Goal: Task Accomplishment & Management: Manage account settings

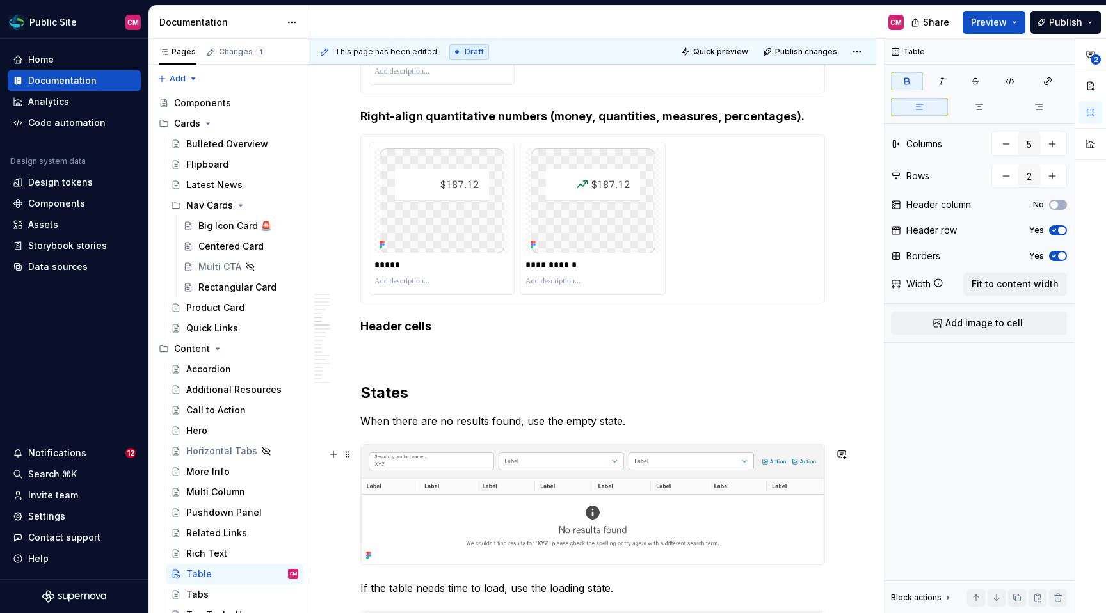
scroll to position [1964, 0]
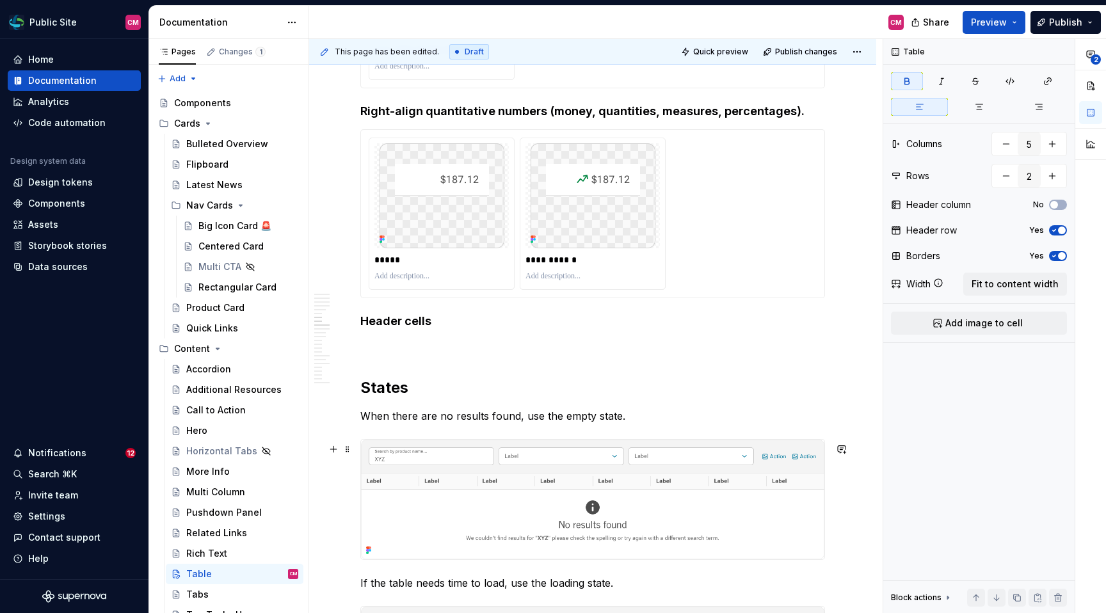
click at [517, 490] on img at bounding box center [592, 499] width 463 height 119
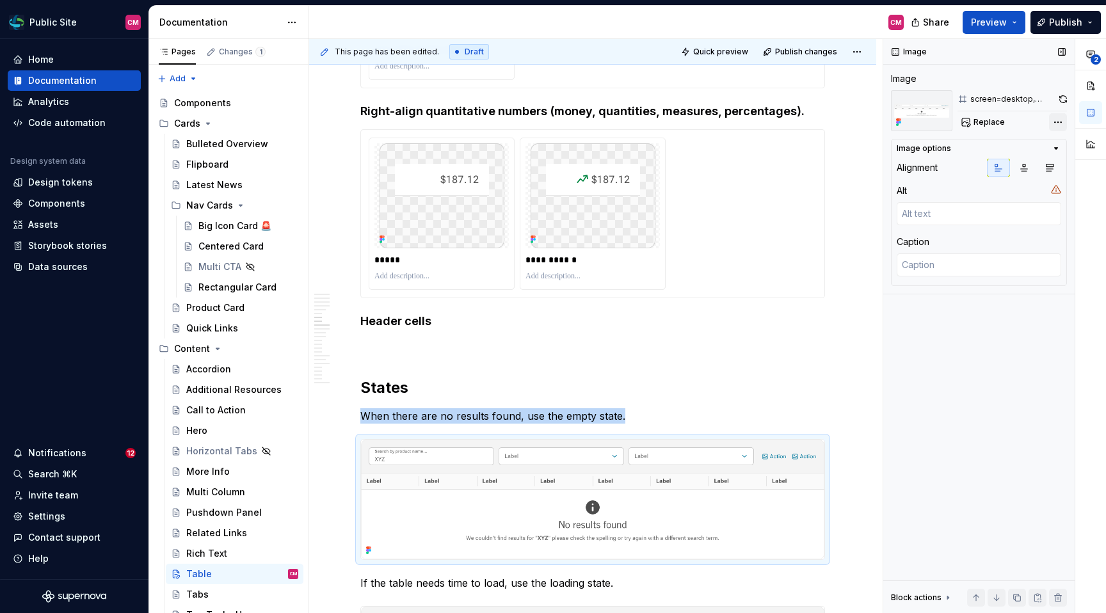
click at [953, 117] on div "**********" at bounding box center [994, 326] width 223 height 575
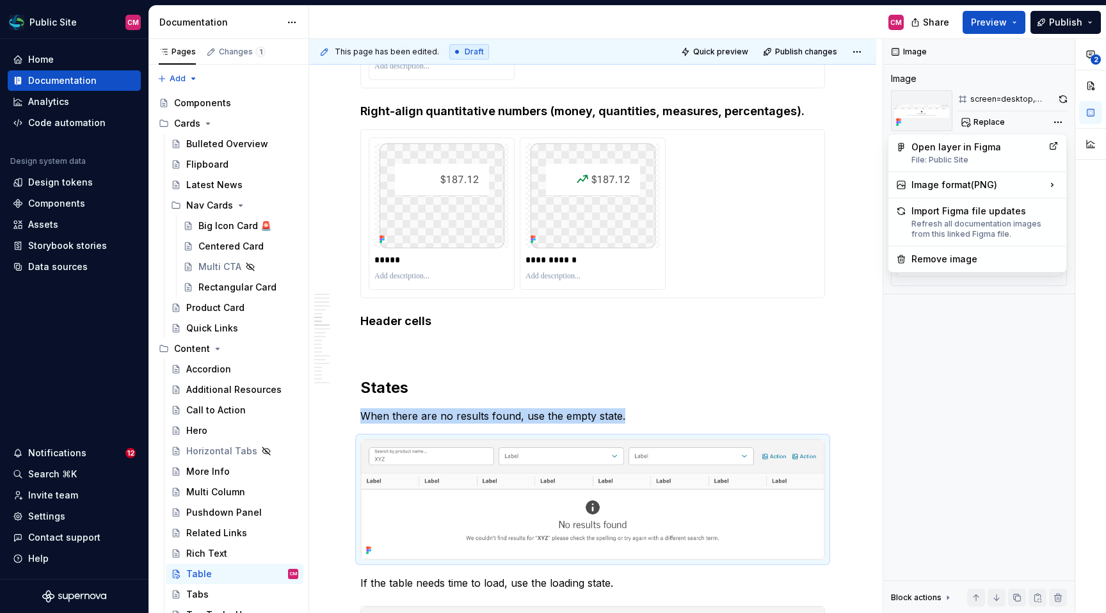
click at [645, 449] on html "Public Site CM Home Documentation Analytics Code automation Design system data …" at bounding box center [553, 306] width 1106 height 613
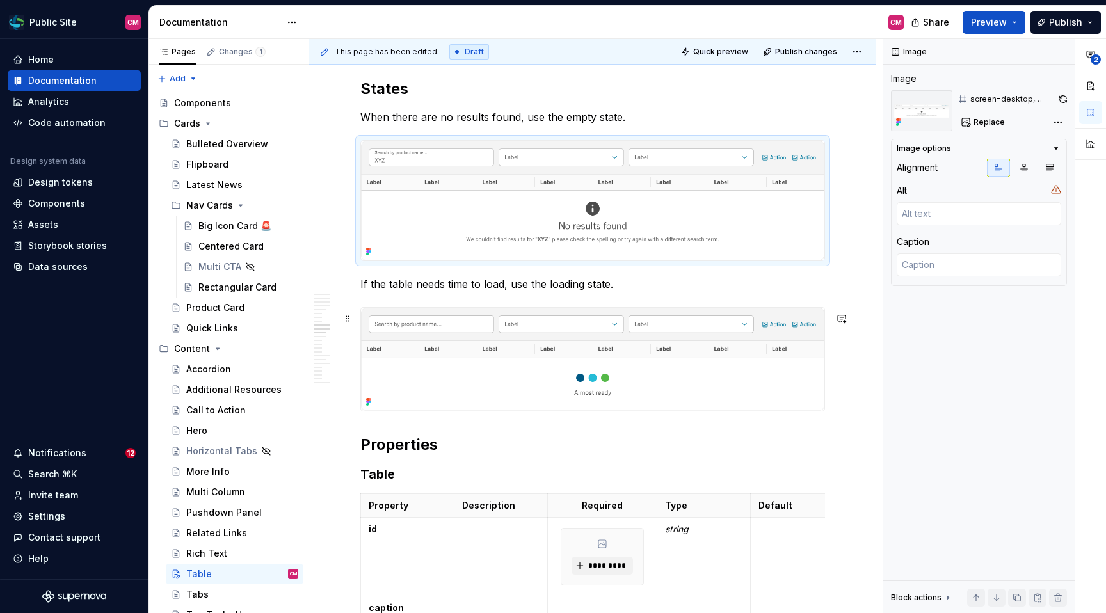
scroll to position [2285, 0]
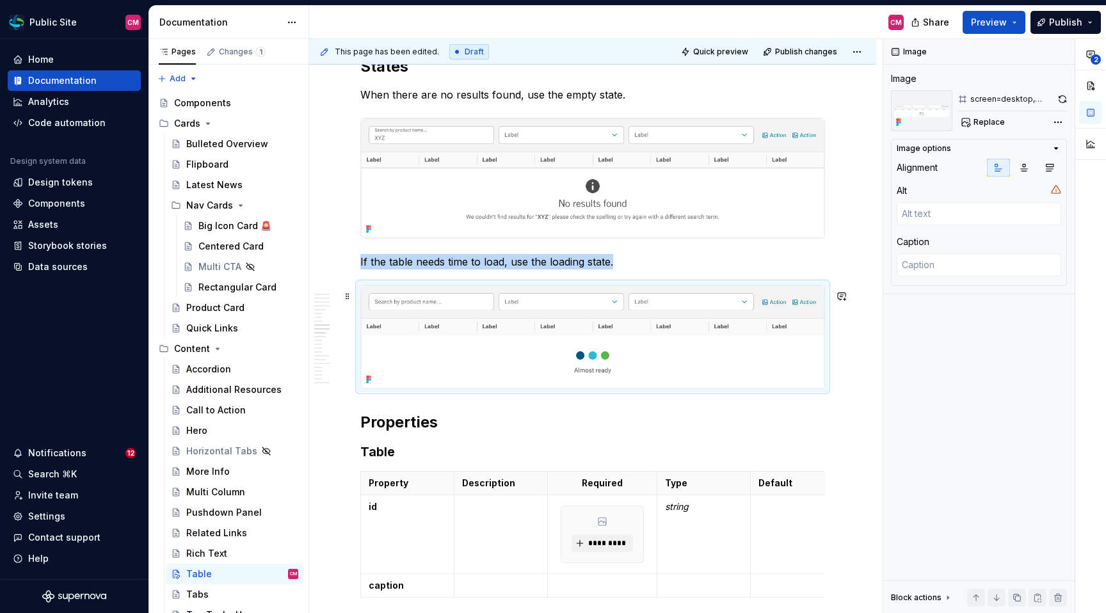
click at [654, 362] on img at bounding box center [592, 337] width 463 height 104
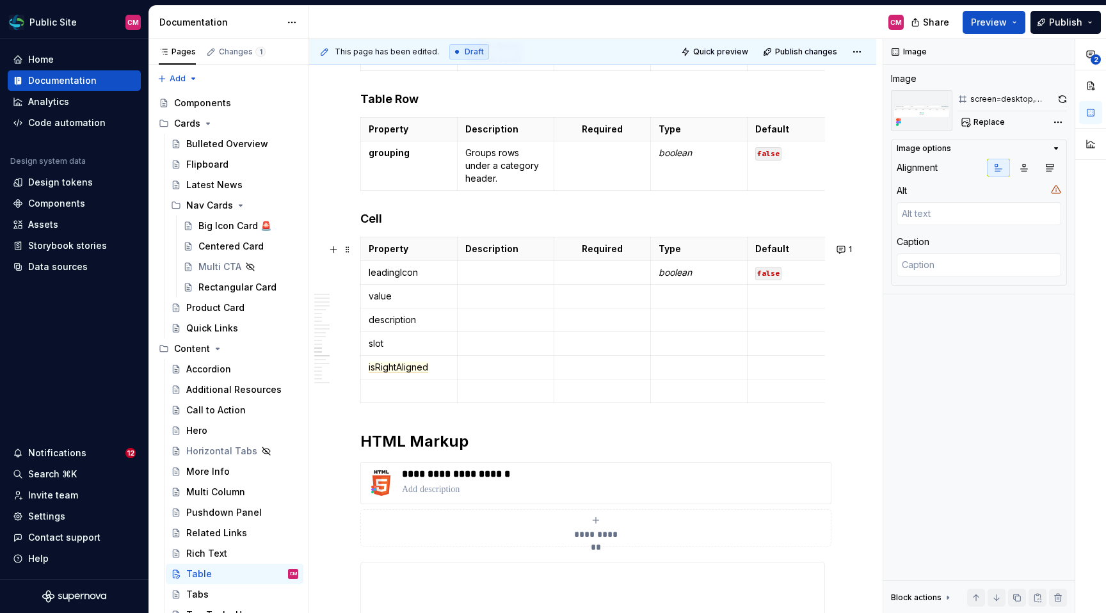
scroll to position [3246, 0]
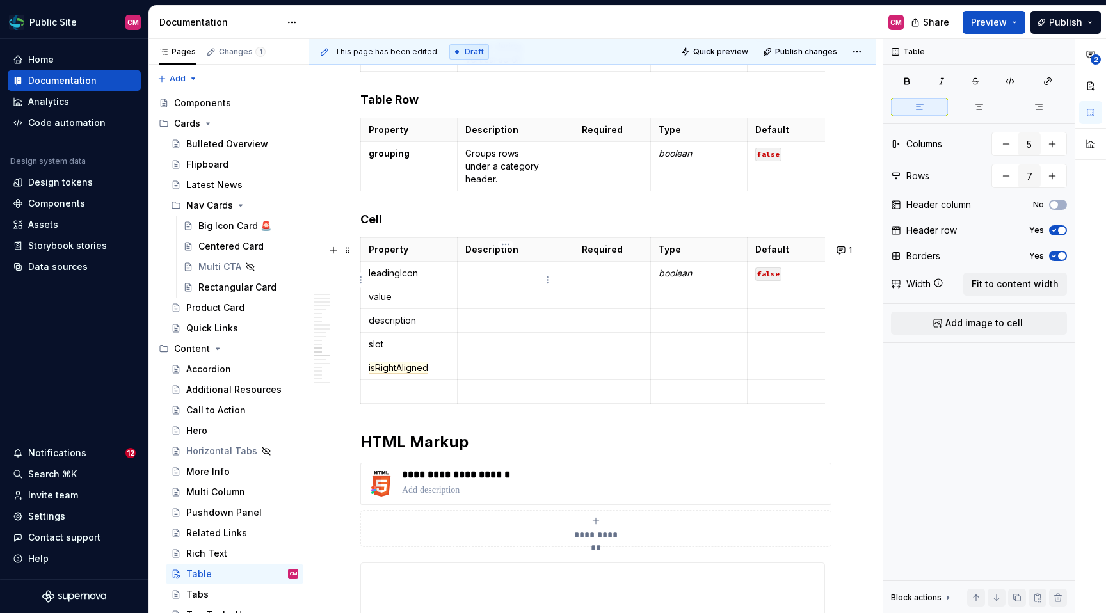
click at [475, 280] on p at bounding box center [505, 273] width 81 height 13
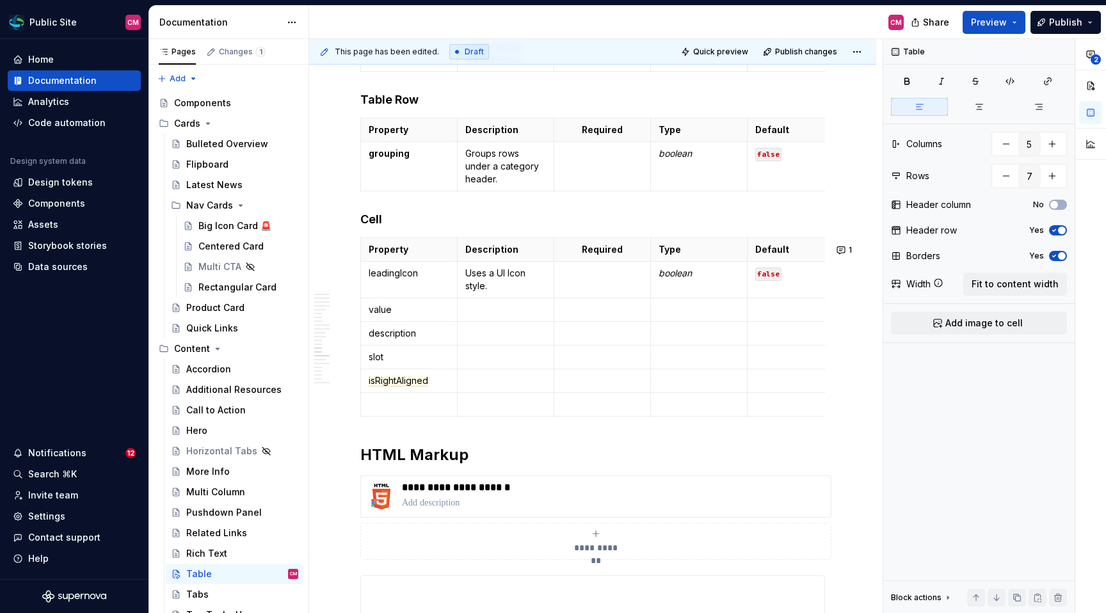
type textarea "*"
click at [480, 313] on p at bounding box center [505, 309] width 81 height 13
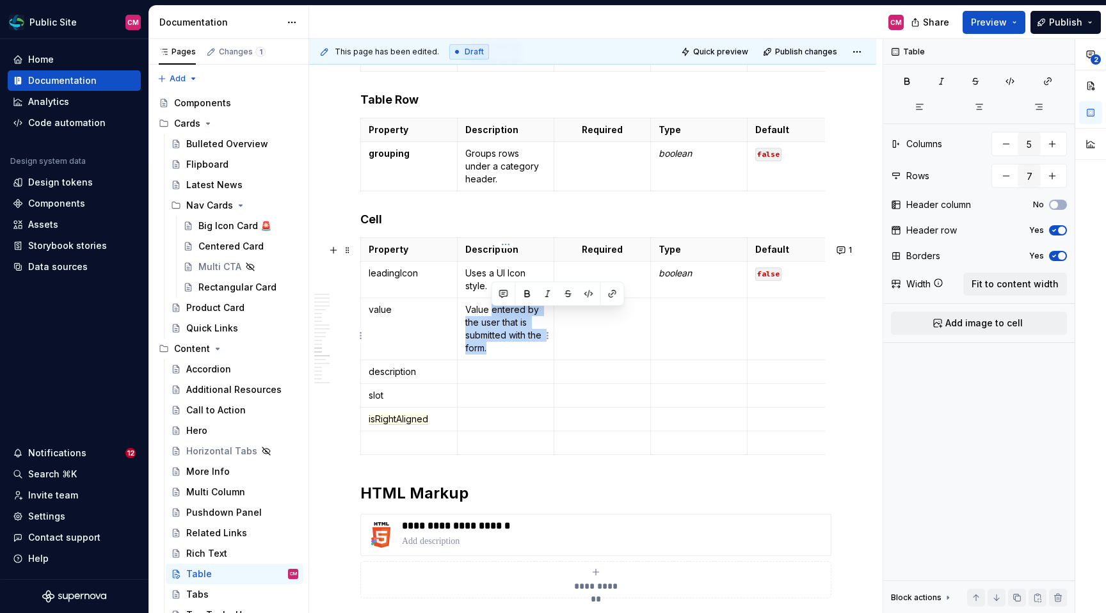
drag, startPoint x: 492, startPoint y: 313, endPoint x: 517, endPoint y: 351, distance: 45.3
click at [517, 351] on p "Value entered by the user that is submitted with the form." at bounding box center [505, 328] width 81 height 51
drag, startPoint x: 516, startPoint y: 353, endPoint x: 468, endPoint y: 316, distance: 59.8
click at [468, 316] on p "Value entered by the user that is submitted with the form." at bounding box center [505, 328] width 81 height 51
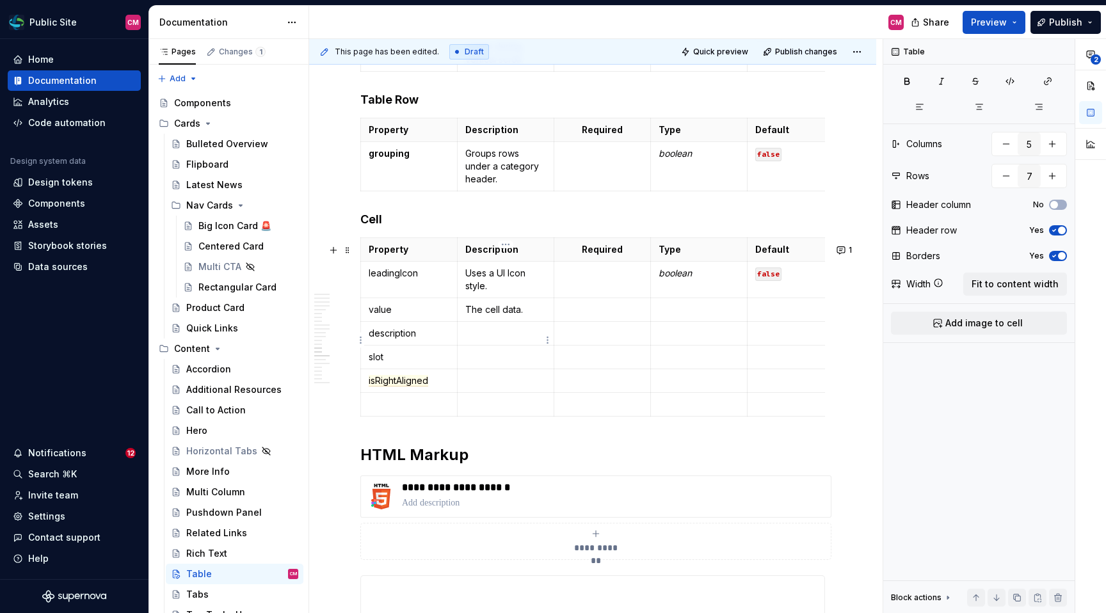
click at [466, 340] on p at bounding box center [505, 333] width 81 height 13
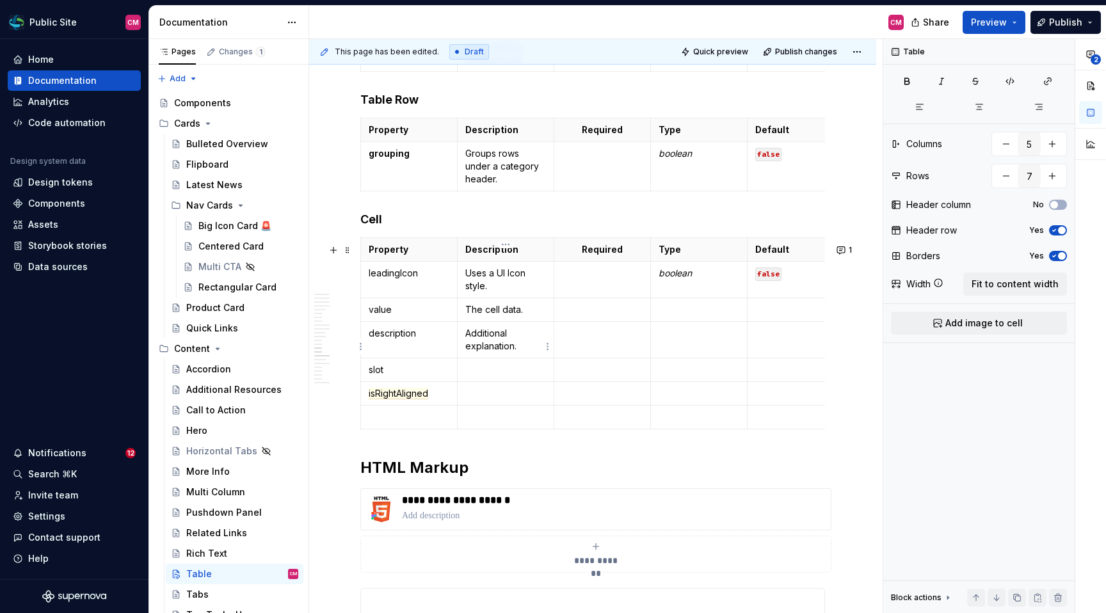
click at [481, 349] on p "Additional explanation." at bounding box center [505, 340] width 81 height 26
click at [515, 353] on p "Additional explanation." at bounding box center [505, 340] width 81 height 26
click at [473, 376] on p at bounding box center [505, 369] width 81 height 13
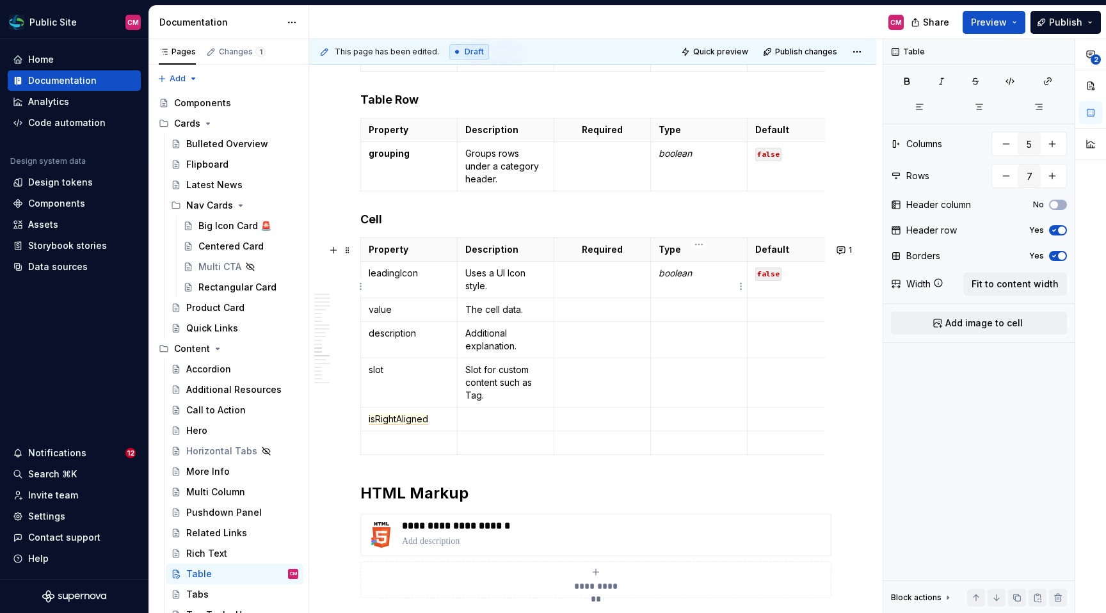
click at [677, 278] on em "boolean" at bounding box center [674, 272] width 33 height 11
click at [657, 293] on td "boolean" at bounding box center [699, 280] width 97 height 36
click at [665, 277] on em "boolean" at bounding box center [674, 272] width 33 height 11
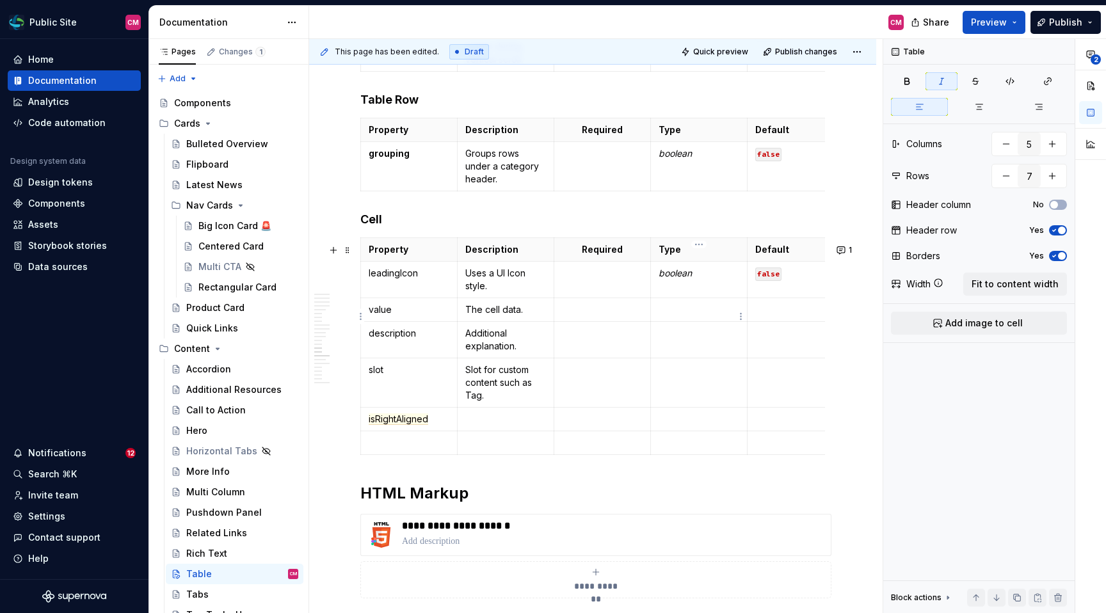
click at [686, 314] on p at bounding box center [698, 309] width 81 height 13
click at [590, 316] on p at bounding box center [602, 309] width 81 height 13
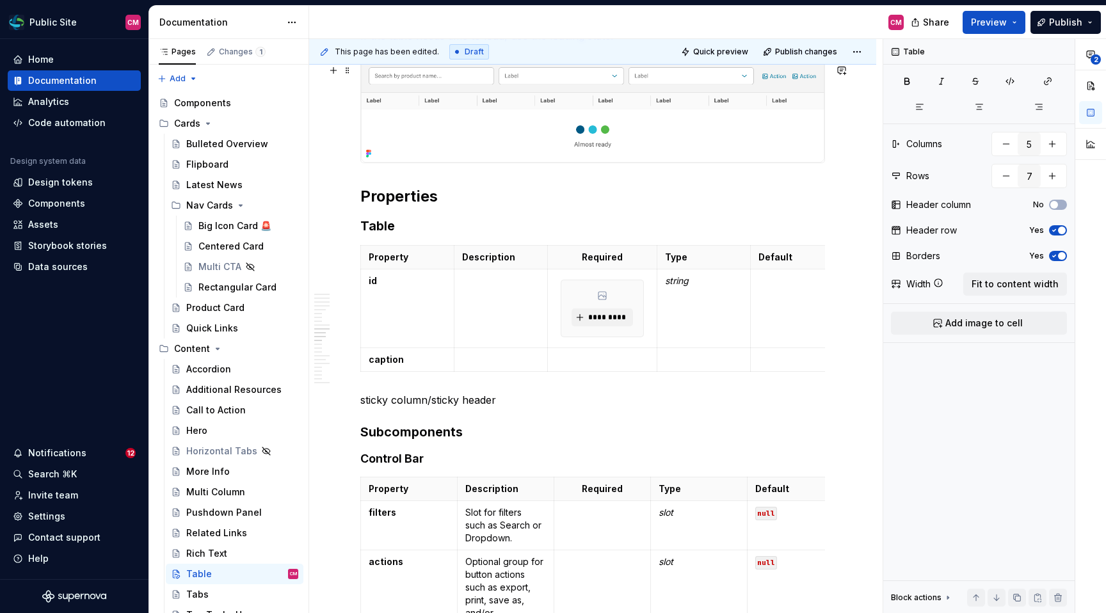
scroll to position [2517, 0]
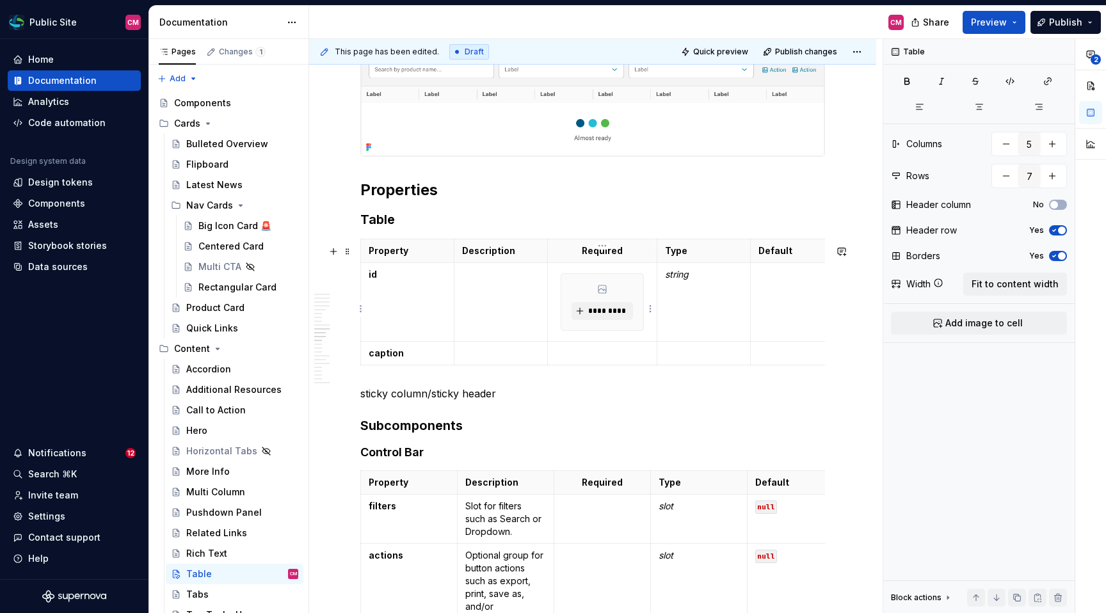
click at [626, 283] on div "*********" at bounding box center [601, 302] width 81 height 56
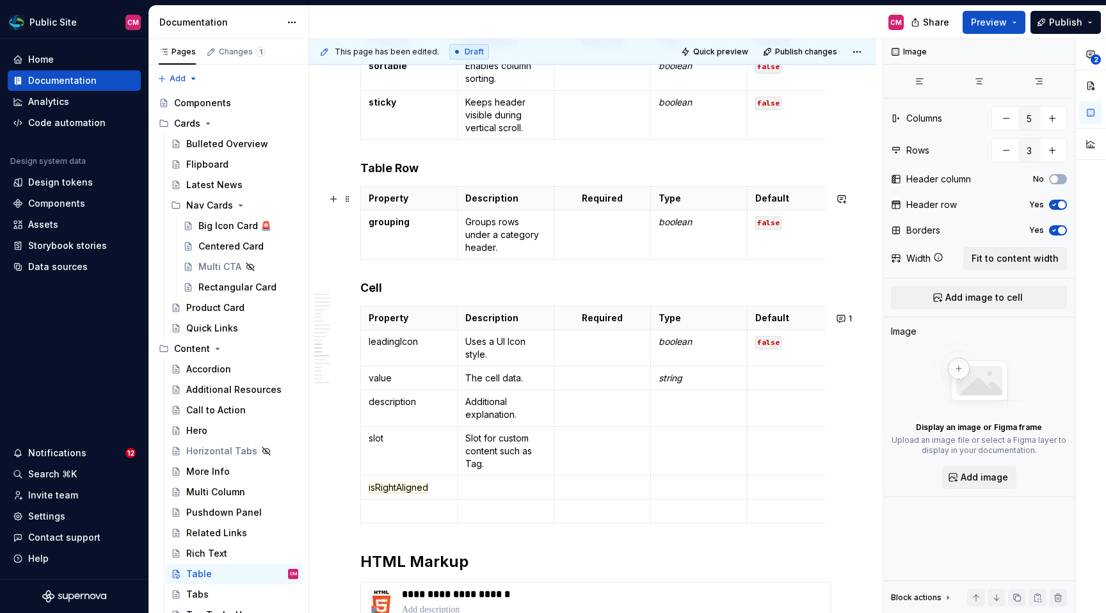
scroll to position [3185, 0]
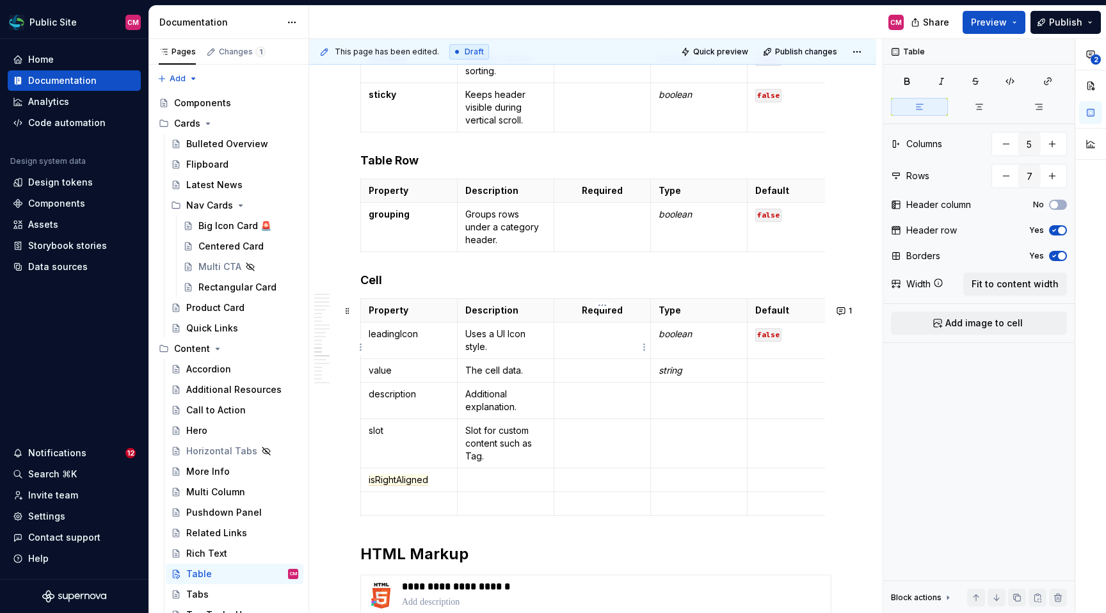
click at [596, 353] on td at bounding box center [602, 340] width 97 height 36
click at [591, 377] on p at bounding box center [602, 370] width 81 height 13
click at [585, 377] on p at bounding box center [602, 370] width 81 height 13
click at [643, 379] on html "Public Site CM Home Documentation Analytics Code automation Design system data …" at bounding box center [553, 306] width 1106 height 613
click at [661, 401] on div "Add image" at bounding box center [698, 401] width 109 height 20
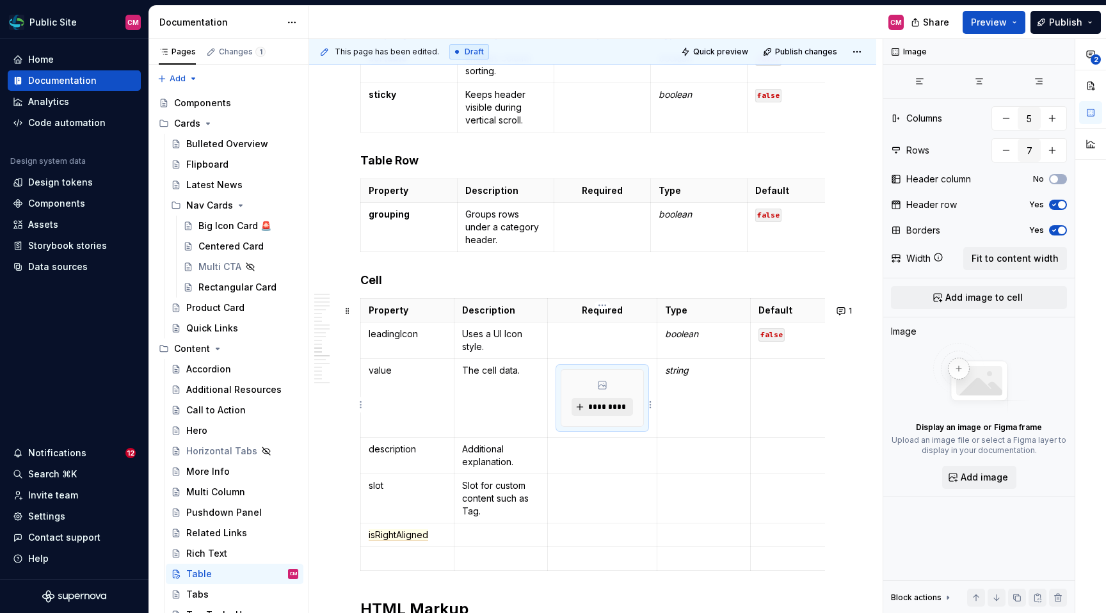
click at [611, 412] on span "*********" at bounding box center [606, 407] width 39 height 10
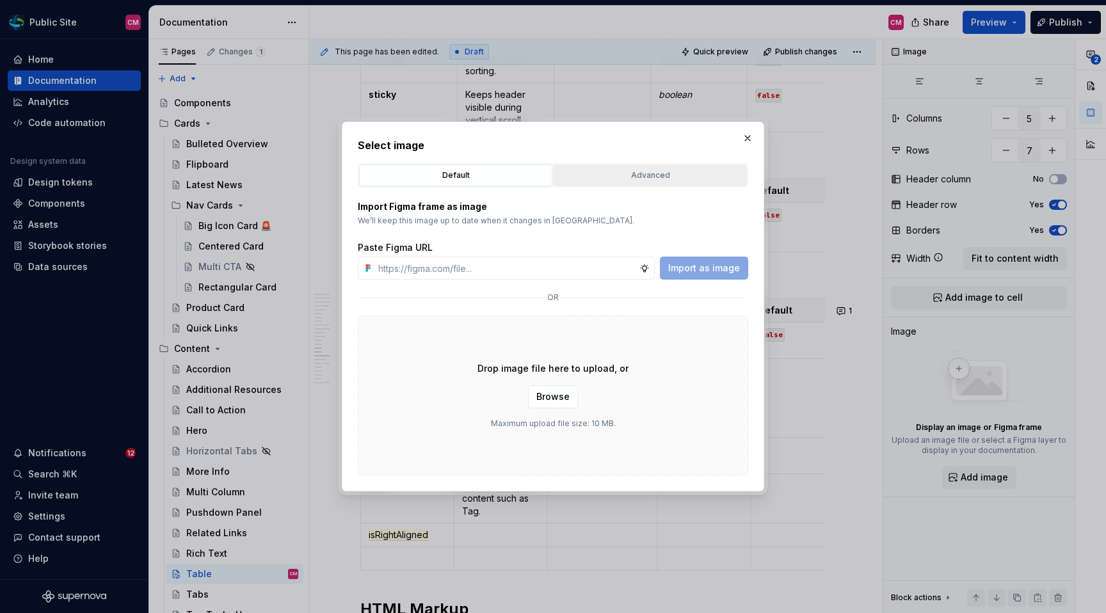
click at [647, 177] on div "Advanced" at bounding box center [650, 175] width 184 height 13
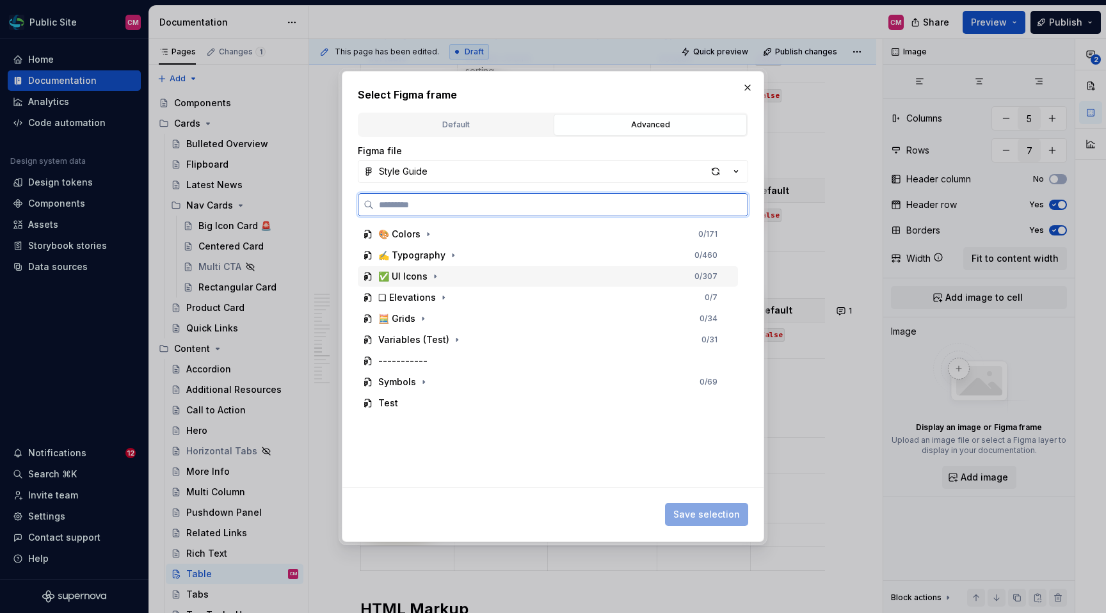
click at [443, 273] on div "✅ UI Icons 0 / 307" at bounding box center [548, 276] width 380 height 20
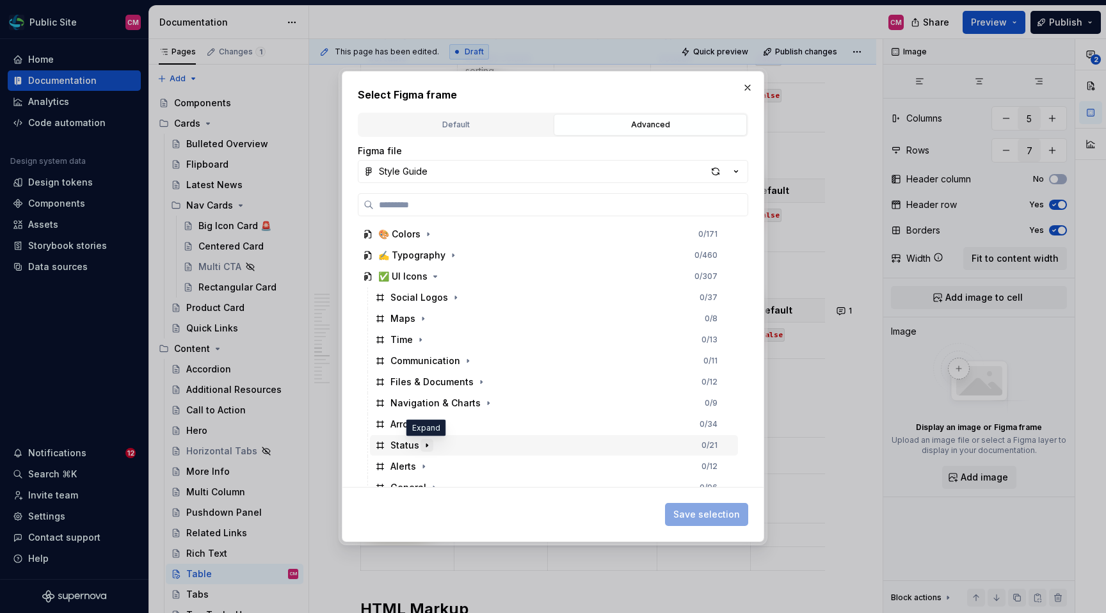
click at [427, 441] on icon "button" at bounding box center [427, 445] width 10 height 10
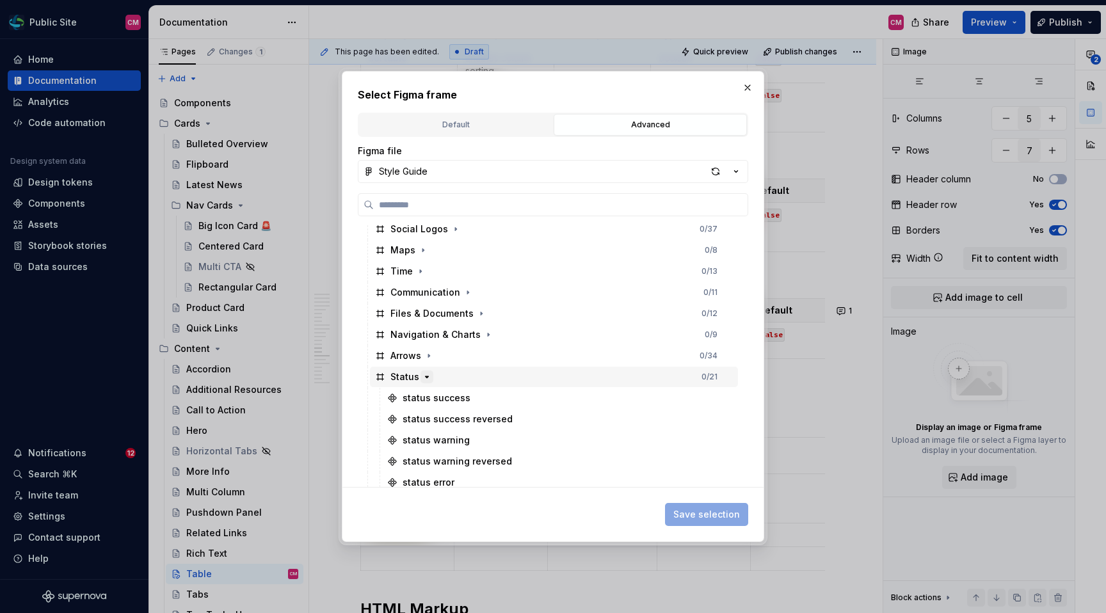
scroll to position [72, 0]
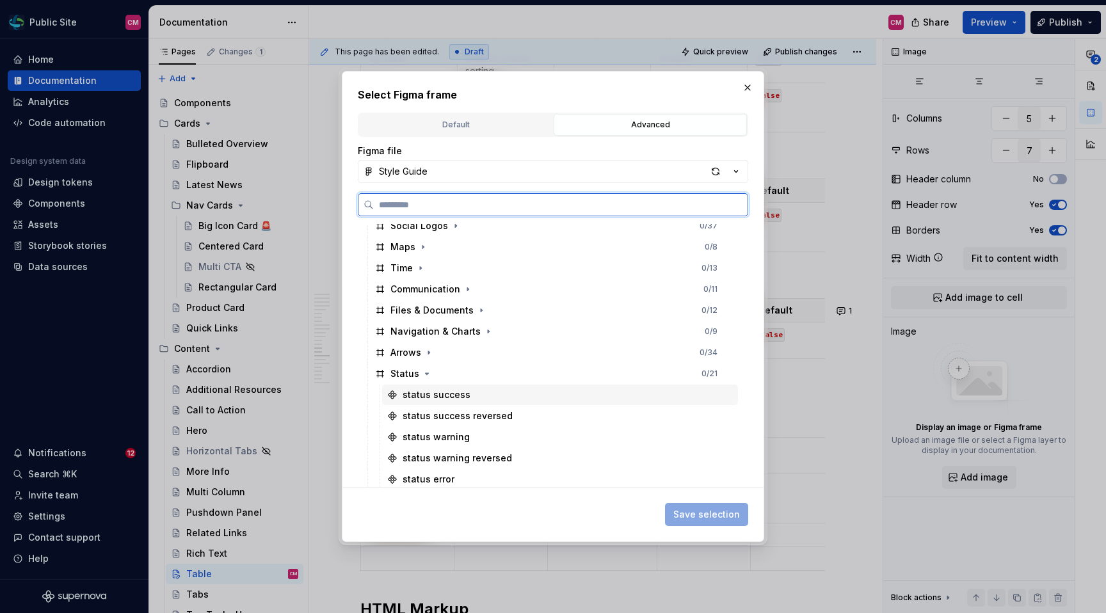
click at [489, 397] on div "status success" at bounding box center [560, 395] width 356 height 20
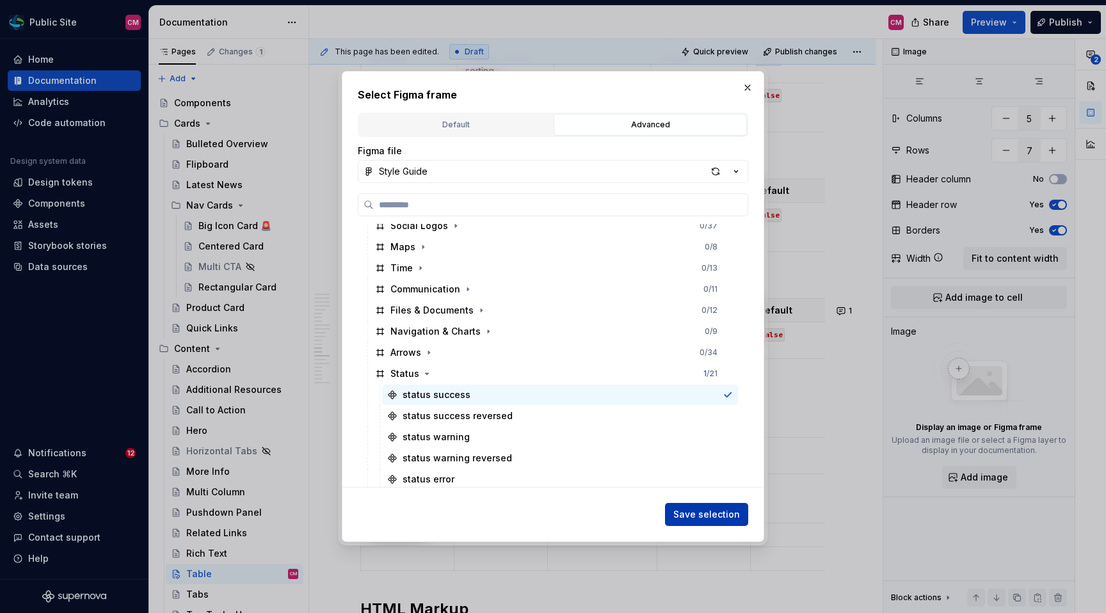
click at [681, 516] on span "Save selection" at bounding box center [706, 514] width 67 height 13
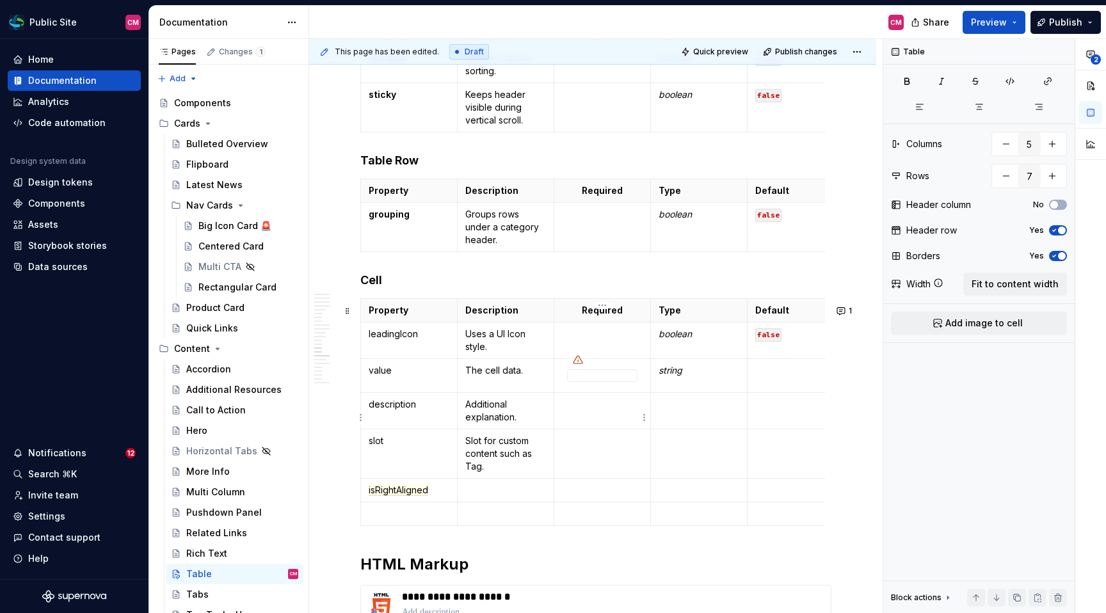
click at [603, 411] on p at bounding box center [602, 404] width 81 height 13
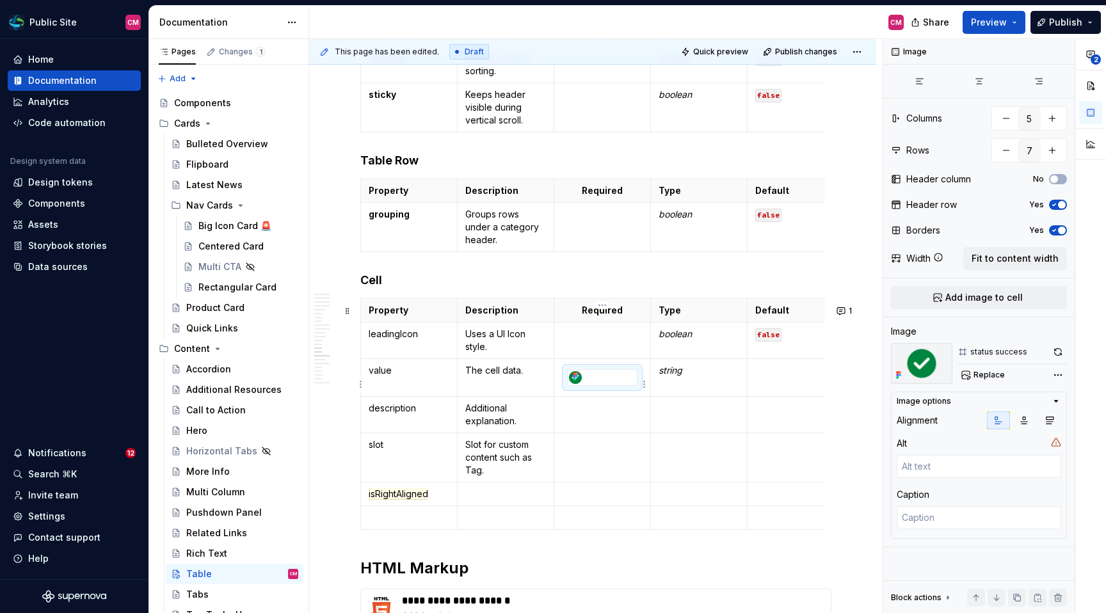
click at [614, 378] on div at bounding box center [602, 377] width 69 height 15
click at [953, 82] on button "button" at bounding box center [978, 81] width 57 height 18
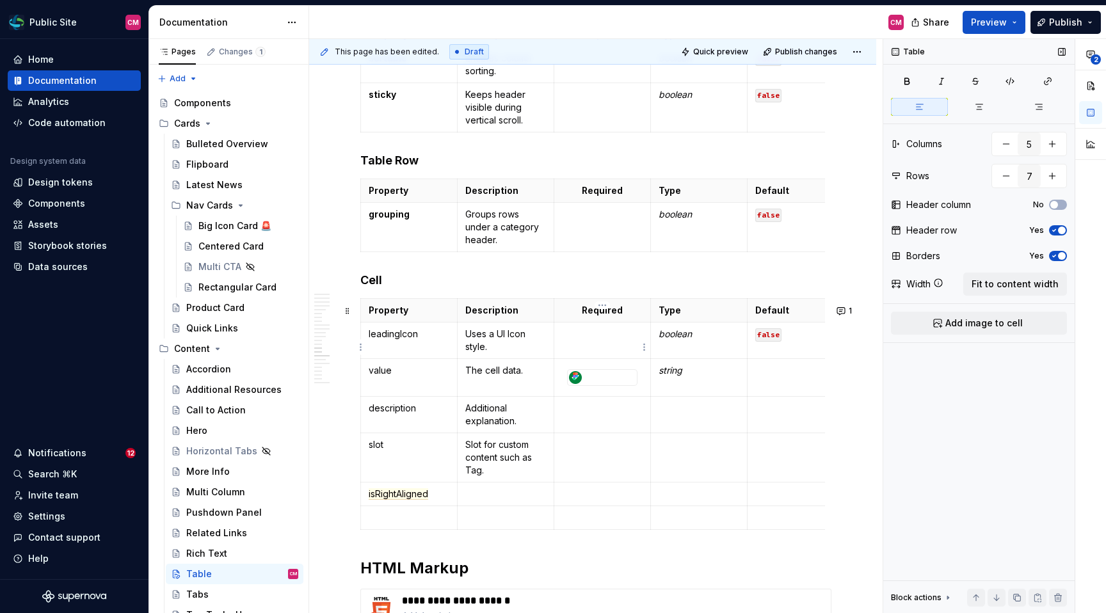
click at [608, 352] on td at bounding box center [601, 340] width 97 height 36
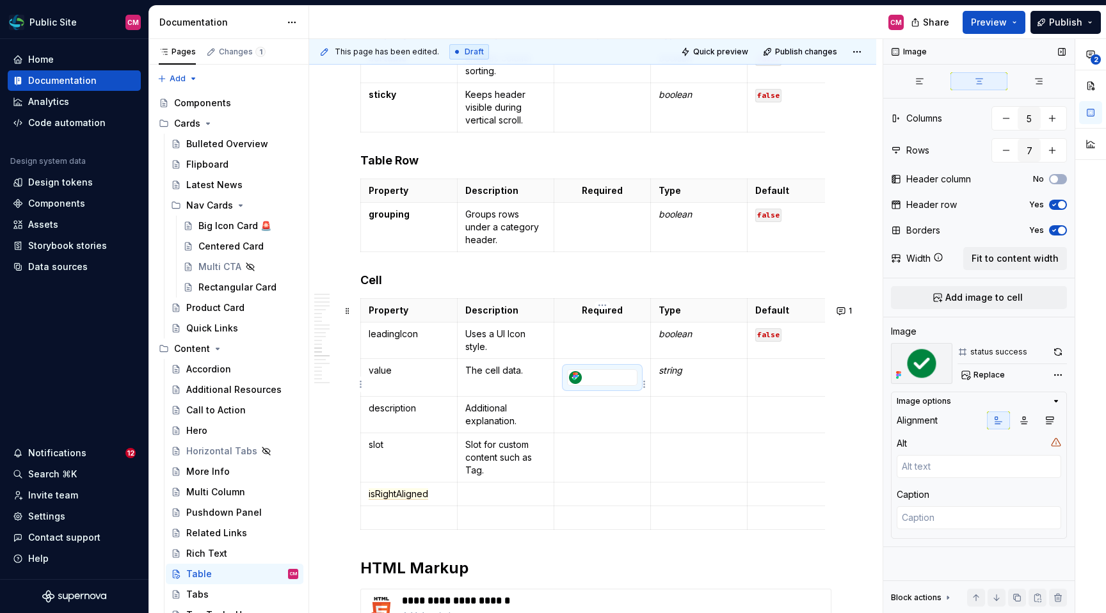
click at [600, 377] on div at bounding box center [602, 377] width 69 height 15
click at [953, 419] on icon "button" at bounding box center [1024, 420] width 10 height 10
click at [699, 415] on p at bounding box center [698, 408] width 81 height 13
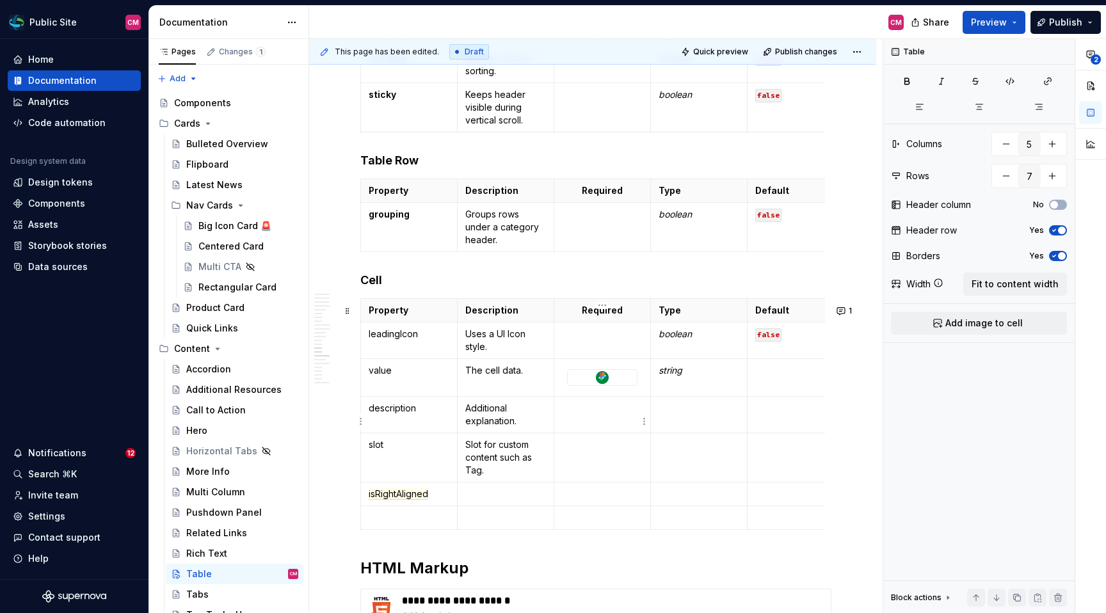
click at [588, 427] on td at bounding box center [601, 415] width 97 height 36
click at [669, 376] on em "string" at bounding box center [670, 370] width 24 height 11
copy em "string"
click at [674, 424] on td at bounding box center [699, 415] width 97 height 36
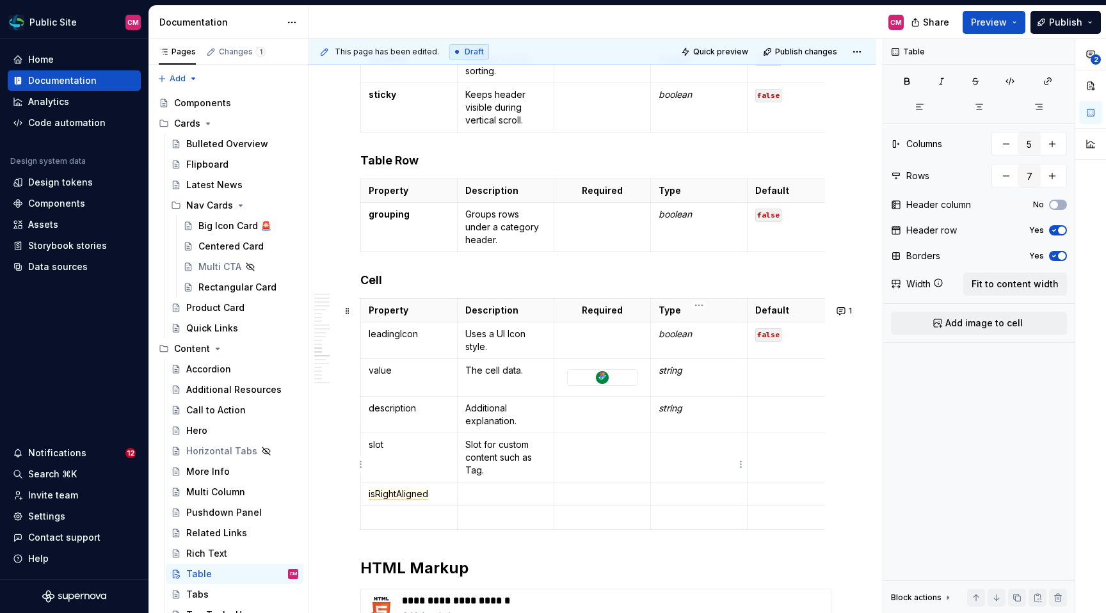
click at [697, 463] on td at bounding box center [699, 457] width 97 height 49
click at [692, 451] on p at bounding box center [698, 444] width 81 height 13
click at [774, 451] on p at bounding box center [795, 444] width 81 height 13
click at [758, 450] on strong "null" at bounding box center [763, 444] width 17 height 11
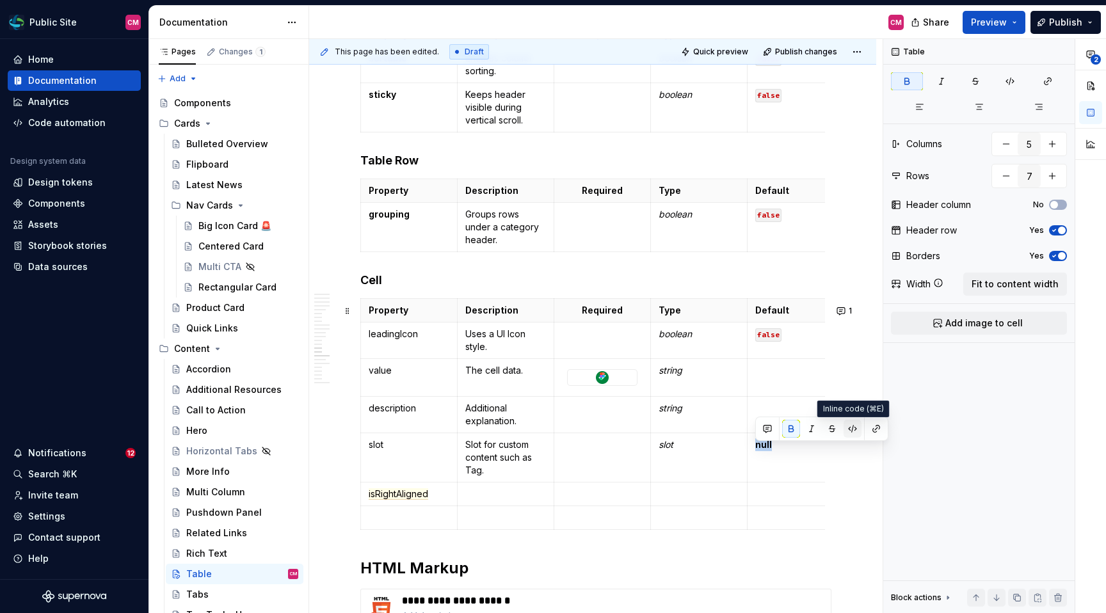
click at [854, 428] on button "button" at bounding box center [852, 429] width 18 height 18
click at [810, 451] on p "null" at bounding box center [795, 444] width 81 height 13
click at [419, 500] on span "isRightAligned" at bounding box center [399, 494] width 60 height 12
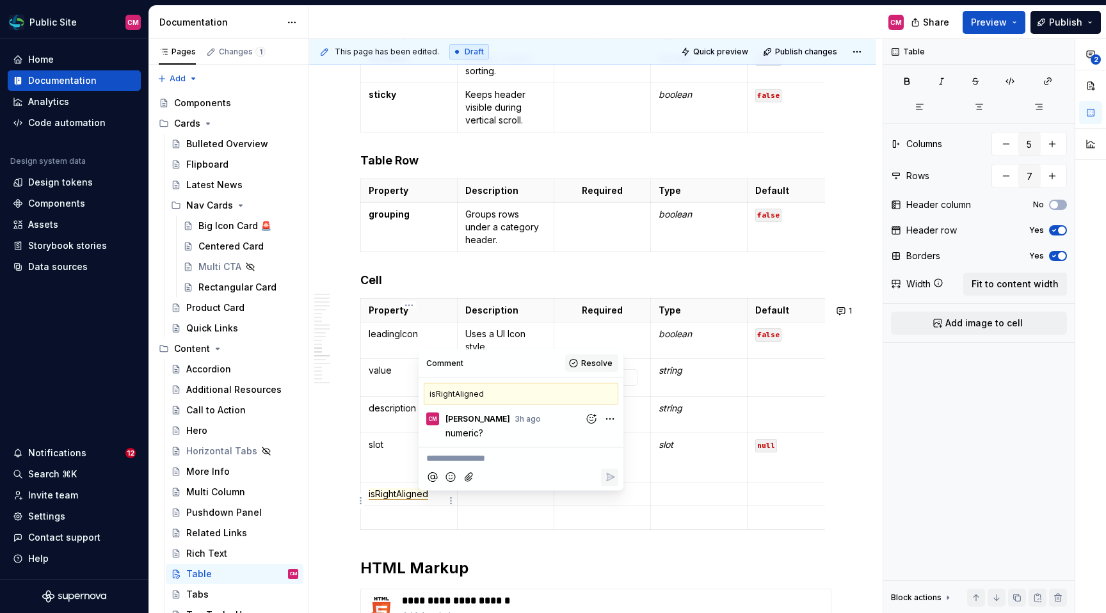
click at [584, 359] on span "Resolve" at bounding box center [596, 363] width 31 height 10
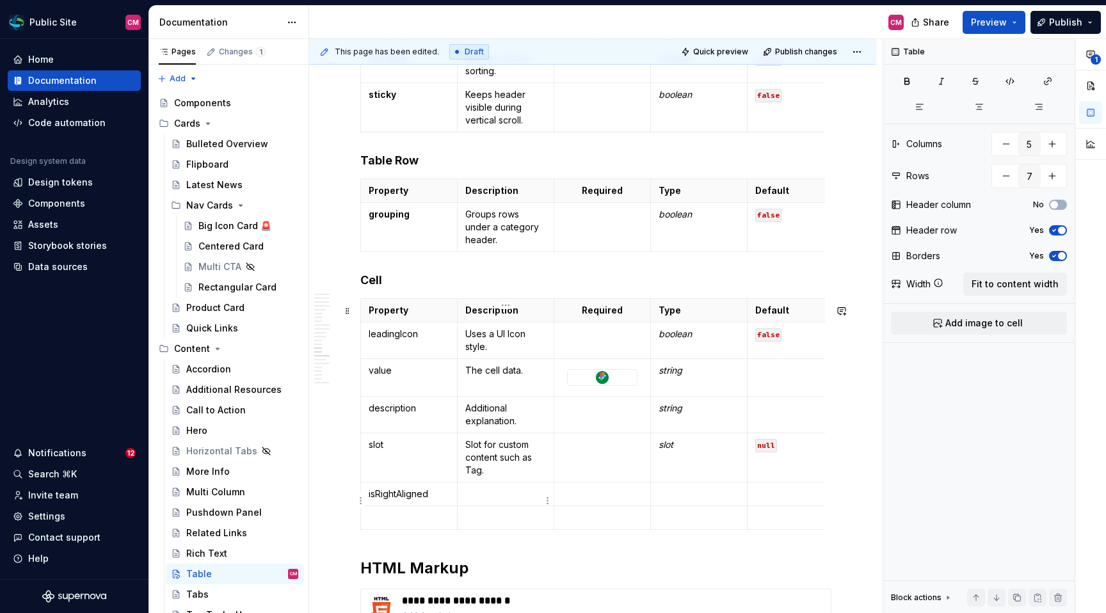
click at [472, 500] on p at bounding box center [505, 494] width 81 height 13
click at [619, 385] on div at bounding box center [602, 377] width 69 height 15
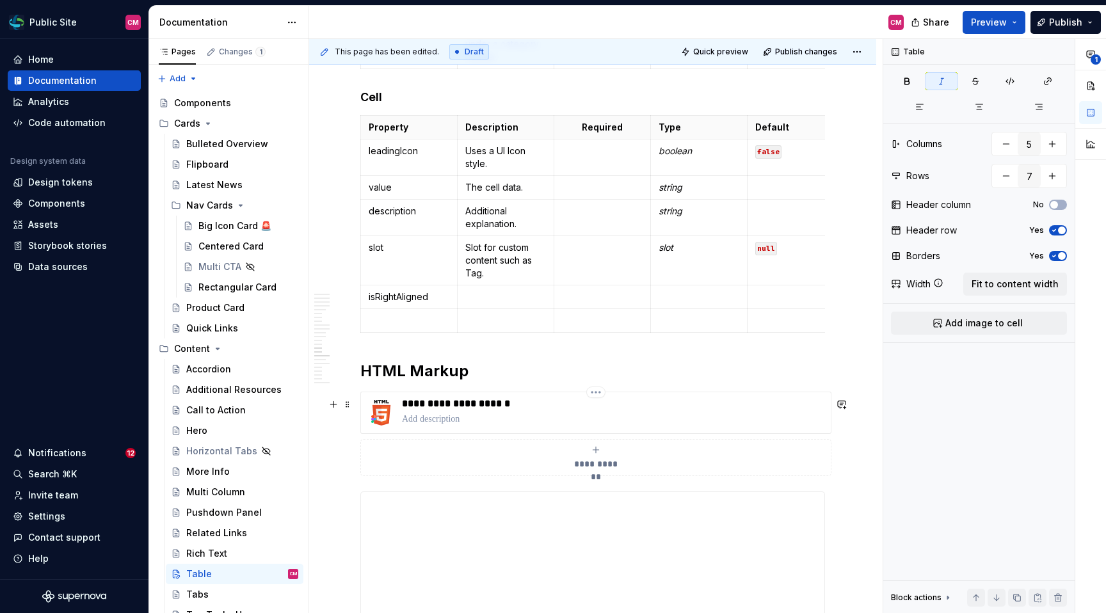
scroll to position [3375, 0]
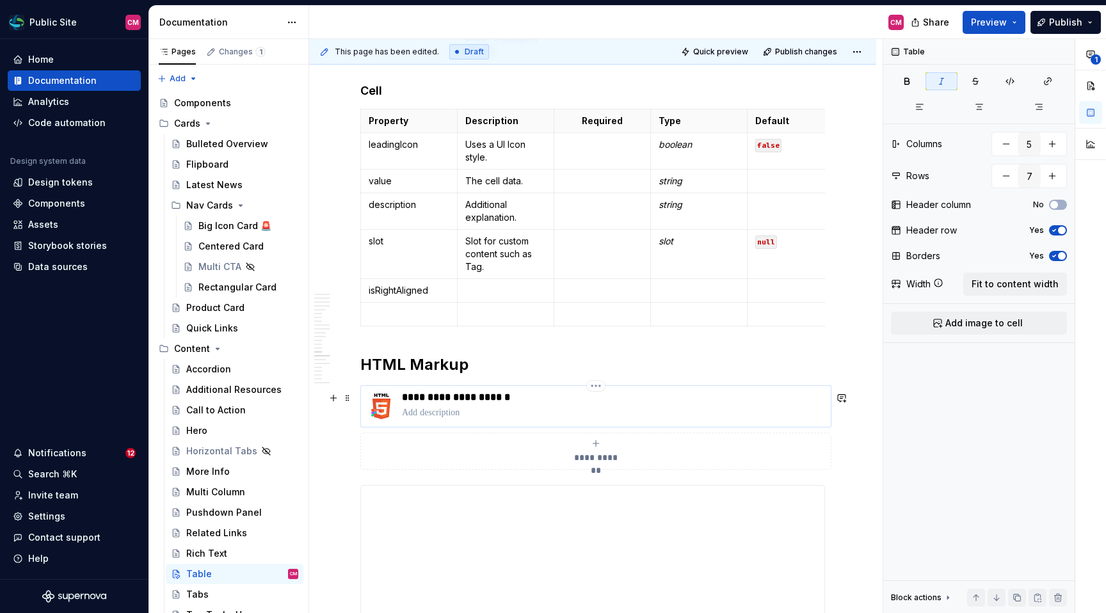
click at [509, 419] on p at bounding box center [614, 412] width 424 height 13
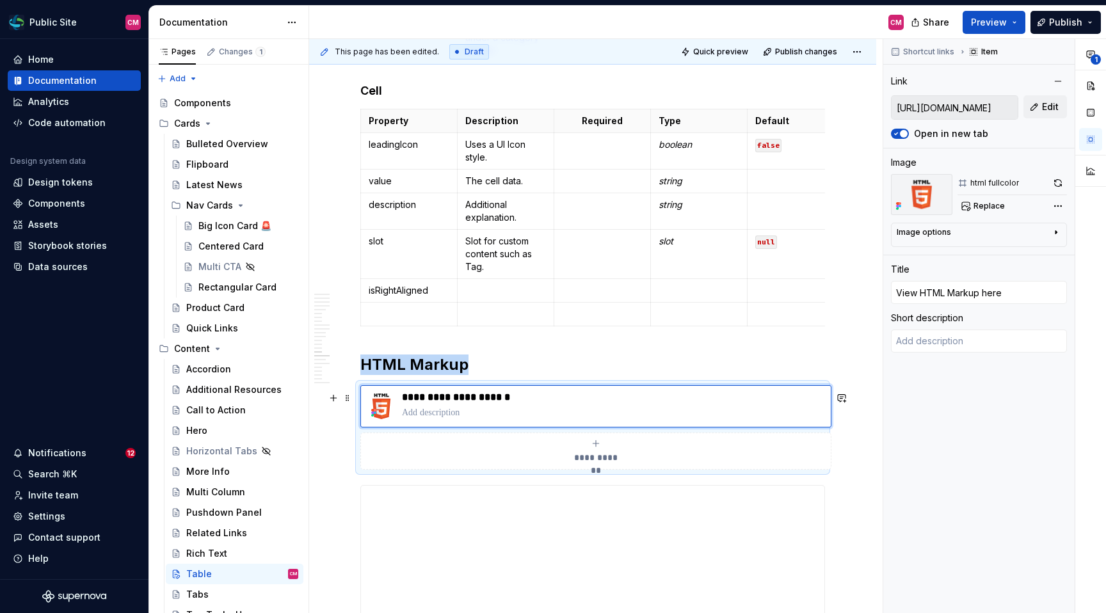
click at [500, 470] on button "**********" at bounding box center [595, 451] width 471 height 37
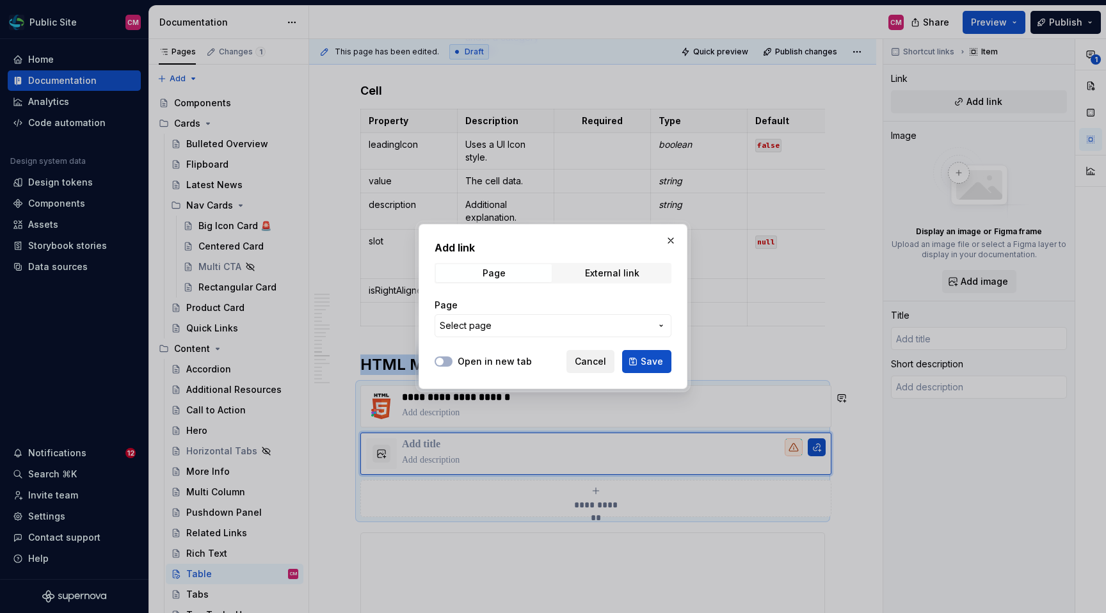
click at [587, 364] on span "Cancel" at bounding box center [590, 361] width 31 height 13
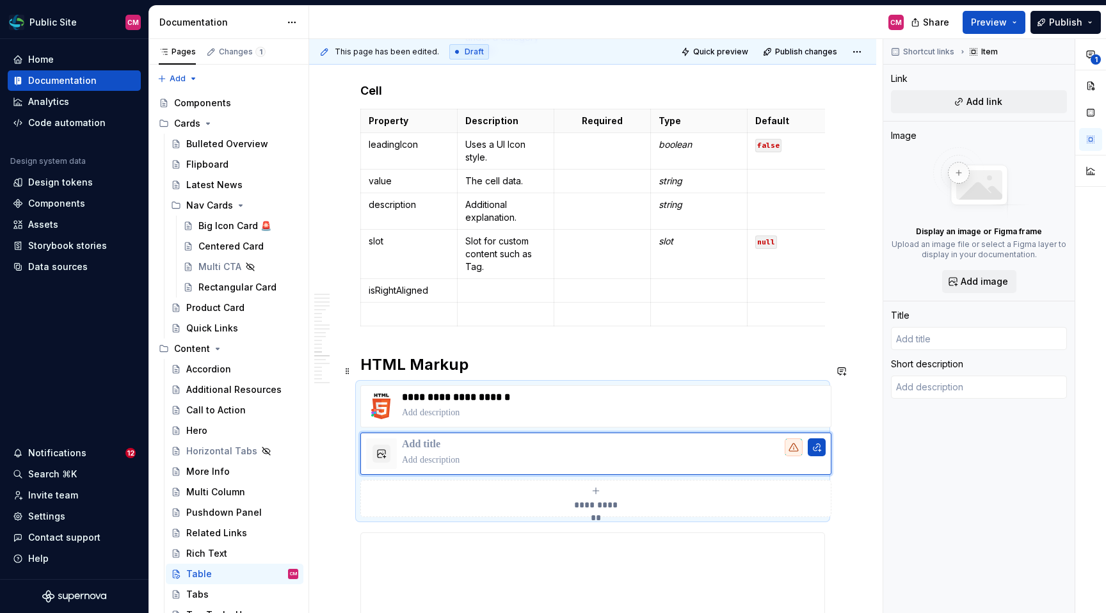
click at [557, 369] on h2 "HTML Markup" at bounding box center [592, 364] width 465 height 20
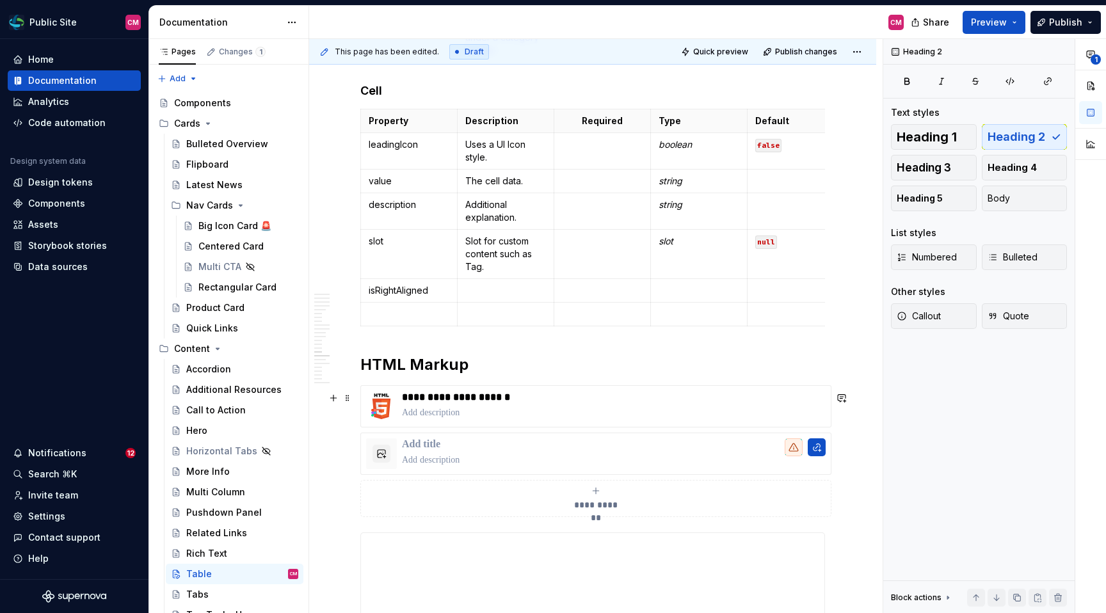
click at [360, 390] on div "**********" at bounding box center [592, 451] width 465 height 132
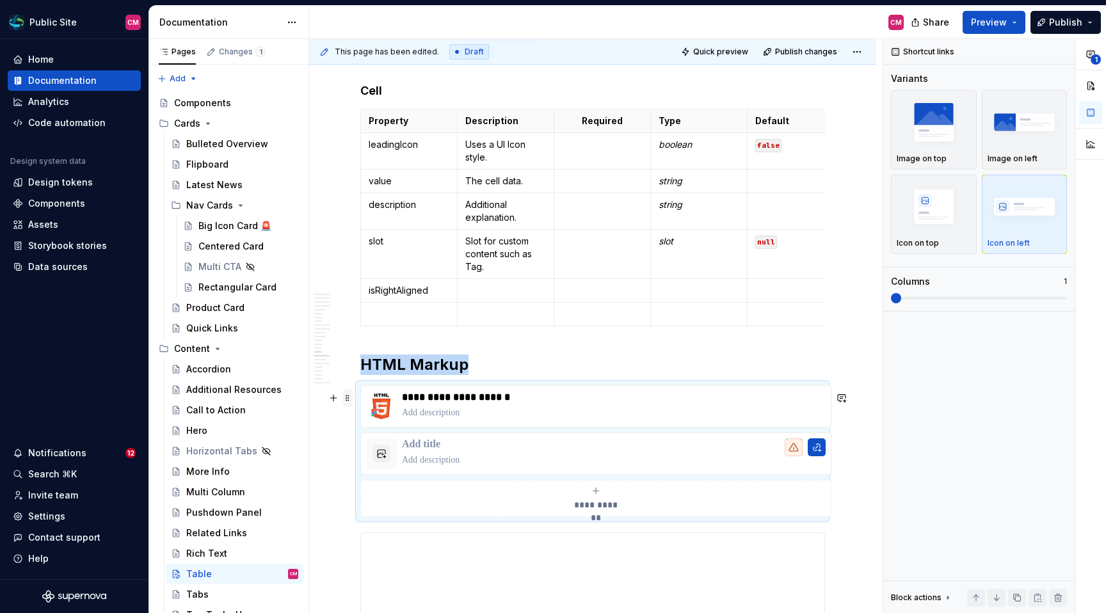
click at [346, 395] on span at bounding box center [347, 398] width 10 height 18
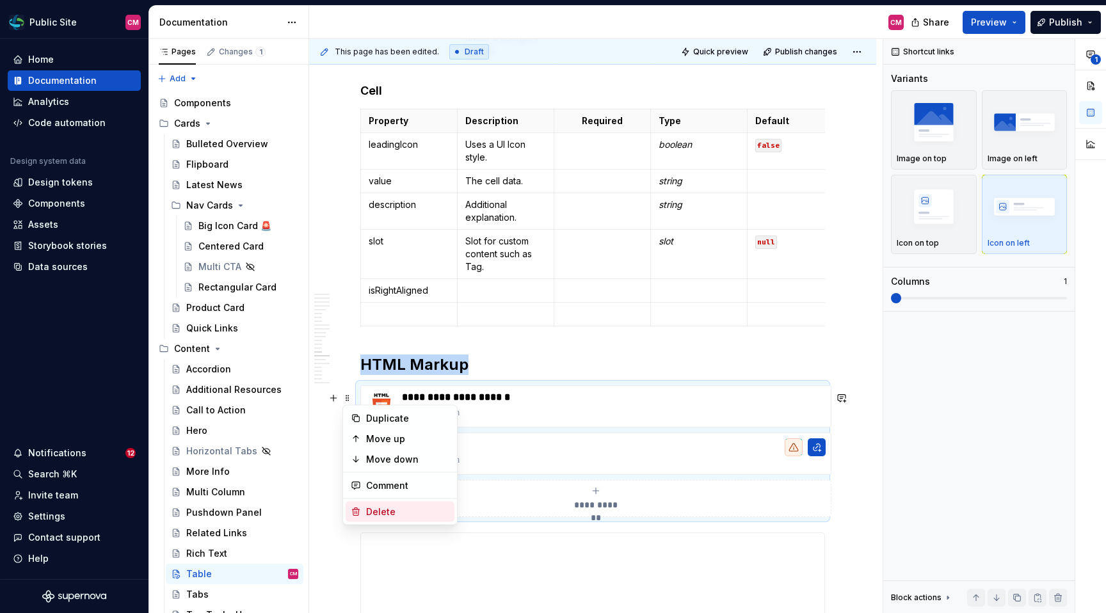
click at [386, 514] on div "Delete" at bounding box center [407, 511] width 83 height 13
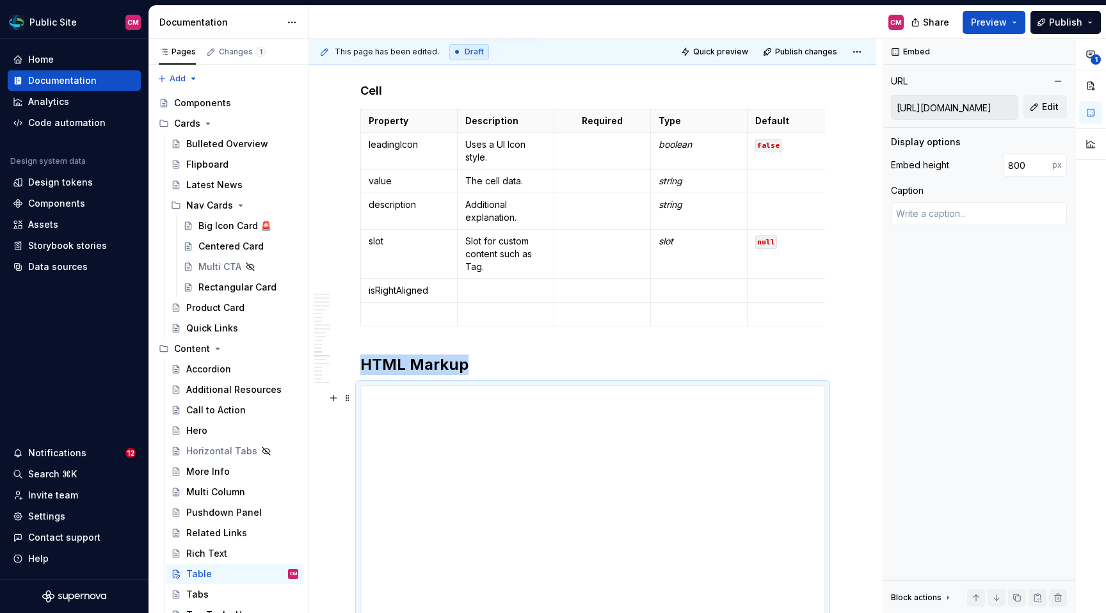
scroll to position [3666, 0]
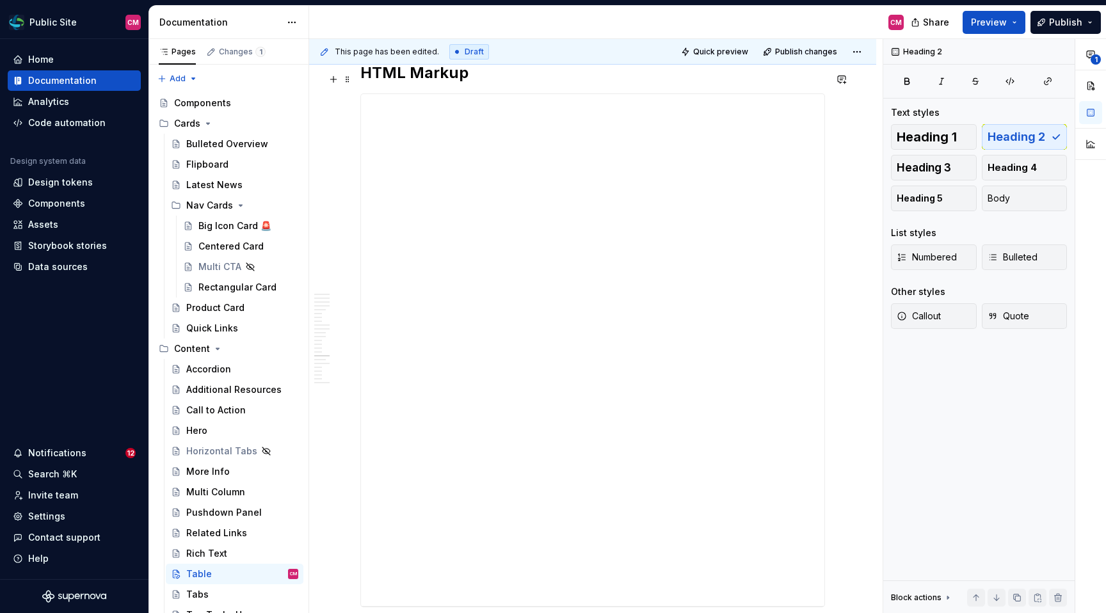
click at [468, 79] on h2 "HTML Markup" at bounding box center [592, 73] width 465 height 20
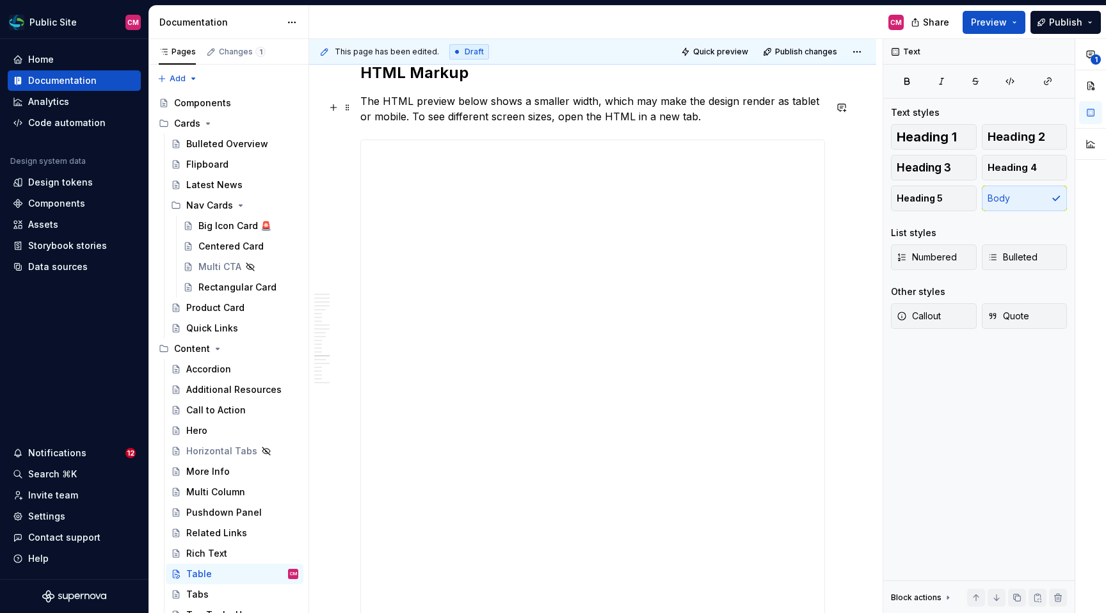
click at [488, 118] on p "The HTML preview below shows a smaller width, which may make the design render …" at bounding box center [592, 108] width 465 height 31
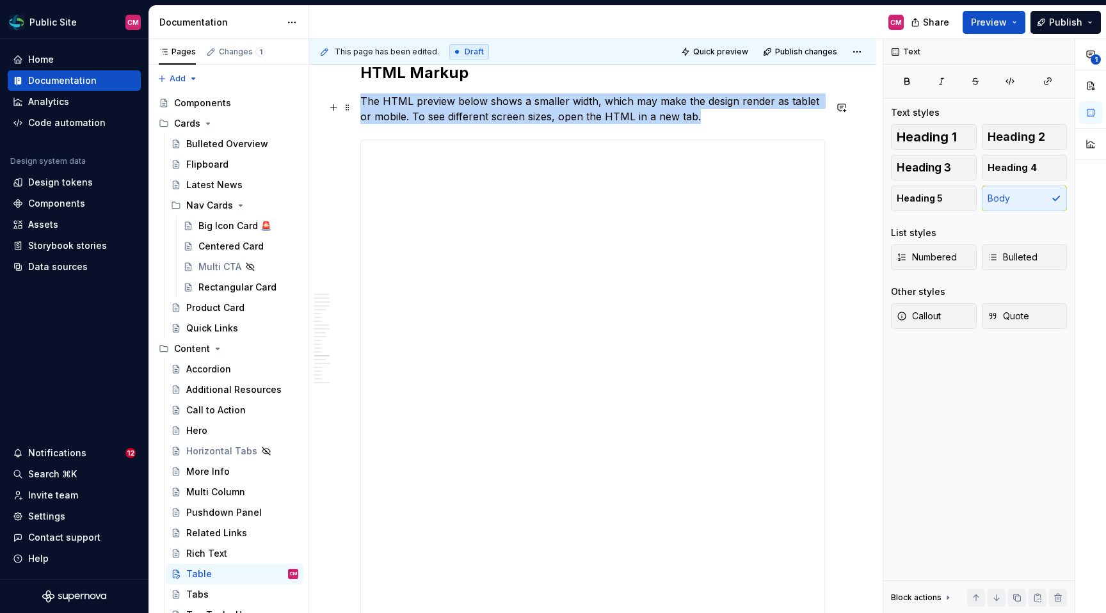
click at [488, 118] on p "The HTML preview below shows a smaller width, which may make the design render …" at bounding box center [592, 108] width 465 height 31
click at [950, 314] on button "Callout" at bounding box center [934, 316] width 86 height 26
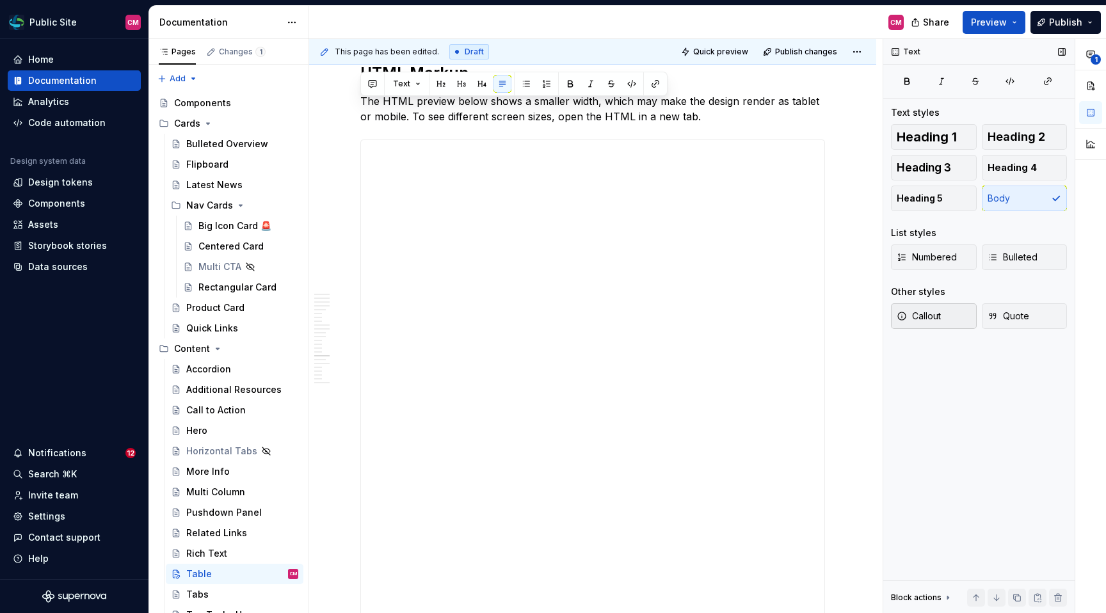
scroll to position [3678, 0]
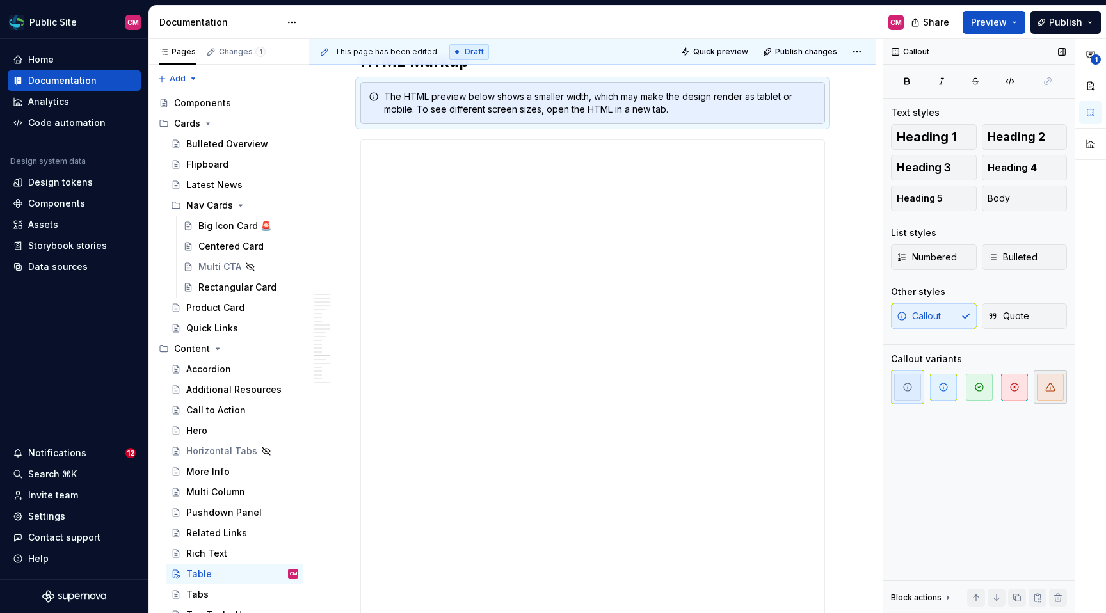
click at [953, 386] on span "button" at bounding box center [1050, 387] width 27 height 27
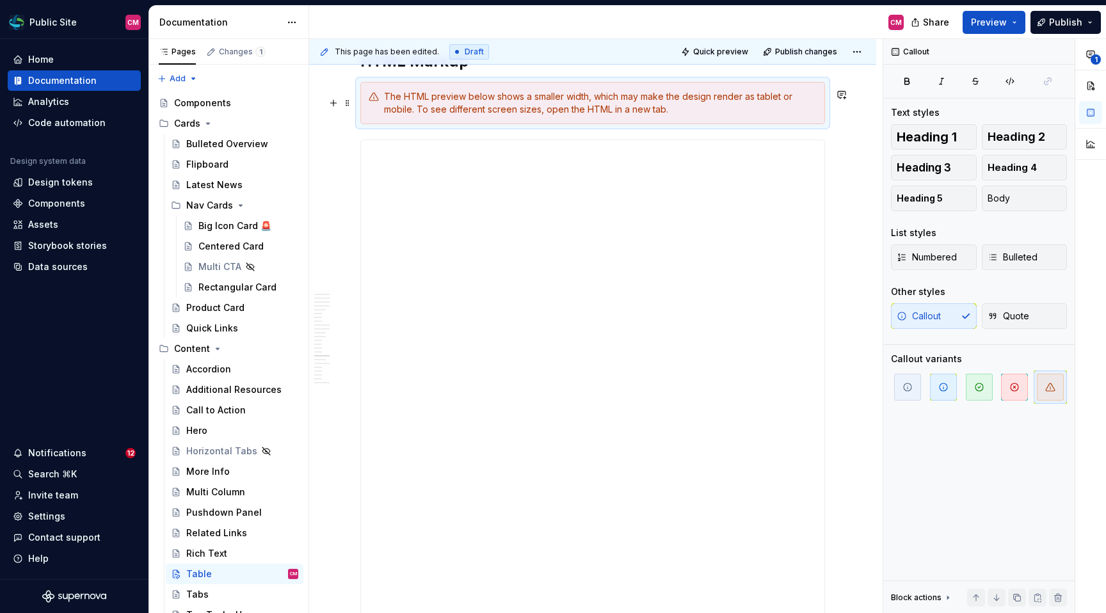
click at [601, 106] on div "The HTML preview below shows a smaller width, which may make the design render …" at bounding box center [600, 103] width 433 height 26
click at [481, 116] on div "The HTML preview below shows a smaller width, which may make the design render …" at bounding box center [600, 103] width 433 height 26
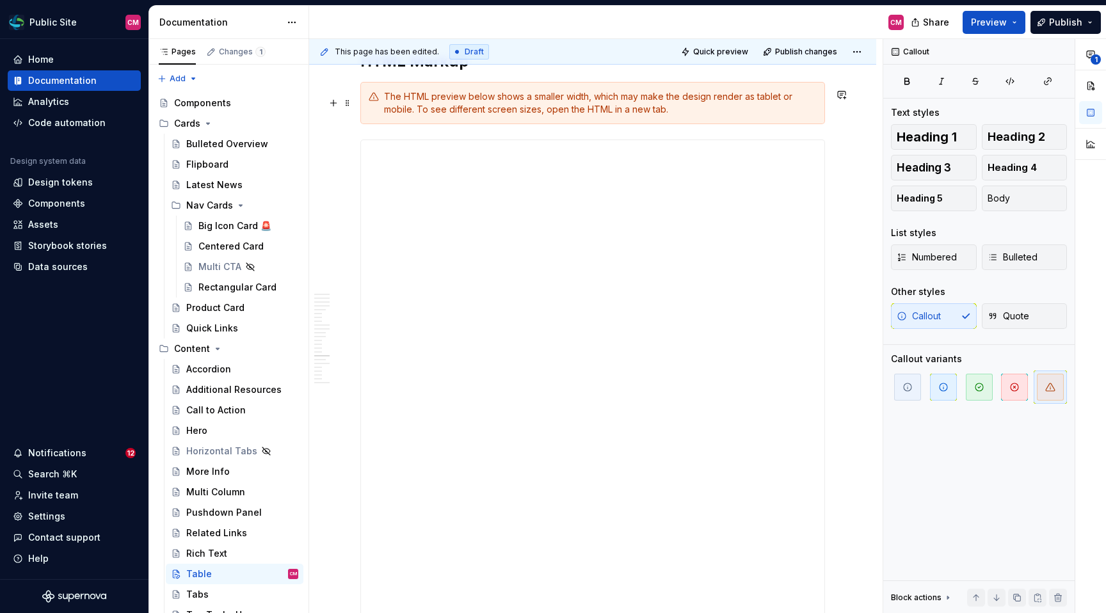
click at [471, 115] on div "The HTML preview below shows a smaller width, which may make the design render …" at bounding box center [600, 103] width 433 height 26
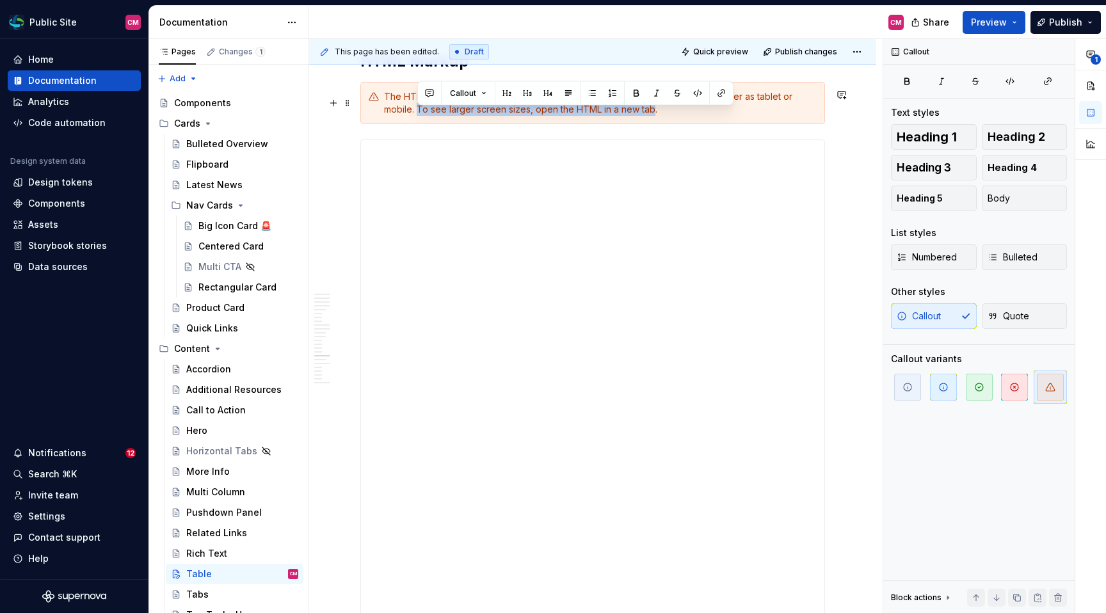
drag, startPoint x: 419, startPoint y: 112, endPoint x: 653, endPoint y: 111, distance: 233.5
click at [653, 111] on div "The HTML preview below shows a smaller width, which may make the design render …" at bounding box center [600, 103] width 433 height 26
click at [687, 115] on div "The HTML preview below shows a smaller width, which may make the design render …" at bounding box center [600, 103] width 433 height 26
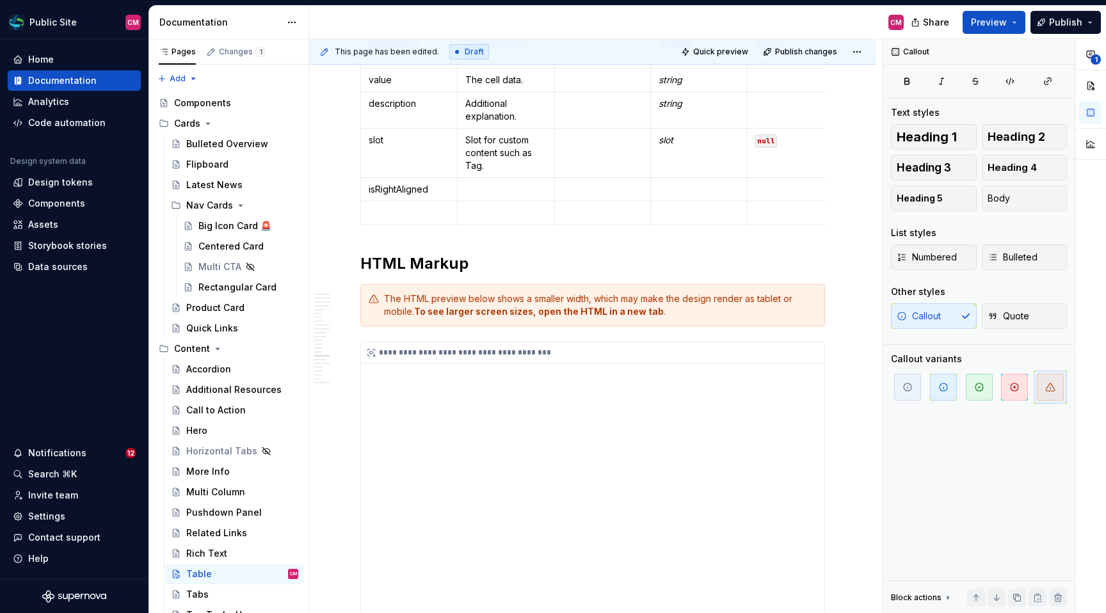
scroll to position [3472, 0]
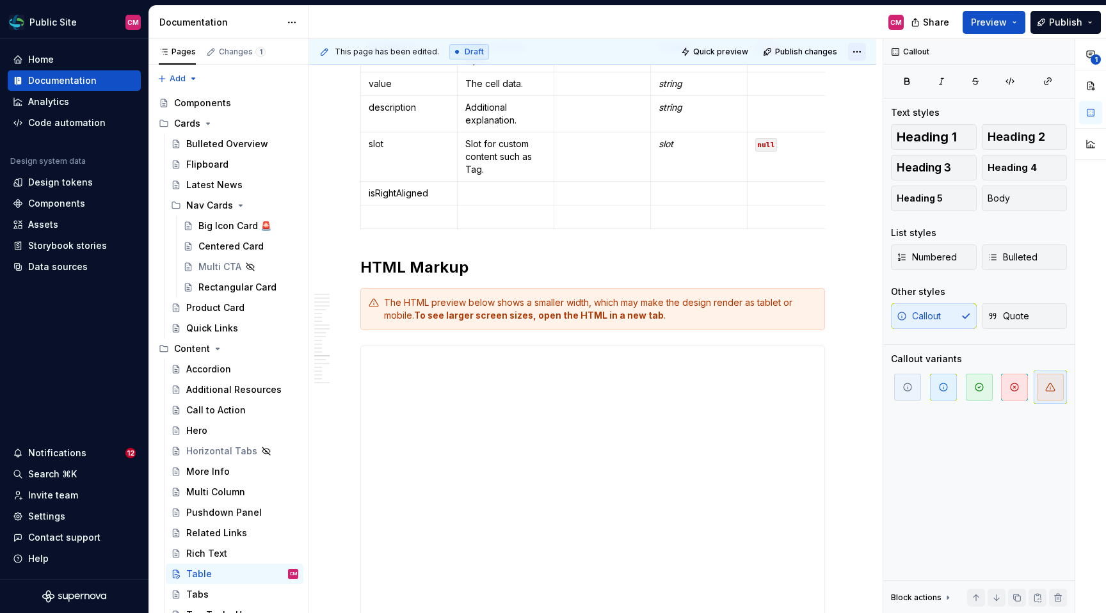
click at [860, 54] on html "Public Site CM Home Documentation Analytics Code automation Design system data …" at bounding box center [553, 306] width 1106 height 613
click at [827, 187] on html "Public Site CM Home Documentation Analytics Code automation Design system data …" at bounding box center [553, 306] width 1106 height 613
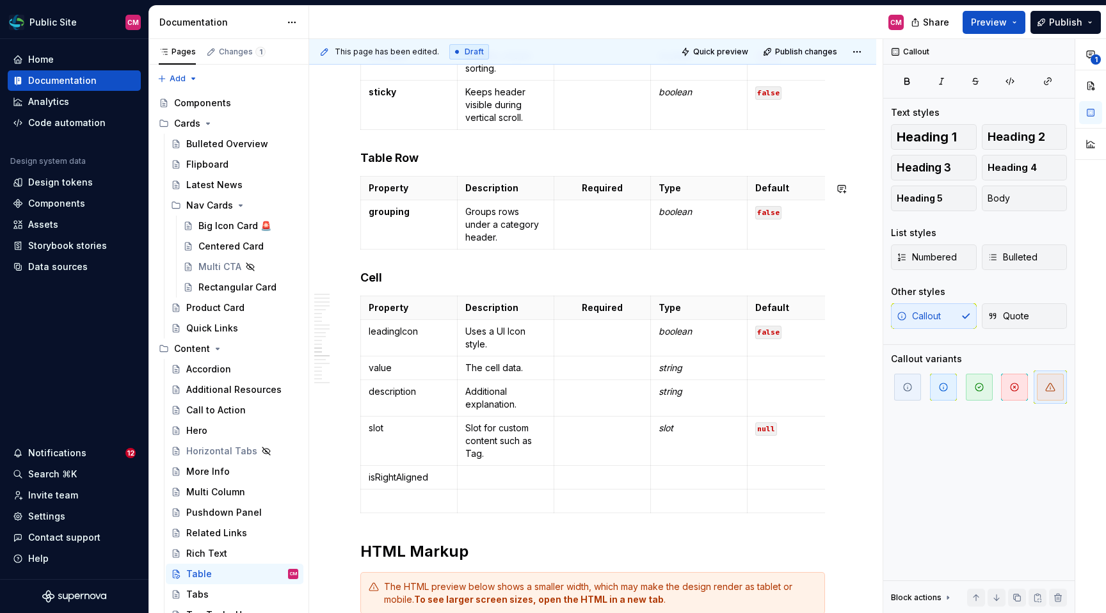
scroll to position [3199, 0]
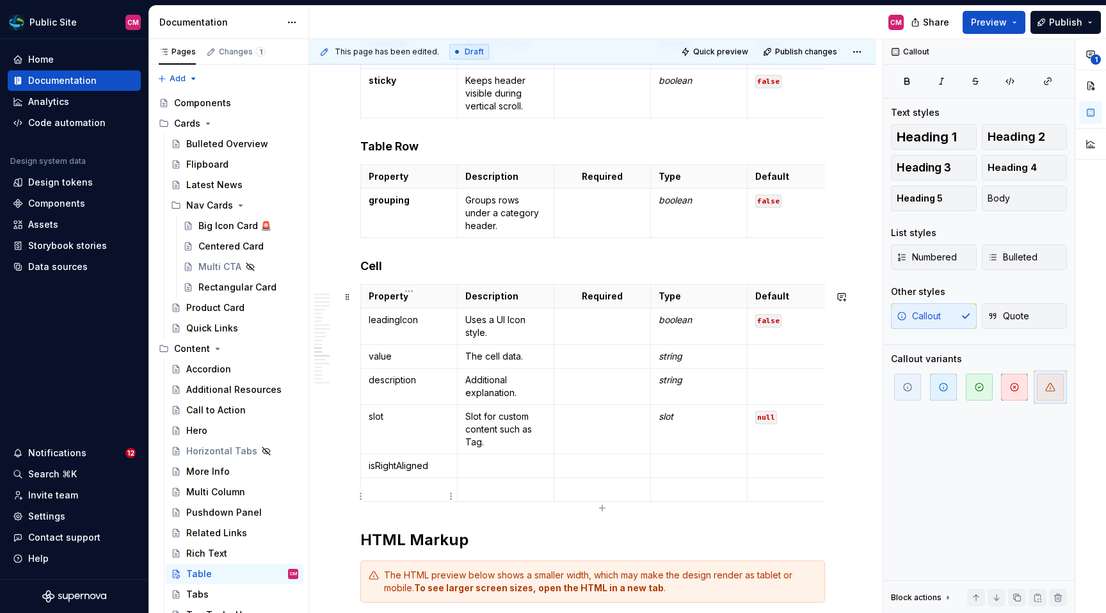
click at [423, 488] on td at bounding box center [409, 490] width 97 height 24
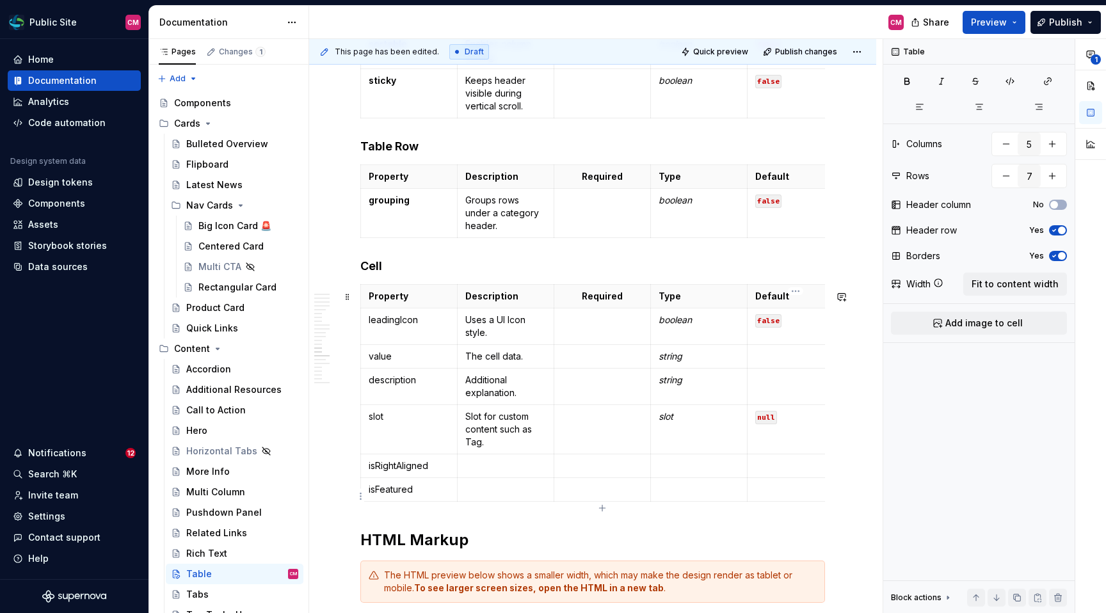
click at [769, 485] on td at bounding box center [795, 490] width 97 height 24
click at [768, 484] on td "false" at bounding box center [795, 490] width 97 height 24
click at [853, 479] on button "button" at bounding box center [852, 474] width 18 height 18
click at [680, 325] on em "boolean" at bounding box center [674, 319] width 33 height 11
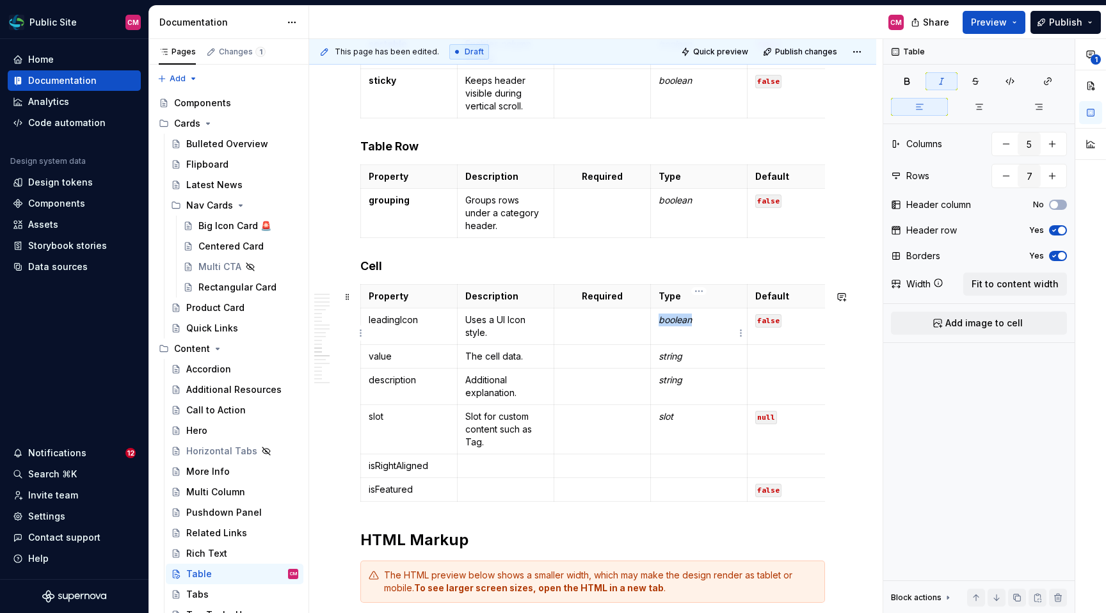
click at [680, 325] on em "boolean" at bounding box center [674, 319] width 33 height 11
copy em "boolean"
click at [671, 496] on p at bounding box center [698, 489] width 81 height 13
click at [477, 496] on p at bounding box center [505, 489] width 81 height 13
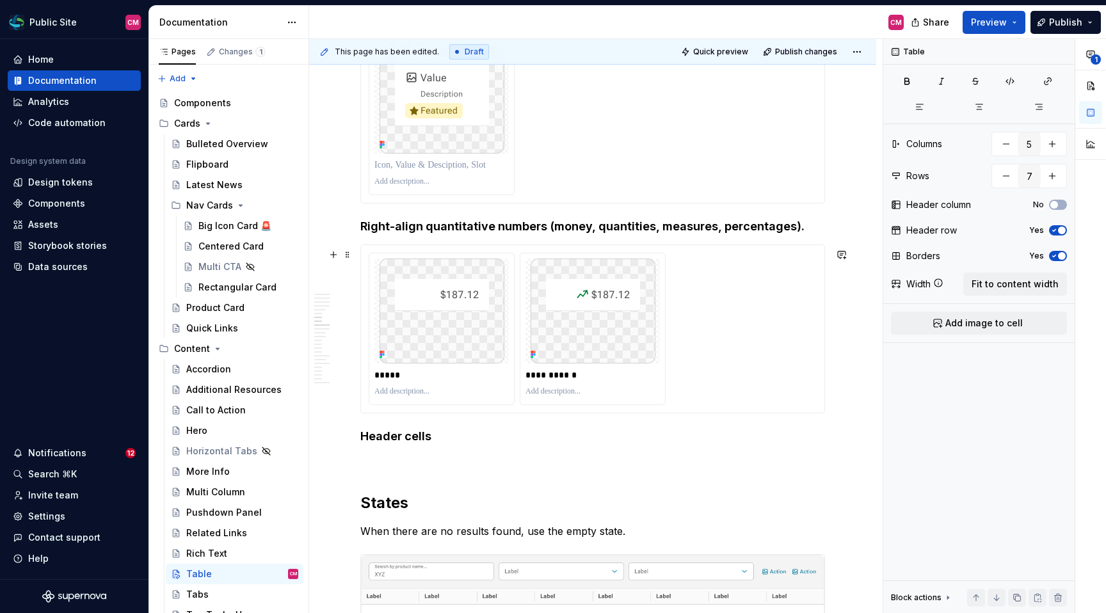
scroll to position [1853, 0]
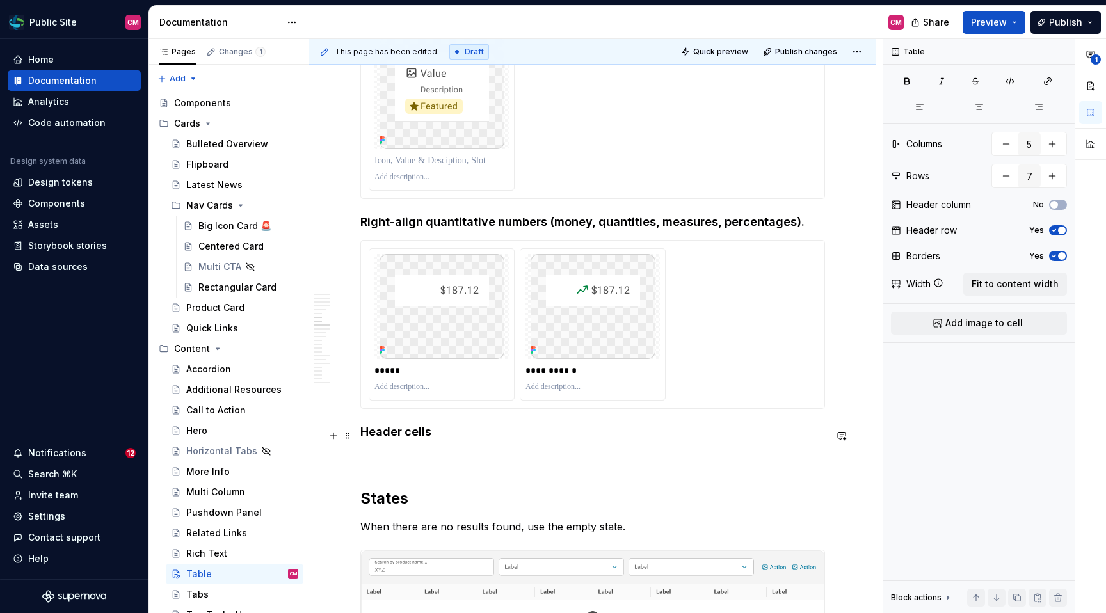
click at [361, 434] on h4 "Header cells" at bounding box center [592, 431] width 465 height 15
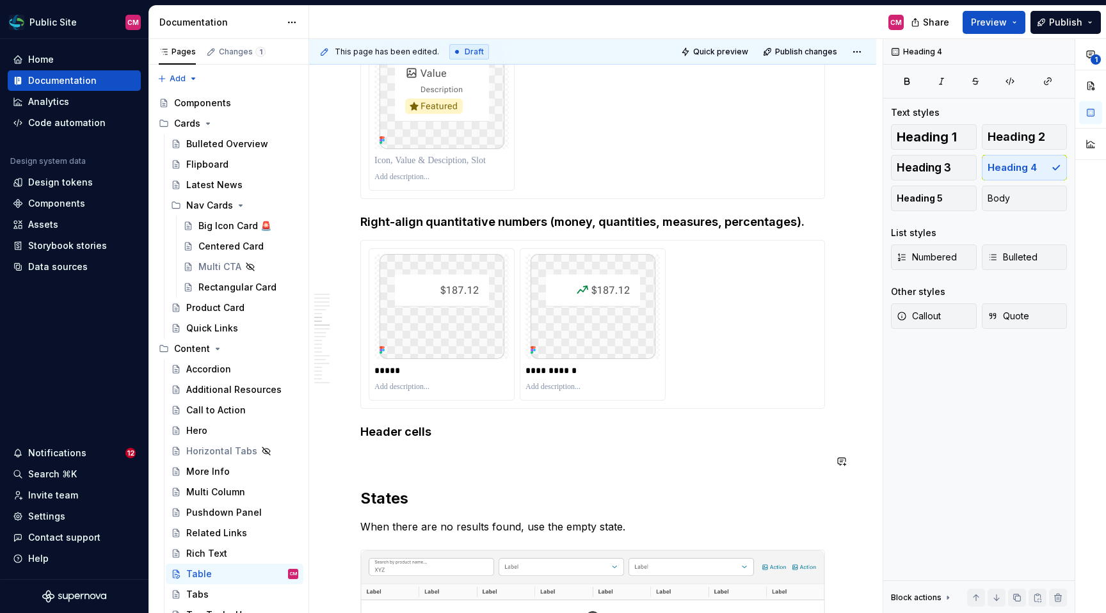
click at [399, 463] on p at bounding box center [592, 457] width 465 height 15
click at [408, 438] on h4 "Header cells" at bounding box center [592, 431] width 465 height 15
click at [953, 177] on button "Heading 4" at bounding box center [1025, 168] width 86 height 26
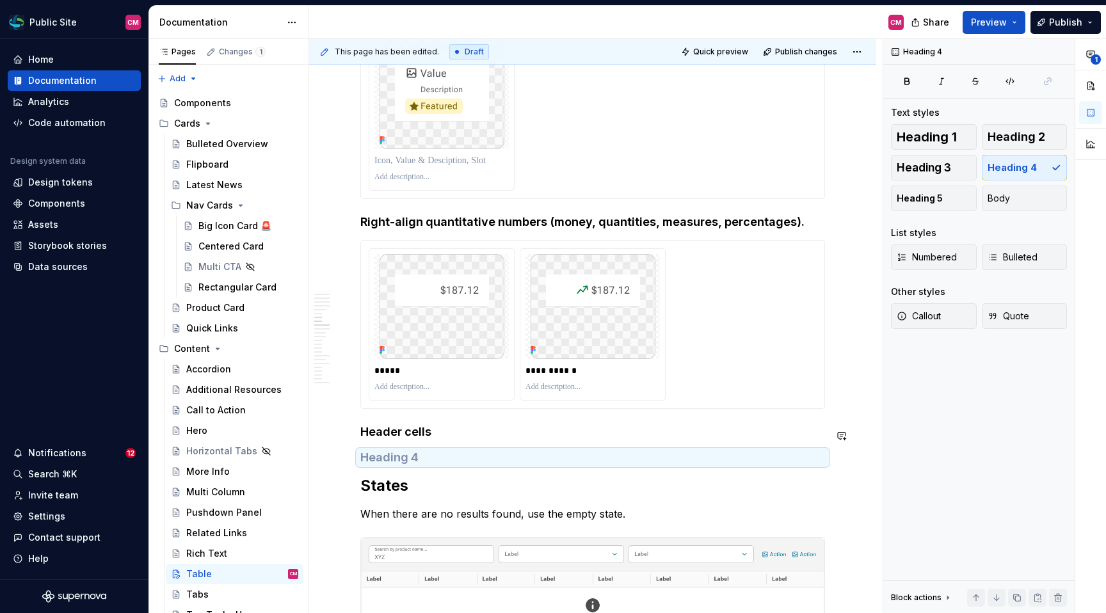
click at [429, 465] on h4 at bounding box center [592, 457] width 465 height 15
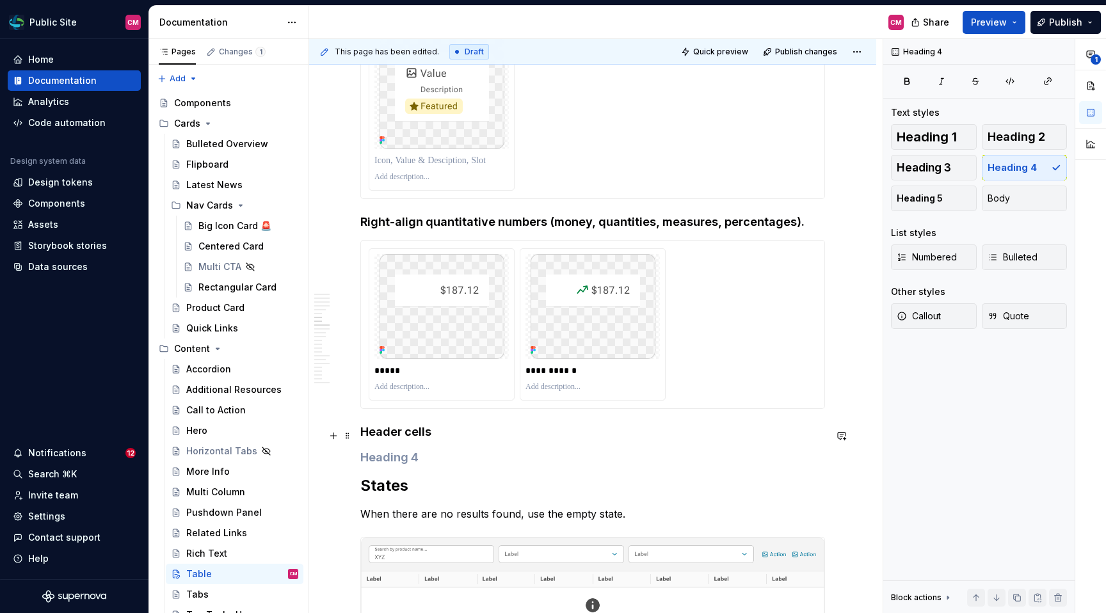
click at [362, 439] on h4 "Header cells" at bounding box center [592, 431] width 465 height 15
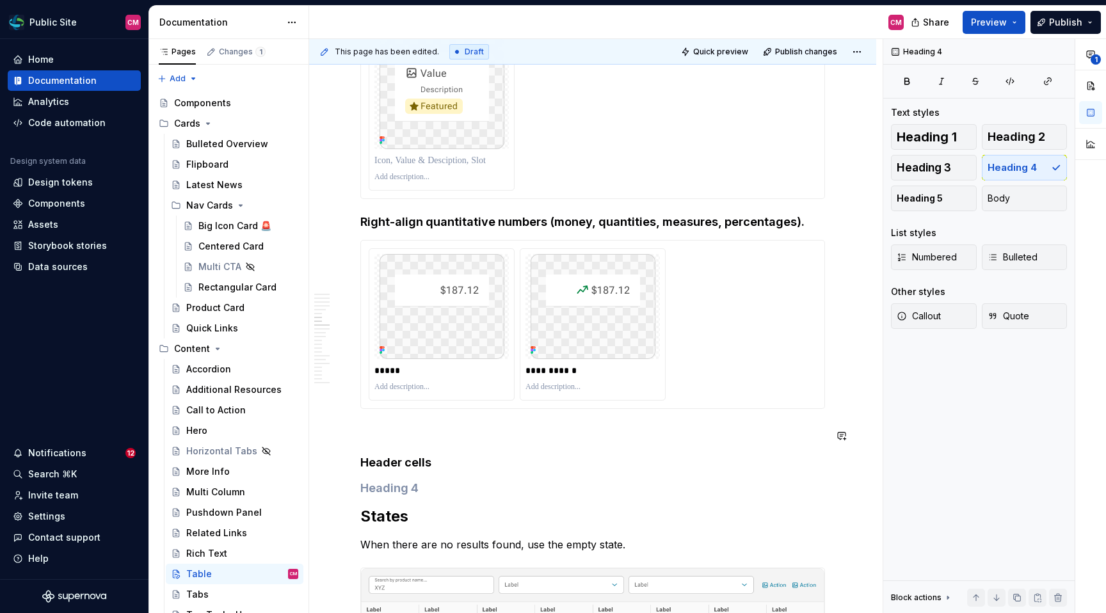
click at [386, 440] on p at bounding box center [592, 431] width 465 height 15
click at [386, 493] on h4 at bounding box center [592, 488] width 465 height 15
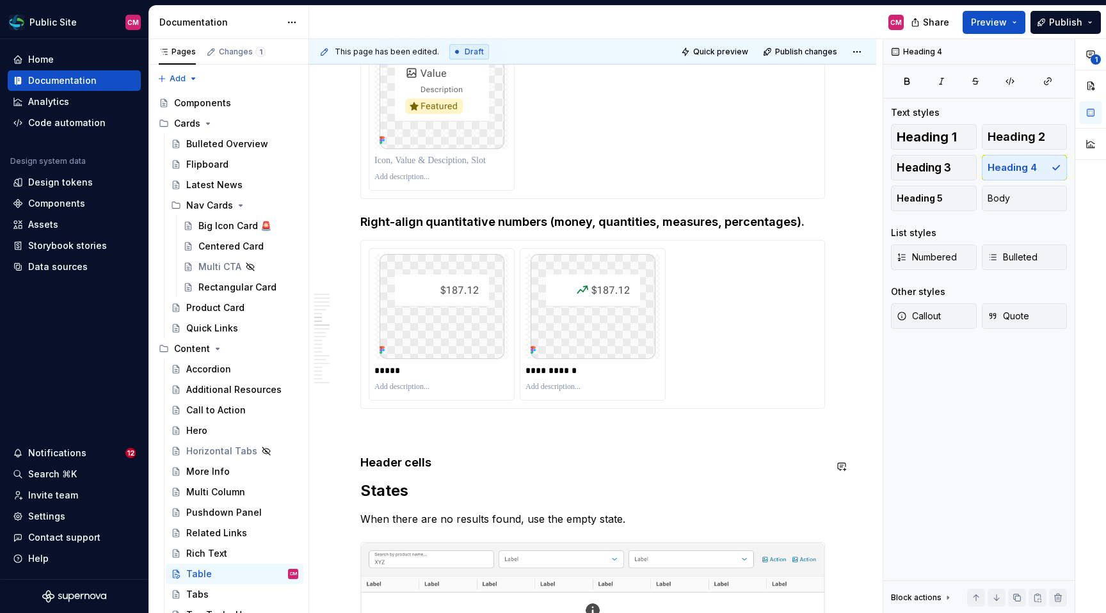
click at [418, 429] on p at bounding box center [592, 431] width 465 height 15
click at [413, 465] on h4 "Header cells" at bounding box center [592, 462] width 465 height 15
click at [420, 433] on p at bounding box center [592, 431] width 465 height 15
click at [953, 168] on button "Heading 4" at bounding box center [1025, 168] width 86 height 26
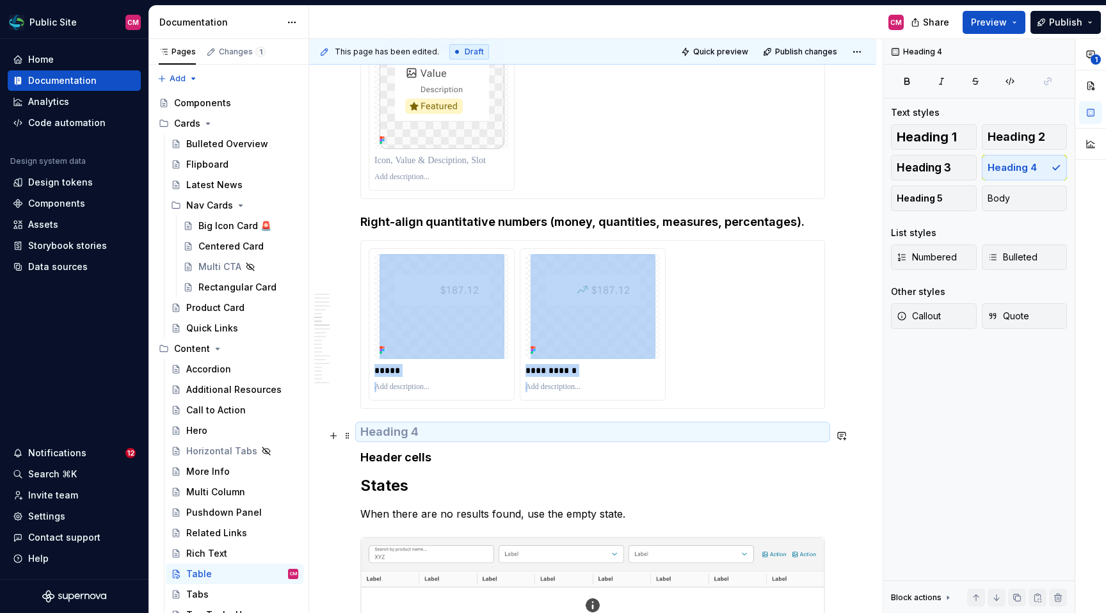
click at [397, 433] on h4 at bounding box center [592, 431] width 465 height 15
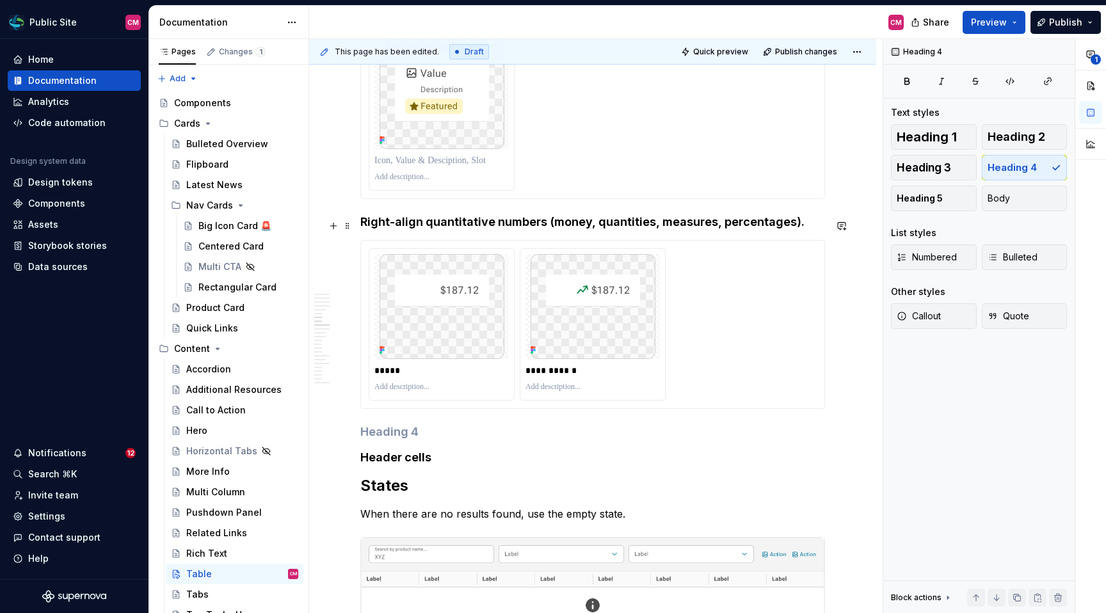
click at [463, 227] on h4 "Right-align quantitative numbers (money, quantities, measures, percentages)." at bounding box center [592, 221] width 465 height 15
click at [459, 227] on h4 "Right-align quantitative numbers (money, quantities, measures, percentages)." at bounding box center [592, 221] width 465 height 15
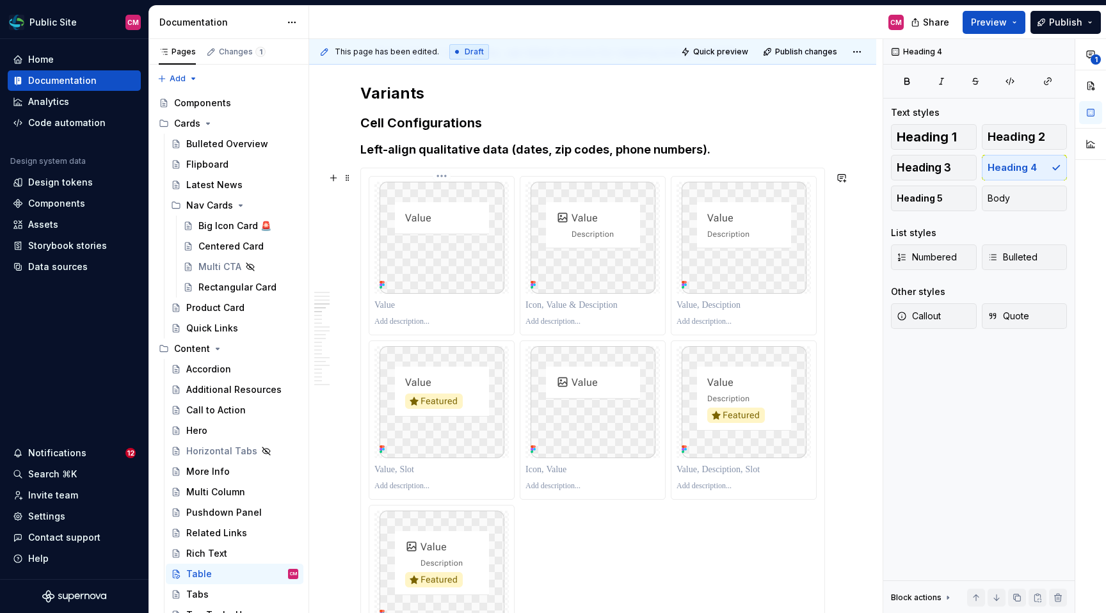
scroll to position [1362, 0]
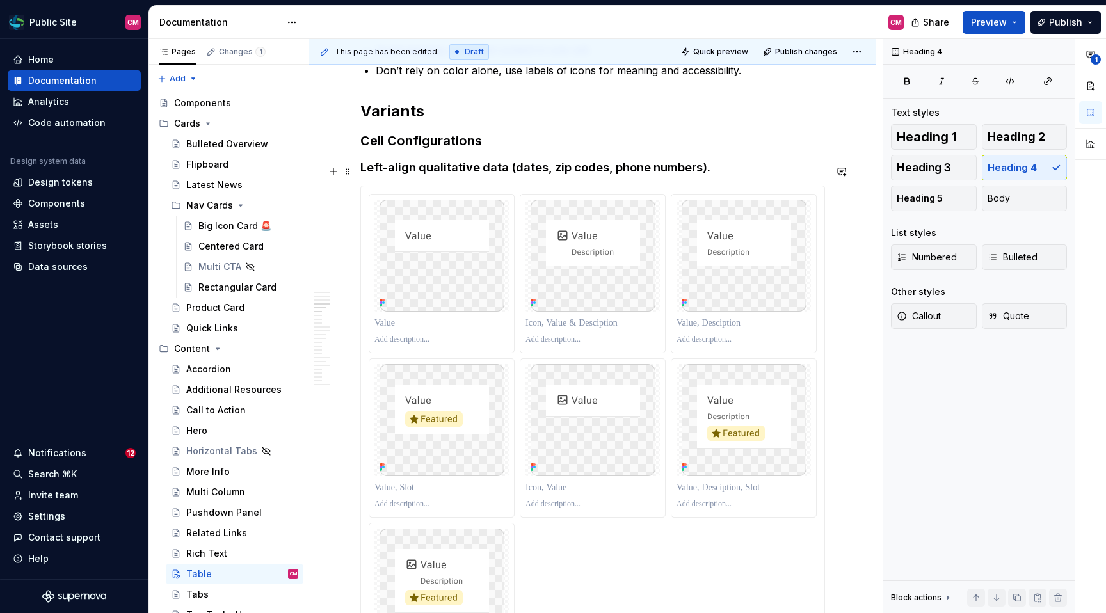
click at [449, 166] on h4 "Left-align qualitative data (dates, zip codes, phone numbers)." at bounding box center [592, 167] width 465 height 15
click at [457, 145] on h3 "Cell Configurations" at bounding box center [592, 141] width 465 height 18
click at [448, 175] on h4 "Left-align qualitative data (dates, zip codes, phone numbers)." at bounding box center [592, 167] width 465 height 15
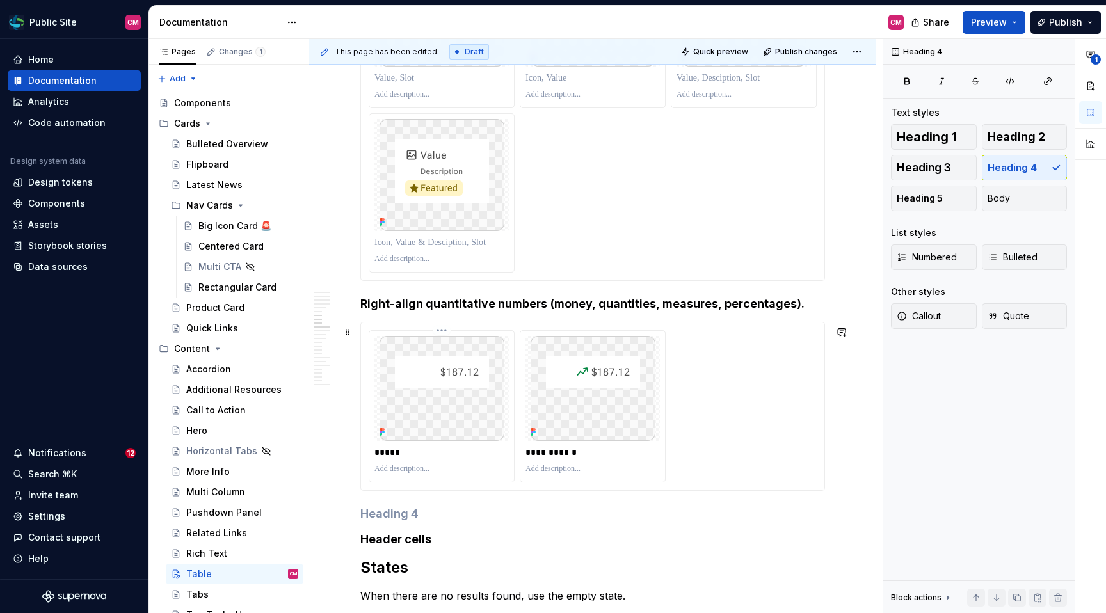
scroll to position [1781, 0]
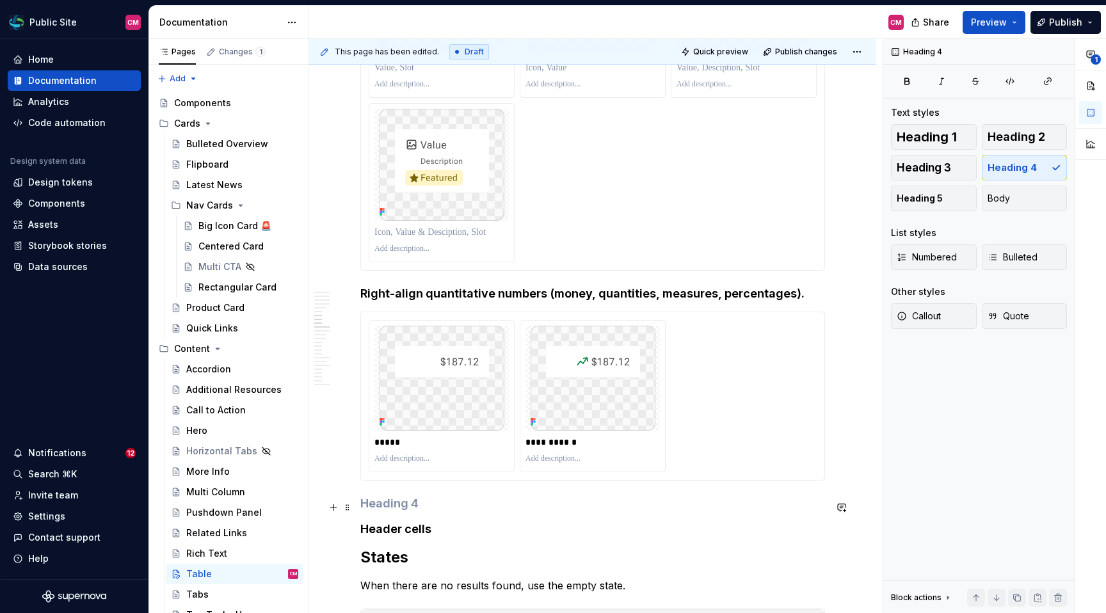
click at [383, 508] on h4 at bounding box center [592, 503] width 465 height 15
click at [463, 298] on h4 "Right-align quantitative numbers (money, quantities, measures, percentages)." at bounding box center [592, 293] width 465 height 15
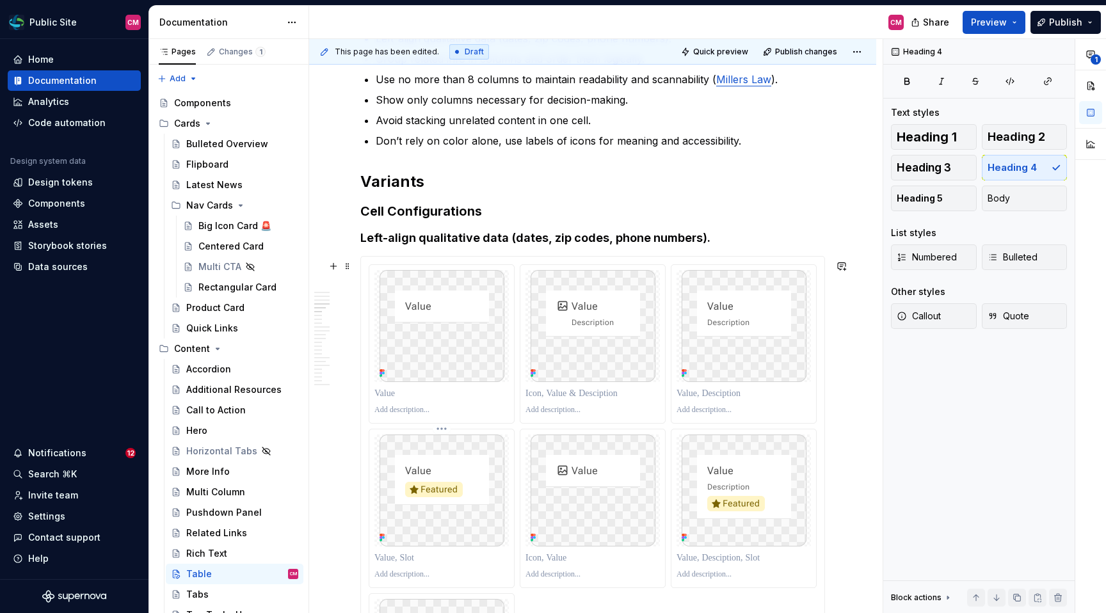
scroll to position [1284, 0]
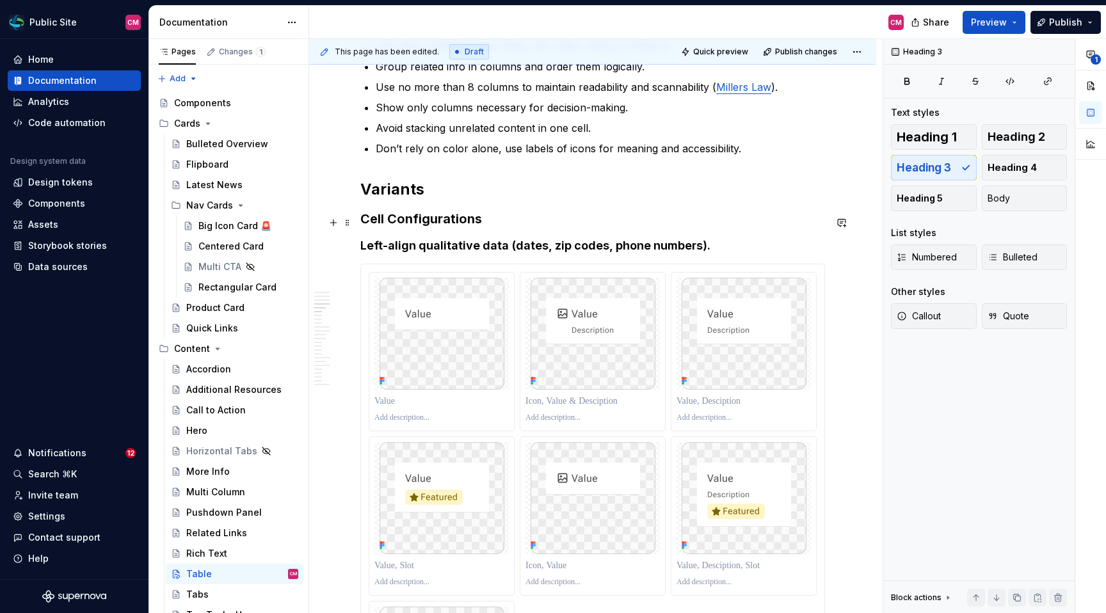
click at [469, 220] on h3 "Cell Configurations" at bounding box center [592, 219] width 465 height 18
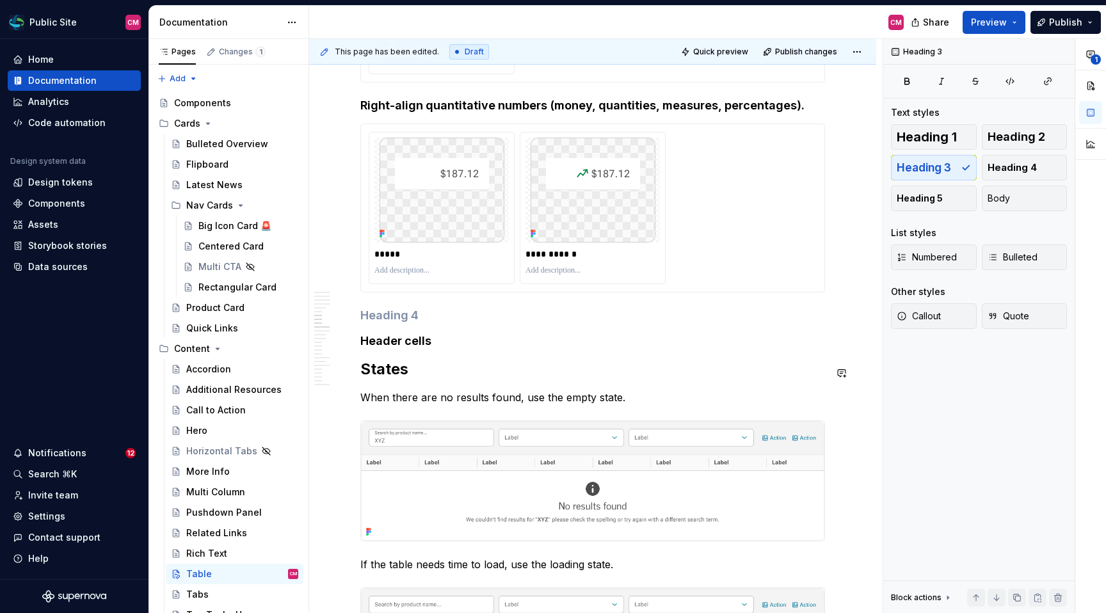
scroll to position [1979, 0]
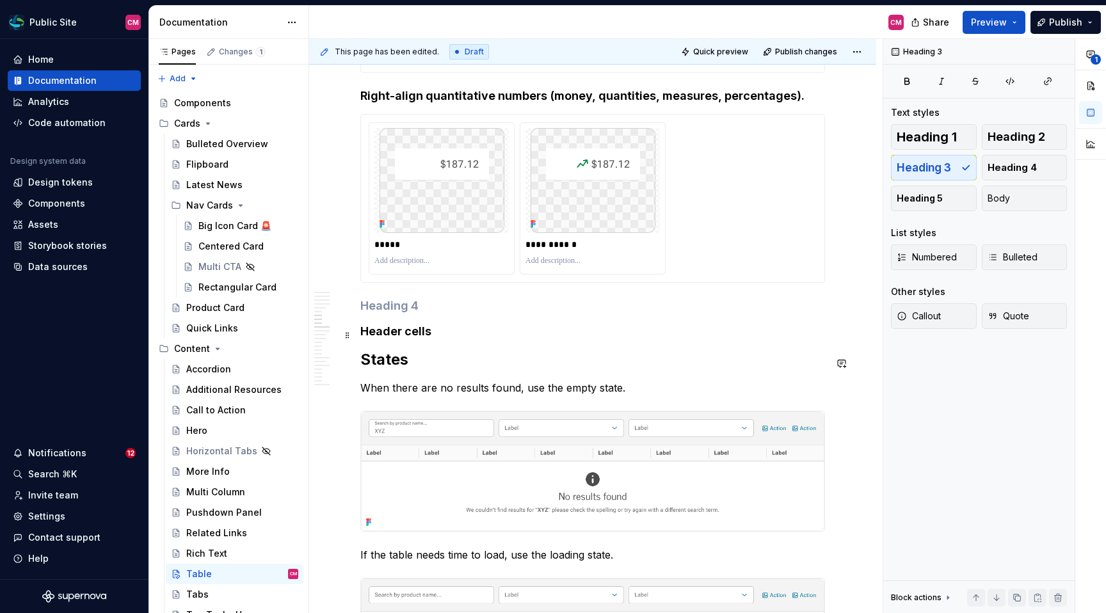
click at [404, 333] on h4 "Header cells" at bounding box center [592, 331] width 465 height 15
click at [937, 165] on span "Heading 3" at bounding box center [923, 167] width 54 height 13
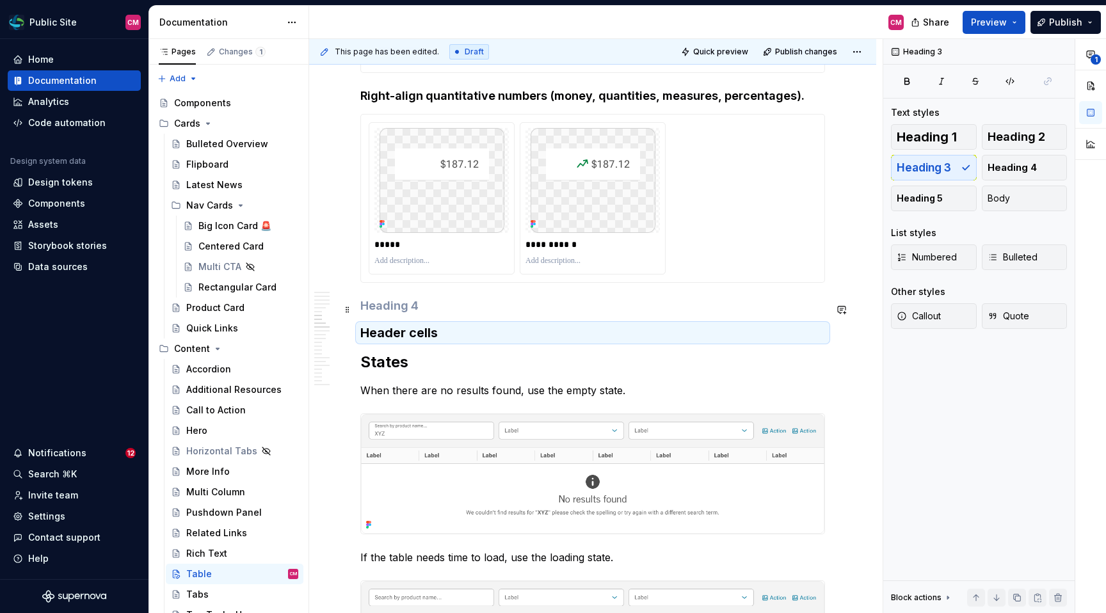
click at [431, 305] on h4 at bounding box center [592, 305] width 465 height 15
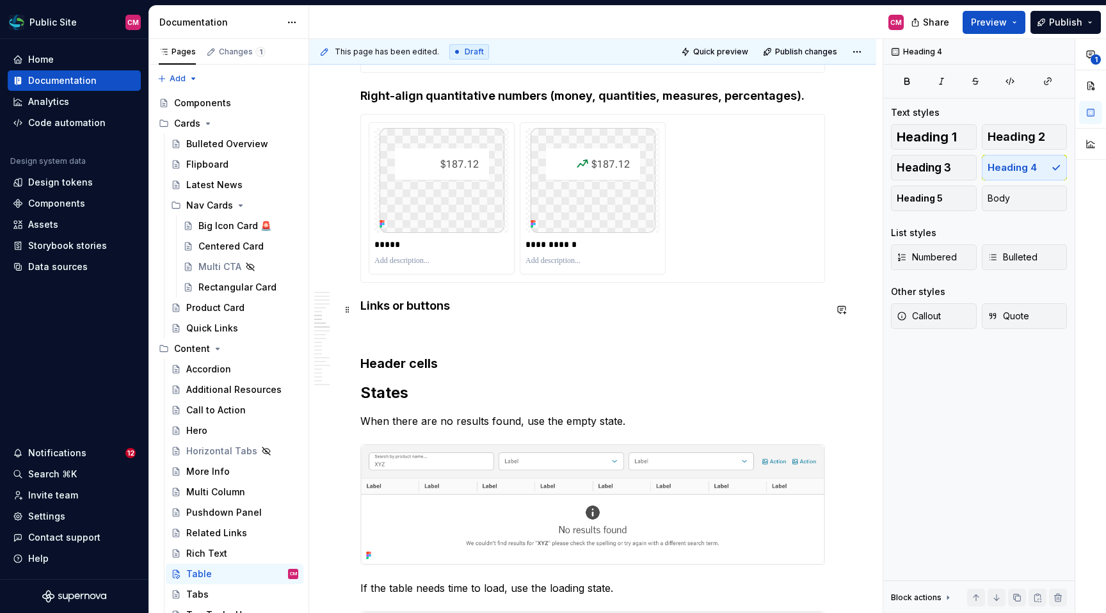
click at [434, 314] on h4 "Links or buttons" at bounding box center [592, 305] width 465 height 15
click at [436, 339] on p at bounding box center [592, 331] width 465 height 15
click at [953, 180] on button "Heading 4" at bounding box center [1025, 168] width 86 height 26
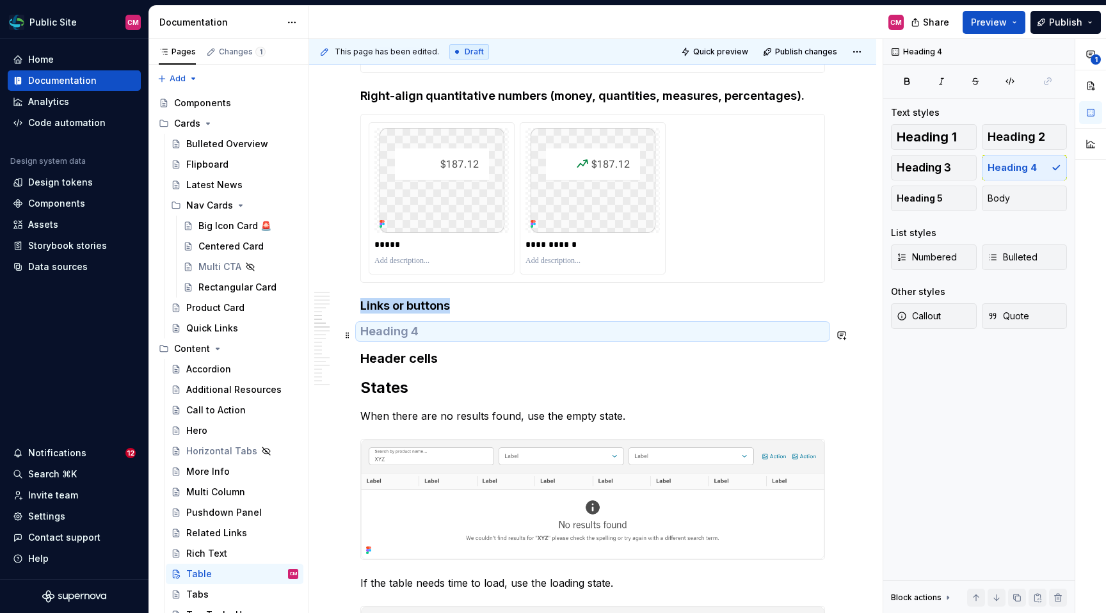
click at [583, 339] on h4 at bounding box center [592, 331] width 465 height 15
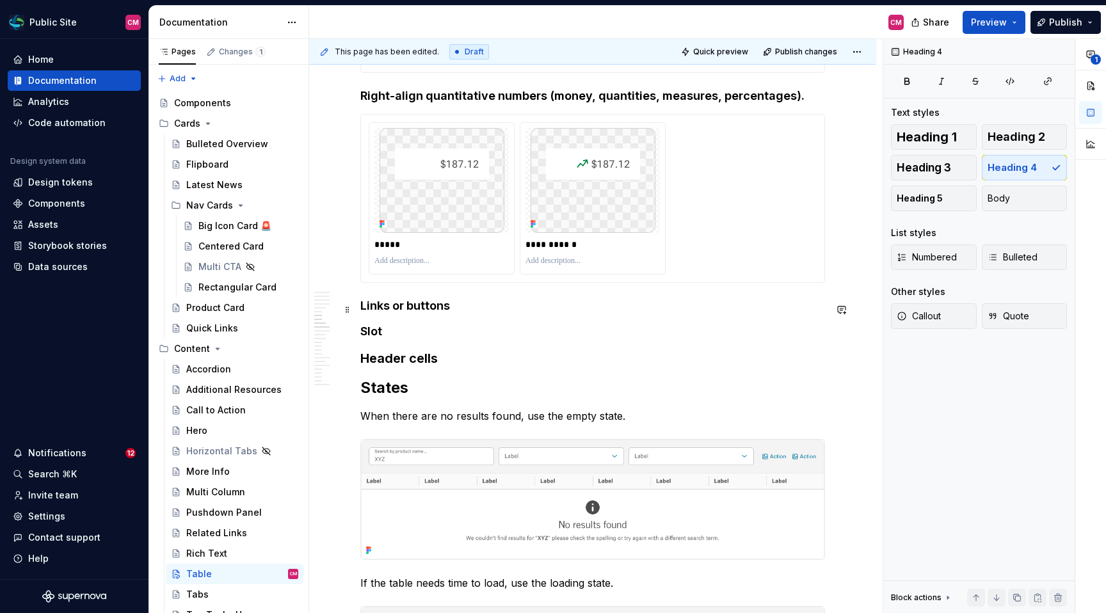
click at [475, 314] on h4 "Links or buttons" at bounding box center [592, 305] width 465 height 15
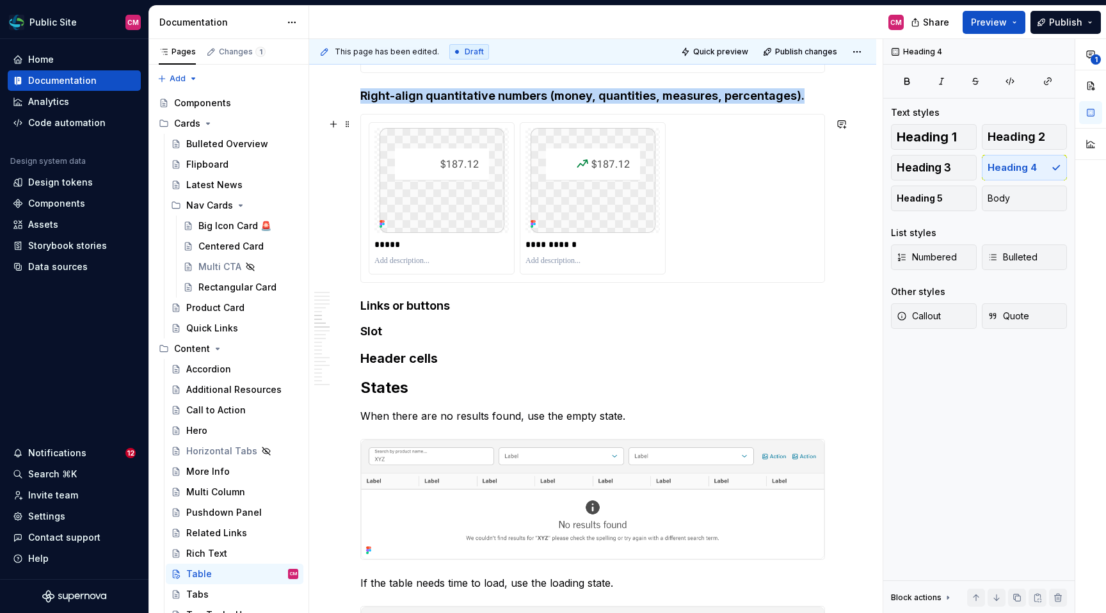
click at [752, 222] on div "**********" at bounding box center [593, 198] width 448 height 152
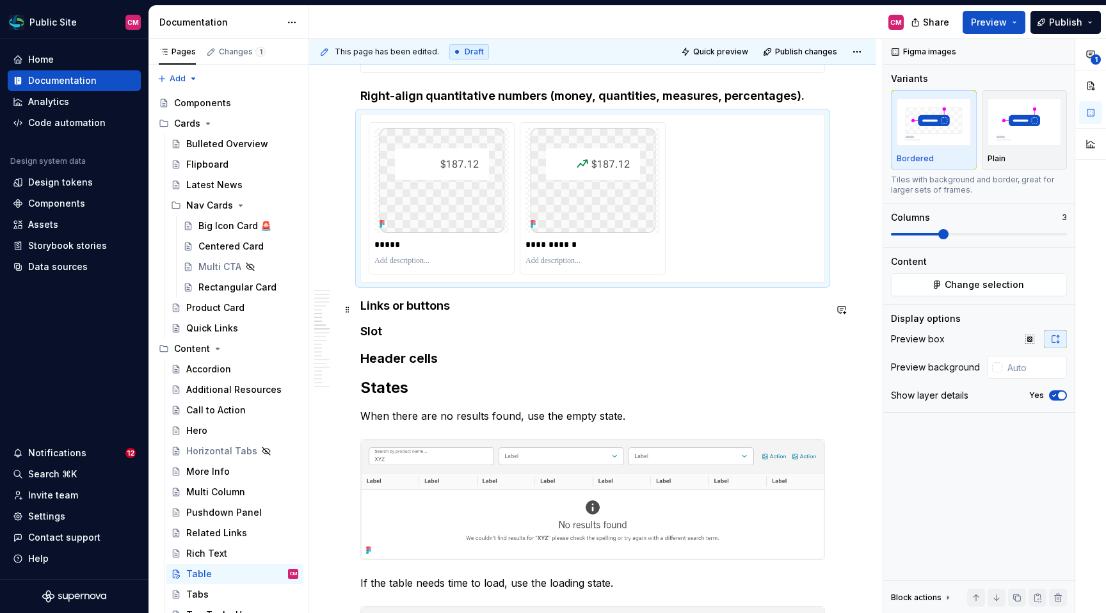
click at [468, 307] on h4 "Links or buttons" at bounding box center [592, 305] width 465 height 15
click at [602, 120] on div "**********" at bounding box center [592, 199] width 463 height 168
click at [470, 309] on h4 "Links or buttons" at bounding box center [592, 305] width 465 height 15
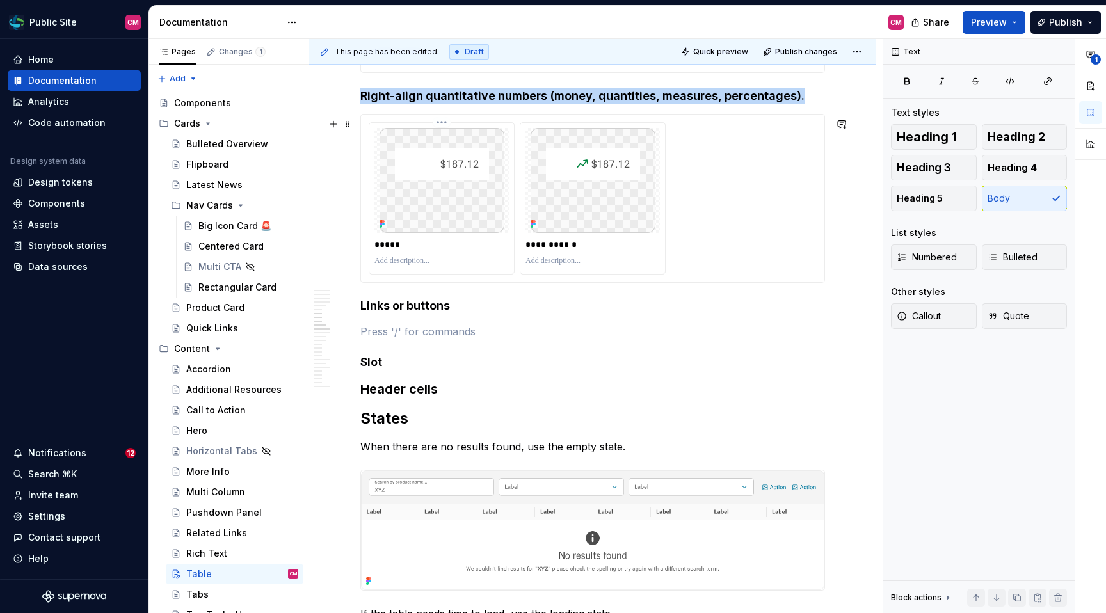
click at [514, 240] on div "*****" at bounding box center [441, 198] width 145 height 151
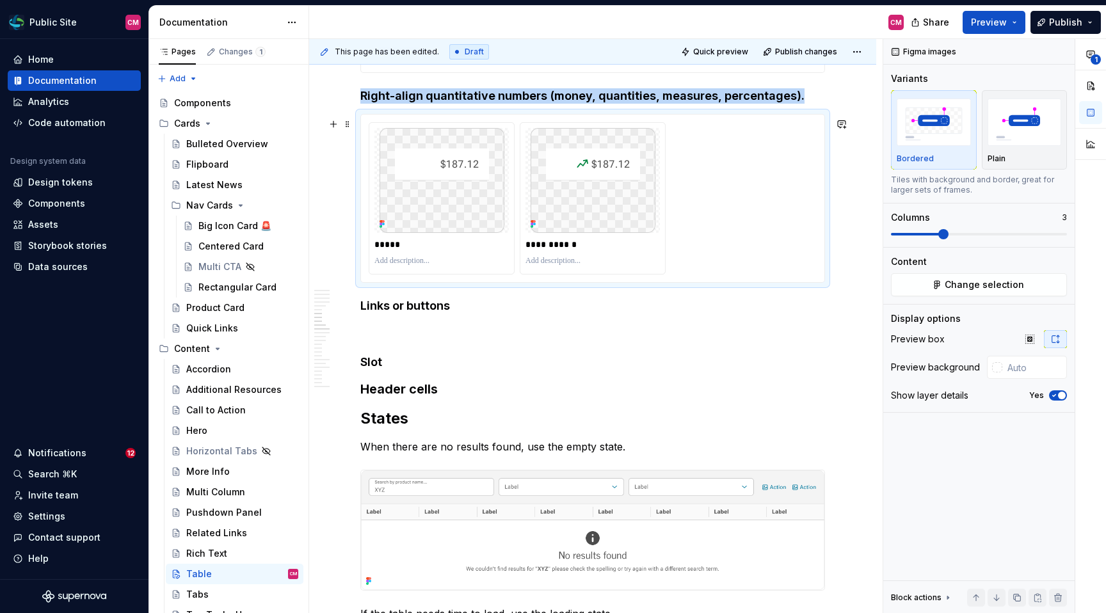
click at [744, 218] on div "**********" at bounding box center [593, 198] width 448 height 152
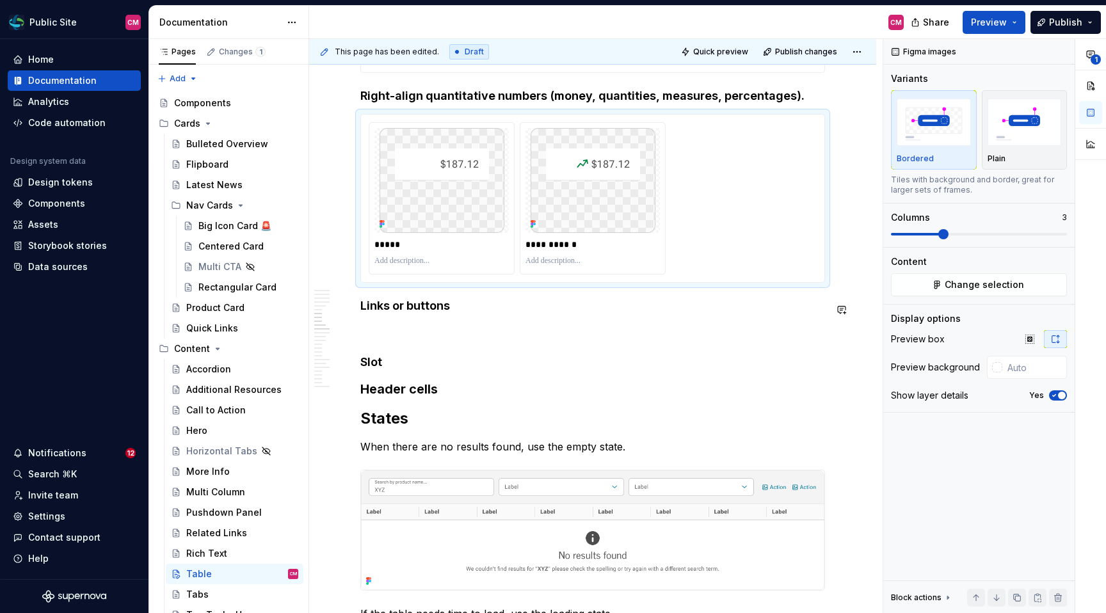
click at [454, 335] on p at bounding box center [592, 331] width 465 height 15
click at [373, 138] on div "*****" at bounding box center [441, 198] width 145 height 151
click at [351, 122] on span at bounding box center [347, 124] width 10 height 18
click at [366, 141] on div "Duplicate" at bounding box center [407, 144] width 83 height 13
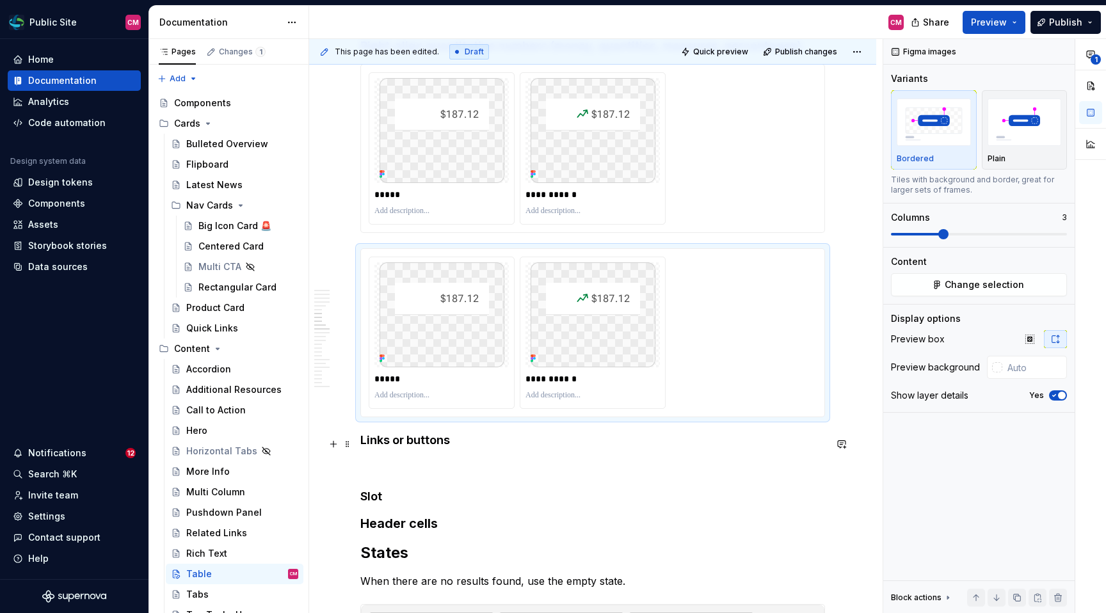
scroll to position [2053, 0]
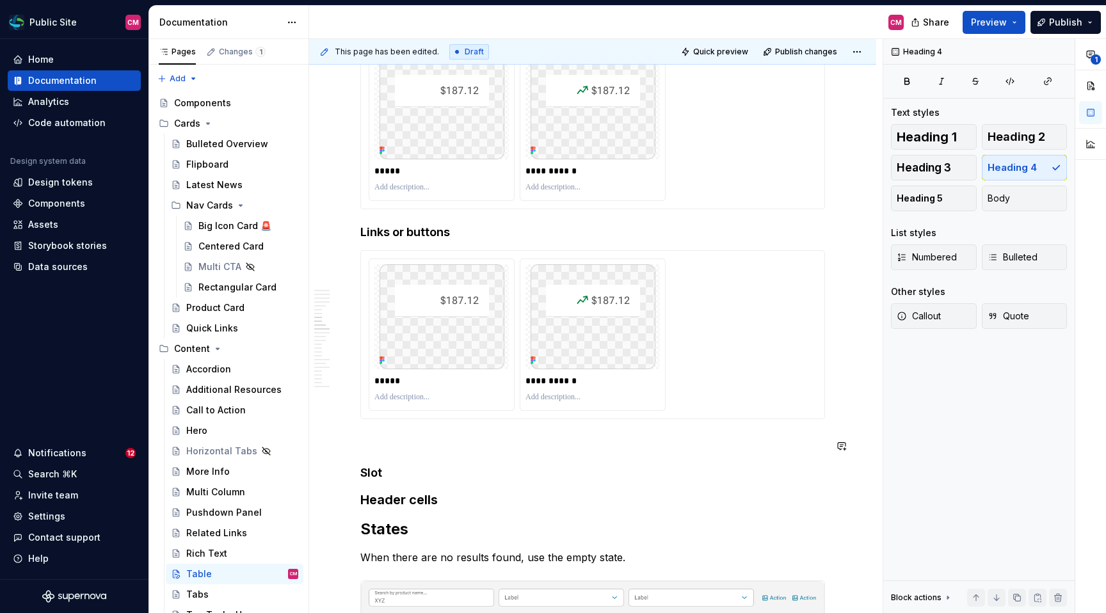
click at [373, 445] on p at bounding box center [592, 441] width 465 height 15
click at [348, 445] on span at bounding box center [347, 446] width 10 height 18
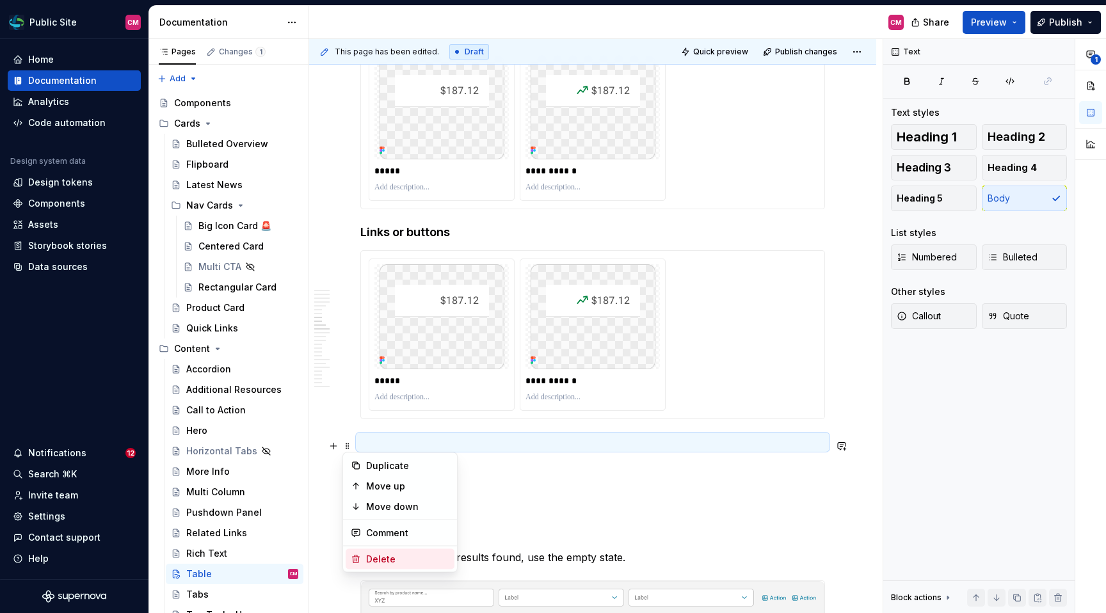
click at [369, 562] on div "Delete" at bounding box center [407, 559] width 83 height 13
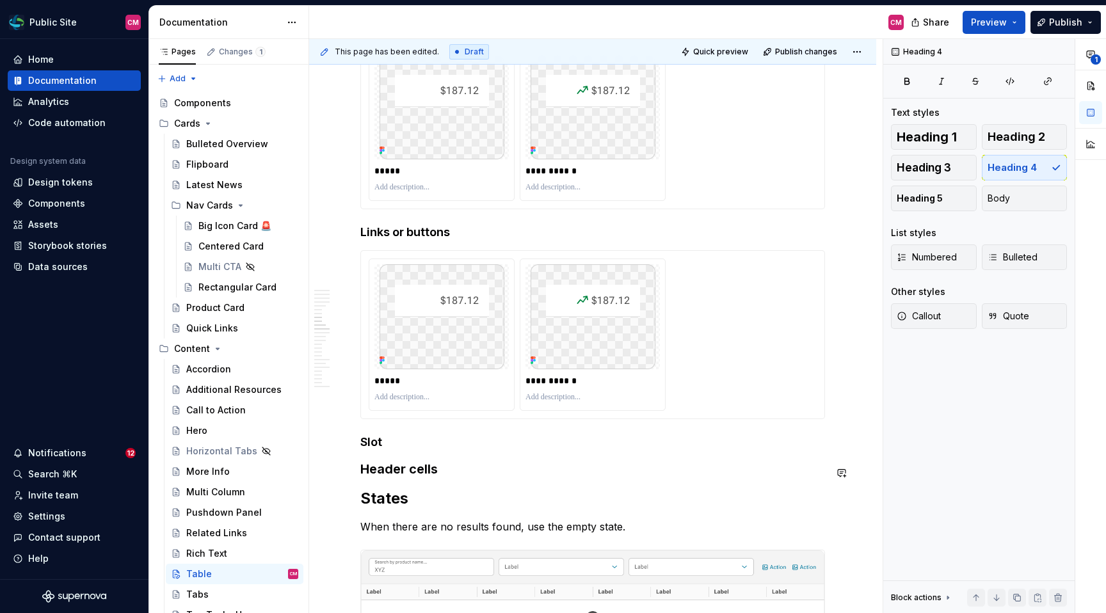
click at [404, 449] on h4 "Slot" at bounding box center [592, 441] width 465 height 15
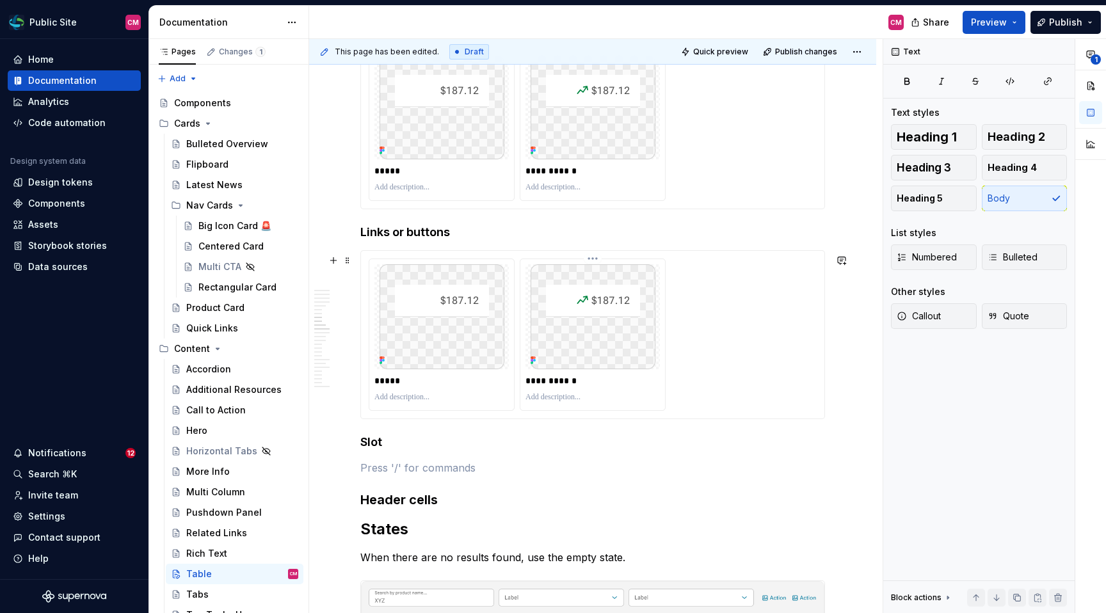
click at [612, 338] on img at bounding box center [592, 316] width 125 height 105
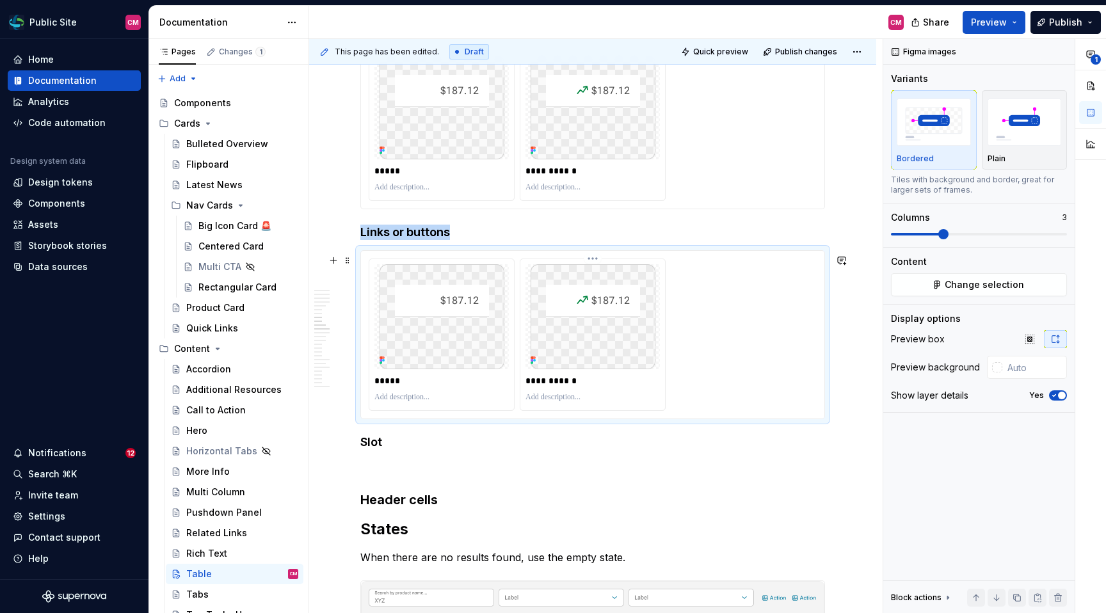
click at [596, 263] on html "Public Site CM Home Documentation Analytics Code automation Design system data …" at bounding box center [553, 306] width 1106 height 613
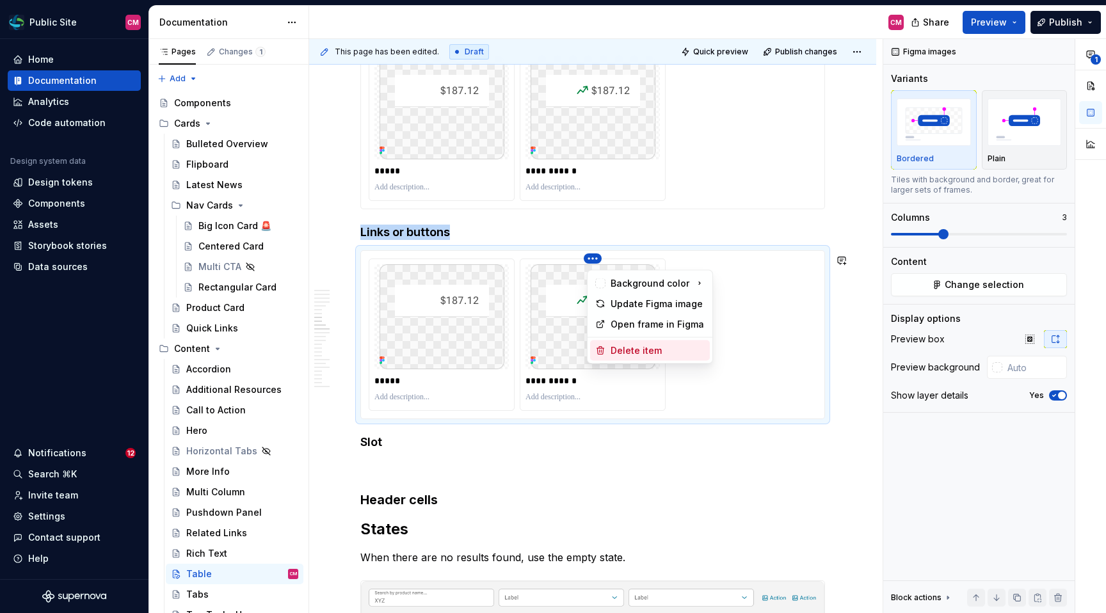
click at [621, 348] on div "Delete item" at bounding box center [657, 350] width 94 height 13
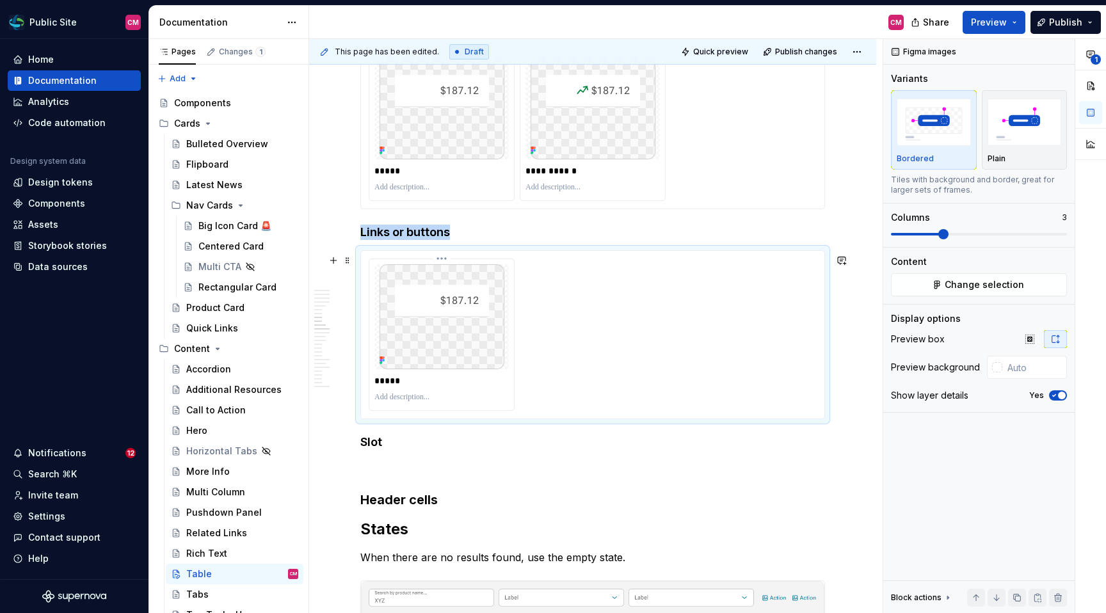
click at [466, 299] on img at bounding box center [441, 316] width 125 height 105
click at [427, 304] on img at bounding box center [441, 316] width 125 height 105
click at [447, 263] on html "Public Site CM Home Documentation Analytics Code automation Design system data …" at bounding box center [553, 306] width 1106 height 613
click at [491, 303] on div "Update Figma image" at bounding box center [504, 304] width 94 height 13
click at [572, 364] on div "*****" at bounding box center [593, 334] width 448 height 152
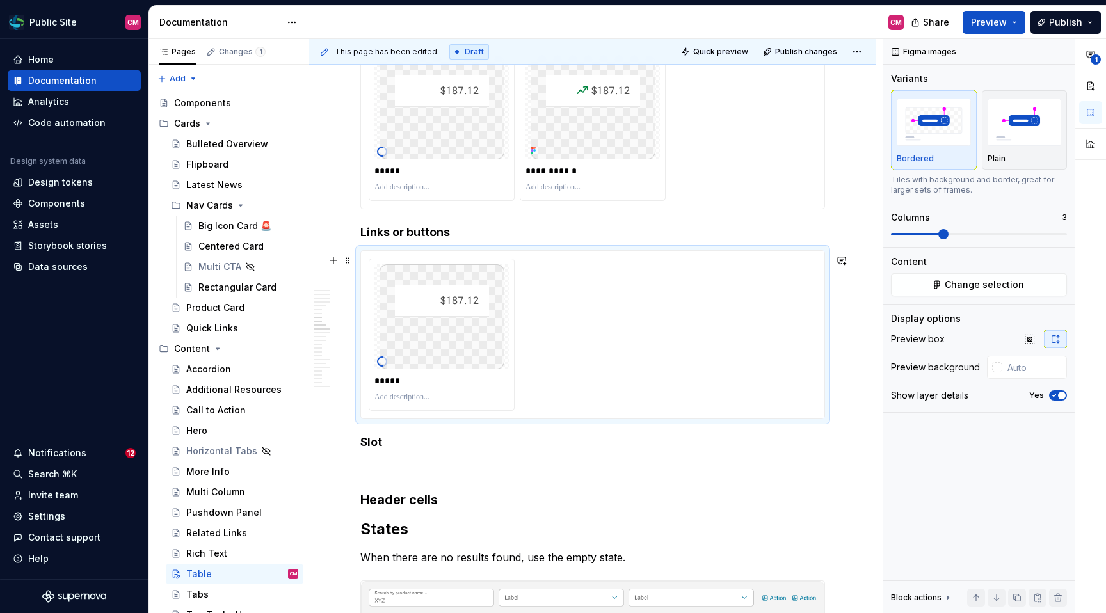
click at [572, 364] on div "*****" at bounding box center [593, 334] width 448 height 152
click at [436, 472] on p at bounding box center [592, 467] width 465 height 15
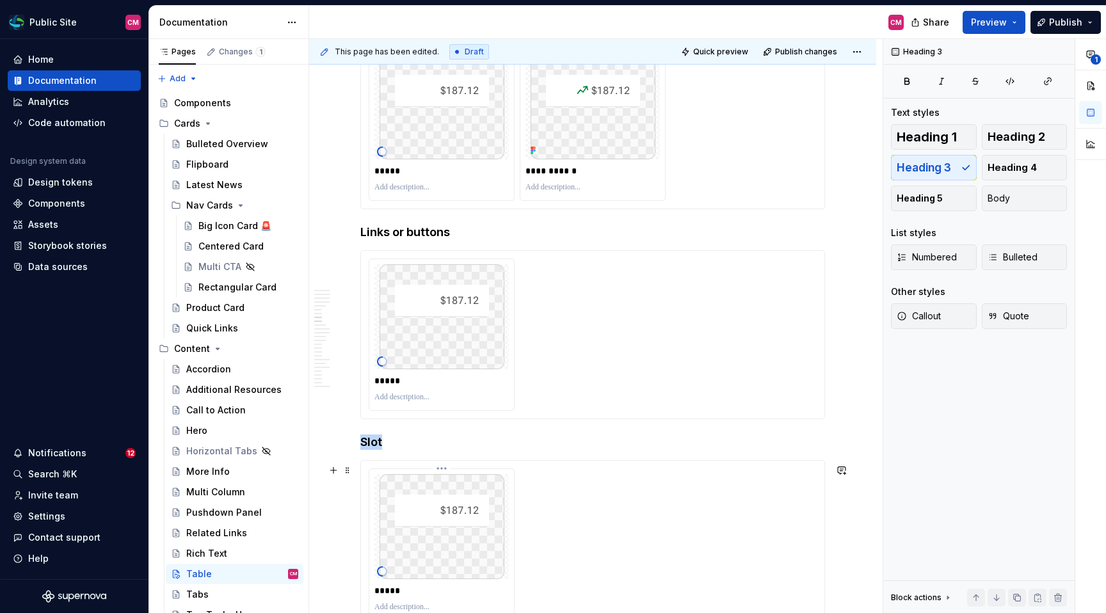
click at [435, 496] on img at bounding box center [441, 526] width 125 height 105
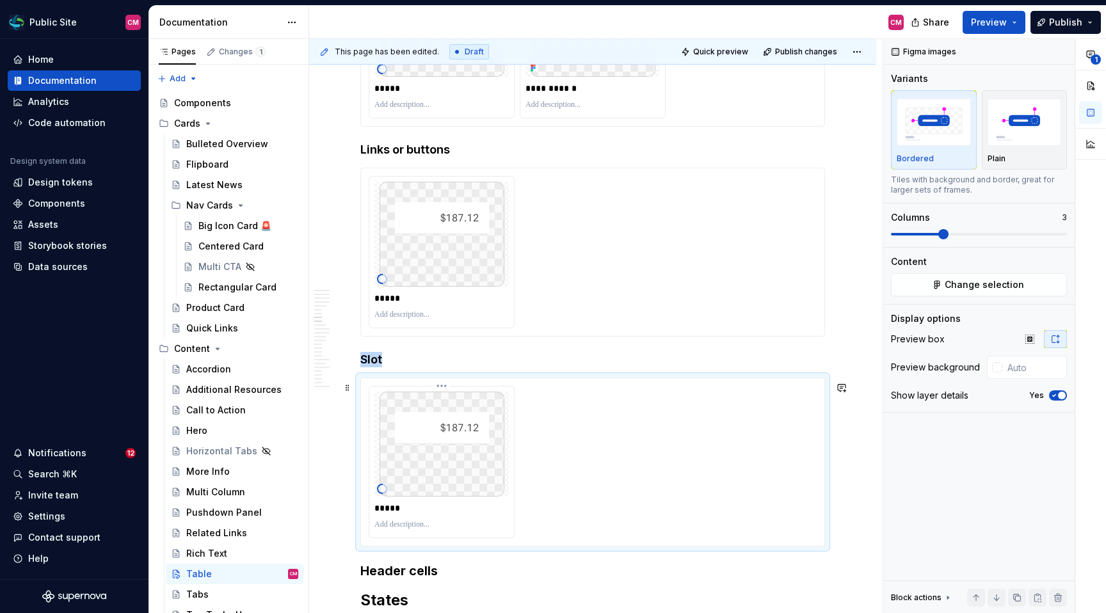
scroll to position [2142, 0]
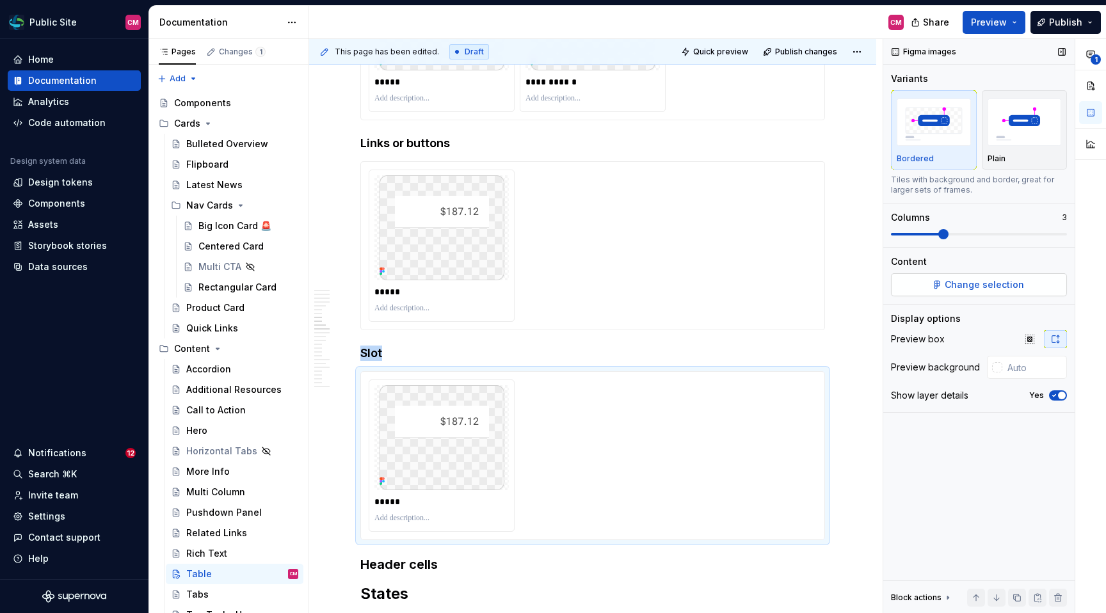
click at [953, 283] on span "Change selection" at bounding box center [983, 284] width 79 height 13
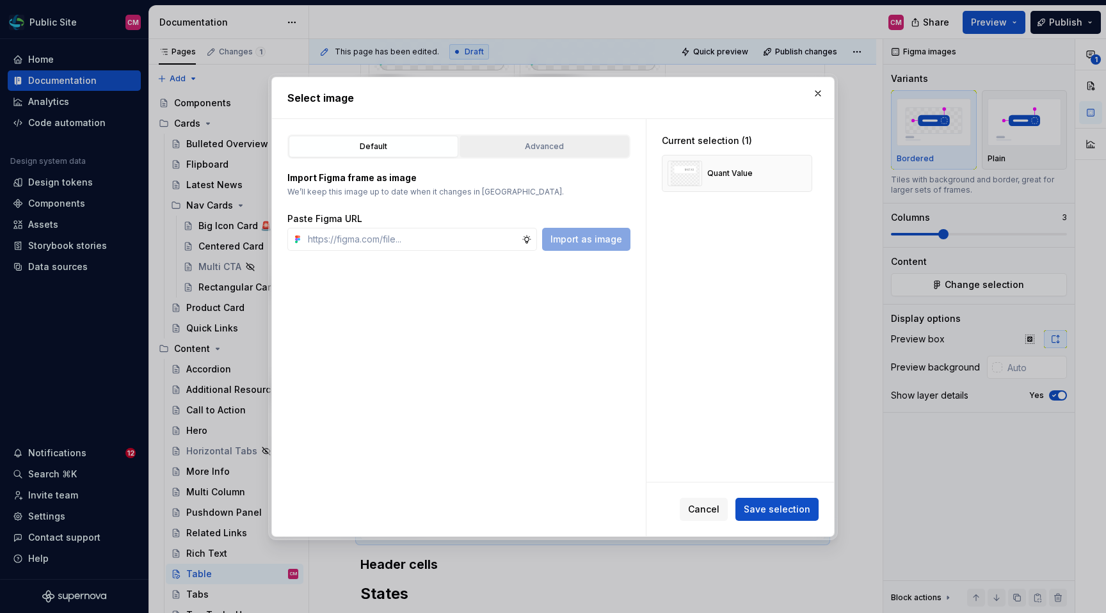
click at [596, 150] on div "Advanced" at bounding box center [544, 146] width 161 height 13
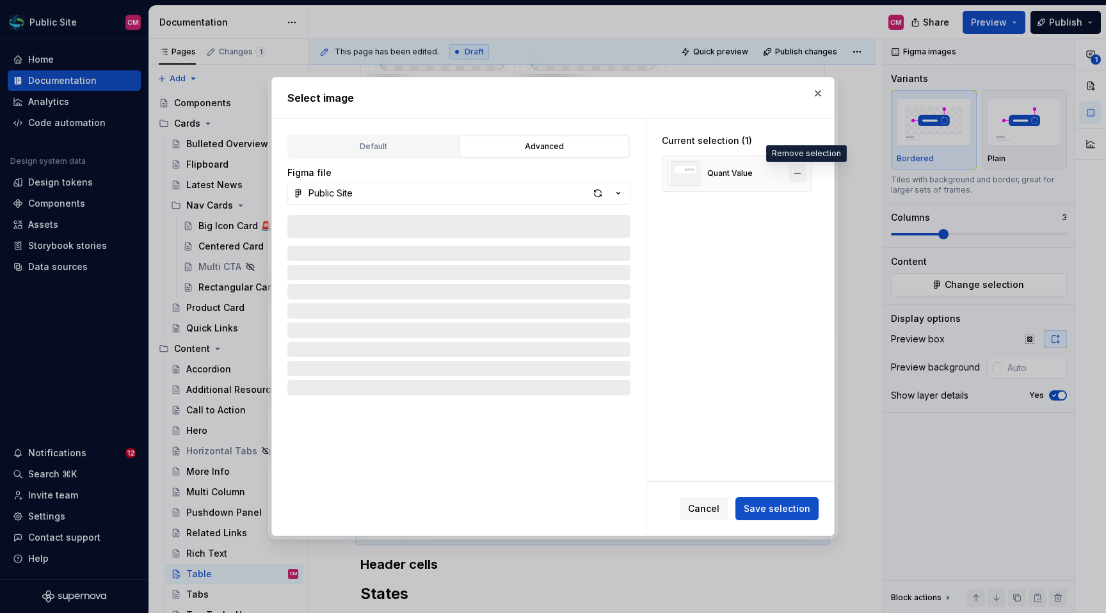
click at [806, 173] on button "button" at bounding box center [797, 173] width 18 height 18
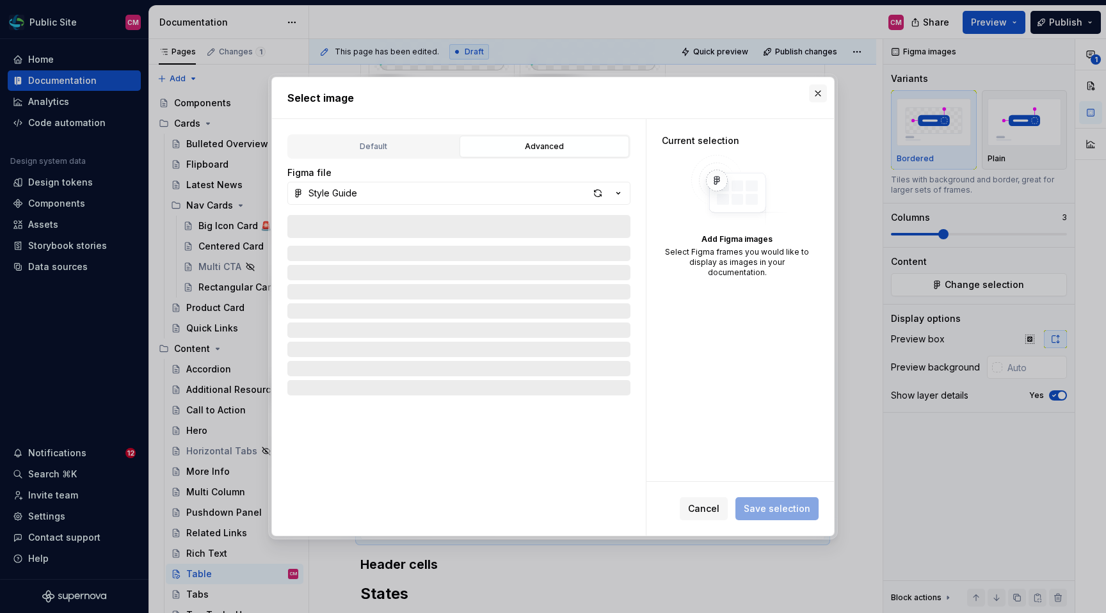
click at [818, 91] on button "button" at bounding box center [818, 93] width 18 height 18
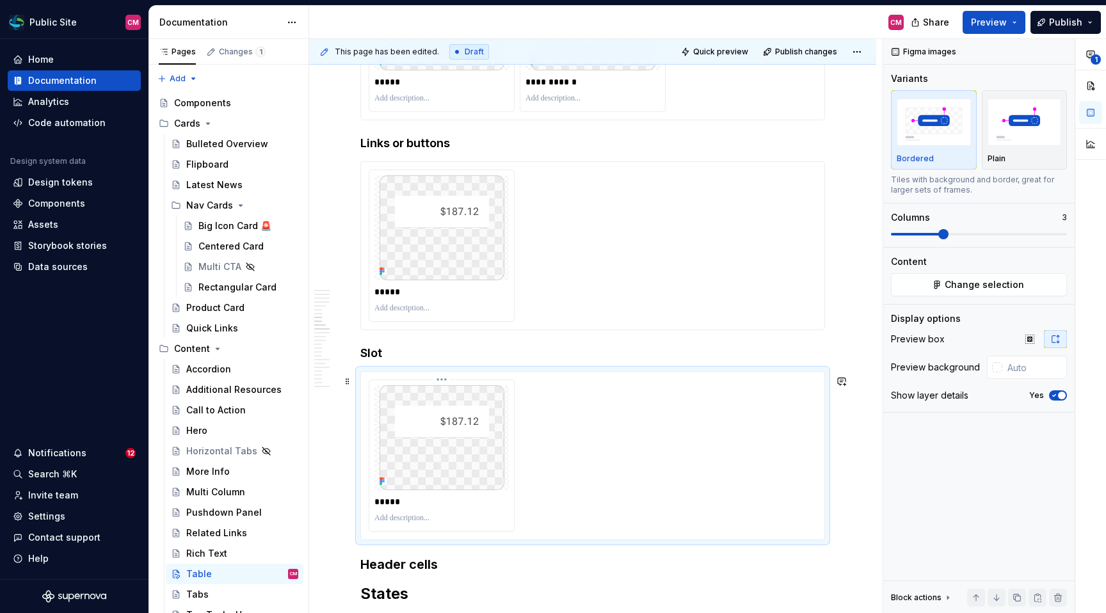
click at [446, 381] on html "Public Site CM Home Documentation Analytics Code automation Design system data …" at bounding box center [553, 306] width 1106 height 613
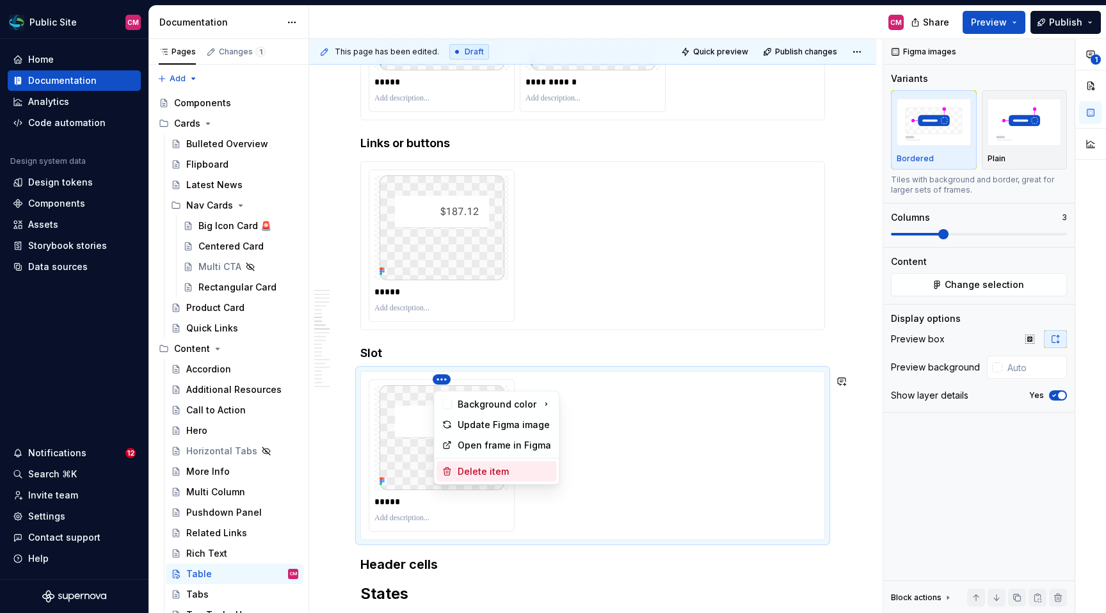
click at [479, 471] on div "Delete item" at bounding box center [504, 471] width 94 height 13
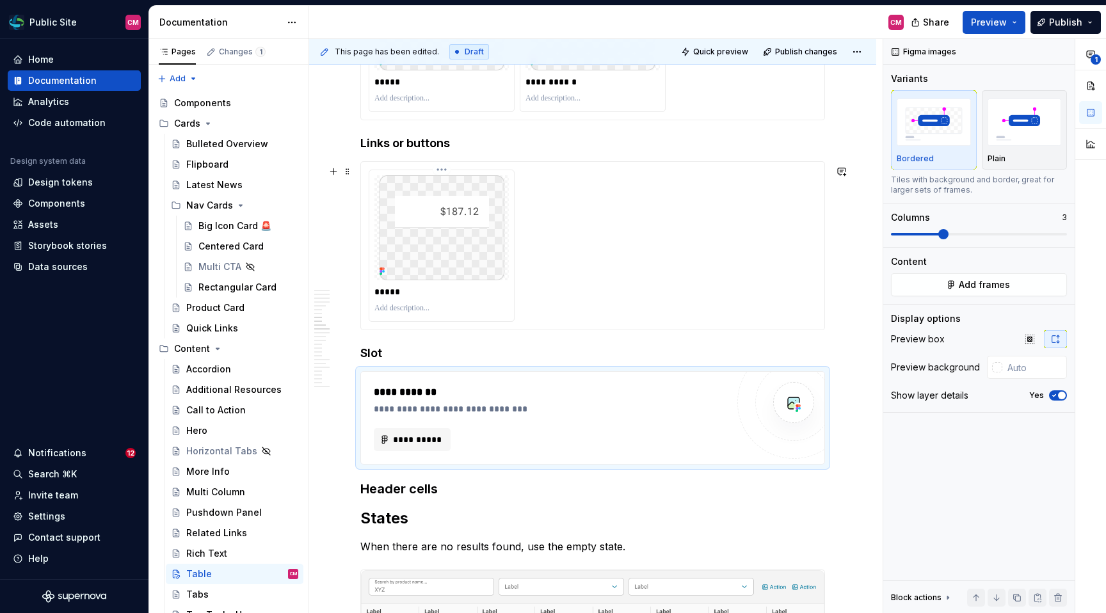
click at [449, 219] on img at bounding box center [441, 227] width 125 height 105
click at [443, 173] on html "Public Site CM Home Documentation Analytics Code automation Design system data …" at bounding box center [553, 306] width 1106 height 613
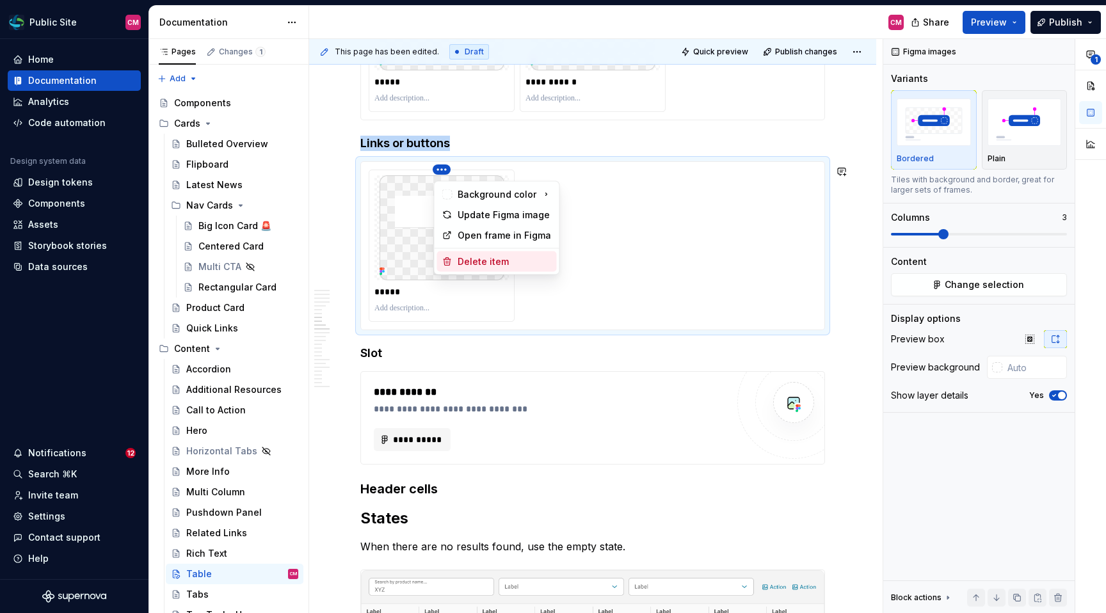
click at [469, 258] on div "Delete item" at bounding box center [504, 261] width 94 height 13
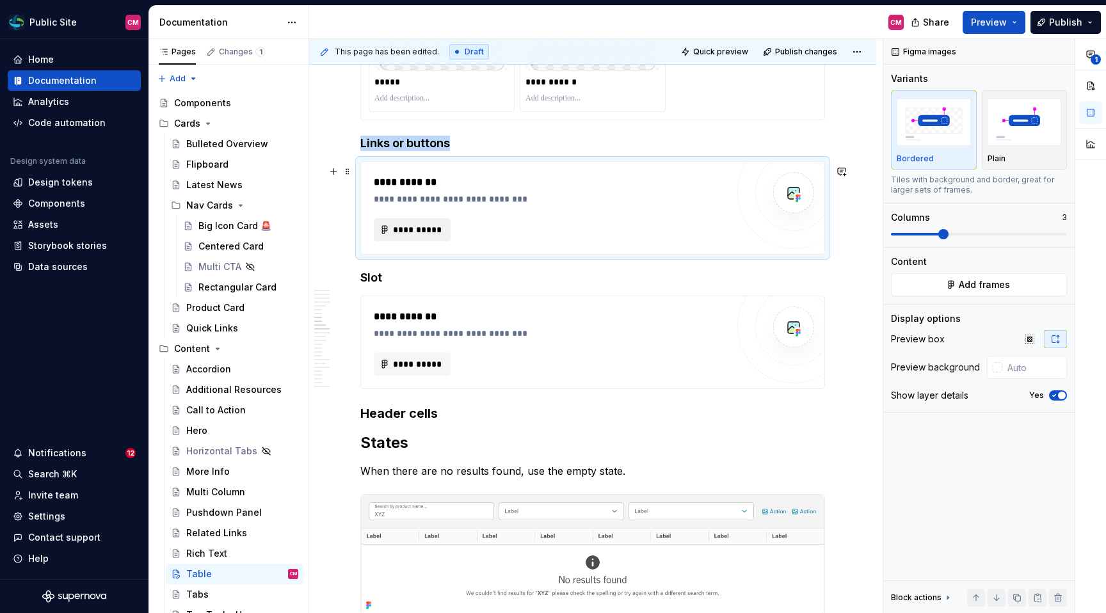
click at [434, 233] on span "**********" at bounding box center [417, 229] width 50 height 13
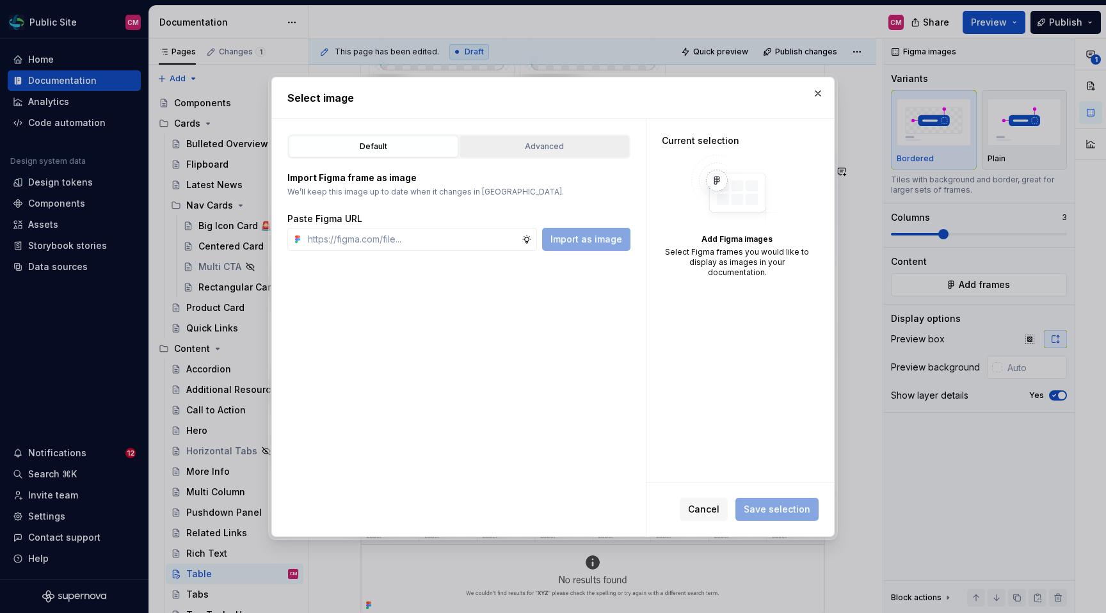
click at [539, 154] on button "Advanced" at bounding box center [544, 147] width 170 height 22
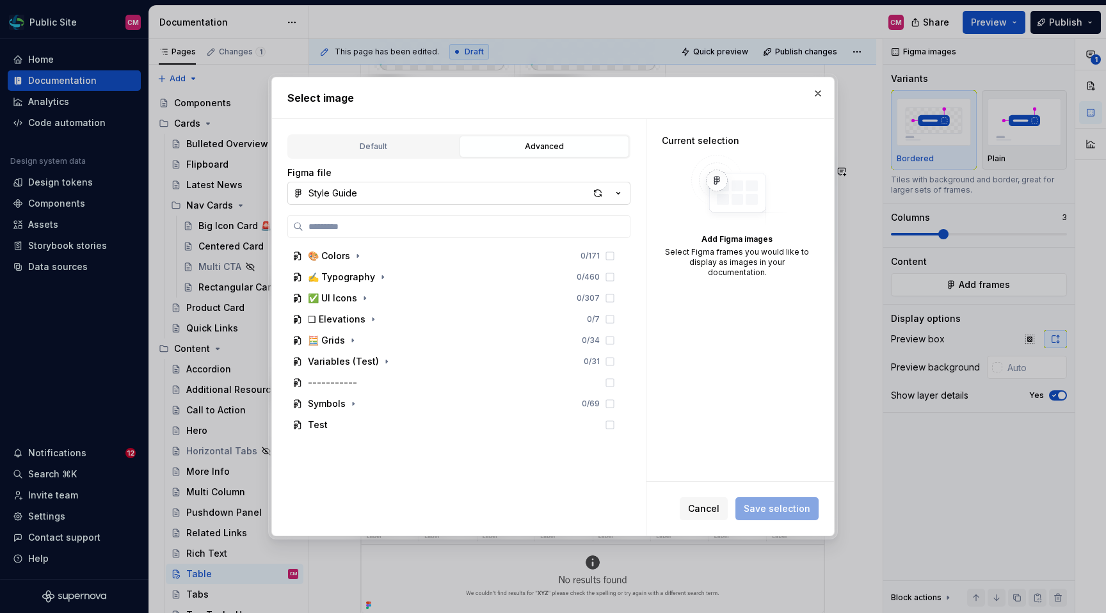
click at [472, 195] on button "Style Guide" at bounding box center [458, 193] width 343 height 23
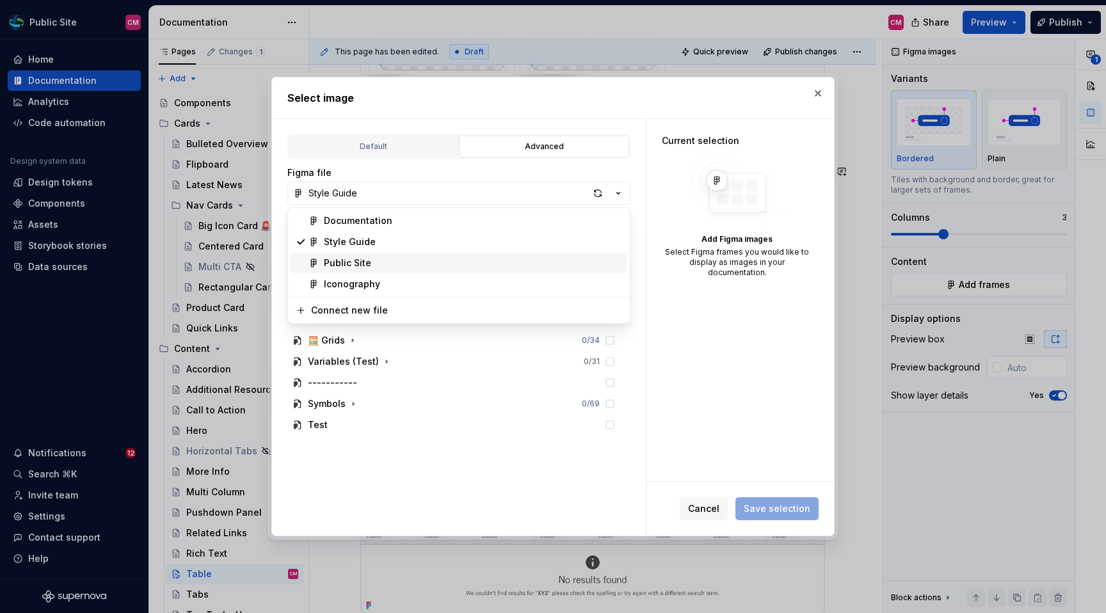
click at [428, 266] on div "Public Site" at bounding box center [473, 263] width 298 height 13
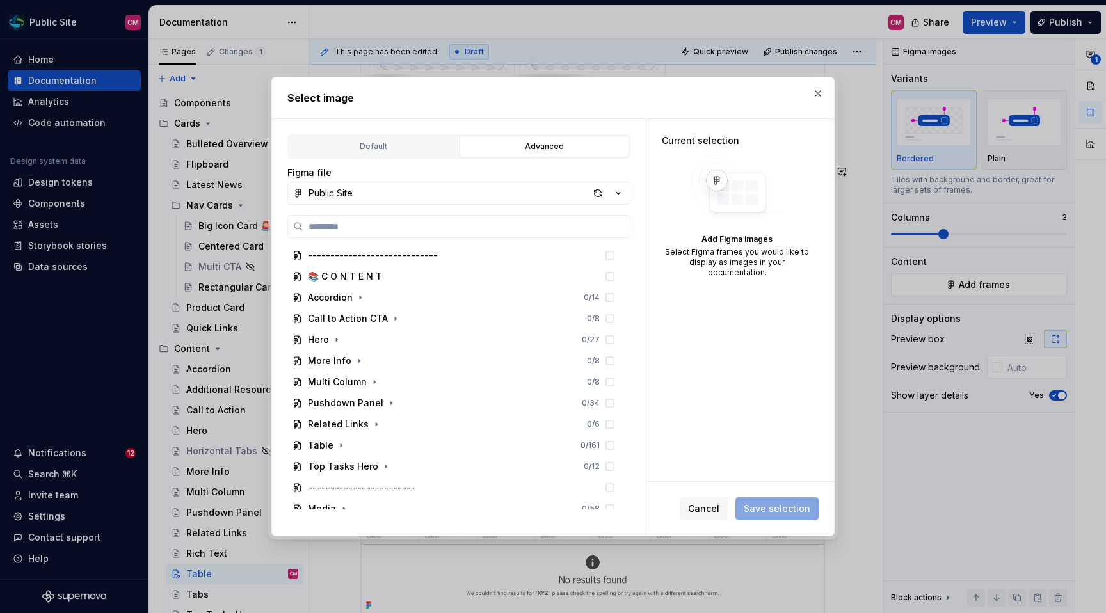
scroll to position [243, 0]
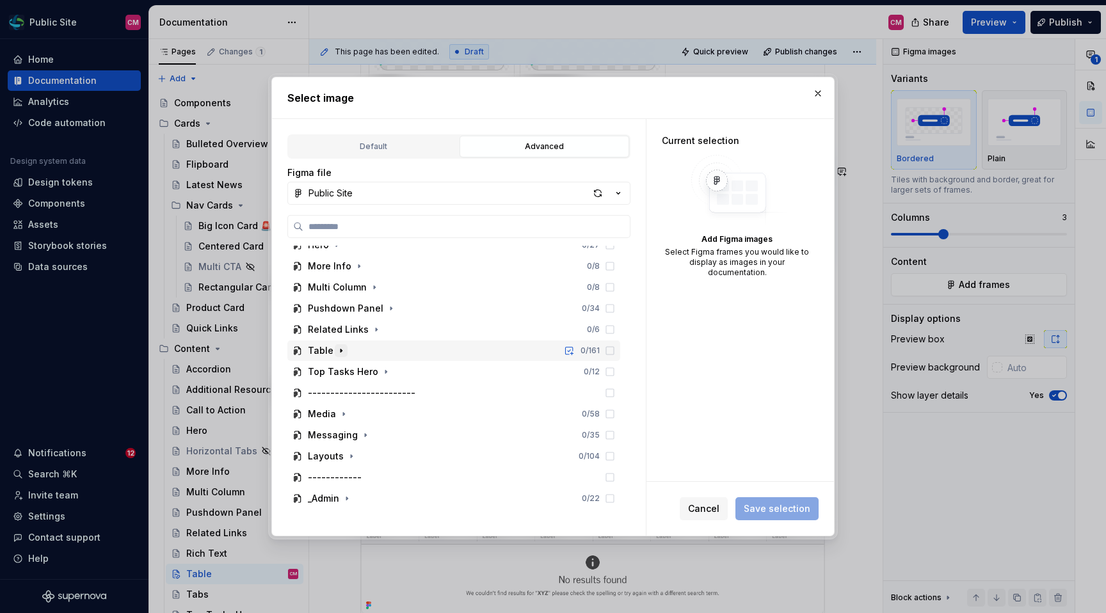
click at [338, 353] on icon "button" at bounding box center [341, 351] width 10 height 10
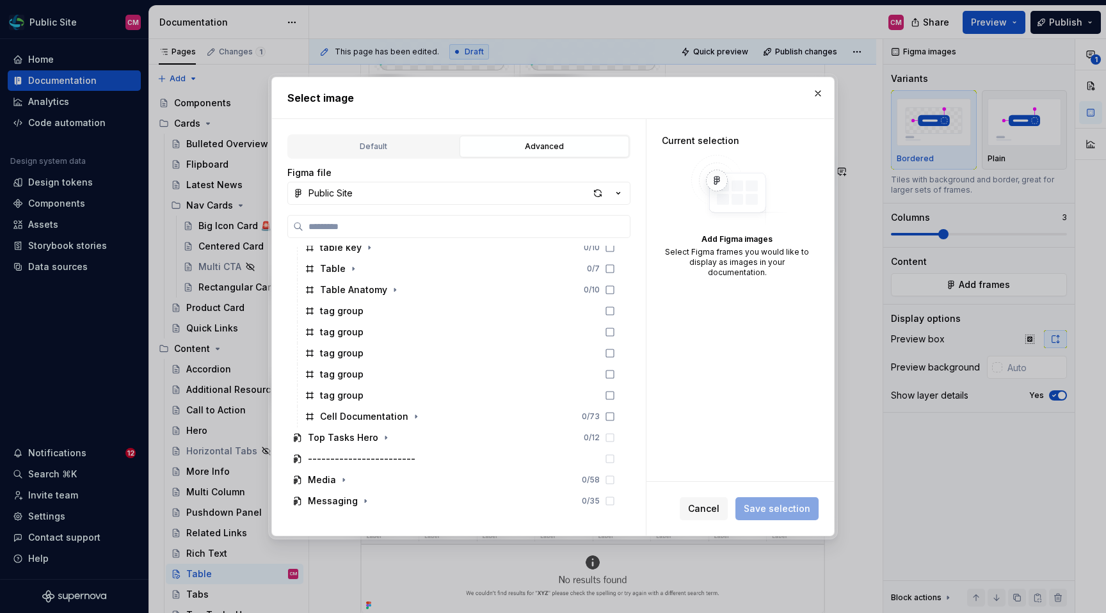
scroll to position [479, 0]
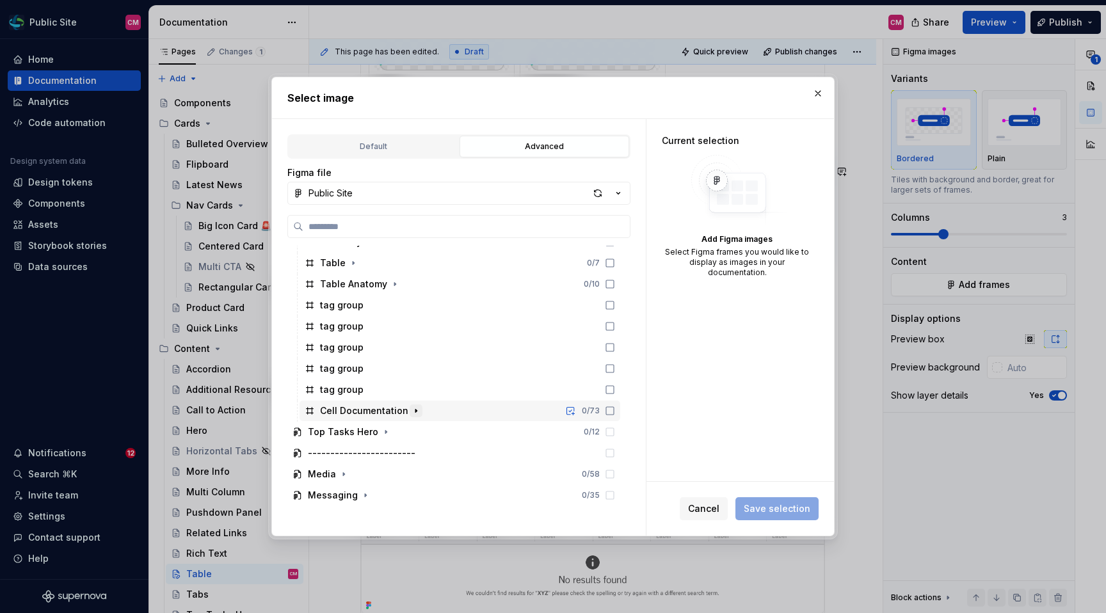
click at [417, 413] on button "button" at bounding box center [416, 410] width 13 height 13
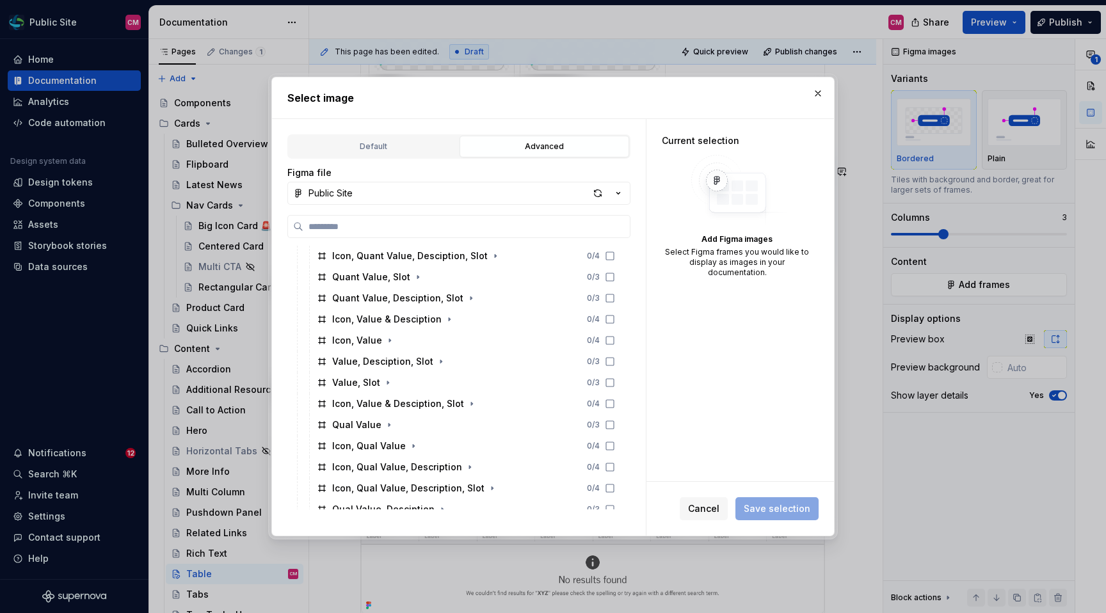
scroll to position [763, 0]
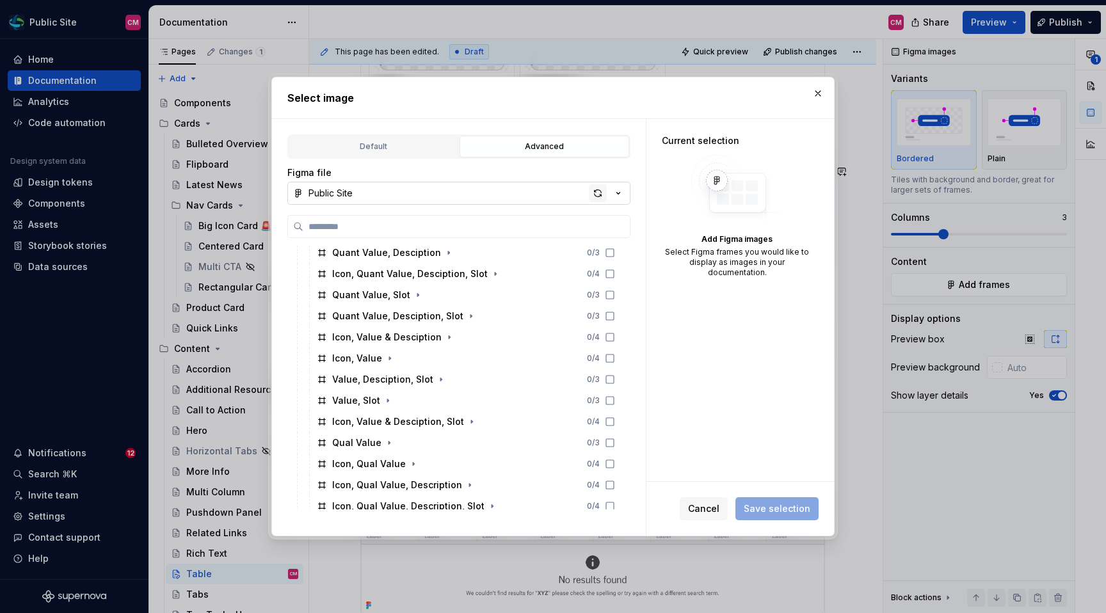
click at [596, 195] on div "button" at bounding box center [598, 193] width 18 height 18
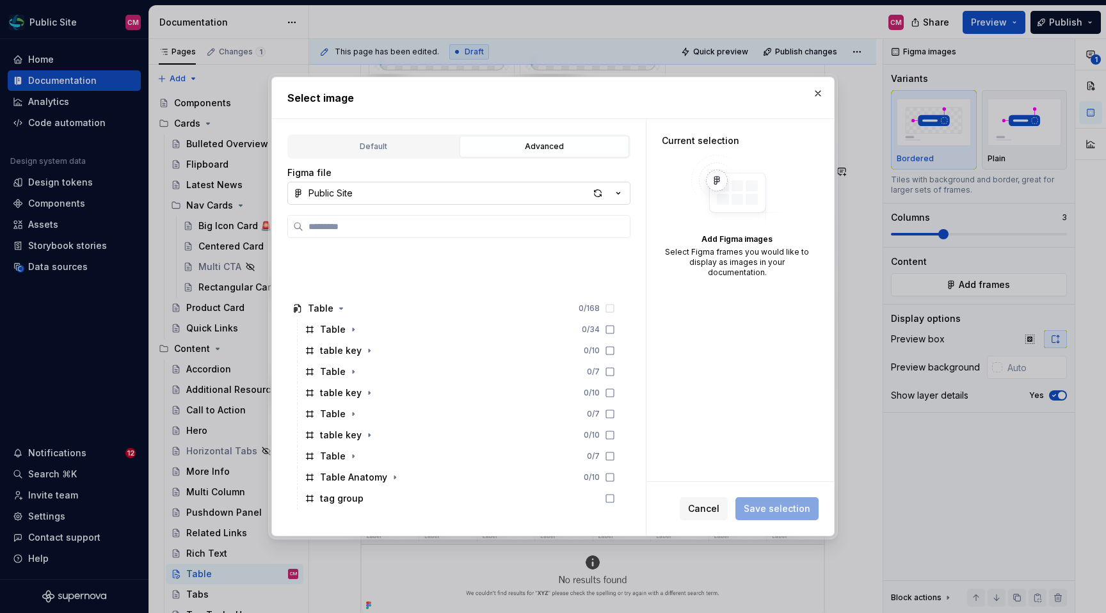
scroll to position [577, 0]
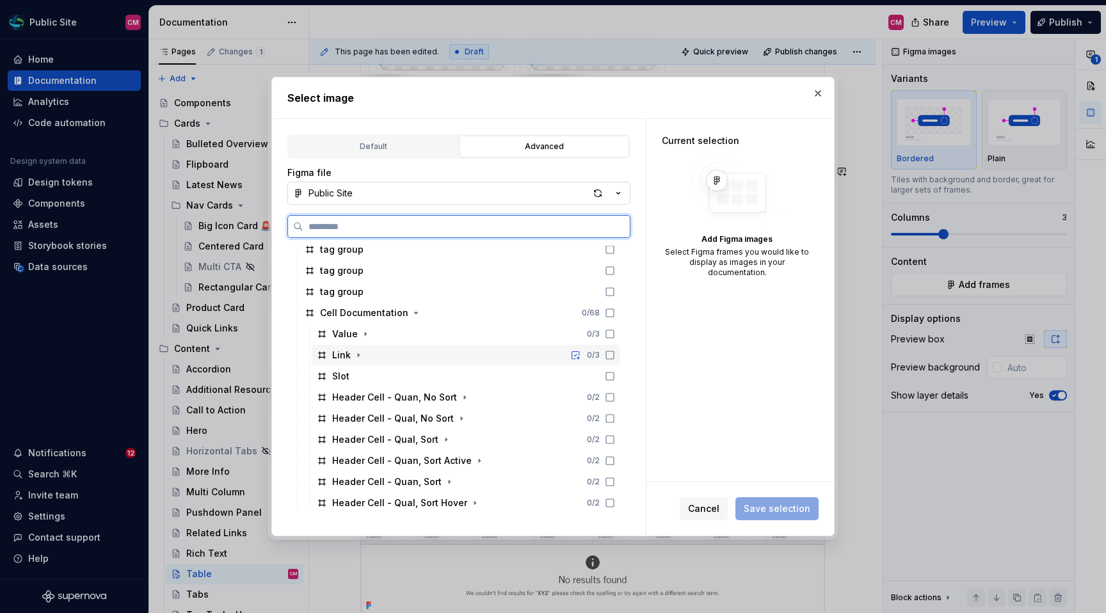
click at [409, 350] on div "Link 0 / 3" at bounding box center [466, 355] width 308 height 20
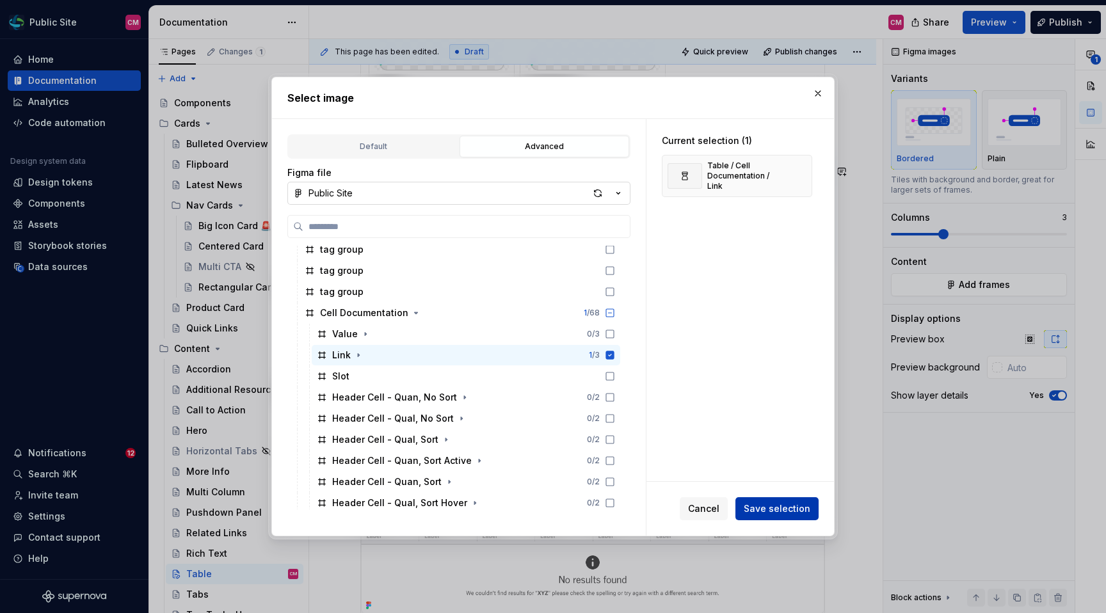
click at [754, 507] on span "Save selection" at bounding box center [777, 508] width 67 height 13
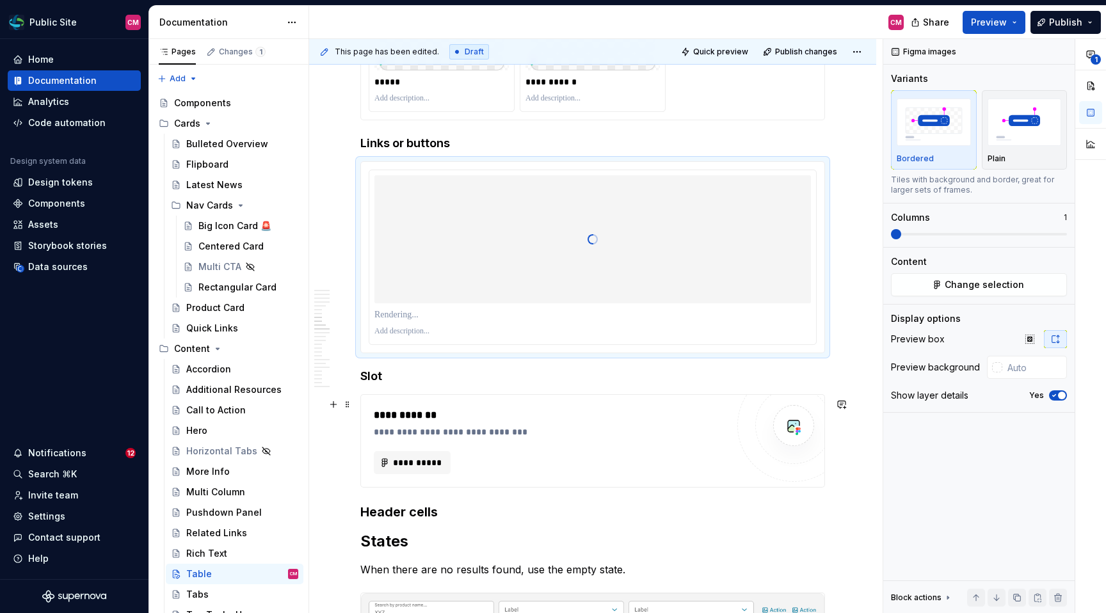
click at [495, 417] on div "**********" at bounding box center [554, 415] width 360 height 15
click at [431, 461] on span "**********" at bounding box center [417, 462] width 50 height 13
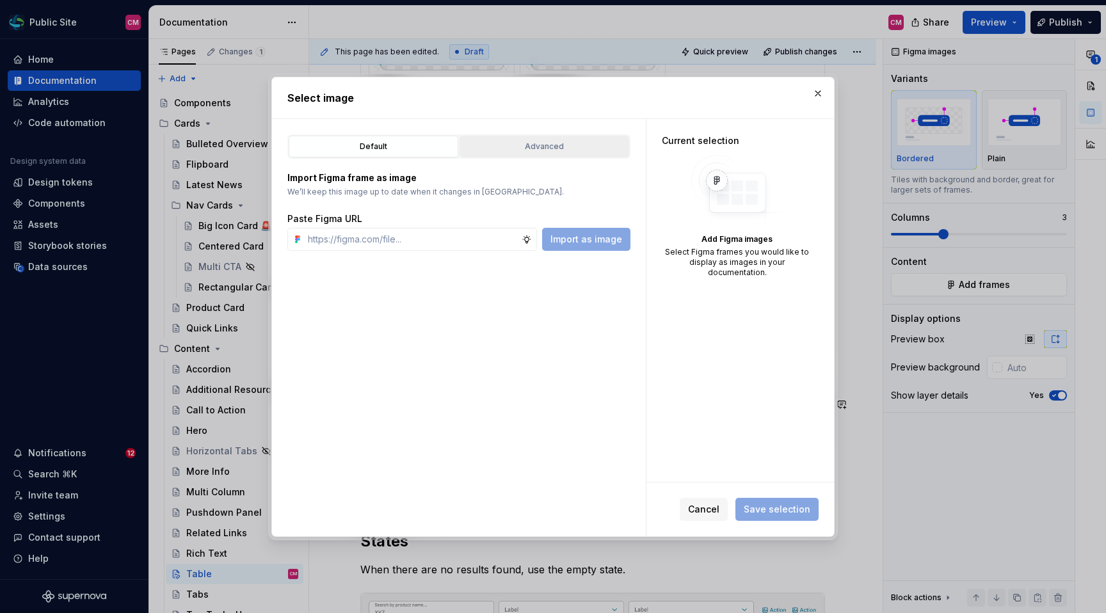
click at [591, 155] on button "Advanced" at bounding box center [544, 147] width 170 height 22
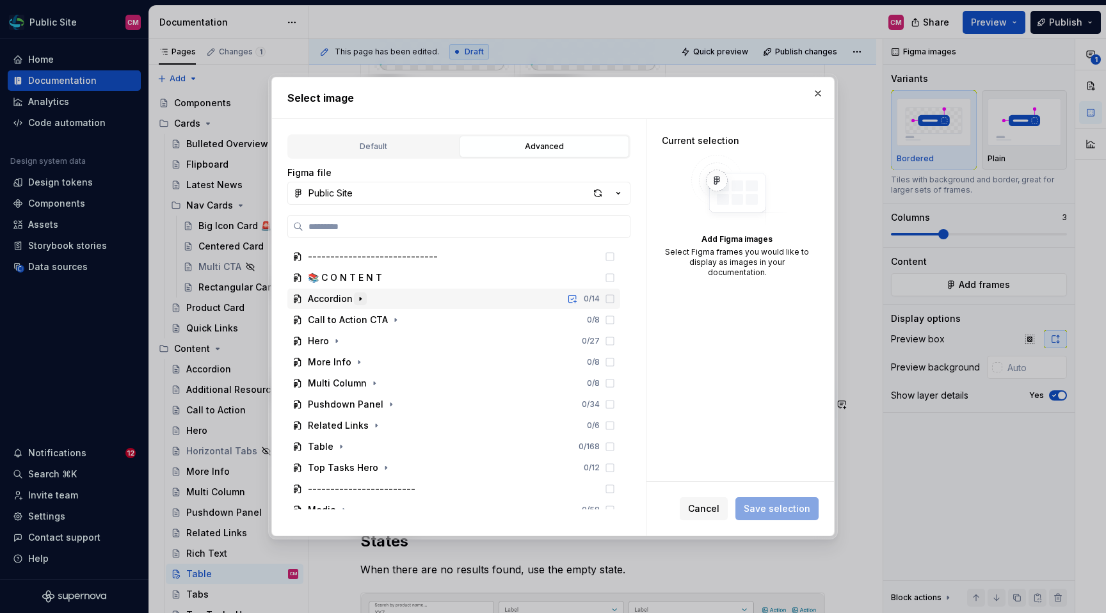
scroll to position [159, 0]
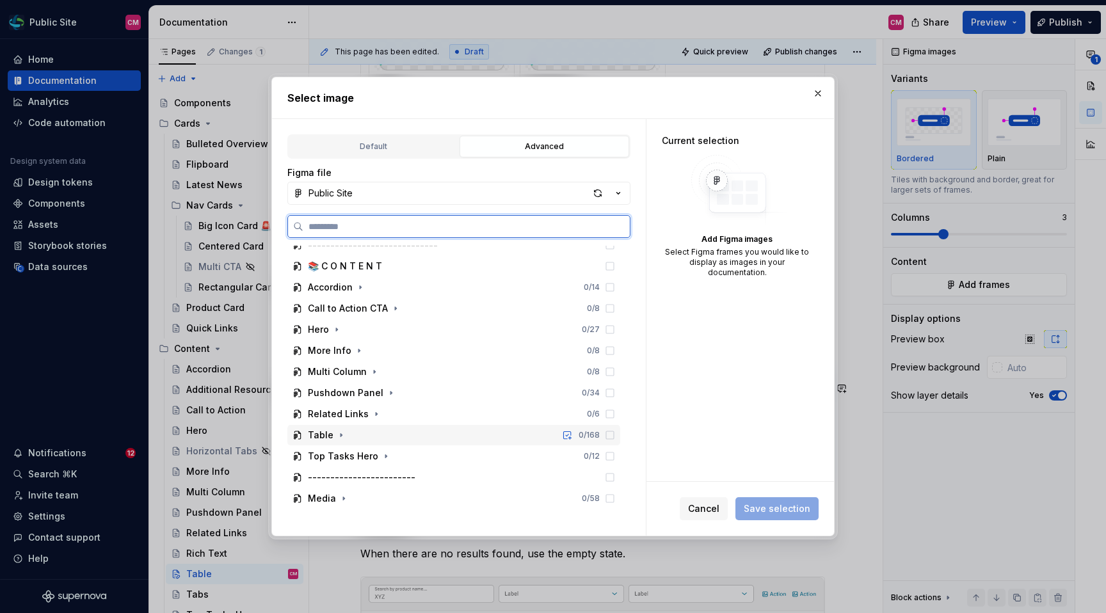
click at [348, 436] on div "Table 0 / 168" at bounding box center [453, 435] width 333 height 20
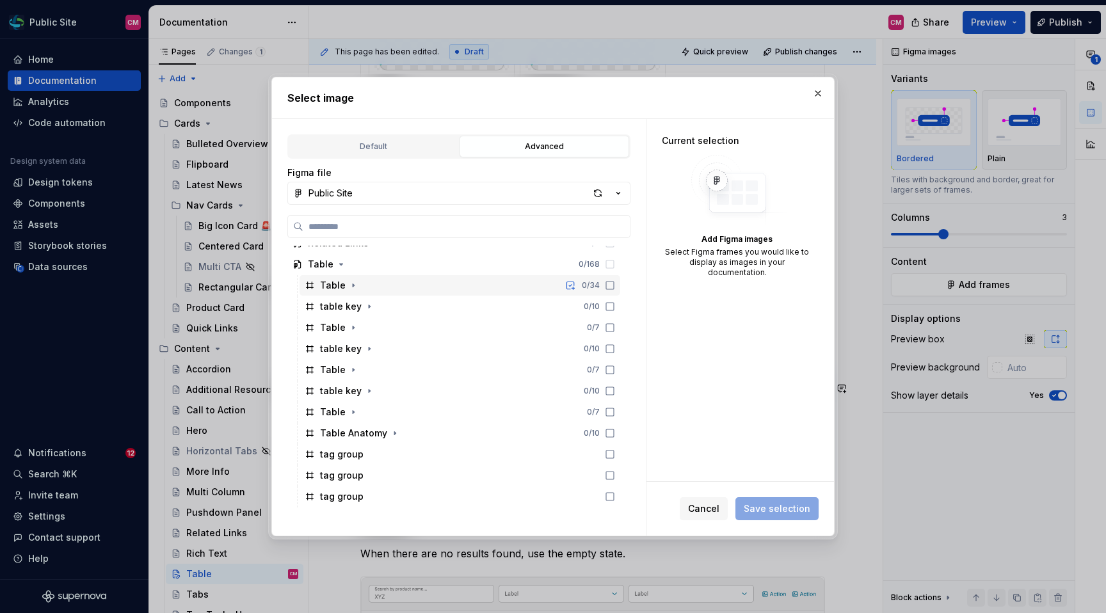
scroll to position [539, 0]
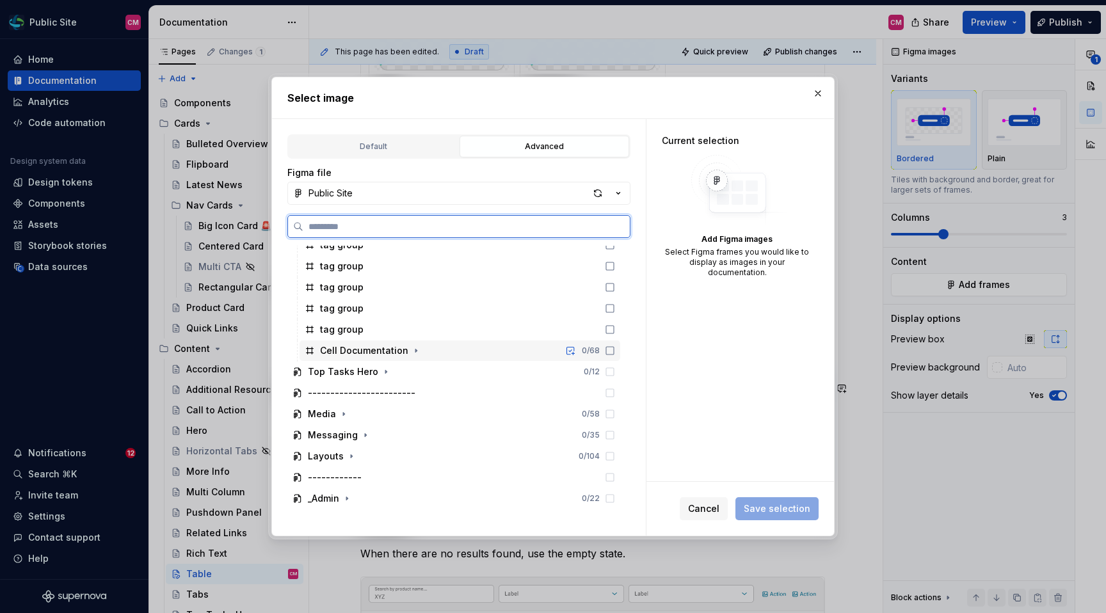
click at [431, 354] on div "Cell Documentation 0 / 68" at bounding box center [459, 350] width 321 height 20
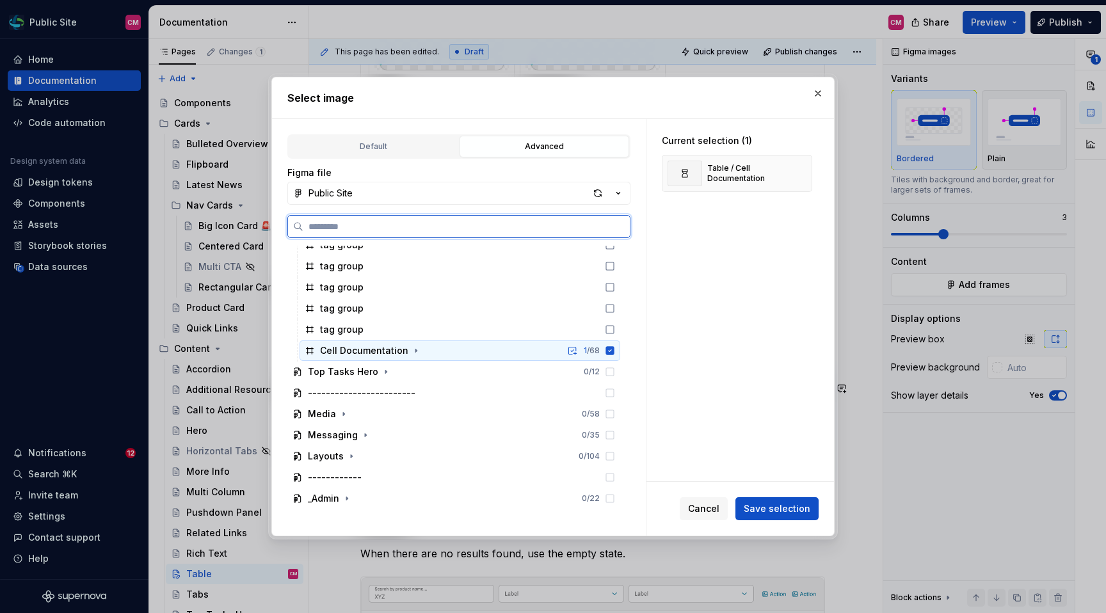
click at [431, 354] on div "Cell Documentation 1 / 68" at bounding box center [459, 350] width 321 height 20
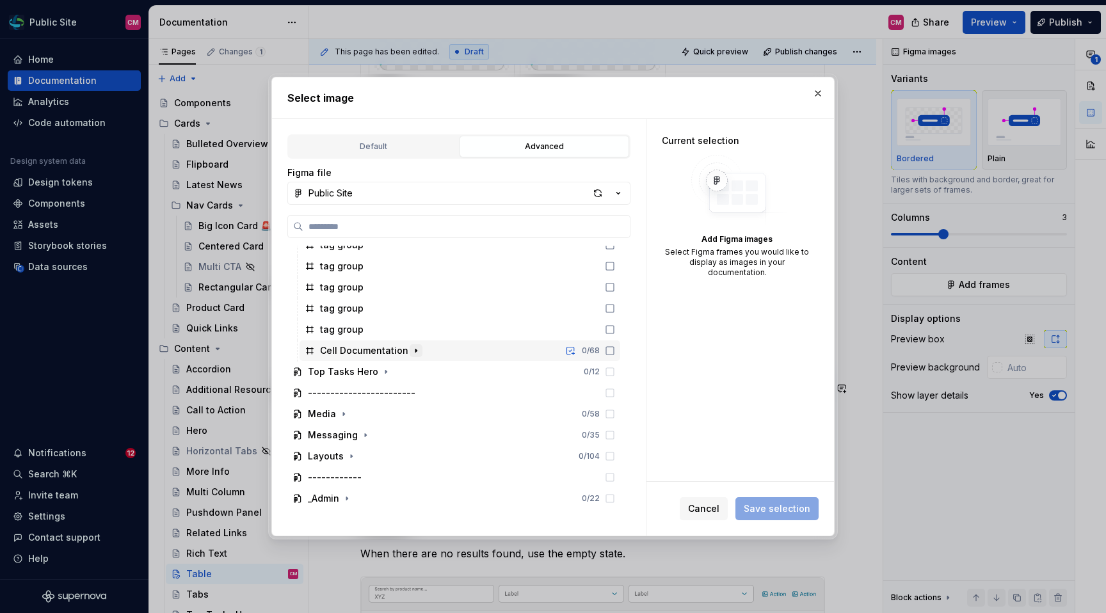
click at [417, 353] on button "button" at bounding box center [416, 350] width 13 height 13
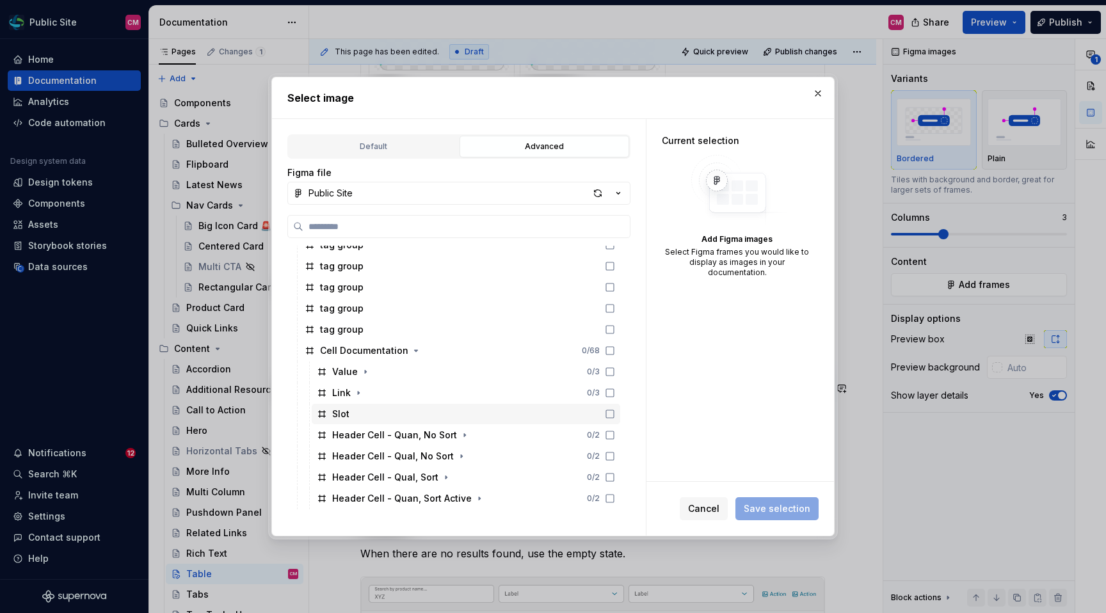
scroll to position [572, 0]
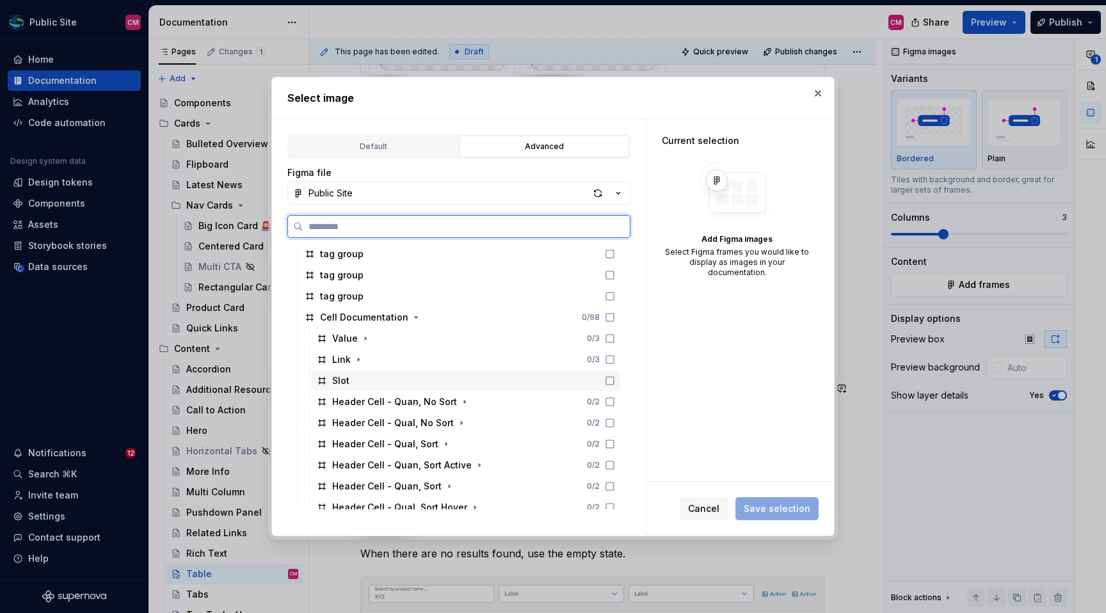
click at [420, 380] on div "Slot" at bounding box center [466, 380] width 308 height 20
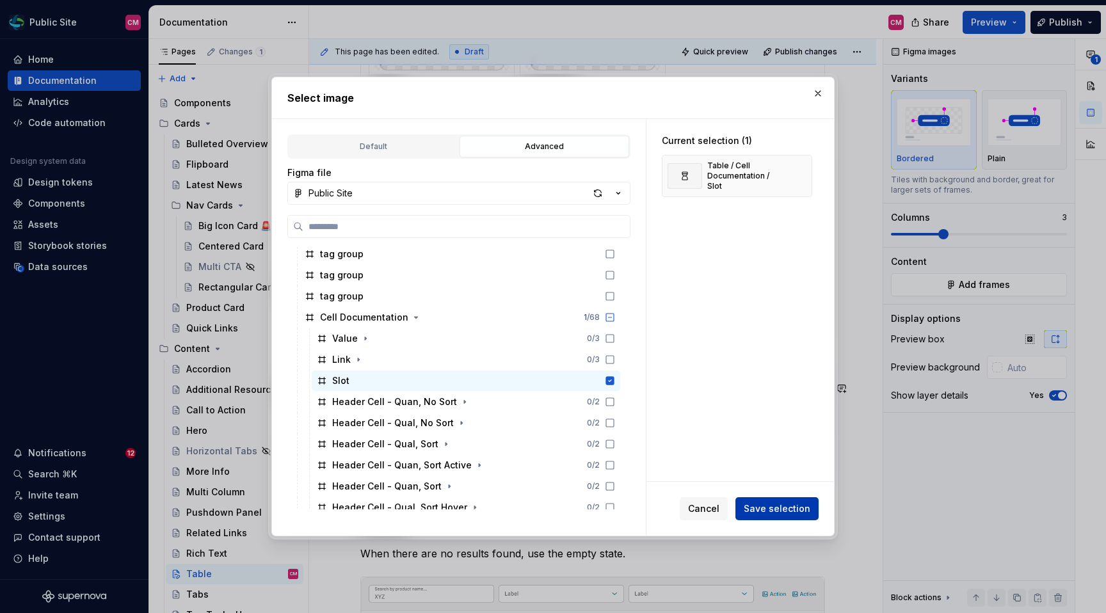
click at [770, 506] on span "Save selection" at bounding box center [777, 508] width 67 height 13
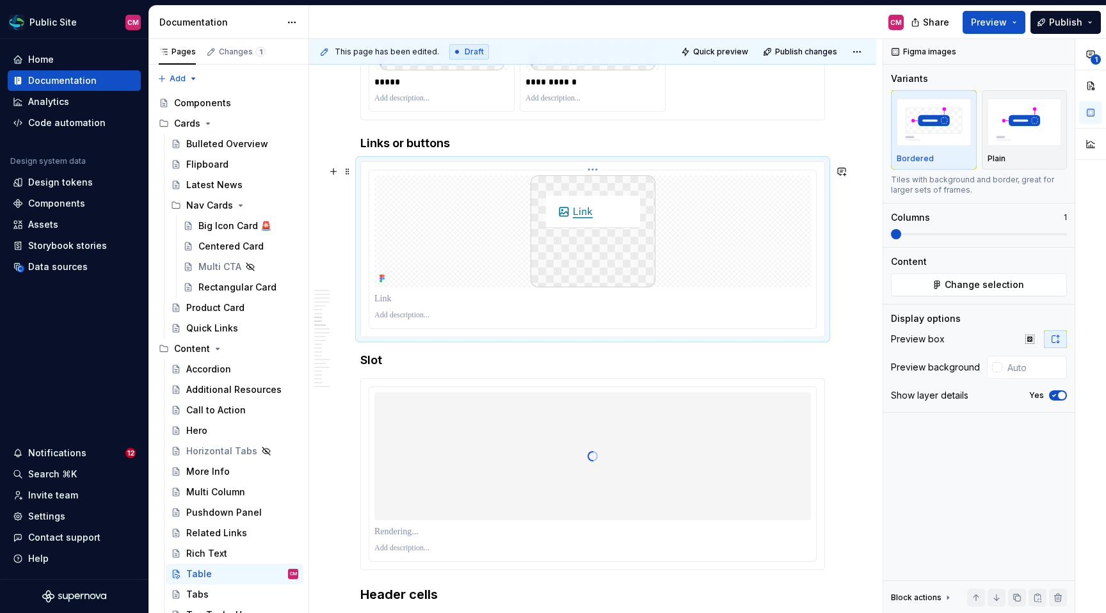
click at [816, 205] on div at bounding box center [592, 249] width 447 height 158
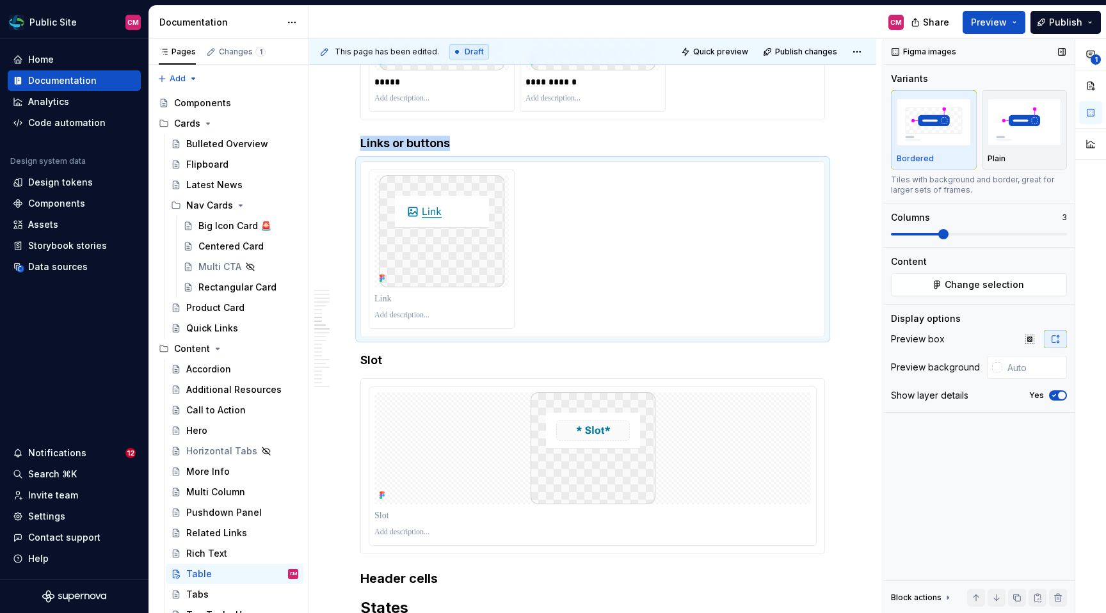
click at [941, 235] on span at bounding box center [943, 234] width 10 height 10
click at [697, 425] on div at bounding box center [592, 448] width 436 height 112
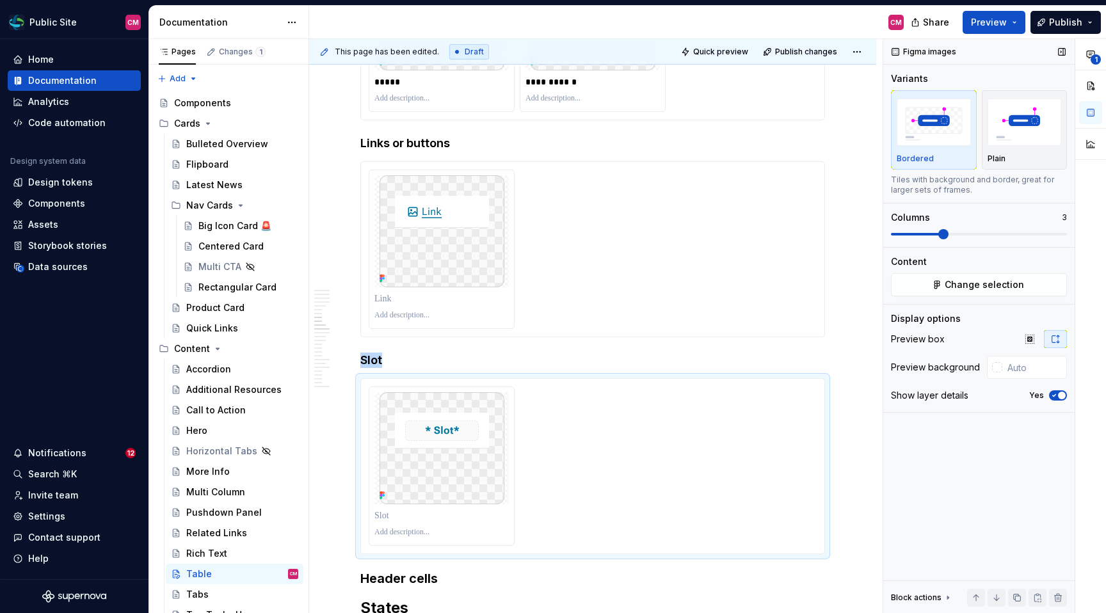
click at [938, 235] on span at bounding box center [943, 234] width 10 height 10
click at [668, 452] on div at bounding box center [593, 465] width 448 height 159
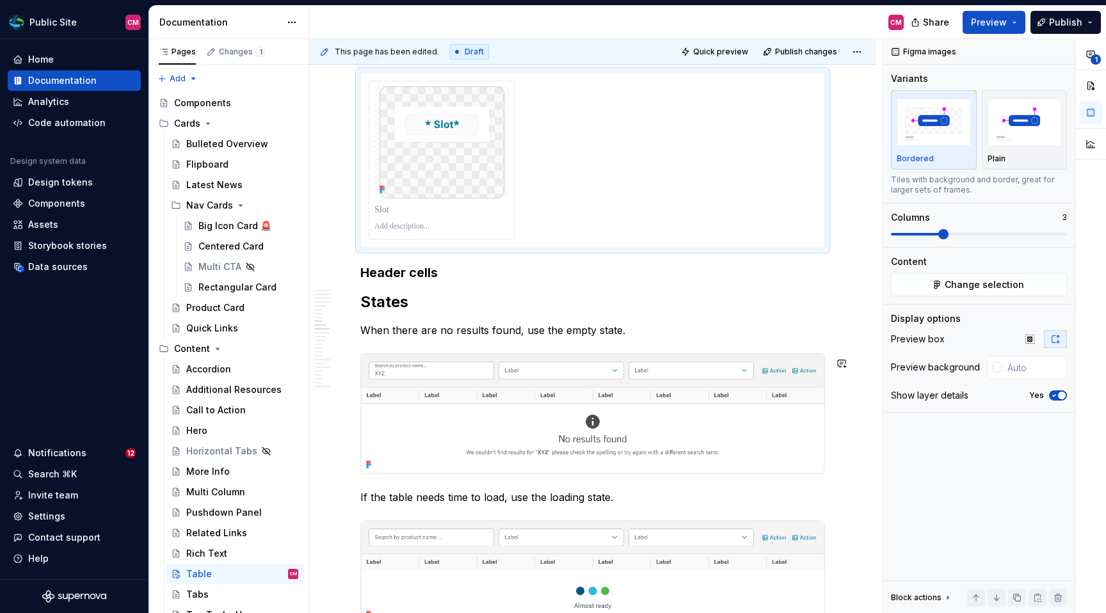
scroll to position [2449, 0]
click at [558, 177] on div at bounding box center [593, 158] width 448 height 159
click at [487, 271] on h3 "Header cells" at bounding box center [592, 271] width 465 height 18
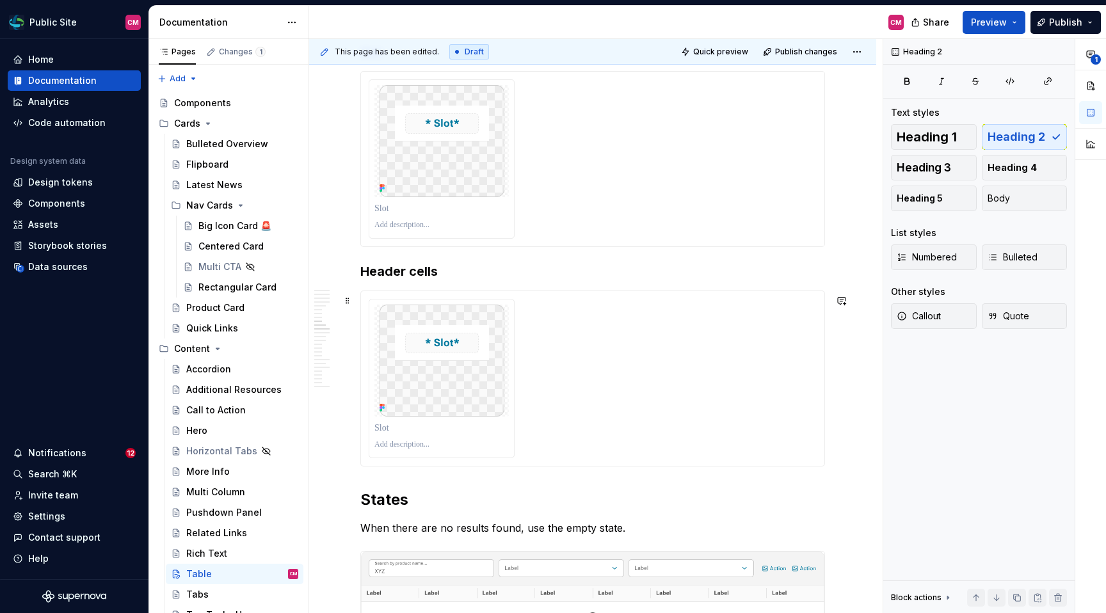
click at [539, 353] on div at bounding box center [593, 378] width 448 height 159
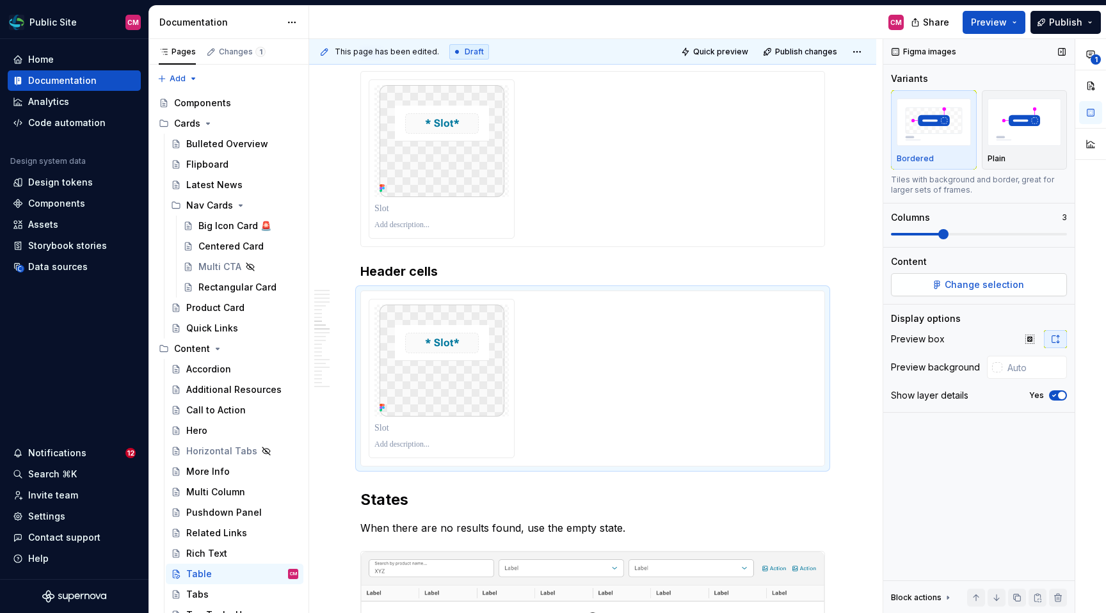
click at [935, 281] on button "Change selection" at bounding box center [979, 284] width 176 height 23
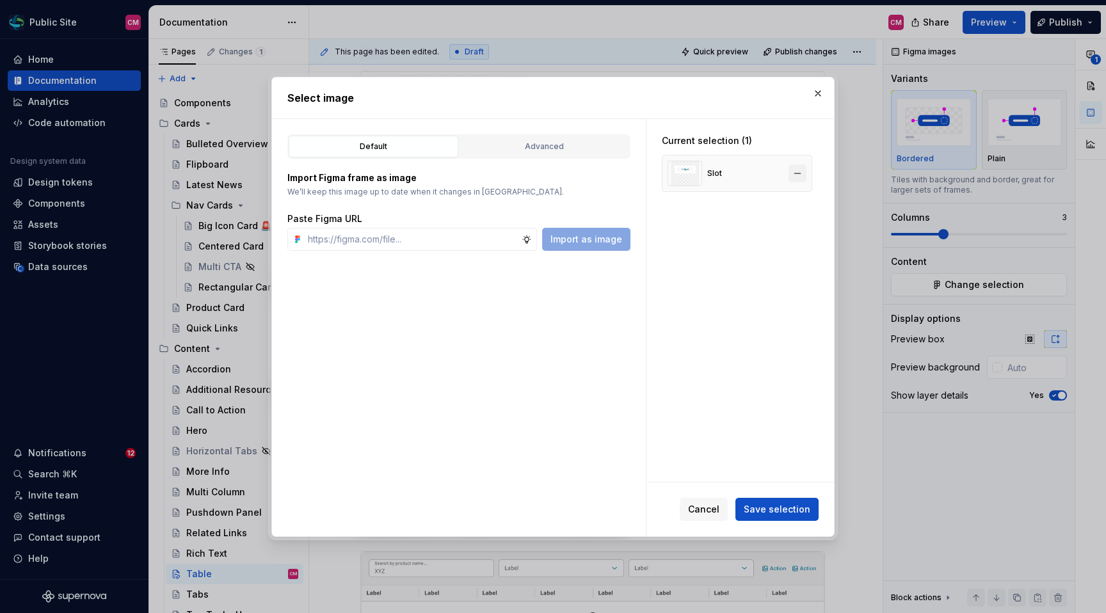
click at [805, 169] on button "button" at bounding box center [797, 173] width 18 height 18
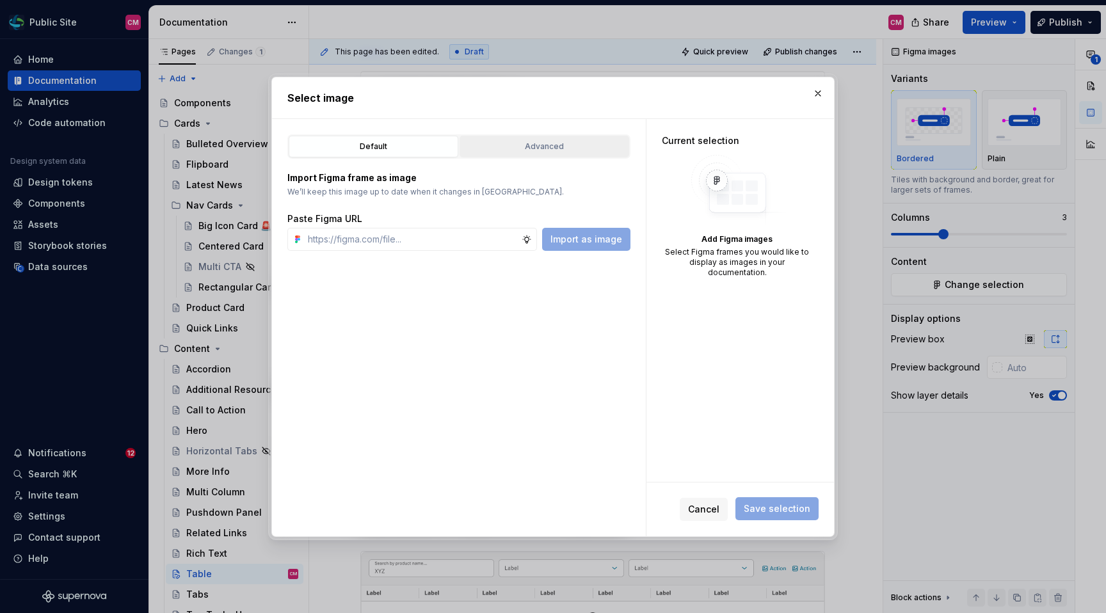
click at [529, 150] on div "Advanced" at bounding box center [544, 146] width 161 height 13
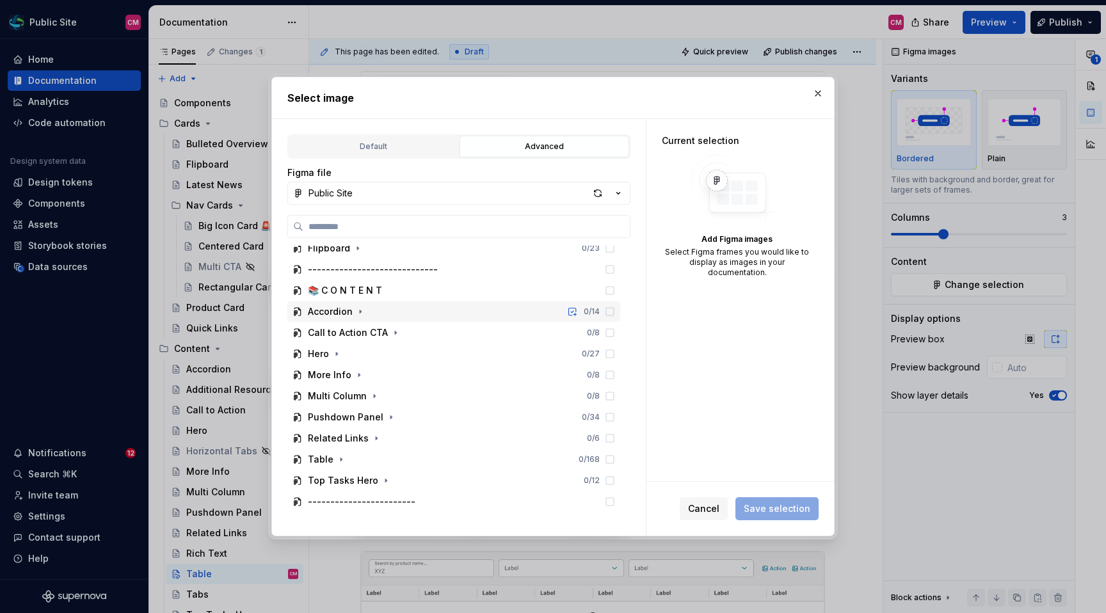
scroll to position [243, 0]
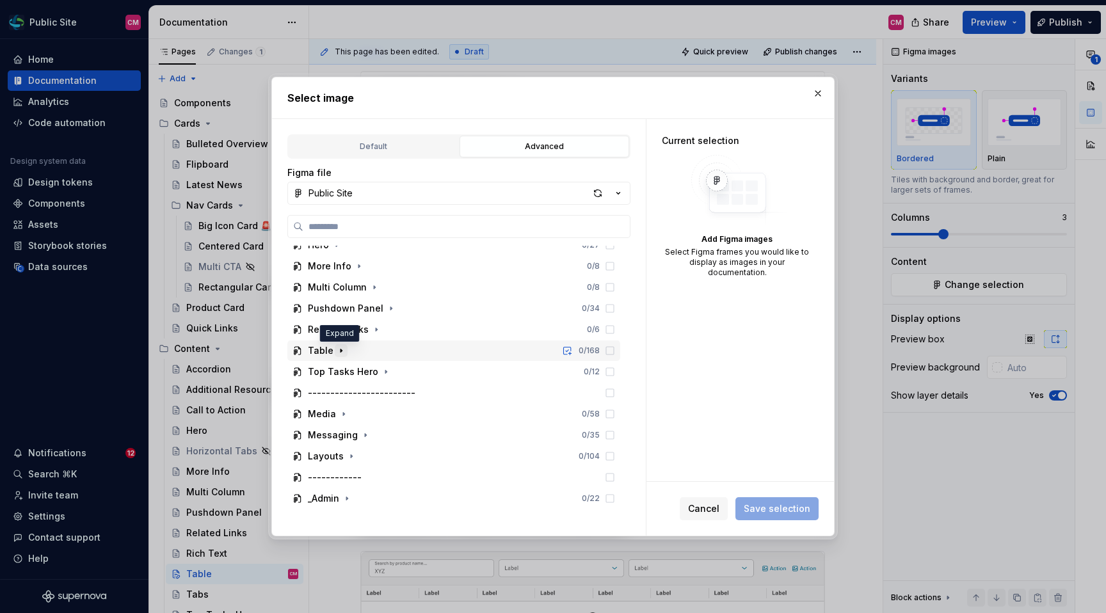
click at [337, 350] on icon "button" at bounding box center [341, 351] width 10 height 10
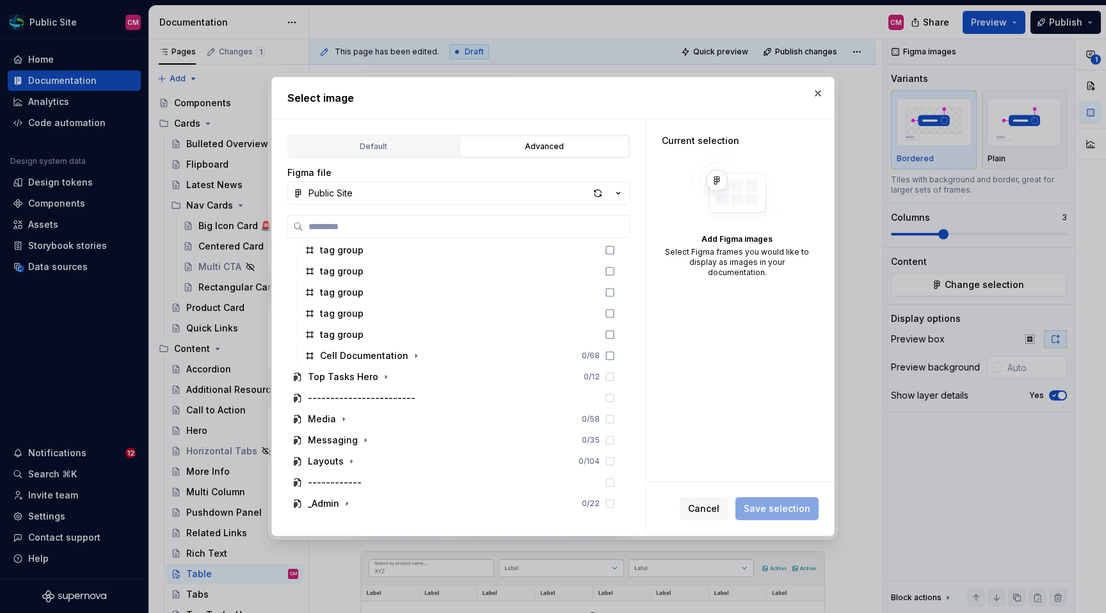
scroll to position [534, 0]
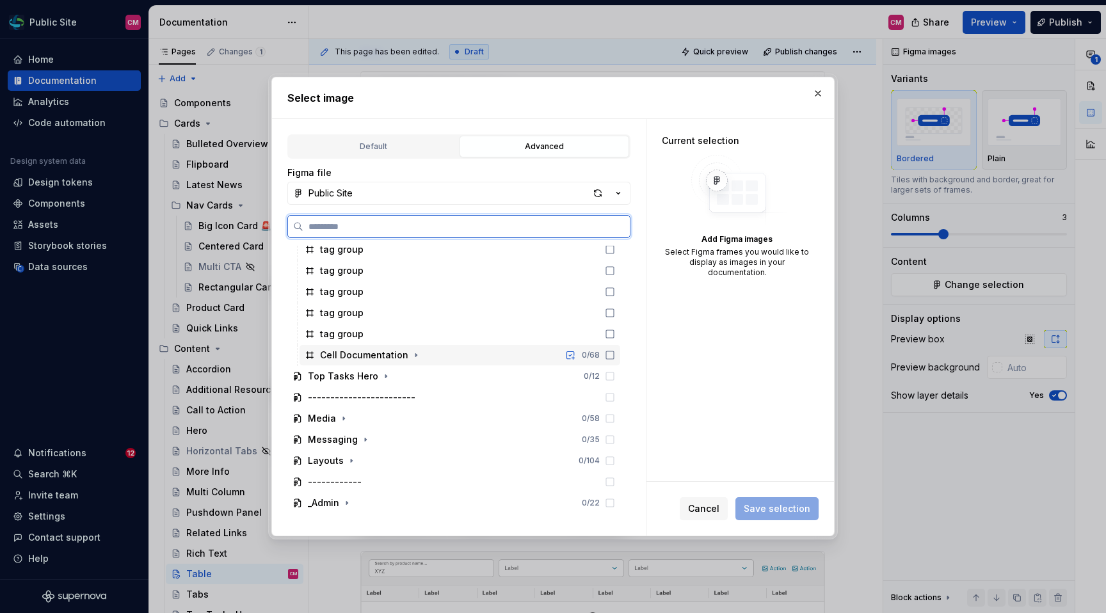
click at [419, 353] on div "Cell Documentation 0 / 68" at bounding box center [459, 355] width 321 height 20
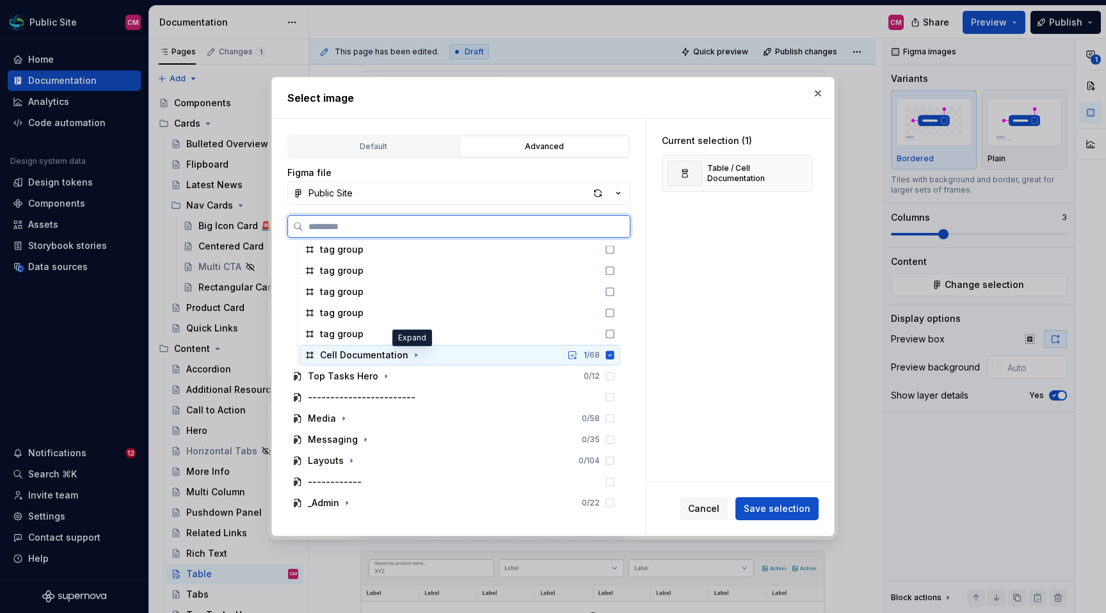
click at [419, 357] on div "Cell Documentation 1 / 68" at bounding box center [459, 355] width 321 height 20
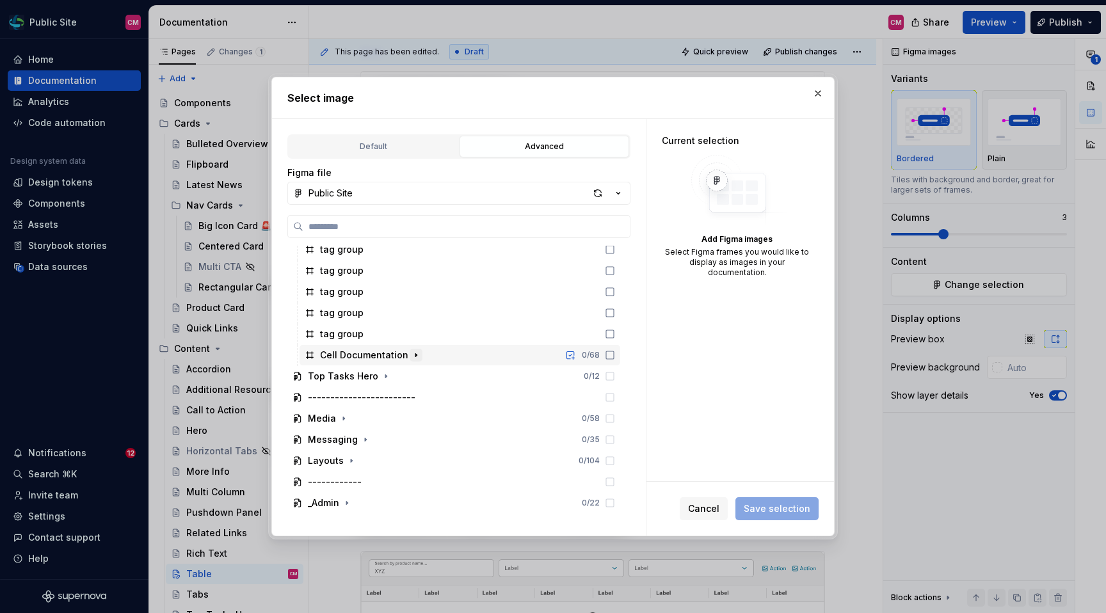
click at [412, 356] on icon "button" at bounding box center [416, 355] width 10 height 10
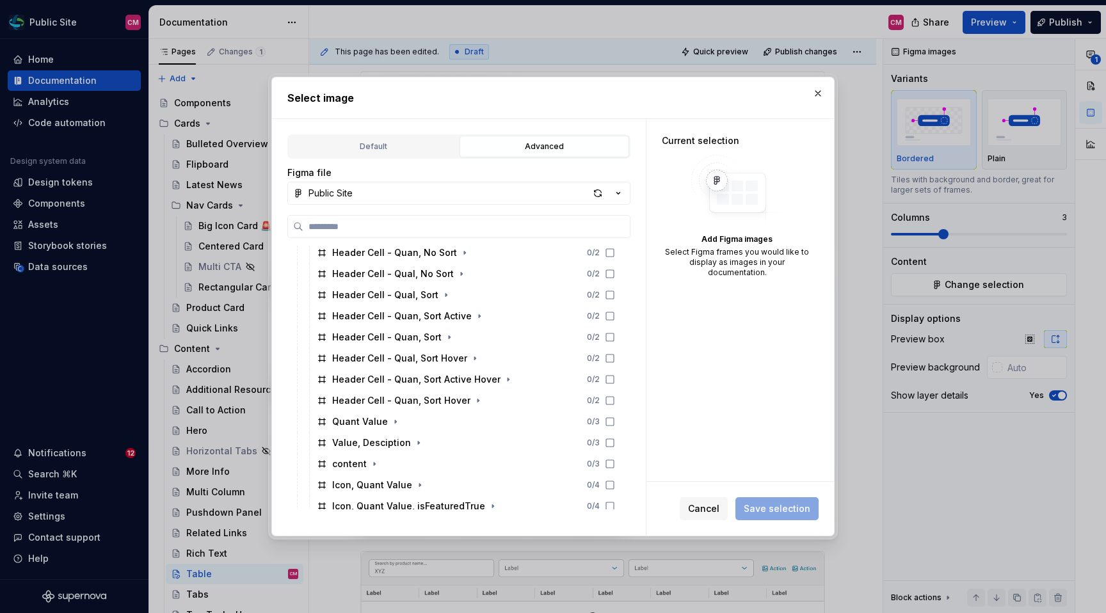
scroll to position [684, 0]
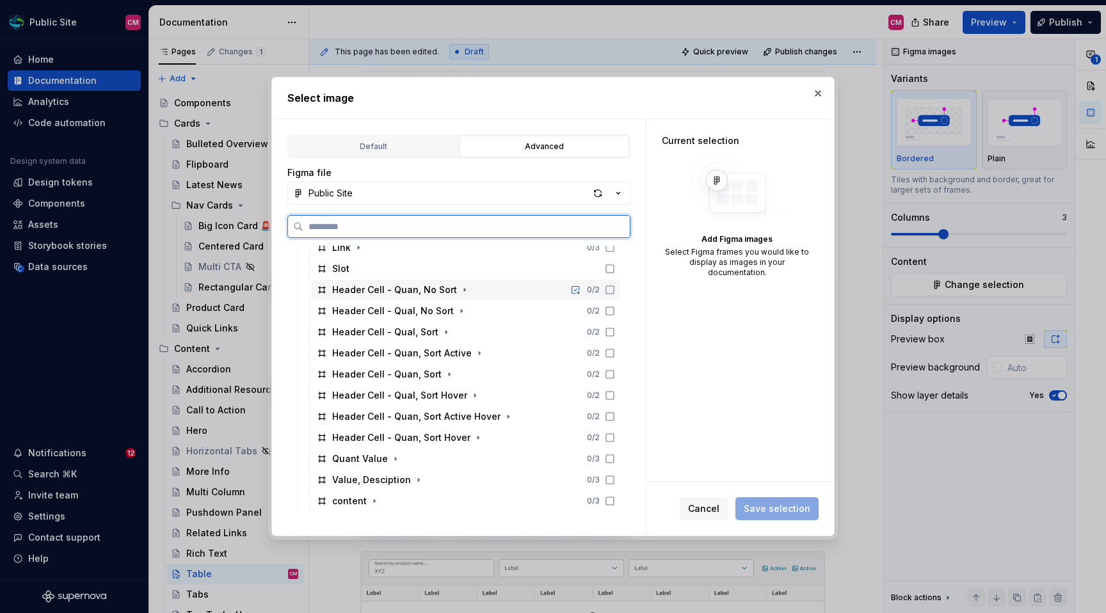
click at [472, 289] on div "Header Cell - Quan, No Sort 0 / 2" at bounding box center [466, 290] width 308 height 20
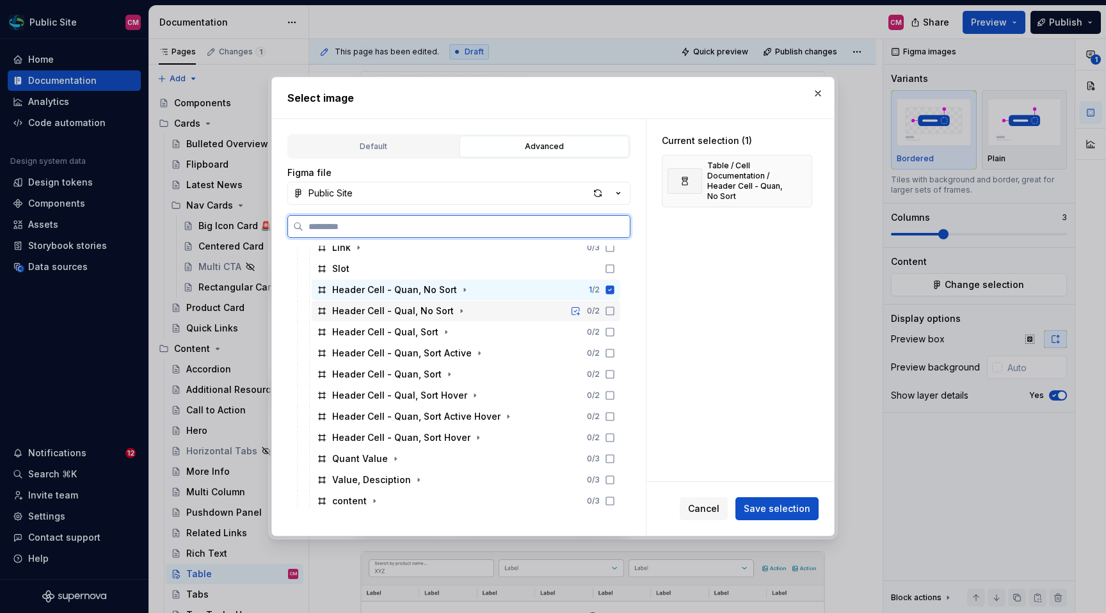
click at [474, 309] on div "Header Cell - Qual, No Sort 0 / 2" at bounding box center [466, 311] width 308 height 20
click at [477, 331] on div "Header Cell - Qual, Sort 0 / 2" at bounding box center [466, 332] width 308 height 20
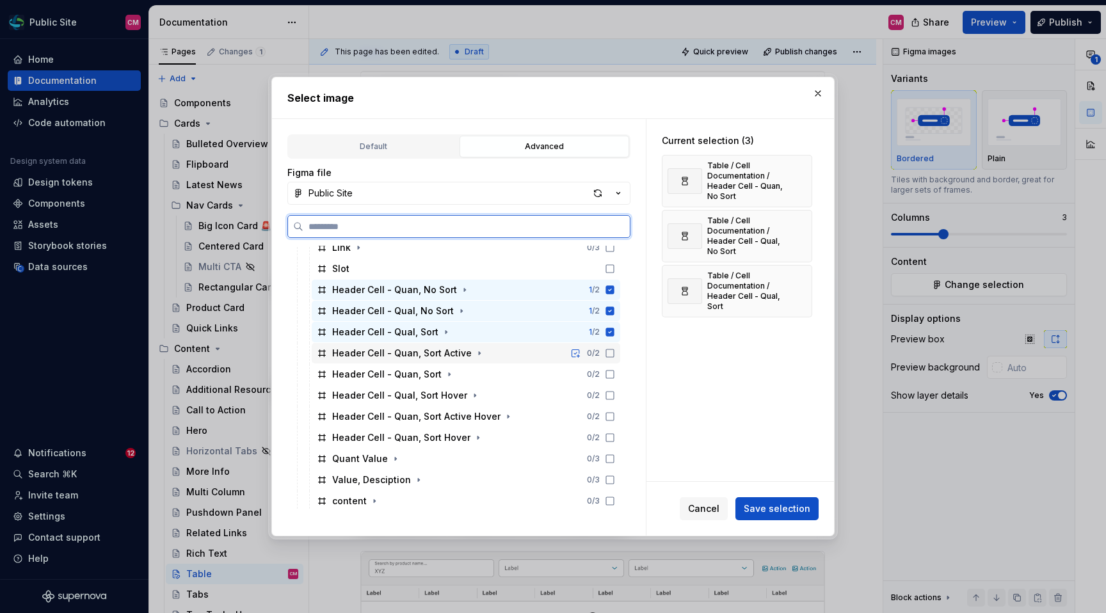
click at [482, 347] on div "Header Cell - Quan, Sort Active 0 / 2" at bounding box center [466, 353] width 308 height 20
click at [489, 380] on div "Header Cell - Quan, Sort 0 / 2" at bounding box center [466, 374] width 308 height 20
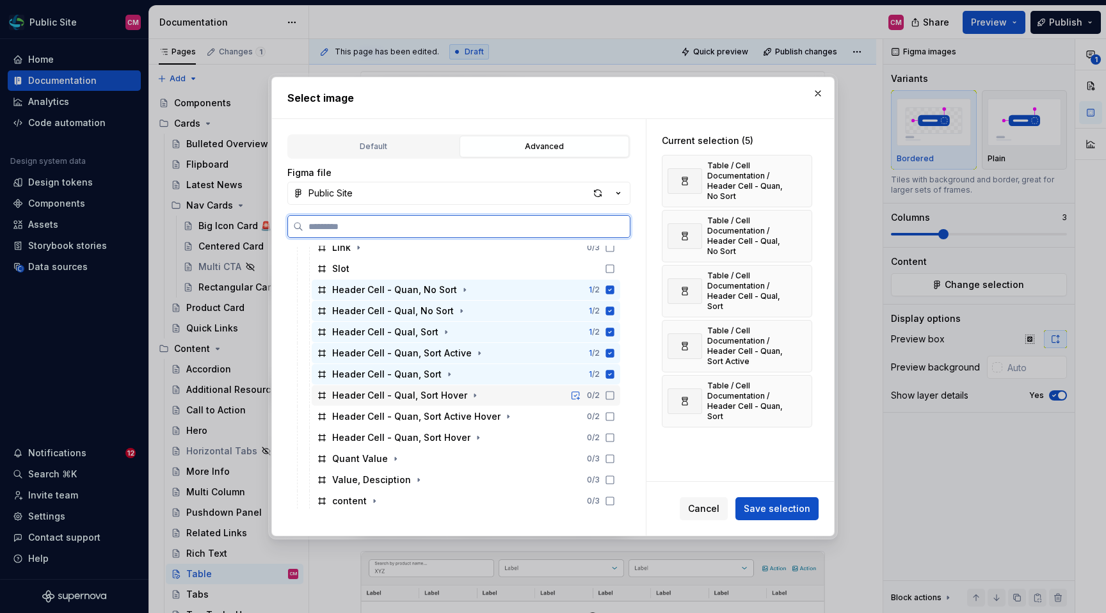
click at [493, 402] on div "Header Cell - Qual, Sort Hover 0 / 2" at bounding box center [466, 395] width 308 height 20
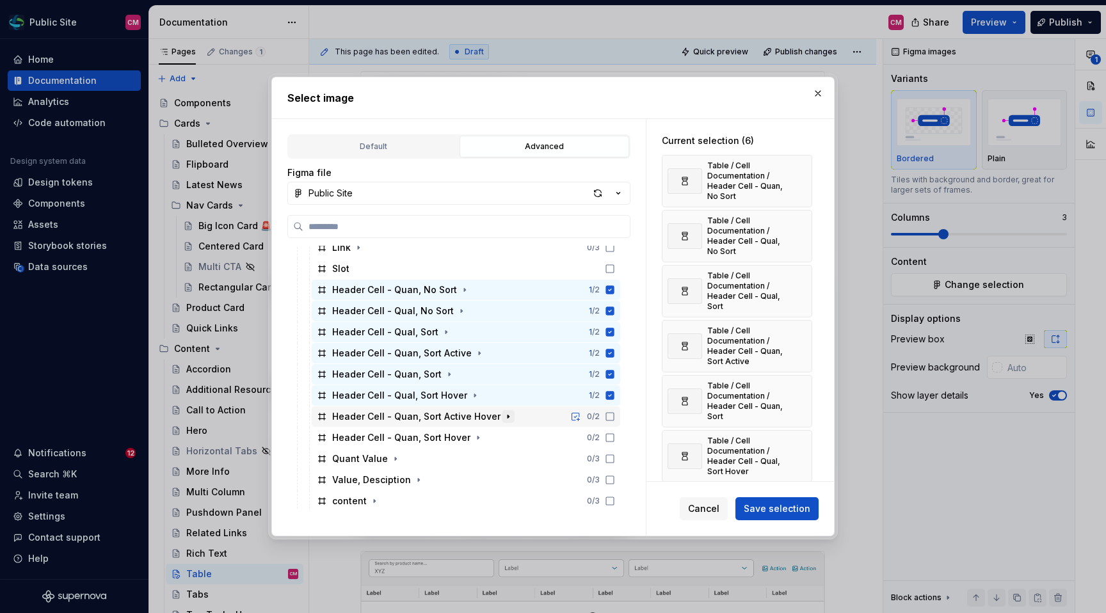
click at [503, 420] on icon "button" at bounding box center [508, 416] width 10 height 10
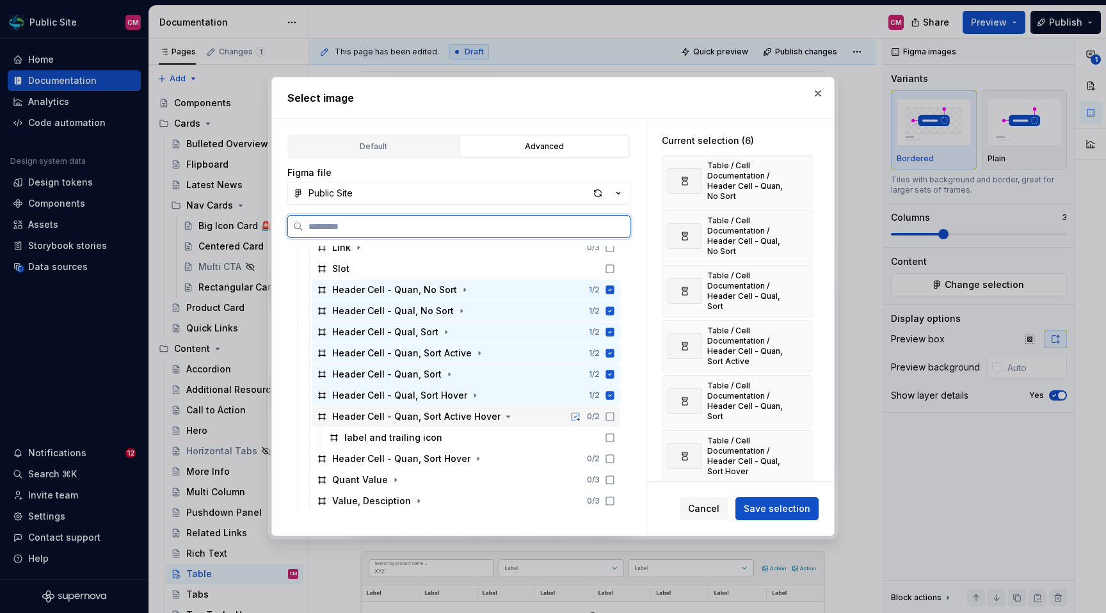
click at [516, 418] on div "Header Cell - Quan, Sort Active Hover 0 / 2" at bounding box center [466, 416] width 308 height 20
click at [505, 418] on icon "button" at bounding box center [508, 416] width 10 height 10
click at [505, 432] on div "Header Cell - Quan, Sort Hover 0 / 2" at bounding box center [466, 437] width 308 height 20
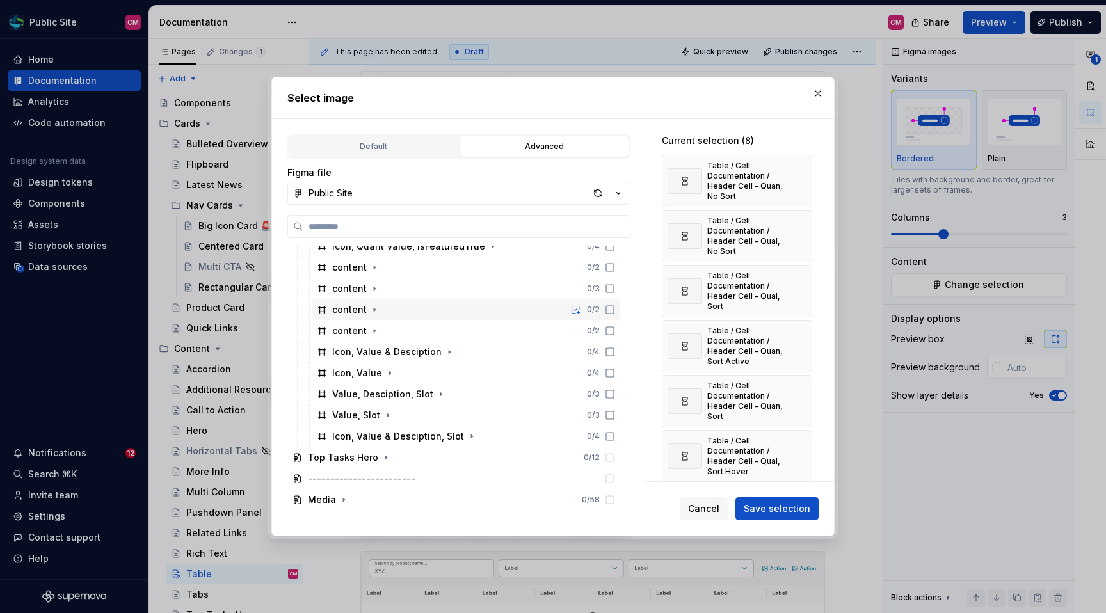
scroll to position [994, 0]
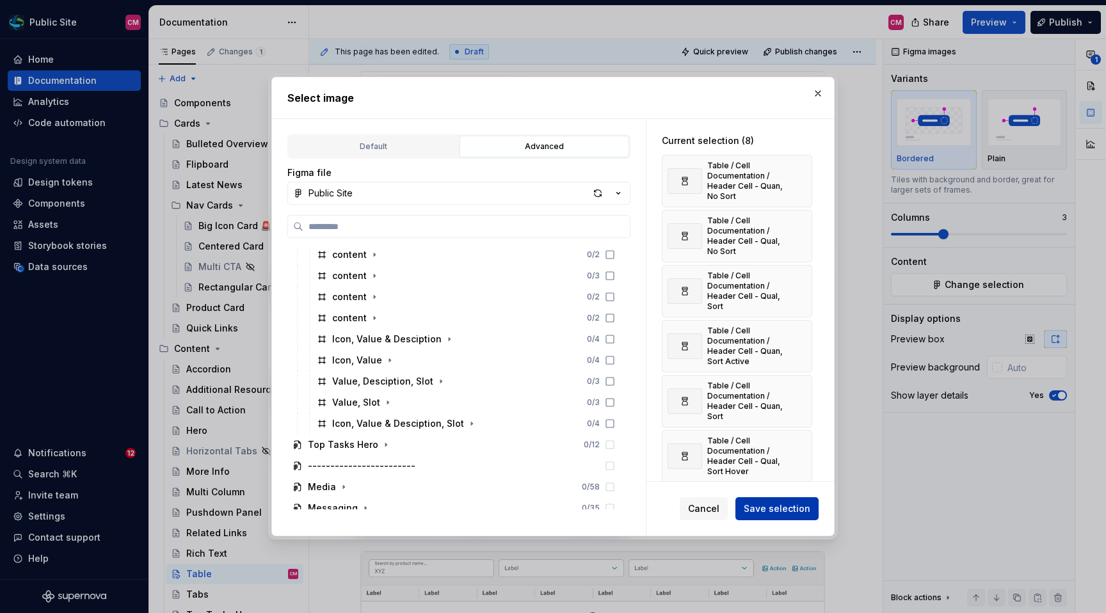
click at [788, 507] on span "Save selection" at bounding box center [777, 508] width 67 height 13
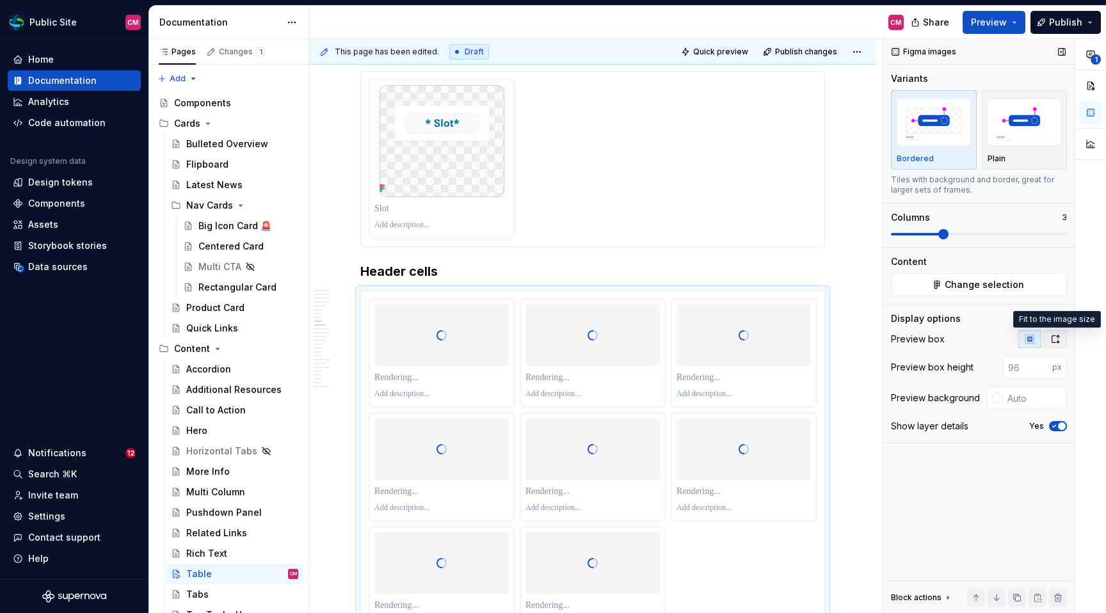
click at [953, 340] on icon "button" at bounding box center [1055, 339] width 10 height 10
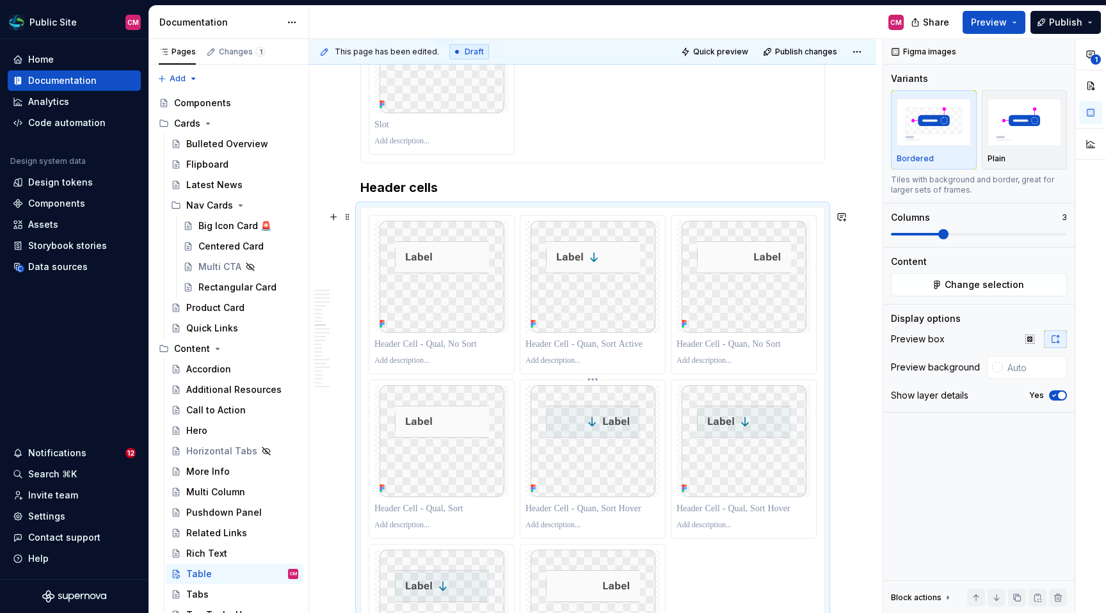
scroll to position [2534, 0]
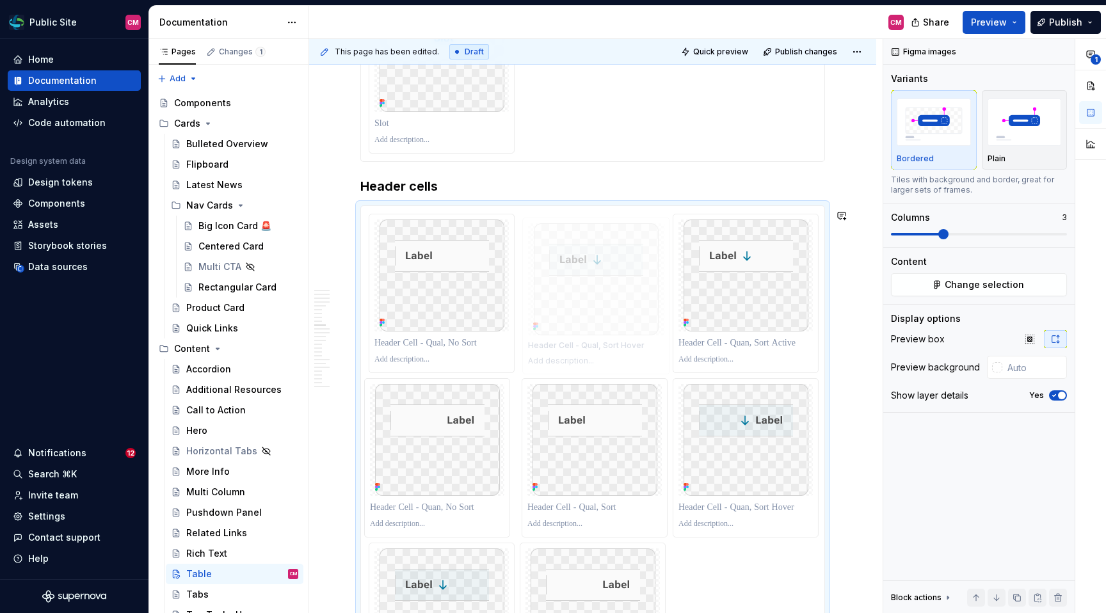
drag, startPoint x: 728, startPoint y: 461, endPoint x: 608, endPoint y: 299, distance: 200.8
click at [608, 299] on body "Public Site CM Home Documentation Analytics Code automation Design system data …" at bounding box center [553, 306] width 1106 height 613
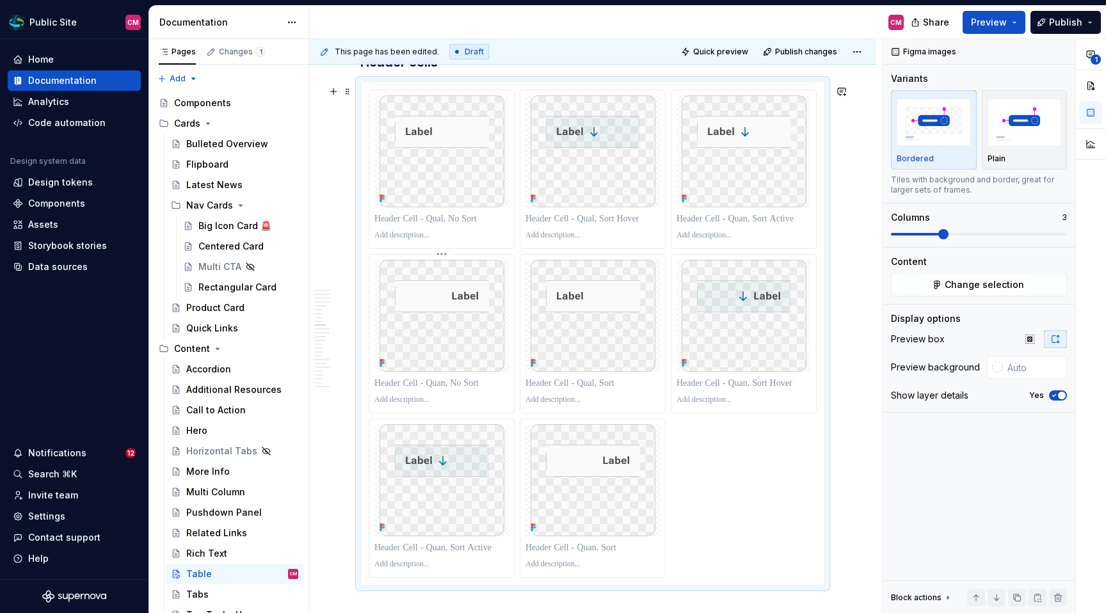
scroll to position [2635, 0]
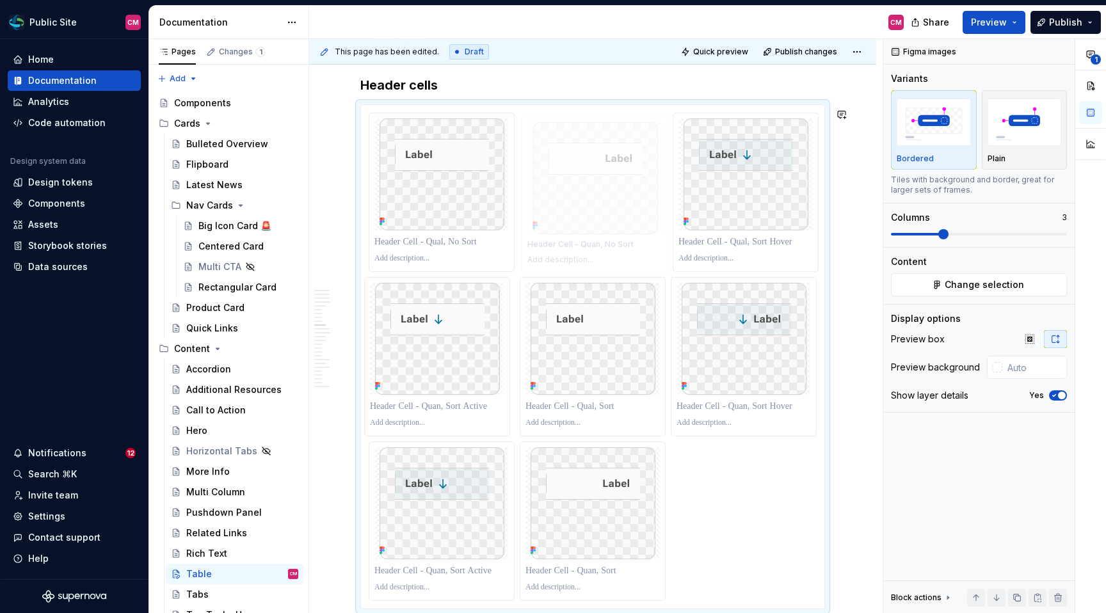
drag, startPoint x: 450, startPoint y: 351, endPoint x: 624, endPoint y: 187, distance: 239.0
click at [624, 187] on body "Public Site CM Home Documentation Analytics Code automation Design system data …" at bounding box center [553, 306] width 1106 height 613
click at [348, 113] on span at bounding box center [347, 115] width 10 height 18
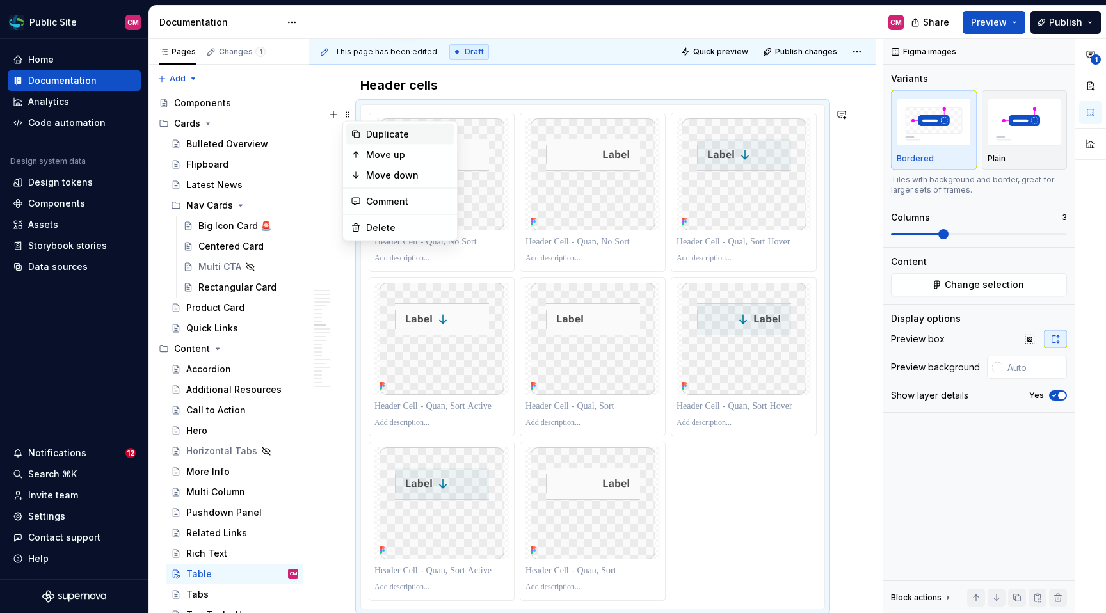
click at [367, 139] on div "Duplicate" at bounding box center [407, 134] width 83 height 13
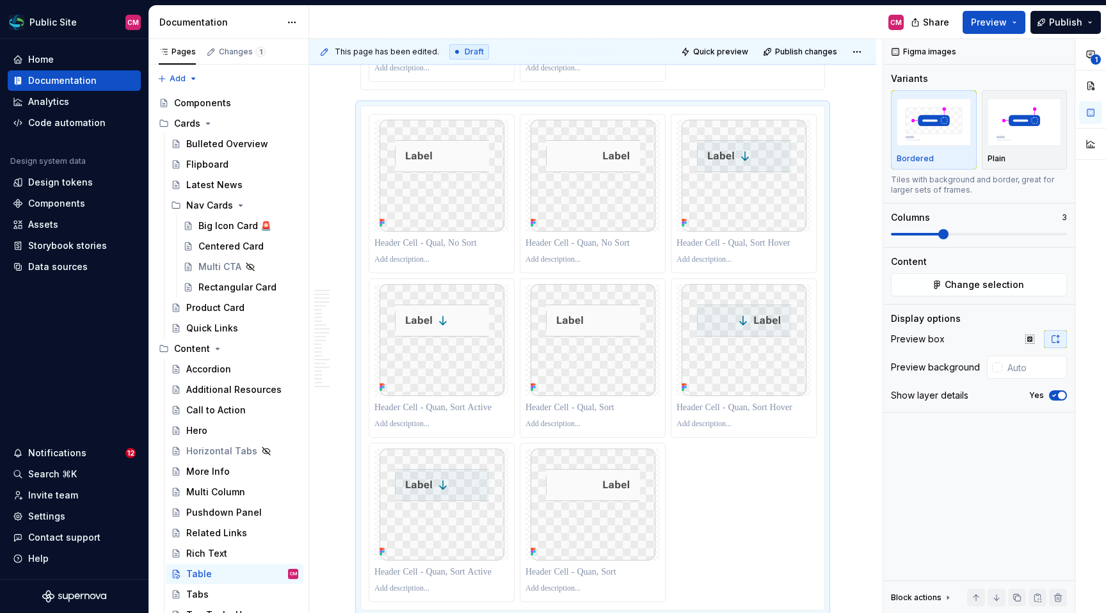
type textarea "*"
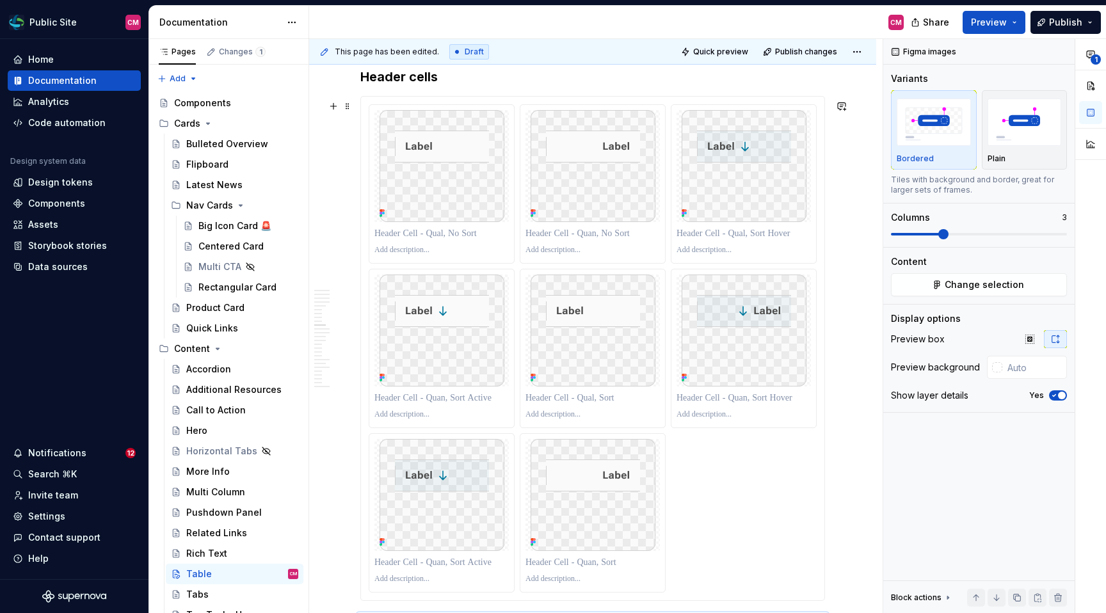
scroll to position [2641, 0]
click at [752, 109] on html "Public Site CM Home Documentation Analytics Code automation Design system data …" at bounding box center [553, 306] width 1106 height 613
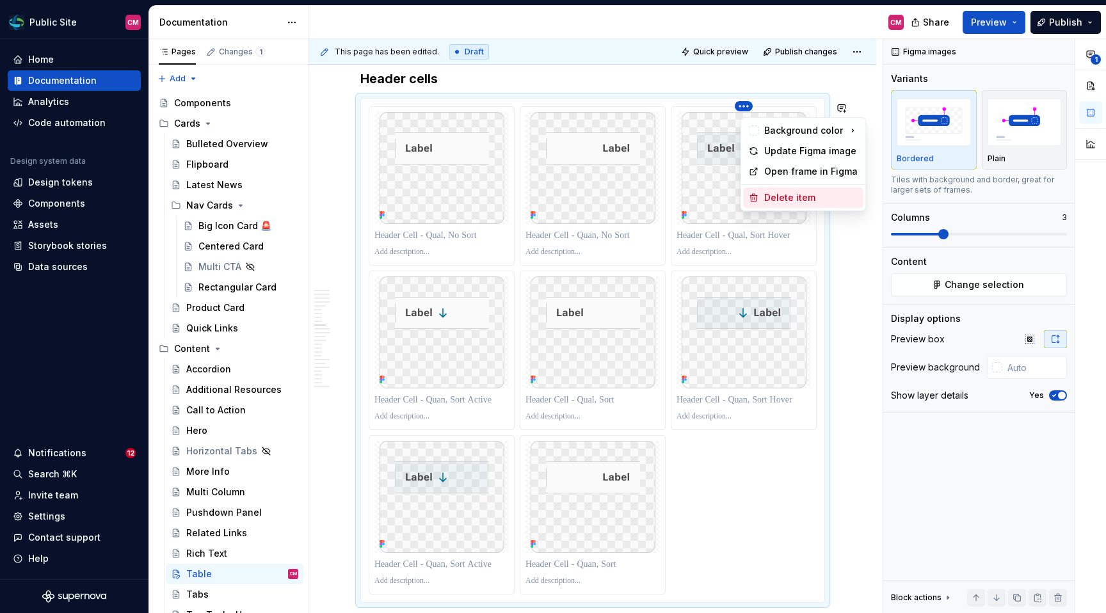
click at [771, 191] on div "Delete item" at bounding box center [811, 197] width 94 height 13
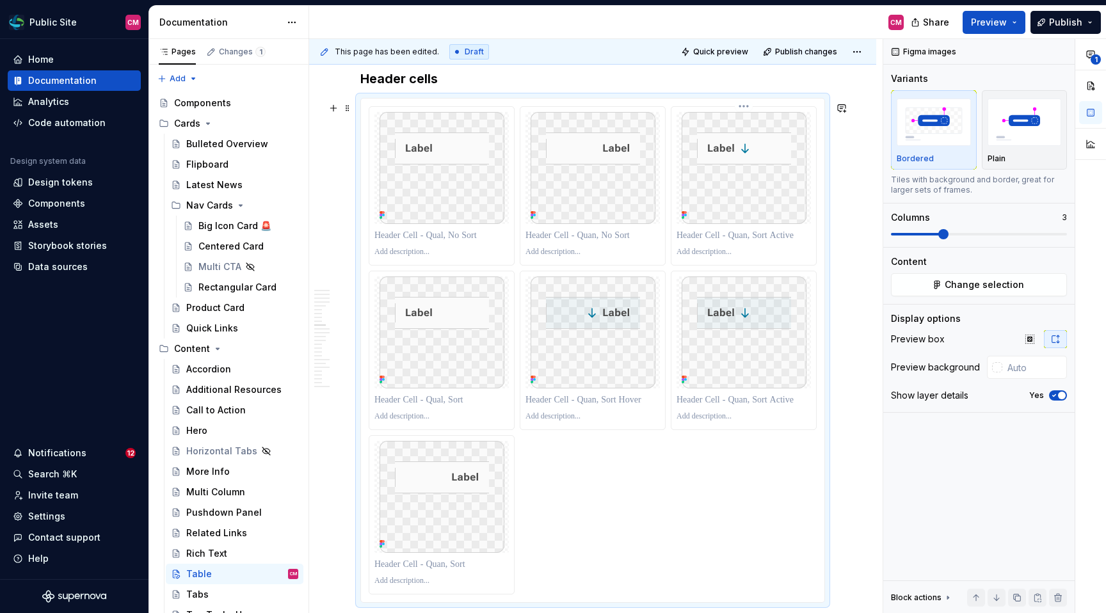
click at [751, 107] on html "Public Site CM Home Documentation Analytics Code automation Design system data …" at bounding box center [553, 306] width 1106 height 613
click at [775, 186] on div "Background color Update Figma image Open frame in Figma Delete item" at bounding box center [803, 164] width 126 height 94
click at [774, 198] on div "Delete item" at bounding box center [811, 197] width 94 height 13
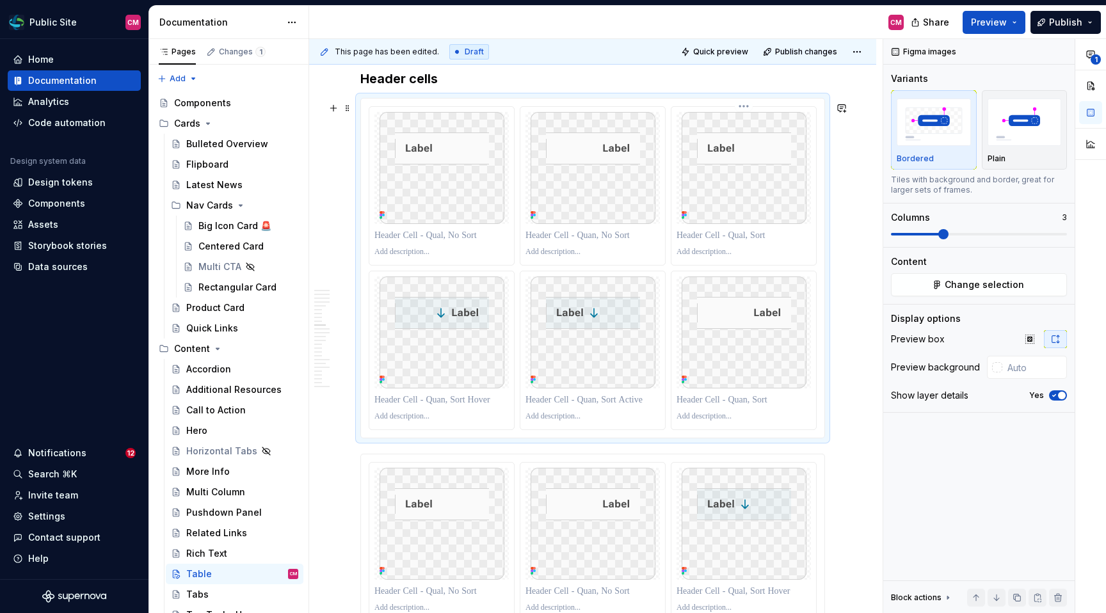
click at [752, 110] on html "Public Site CM Home Documentation Analytics Code automation Design system data …" at bounding box center [553, 306] width 1106 height 613
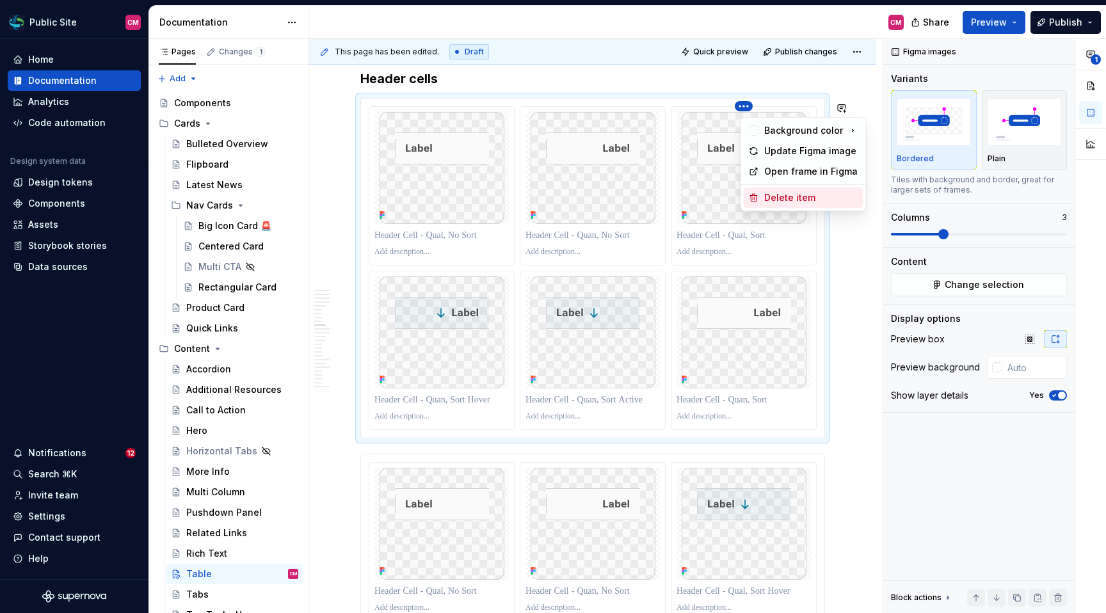
click at [774, 198] on div "Delete item" at bounding box center [811, 197] width 94 height 13
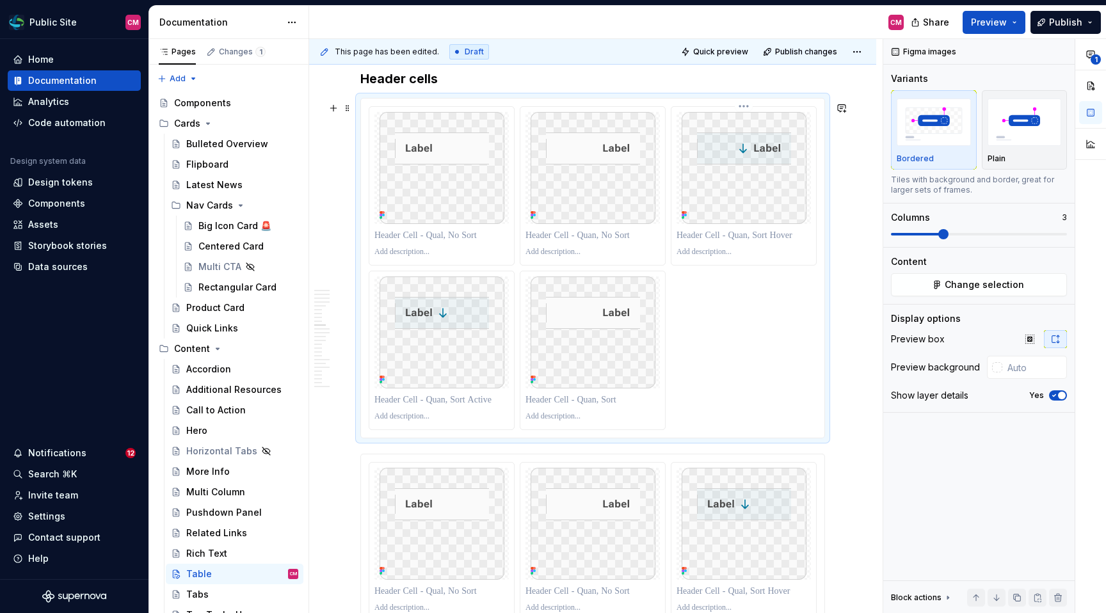
click at [752, 111] on html "Public Site CM Home Documentation Analytics Code automation Design system data …" at bounding box center [553, 306] width 1106 height 613
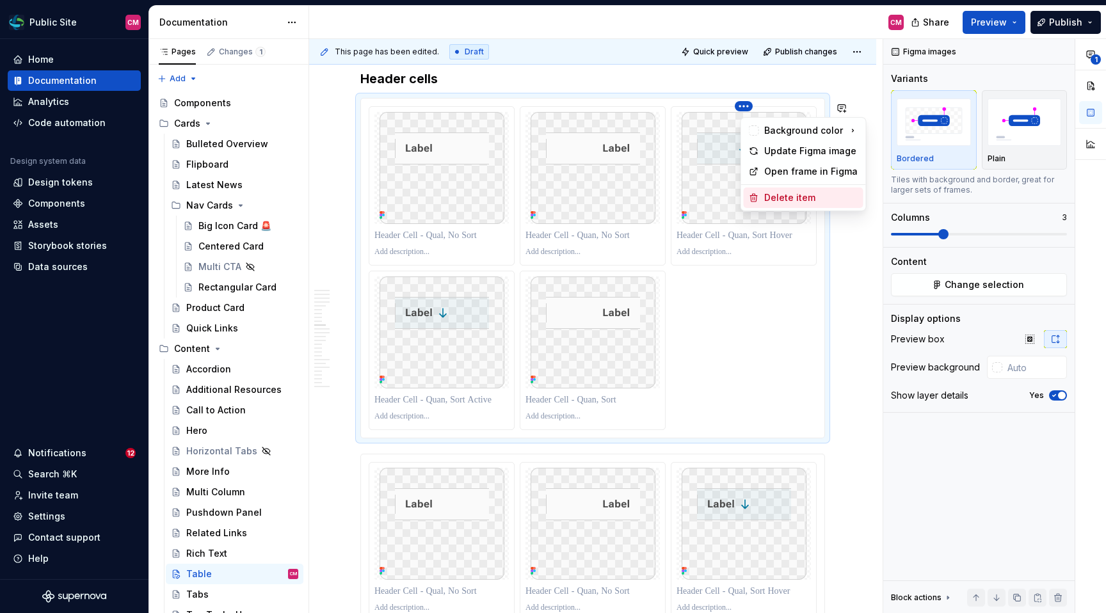
click at [768, 196] on div "Delete item" at bounding box center [811, 197] width 94 height 13
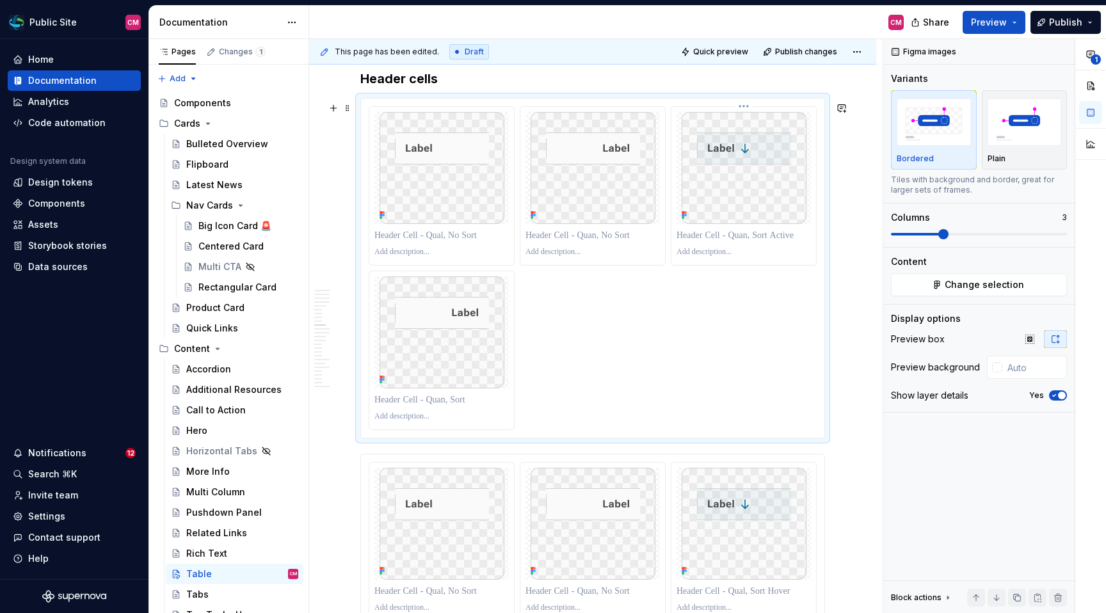
click at [751, 108] on html "Public Site CM Home Documentation Analytics Code automation Design system data …" at bounding box center [553, 306] width 1106 height 613
click at [765, 187] on div "Background color Update Figma image Open frame in Figma Delete item" at bounding box center [803, 164] width 126 height 94
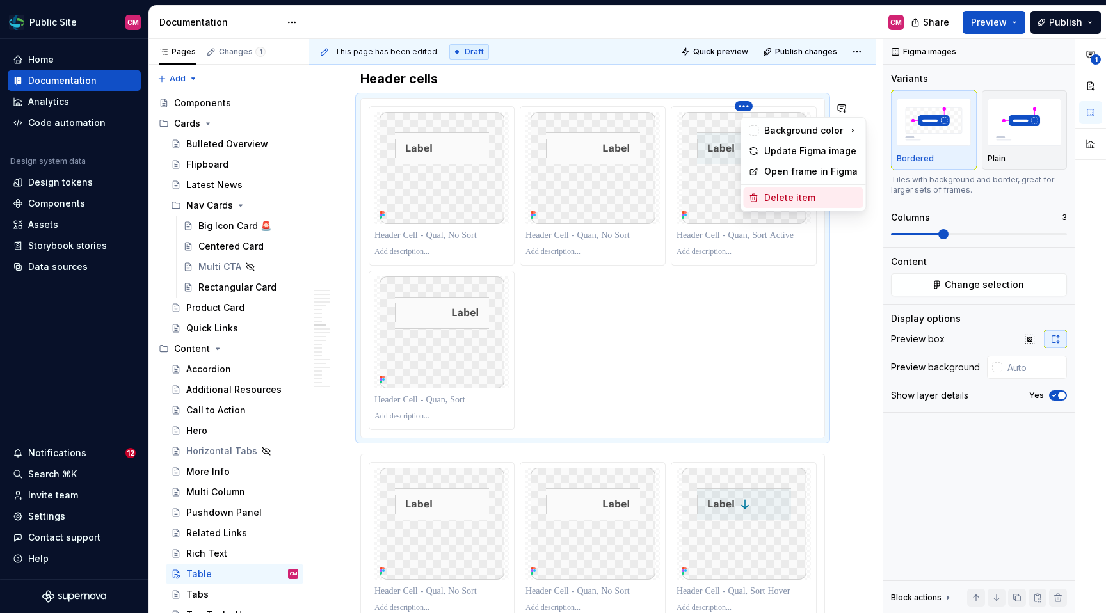
click at [768, 194] on div "Delete item" at bounding box center [811, 197] width 94 height 13
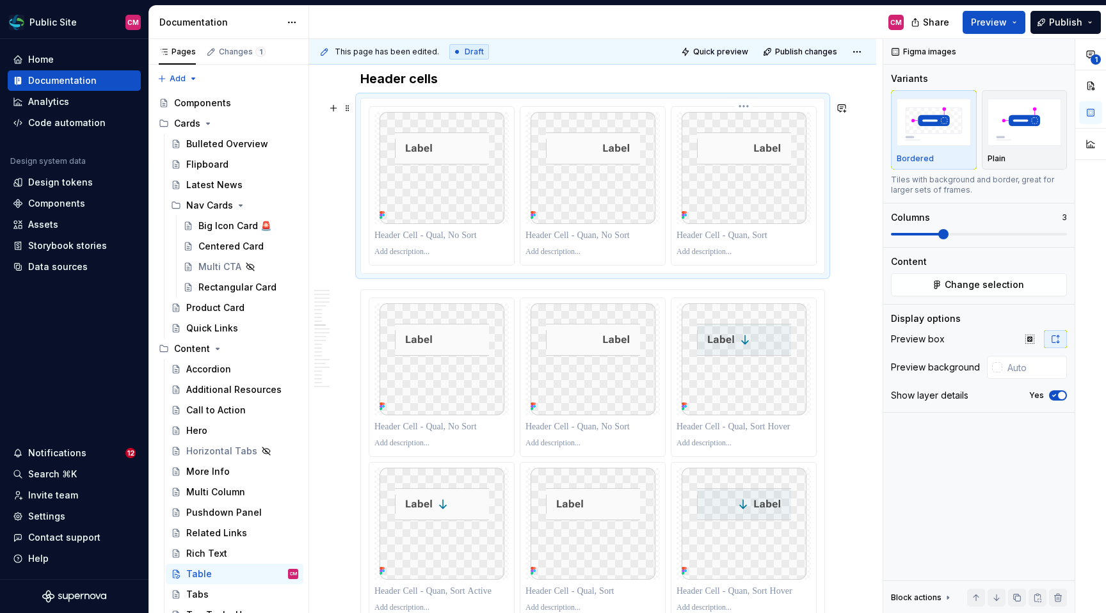
click at [749, 114] on html "Public Site CM Home Documentation Analytics Code automation Design system data …" at bounding box center [553, 306] width 1106 height 613
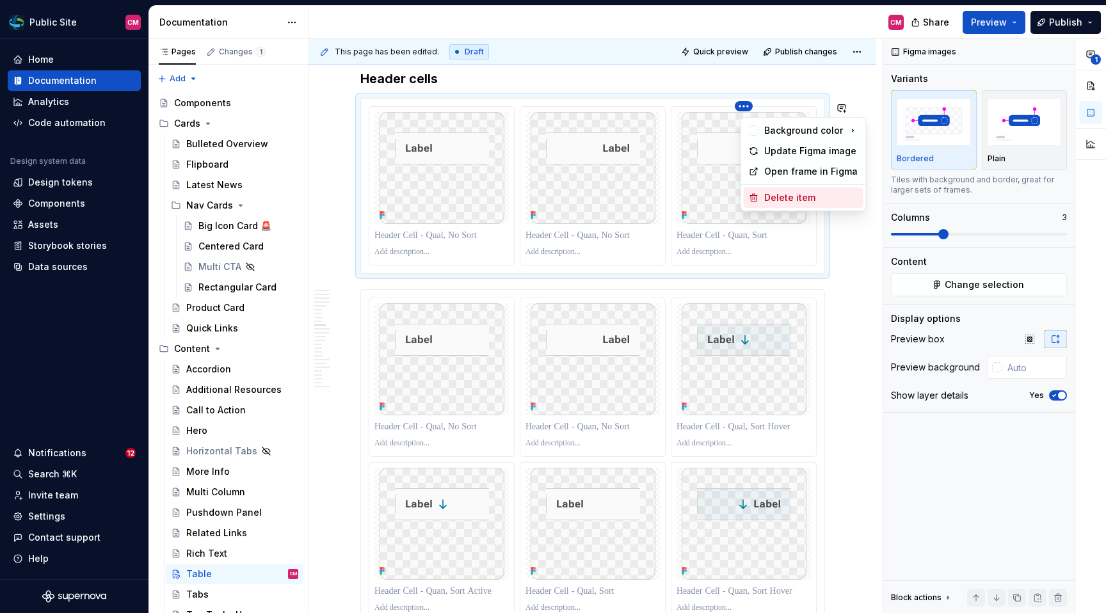
click at [770, 203] on div "Delete item" at bounding box center [811, 197] width 94 height 13
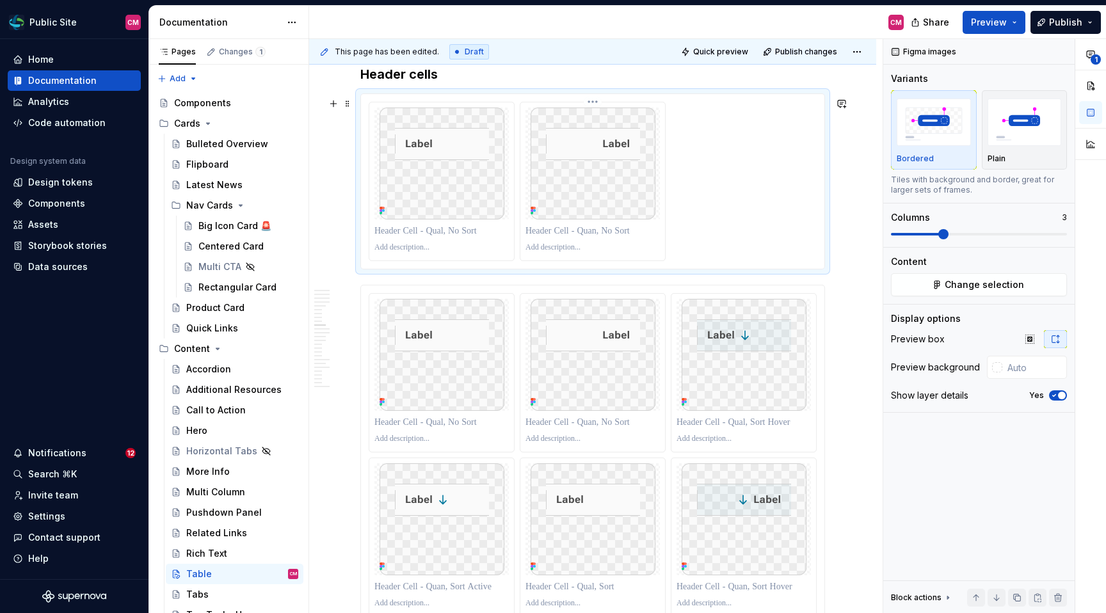
scroll to position [2648, 0]
click at [546, 77] on h3 "Header cells" at bounding box center [592, 72] width 465 height 18
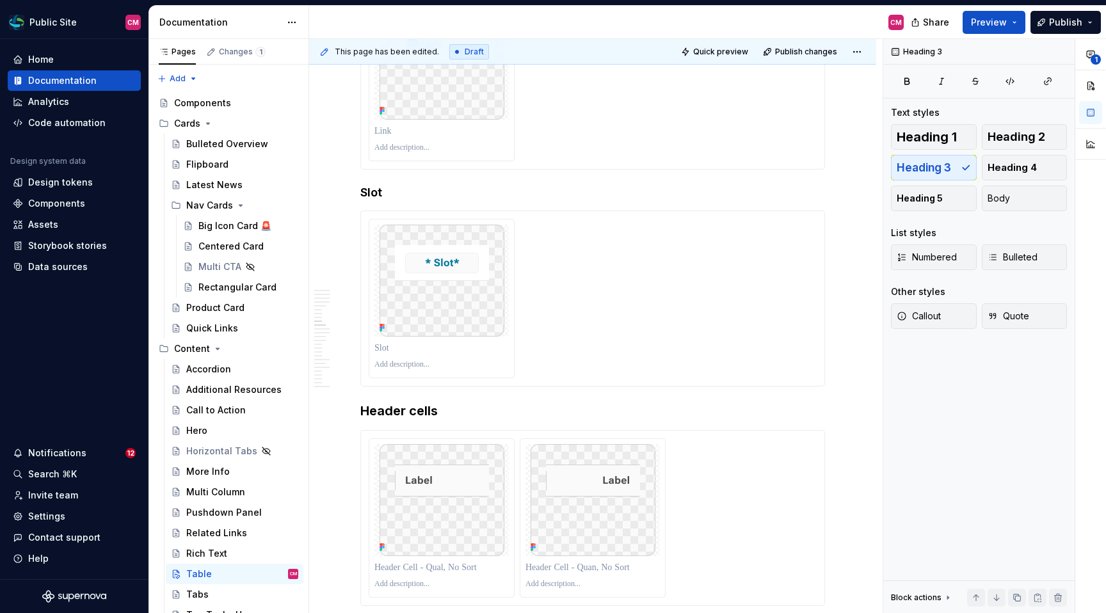
scroll to position [2325, 0]
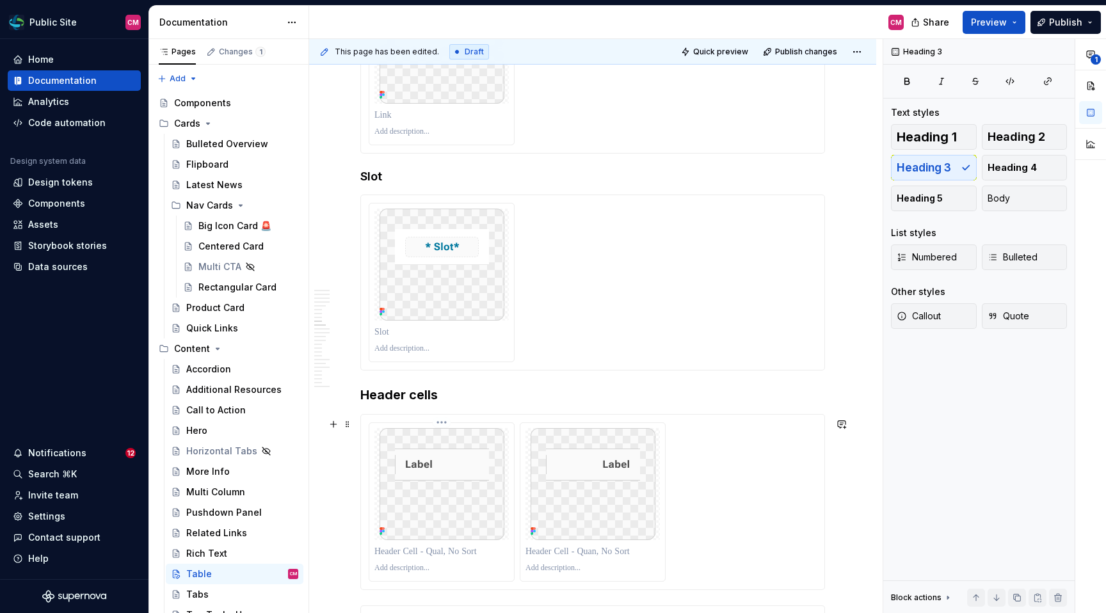
click at [466, 552] on p at bounding box center [441, 551] width 134 height 13
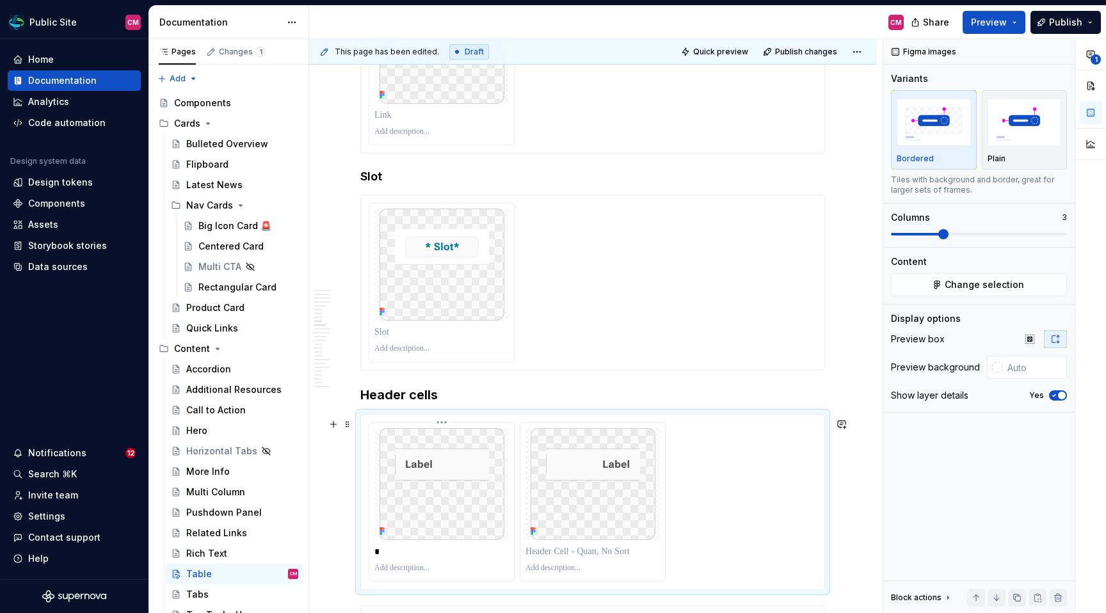
scroll to position [2336, 0]
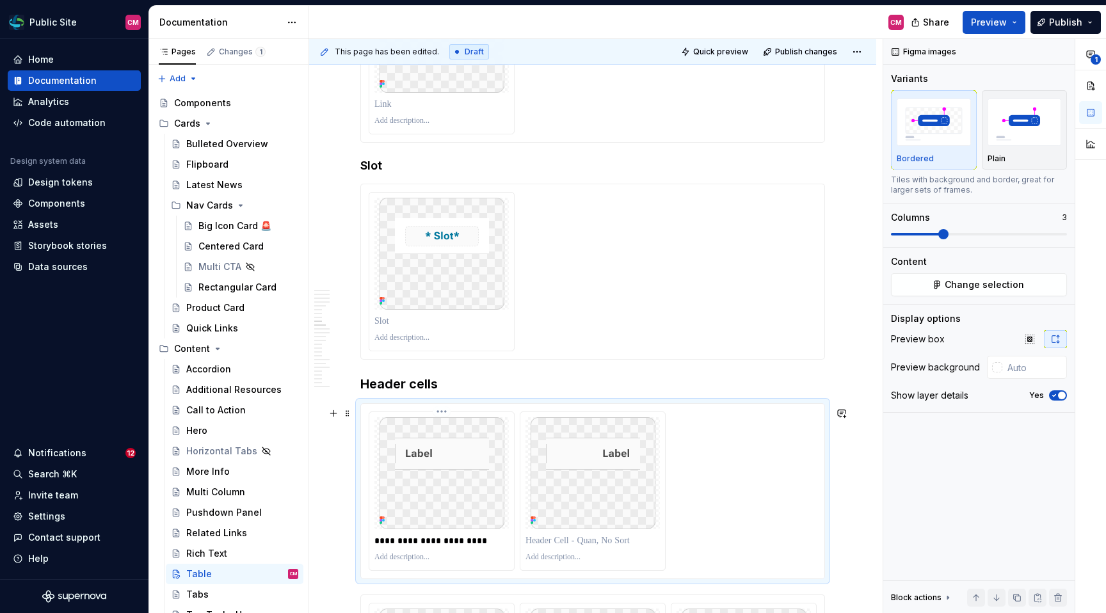
click at [433, 559] on p at bounding box center [441, 557] width 134 height 10
drag, startPoint x: 433, startPoint y: 545, endPoint x: 478, endPoint y: 545, distance: 45.4
click at [479, 545] on p "**********" at bounding box center [442, 540] width 136 height 13
click at [463, 541] on p "**********" at bounding box center [442, 540] width 136 height 13
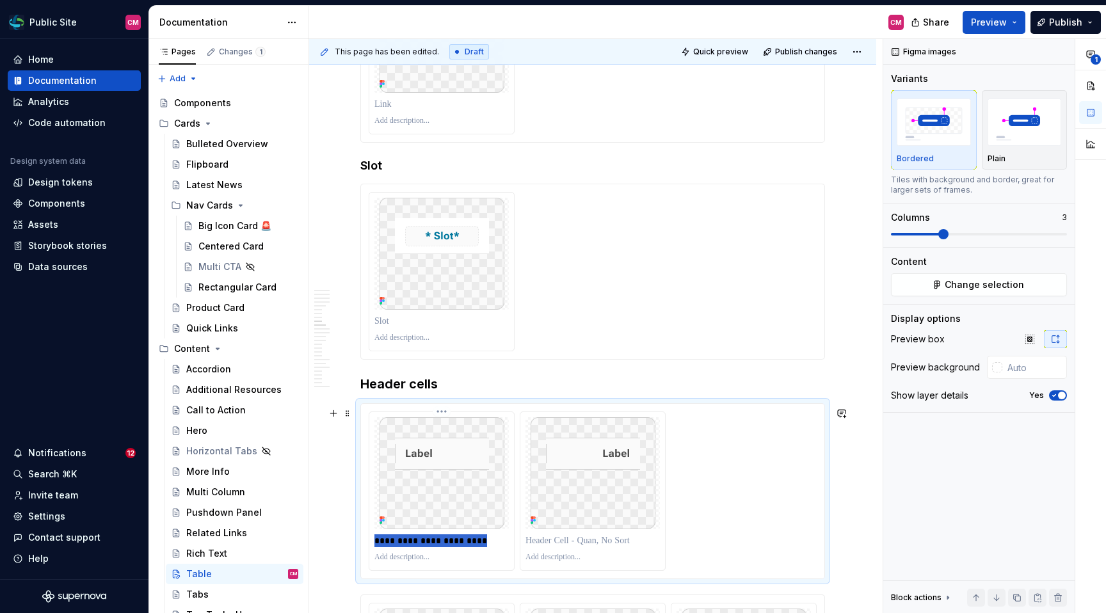
click at [463, 541] on p "**********" at bounding box center [442, 540] width 136 height 13
click at [537, 546] on p at bounding box center [592, 540] width 134 height 13
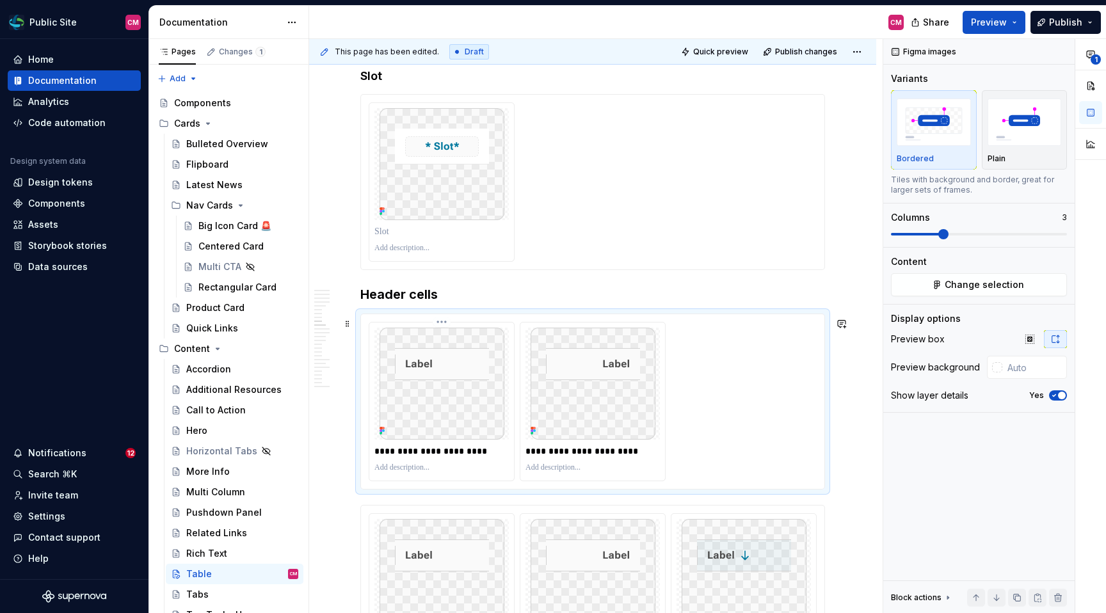
click at [445, 472] on p at bounding box center [441, 468] width 134 height 10
click at [420, 468] on p "**********" at bounding box center [442, 468] width 136 height 10
click at [535, 470] on p at bounding box center [592, 468] width 134 height 10
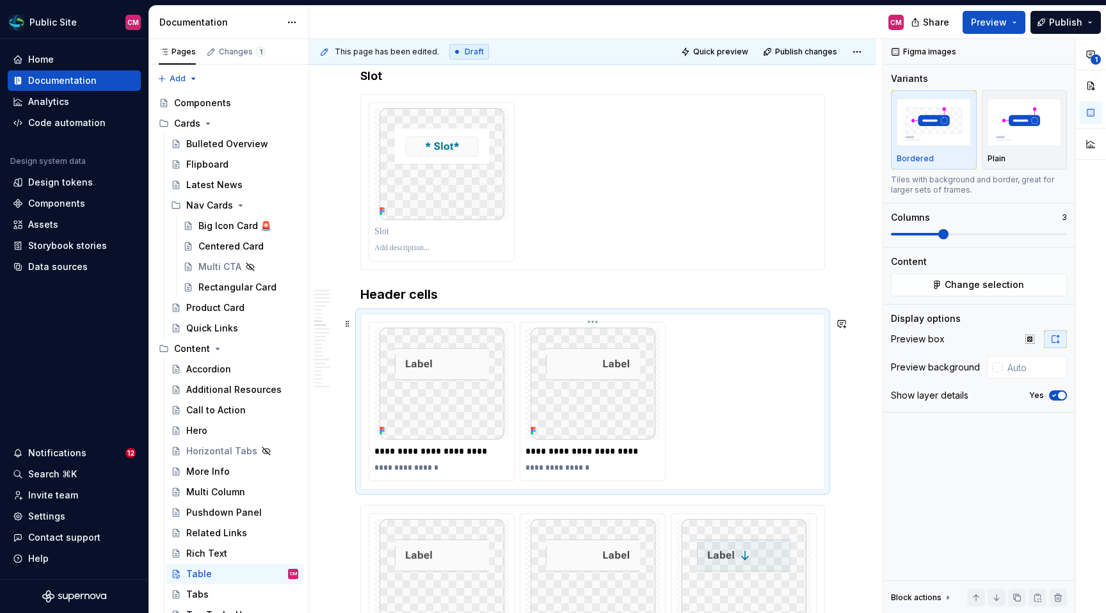
click at [548, 472] on p "**********" at bounding box center [593, 468] width 136 height 10
click at [546, 465] on div "**********" at bounding box center [592, 467] width 134 height 15
click at [543, 472] on p "**********" at bounding box center [593, 468] width 136 height 10
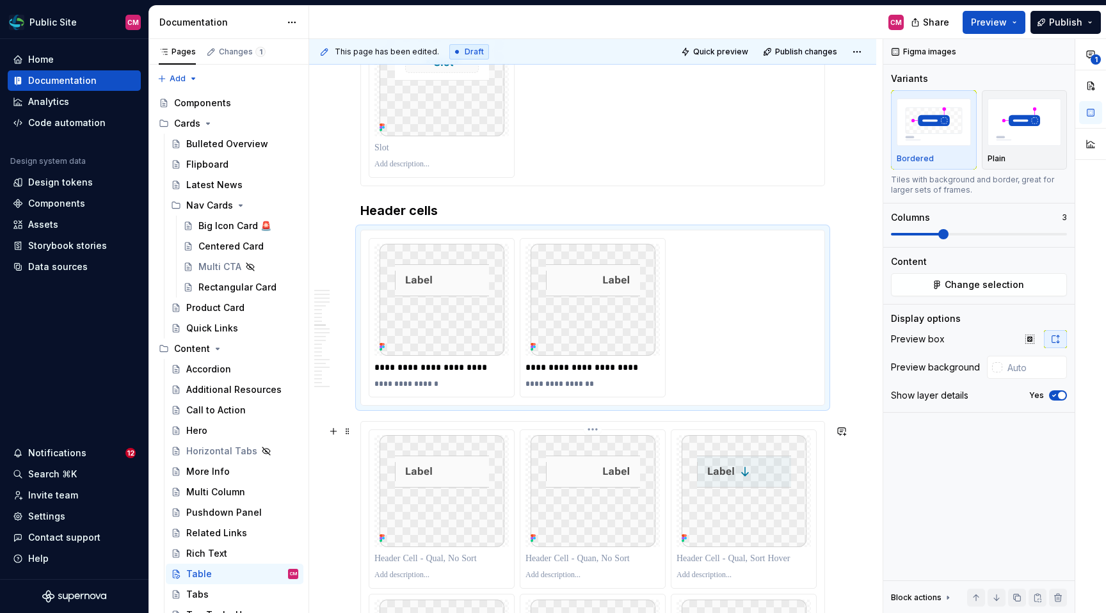
scroll to position [2517, 0]
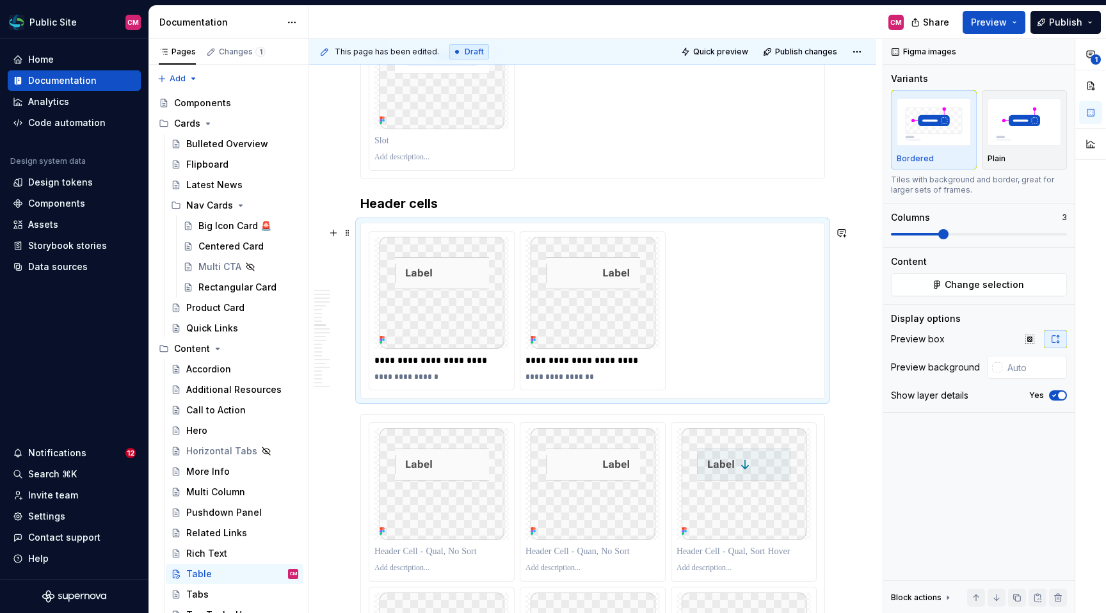
click at [697, 345] on div "**********" at bounding box center [593, 310] width 448 height 159
click at [473, 211] on h3 "Header cells" at bounding box center [592, 204] width 465 height 18
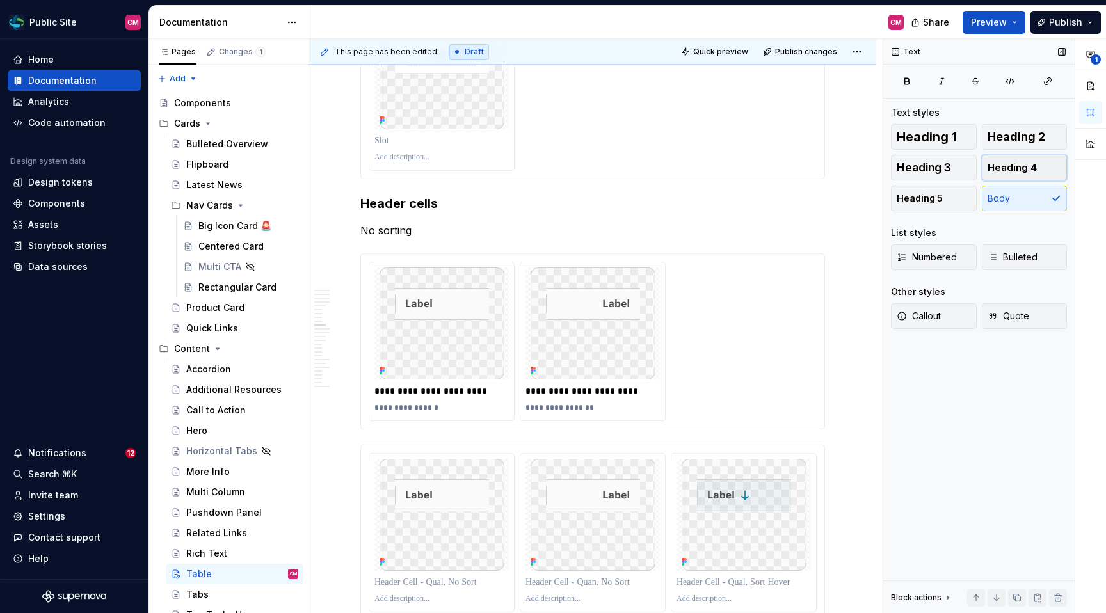
click at [953, 169] on span "Heading 4" at bounding box center [1011, 167] width 49 height 13
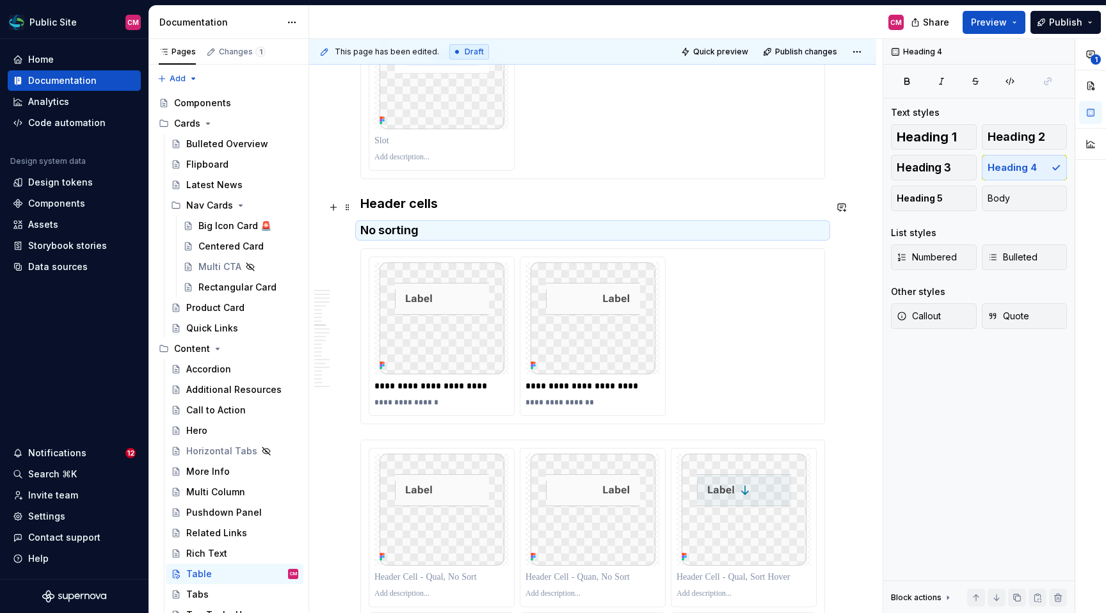
click at [524, 203] on h3 "Header cells" at bounding box center [592, 204] width 465 height 18
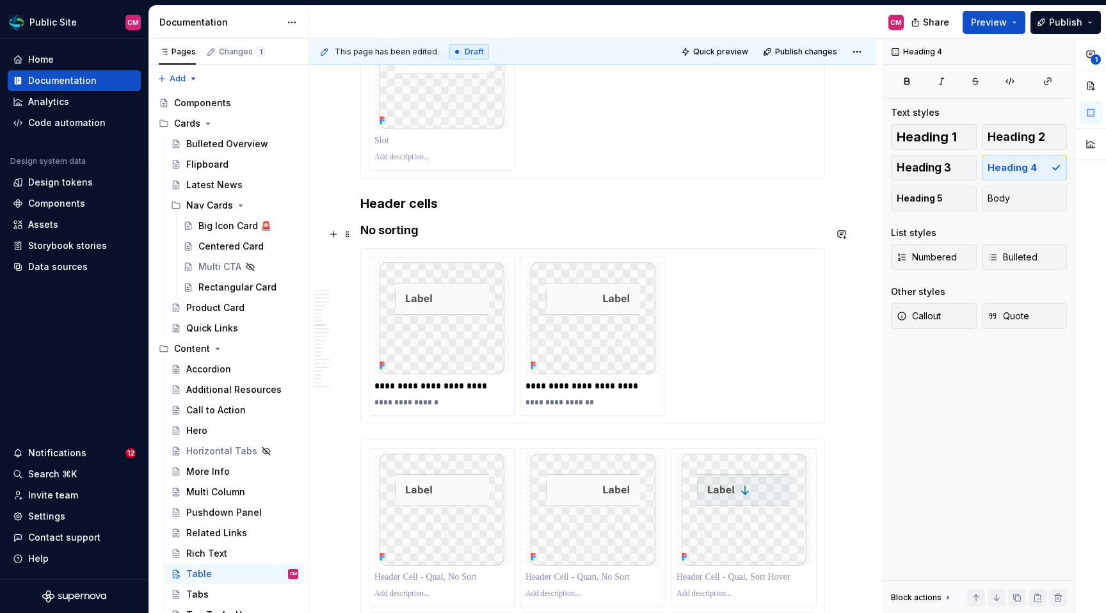
click at [483, 232] on h4 "No sorting" at bounding box center [592, 230] width 465 height 15
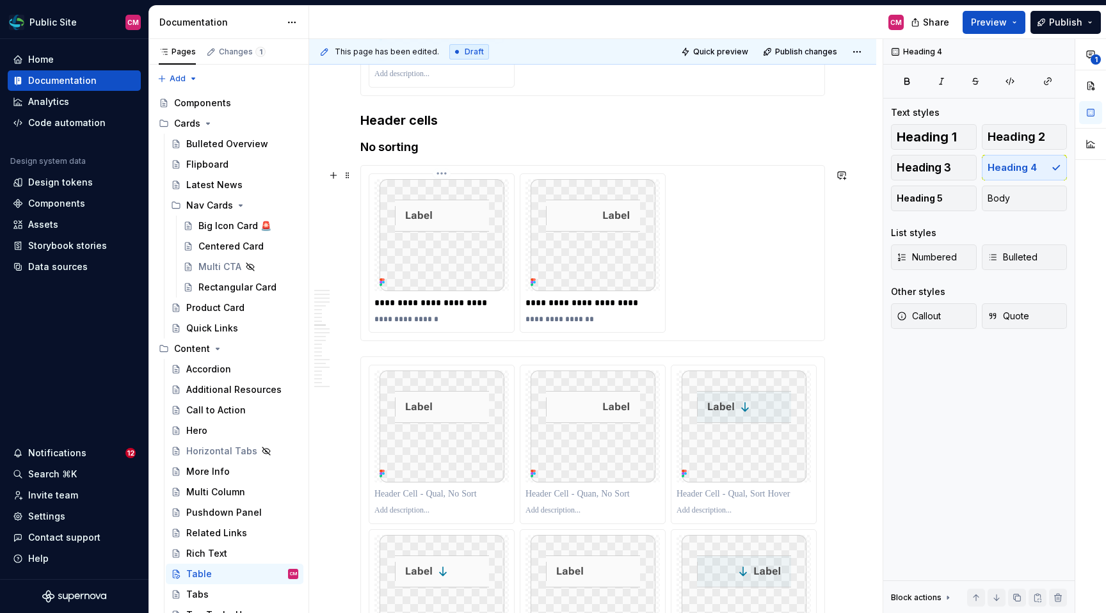
scroll to position [2601, 0]
click at [346, 148] on span at bounding box center [347, 150] width 10 height 18
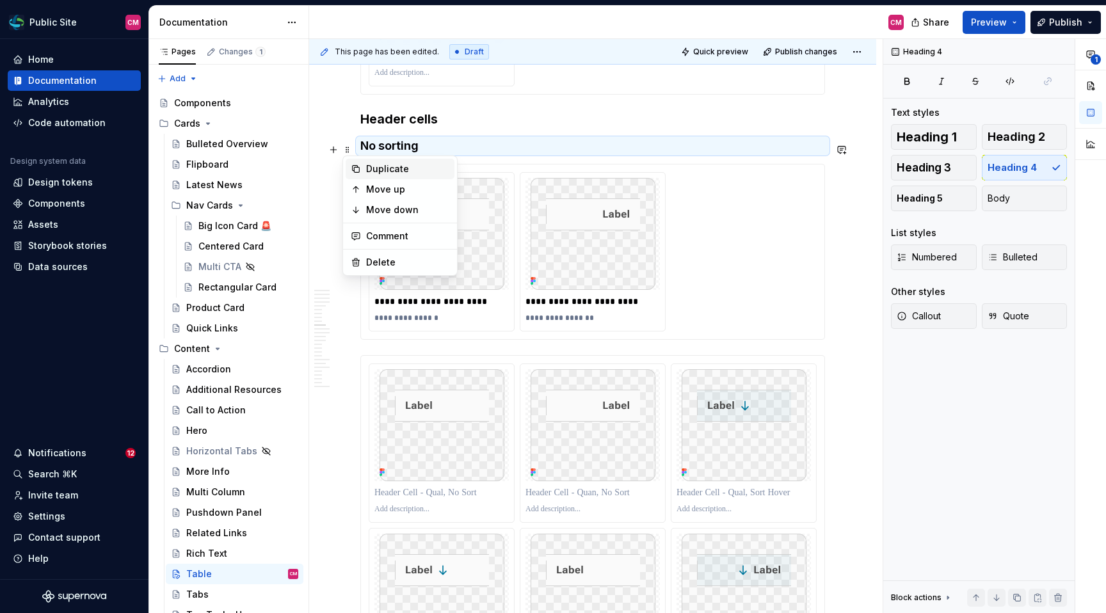
click at [363, 175] on div "Duplicate" at bounding box center [400, 169] width 109 height 20
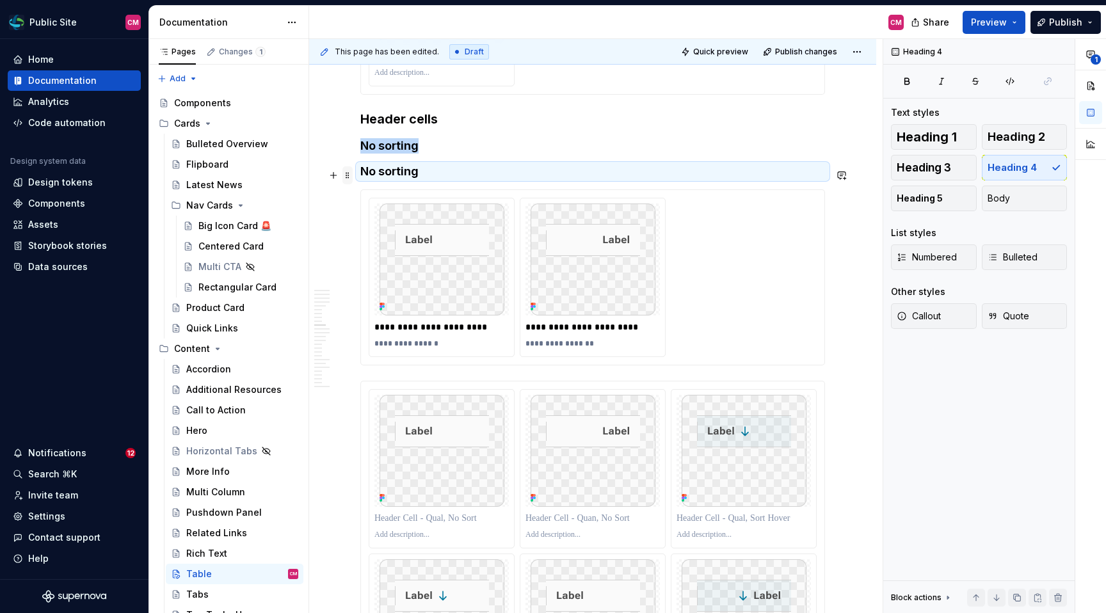
click at [347, 175] on span at bounding box center [347, 175] width 10 height 18
click at [369, 234] on div "Move down" at bounding box center [407, 235] width 83 height 13
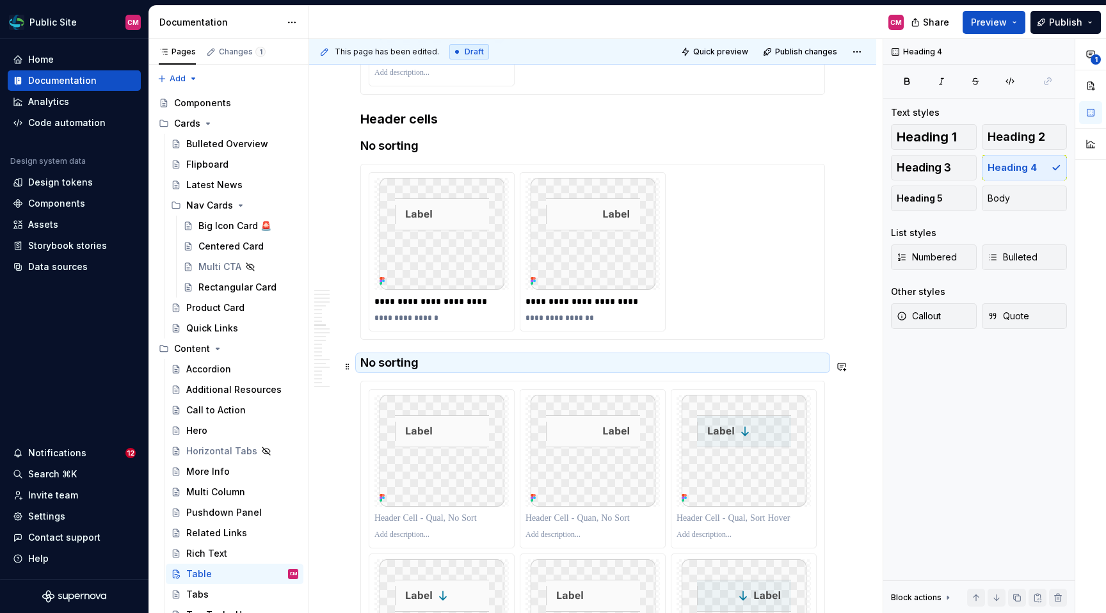
click at [392, 365] on h4 "No sorting" at bounding box center [592, 362] width 465 height 15
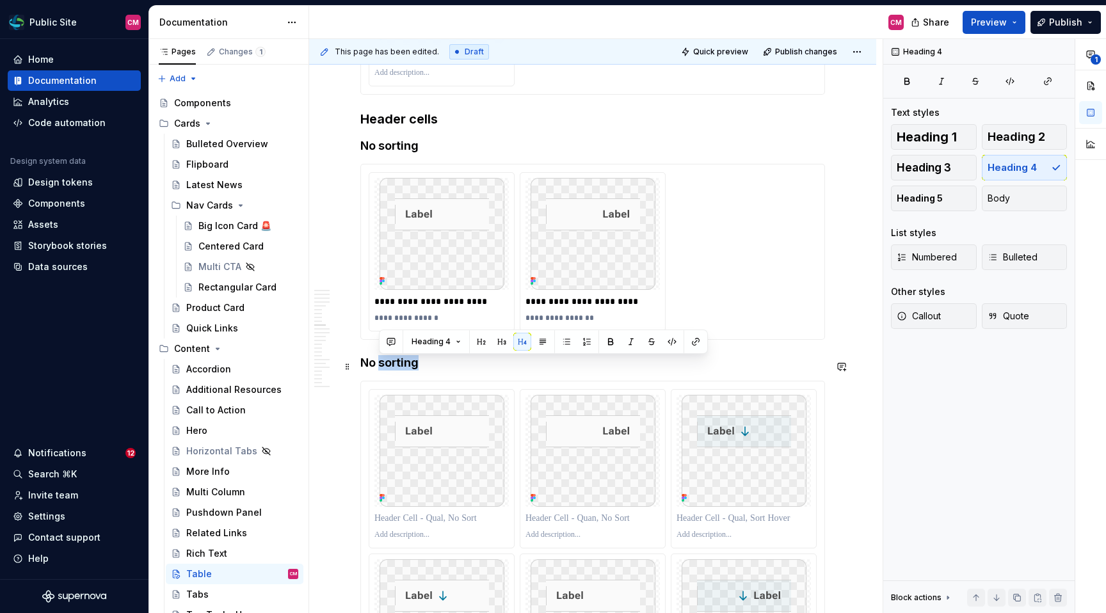
click at [392, 365] on h4 "No sorting" at bounding box center [592, 362] width 465 height 15
click at [367, 366] on h4 "W/ Sorting" at bounding box center [592, 362] width 465 height 15
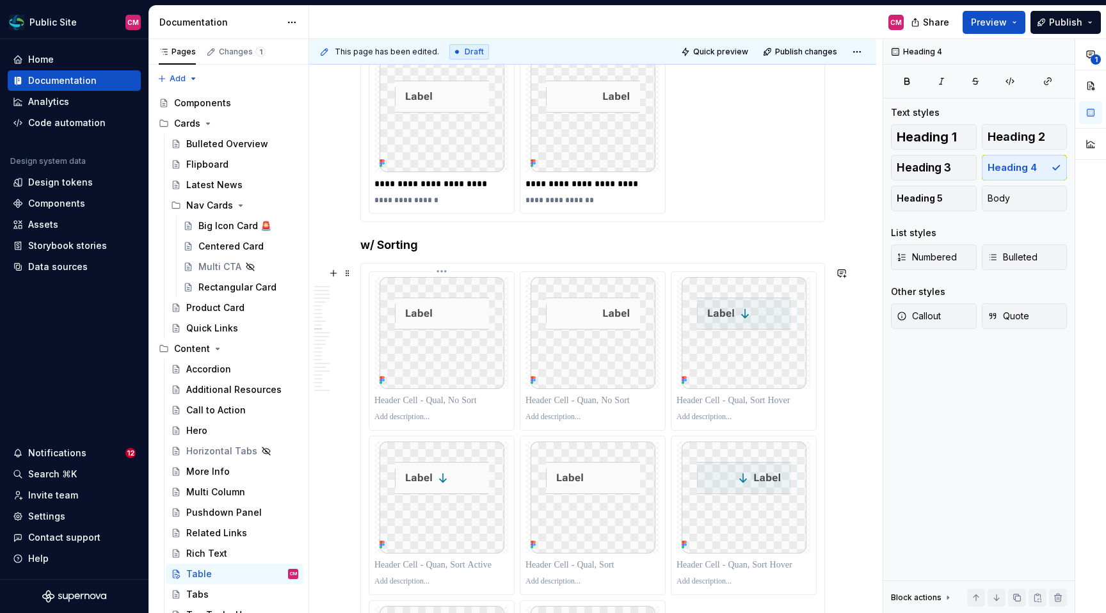
scroll to position [2721, 0]
click at [443, 400] on p at bounding box center [441, 398] width 134 height 13
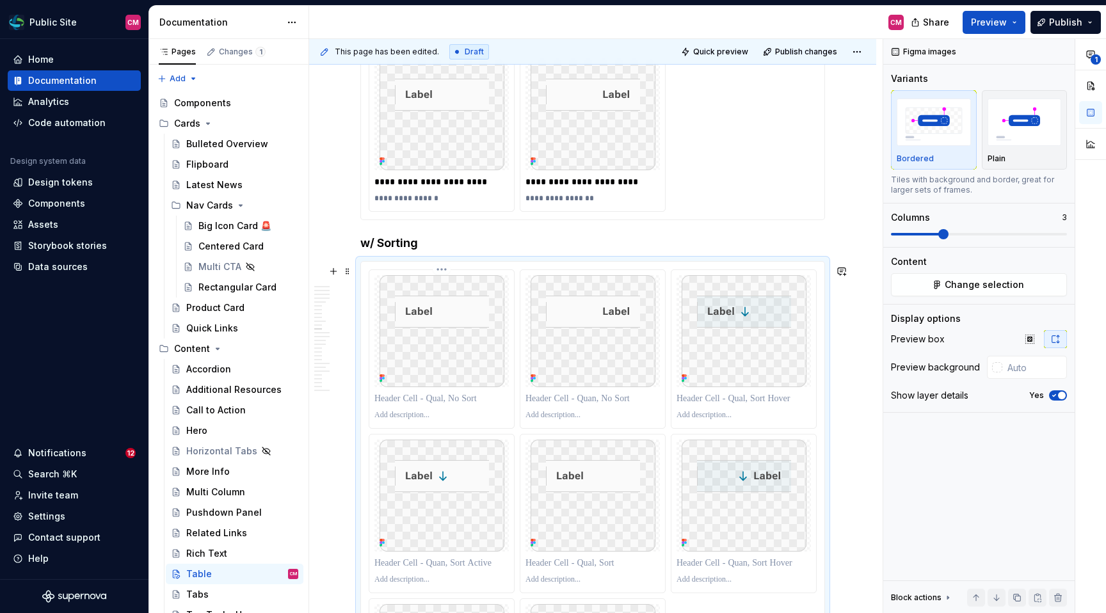
type textarea "*"
drag, startPoint x: 772, startPoint y: 331, endPoint x: 648, endPoint y: 333, distance: 124.8
click at [648, 333] on body "Public Site CM Home Documentation Analytics Code automation Design system data …" at bounding box center [553, 306] width 1106 height 613
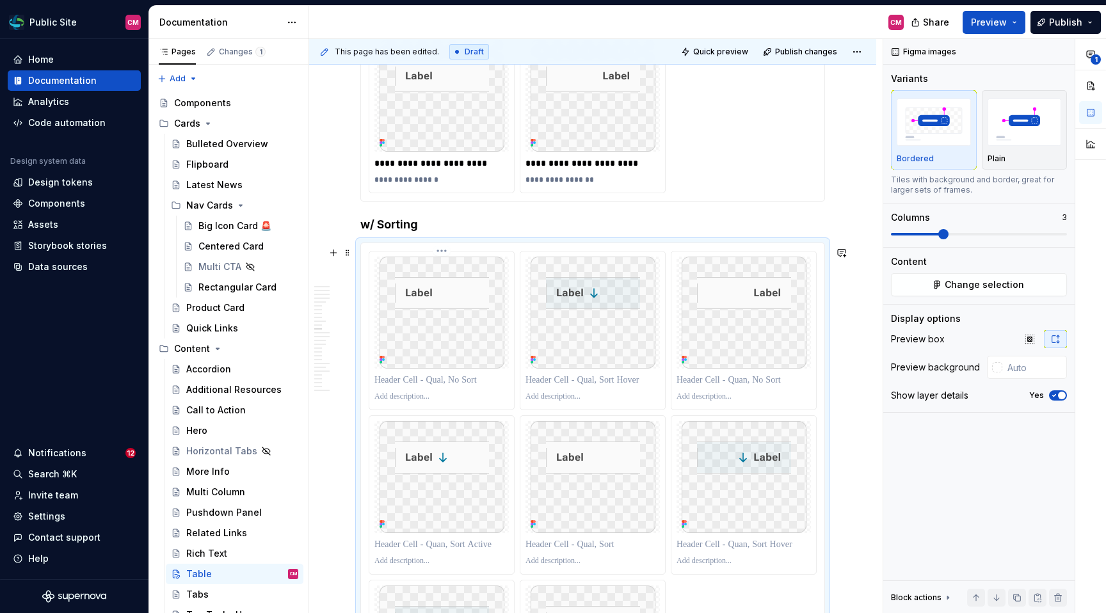
scroll to position [2763, 0]
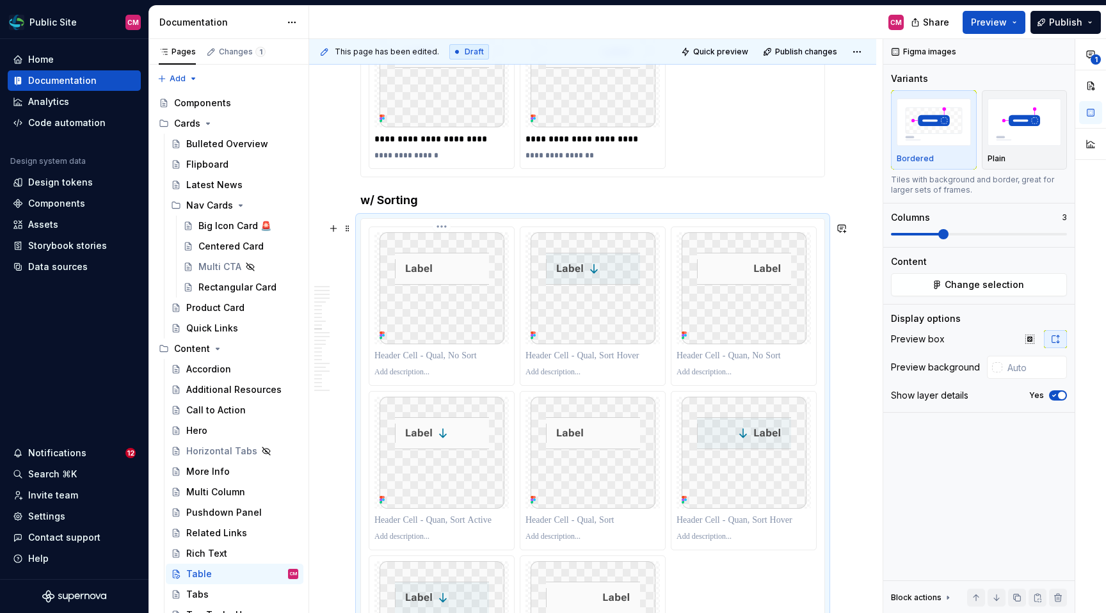
click at [444, 356] on p at bounding box center [441, 355] width 134 height 13
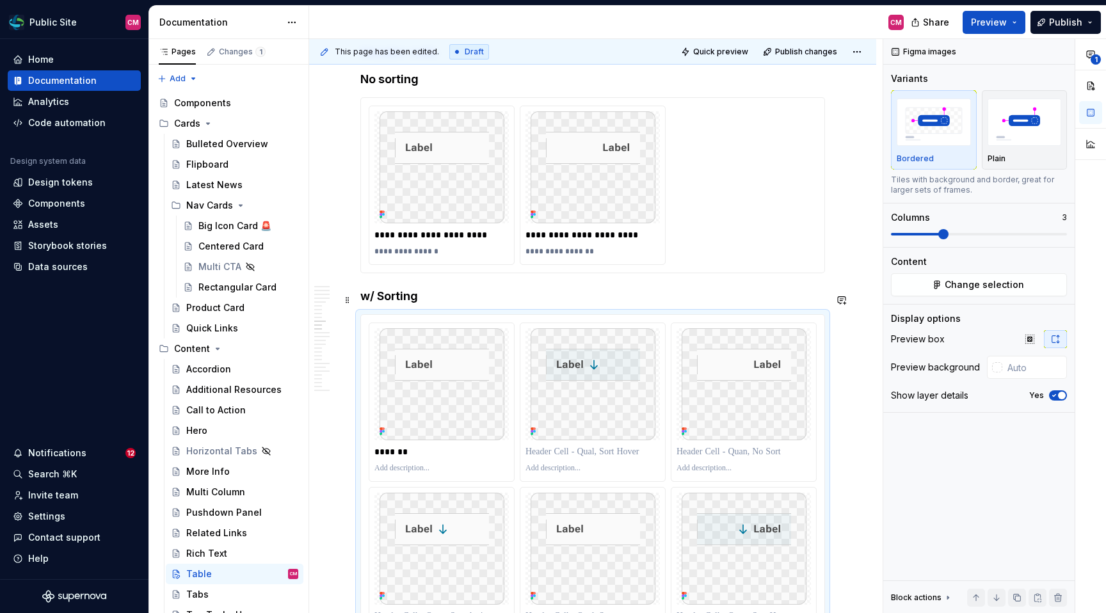
scroll to position [2673, 0]
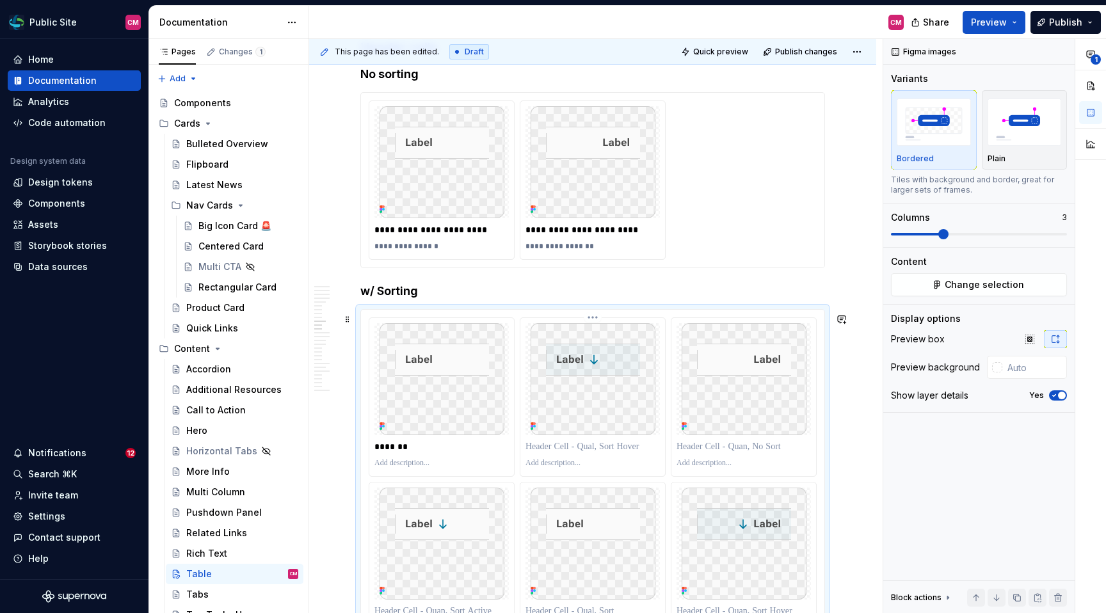
click at [559, 448] on p at bounding box center [592, 446] width 134 height 13
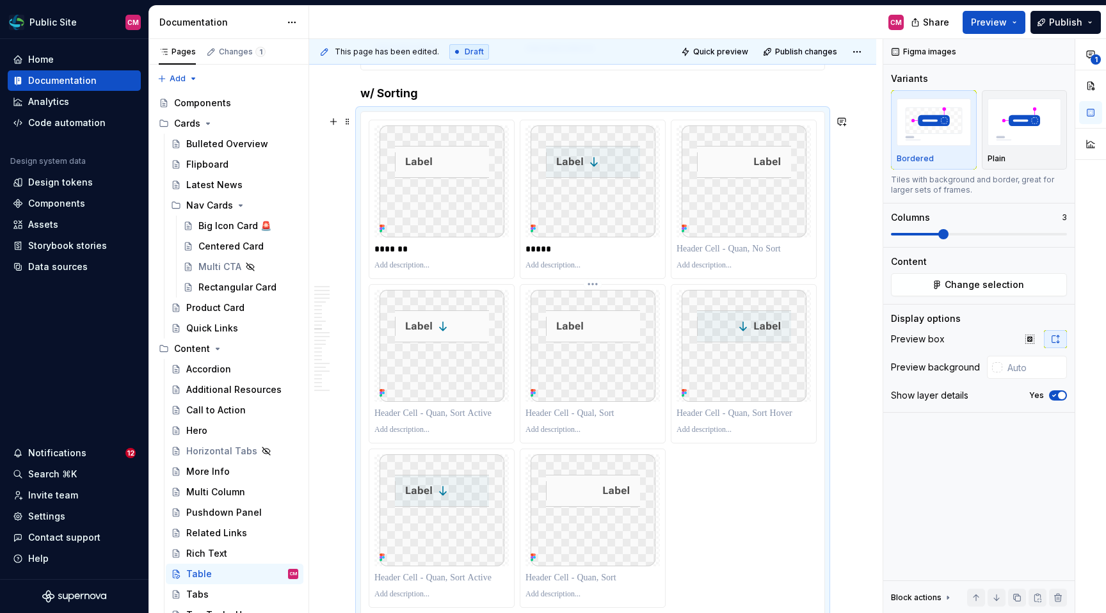
scroll to position [2872, 0]
type textarea "*"
click at [451, 416] on p at bounding box center [441, 411] width 134 height 13
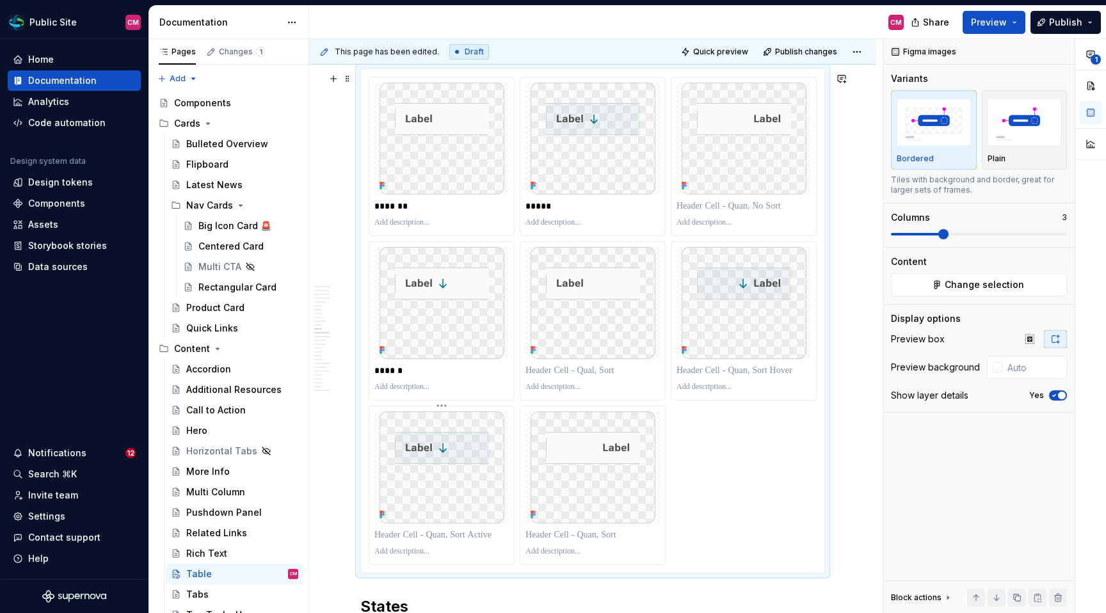
scroll to position [2922, 0]
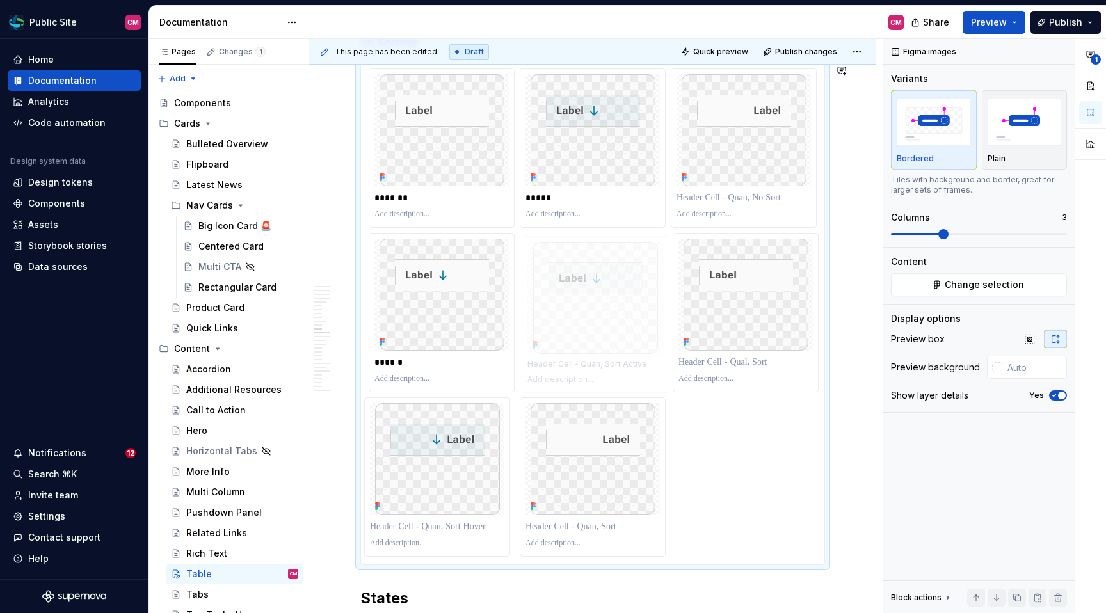
drag, startPoint x: 456, startPoint y: 468, endPoint x: 617, endPoint y: 291, distance: 239.6
click at [617, 291] on body "Public Site CM Home Documentation Analytics Code automation Design system data …" at bounding box center [553, 306] width 1106 height 613
drag, startPoint x: 752, startPoint y: 160, endPoint x: 638, endPoint y: 305, distance: 184.6
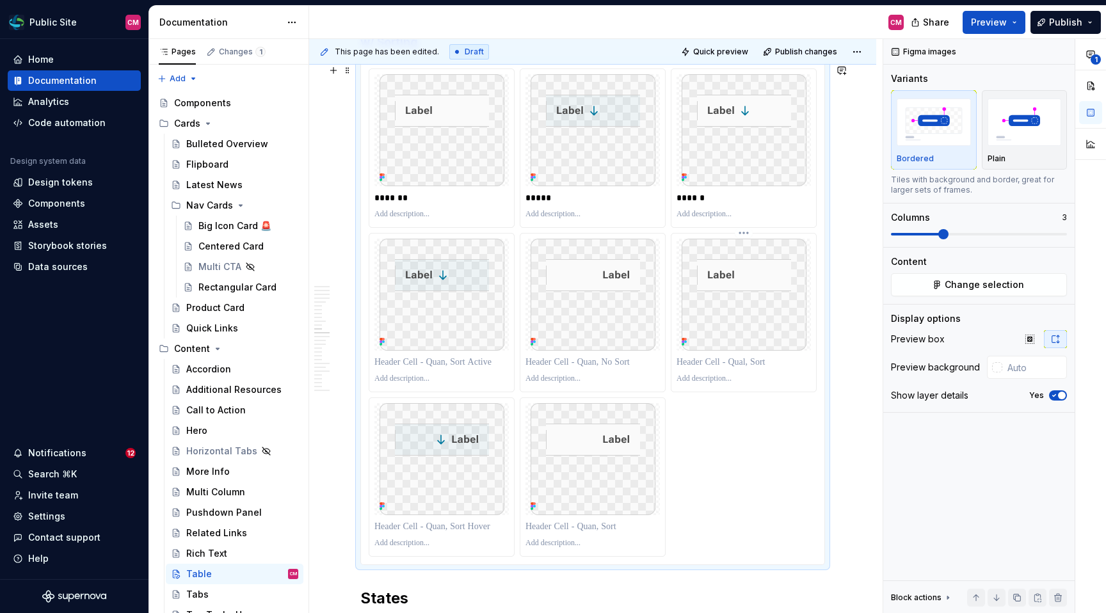
type textarea "*"
click at [468, 369] on p at bounding box center [441, 362] width 134 height 13
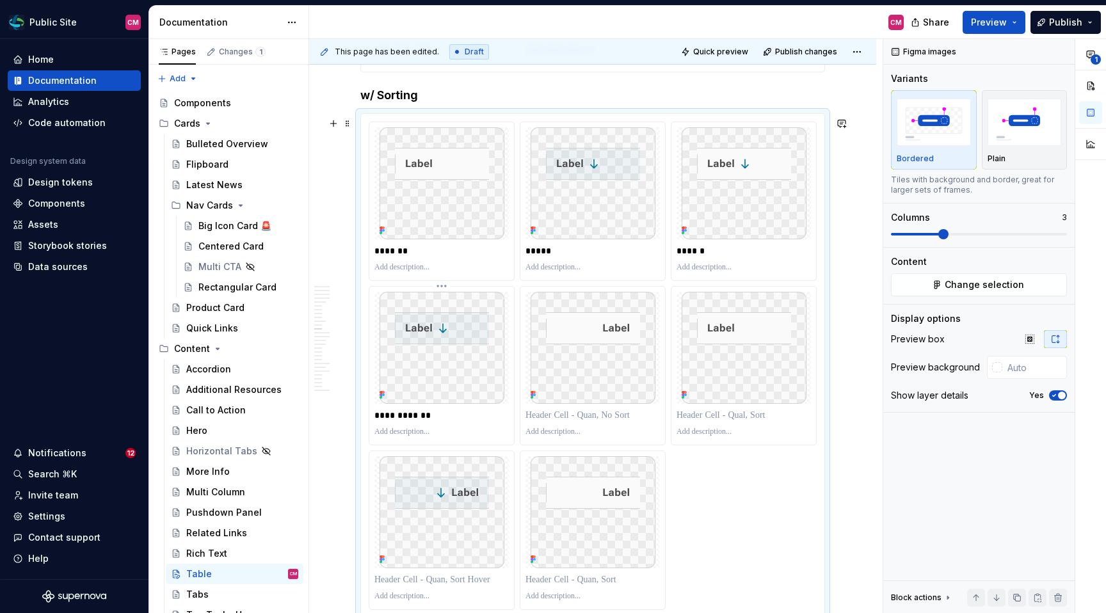
scroll to position [2875, 0]
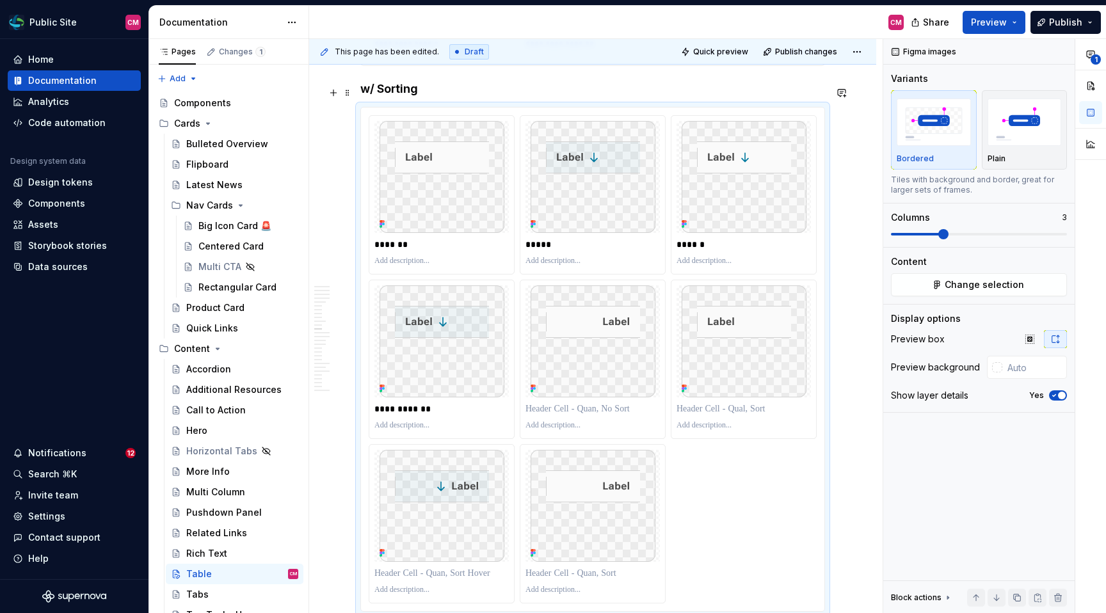
click at [450, 92] on h4 "w/ Sorting" at bounding box center [592, 88] width 465 height 15
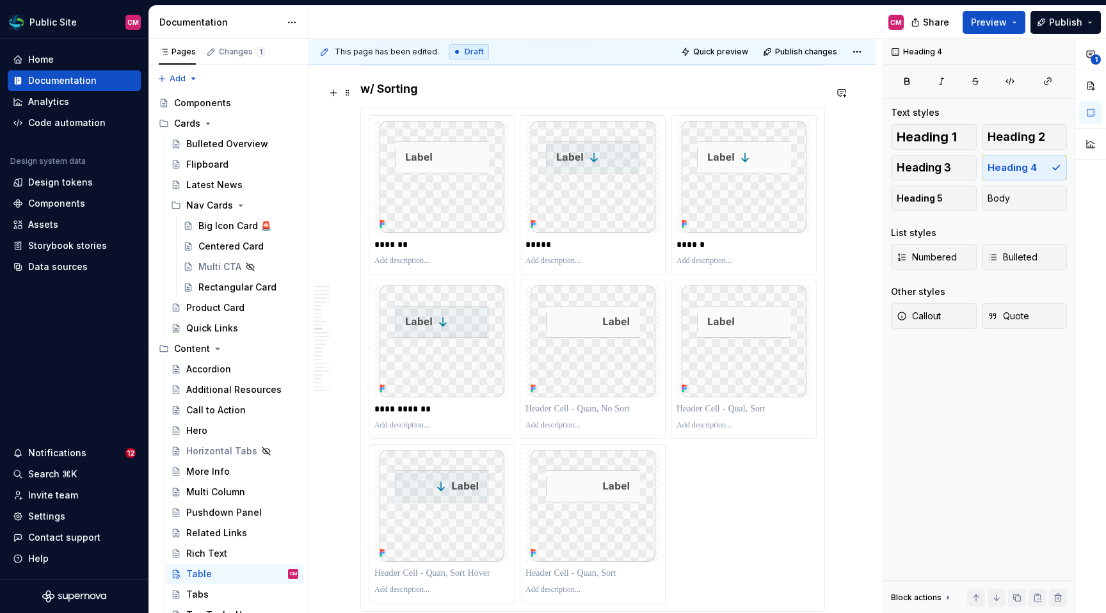
scroll to position [2845, 0]
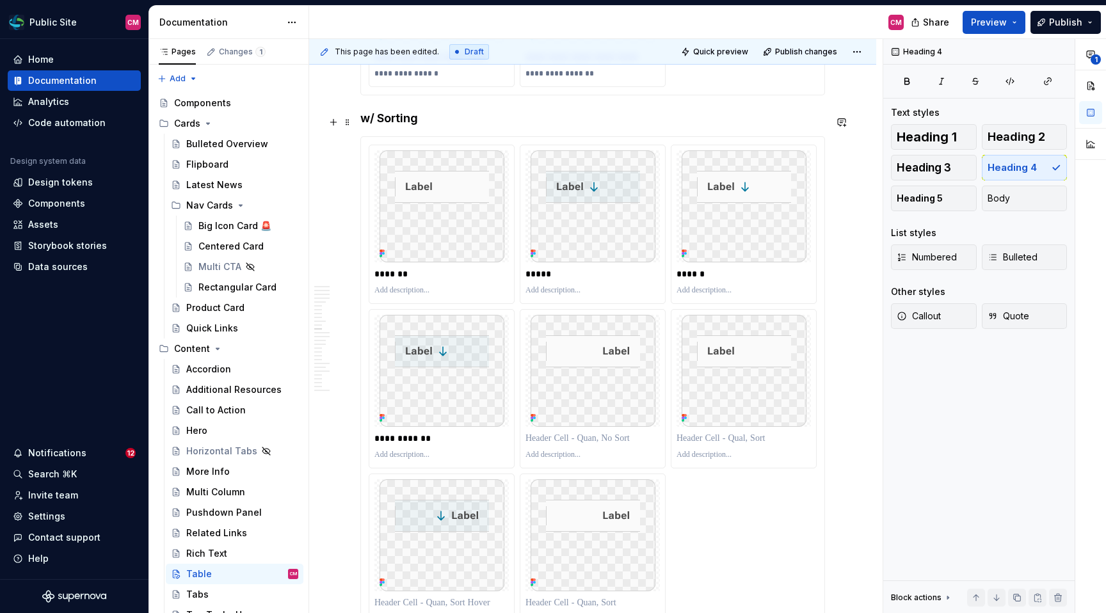
click at [363, 121] on h4 "w/ Sorting" at bounding box center [592, 118] width 465 height 15
click at [352, 120] on span at bounding box center [347, 122] width 10 height 18
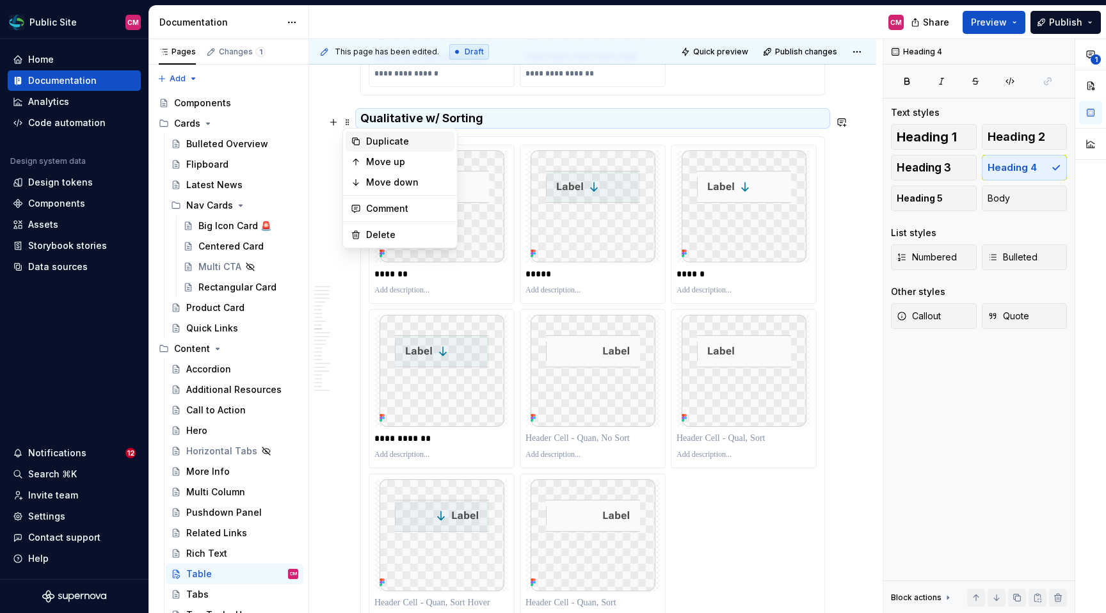
click at [377, 141] on div "Duplicate" at bounding box center [407, 141] width 83 height 13
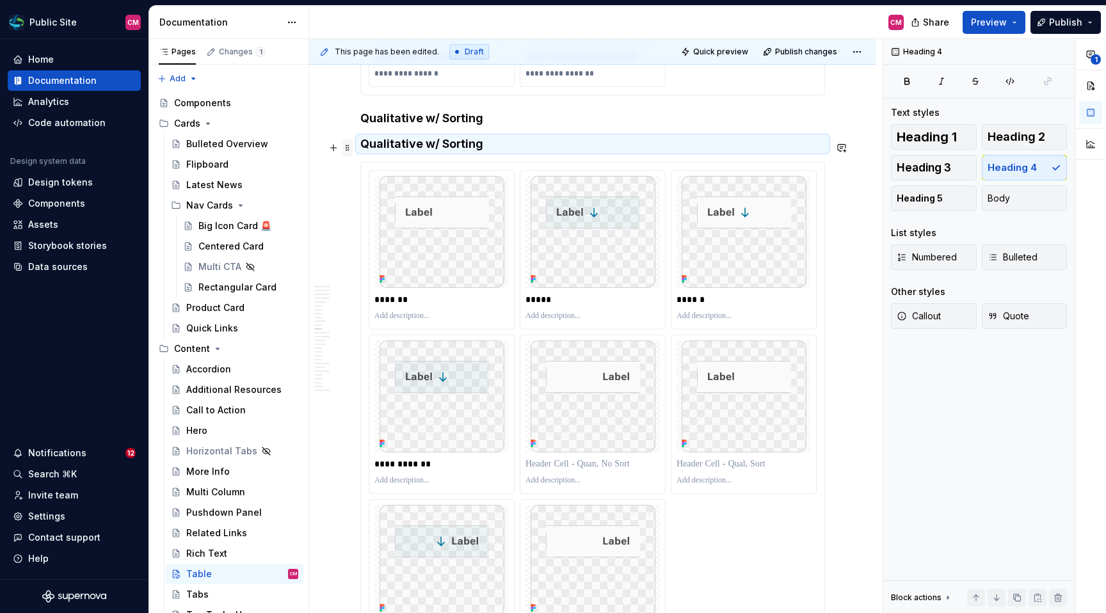
click at [346, 147] on span at bounding box center [347, 148] width 10 height 18
click at [366, 206] on div "Move down" at bounding box center [407, 208] width 83 height 13
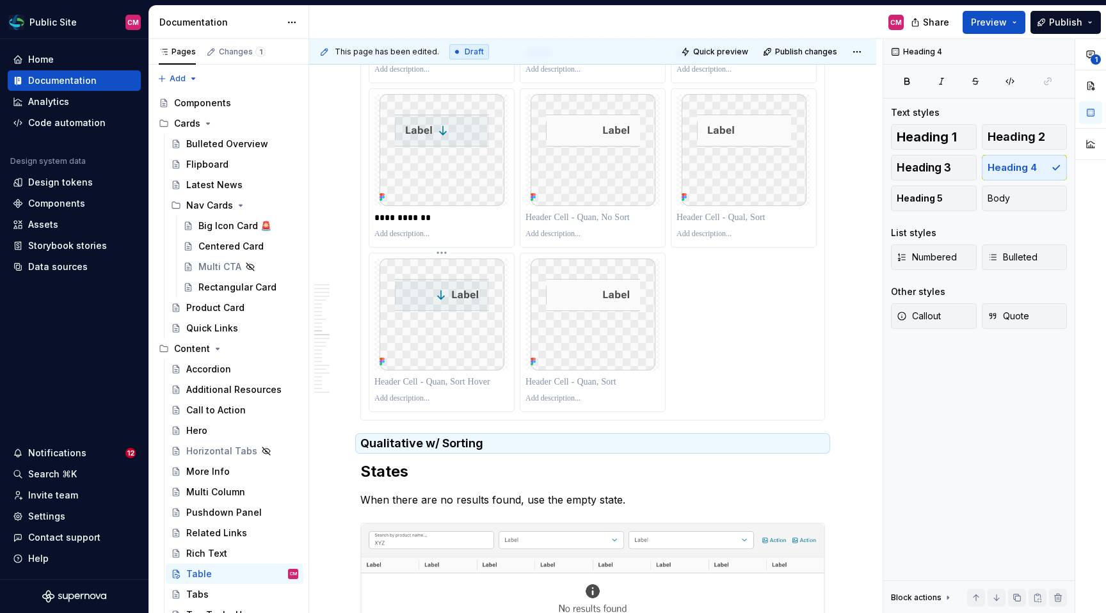
scroll to position [3097, 0]
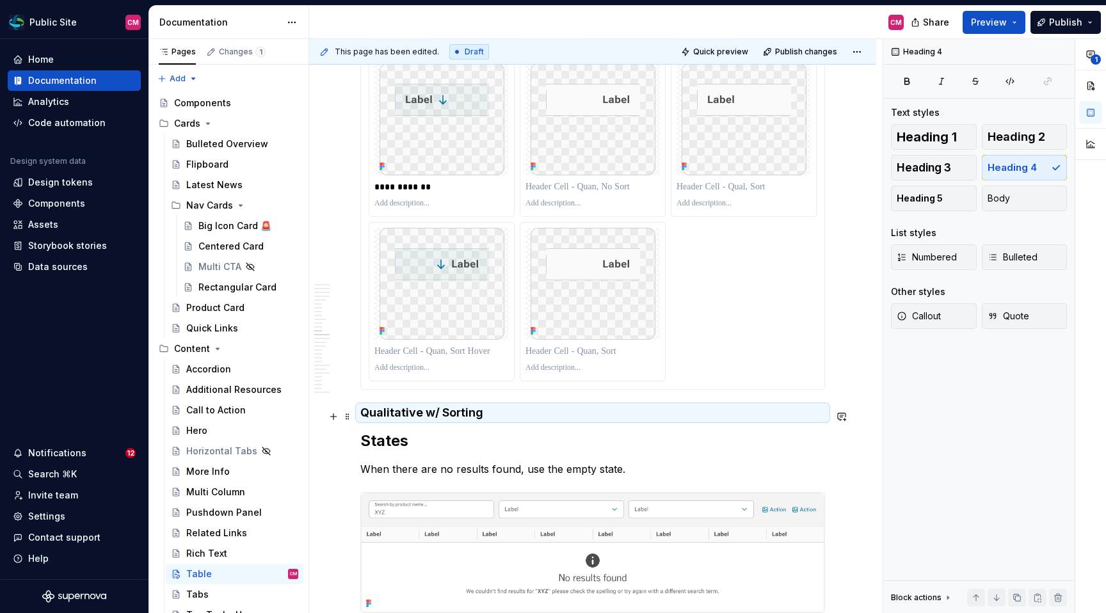
click at [392, 417] on h4 "Qualitative w/ Sorting" at bounding box center [592, 412] width 465 height 15
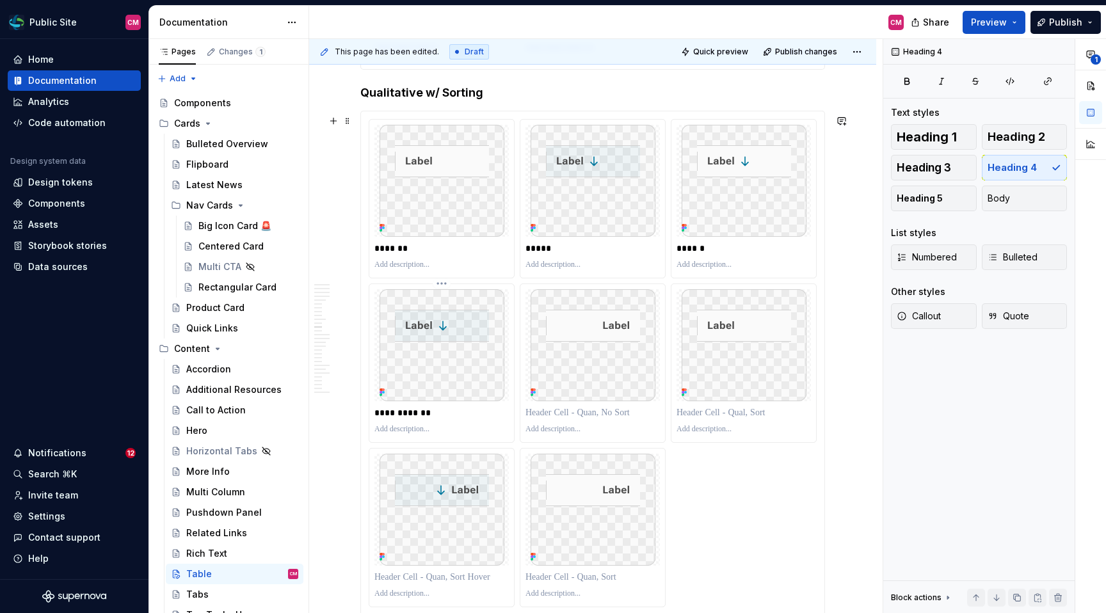
scroll to position [2868, 0]
click at [598, 115] on div "**********" at bounding box center [592, 365] width 465 height 505
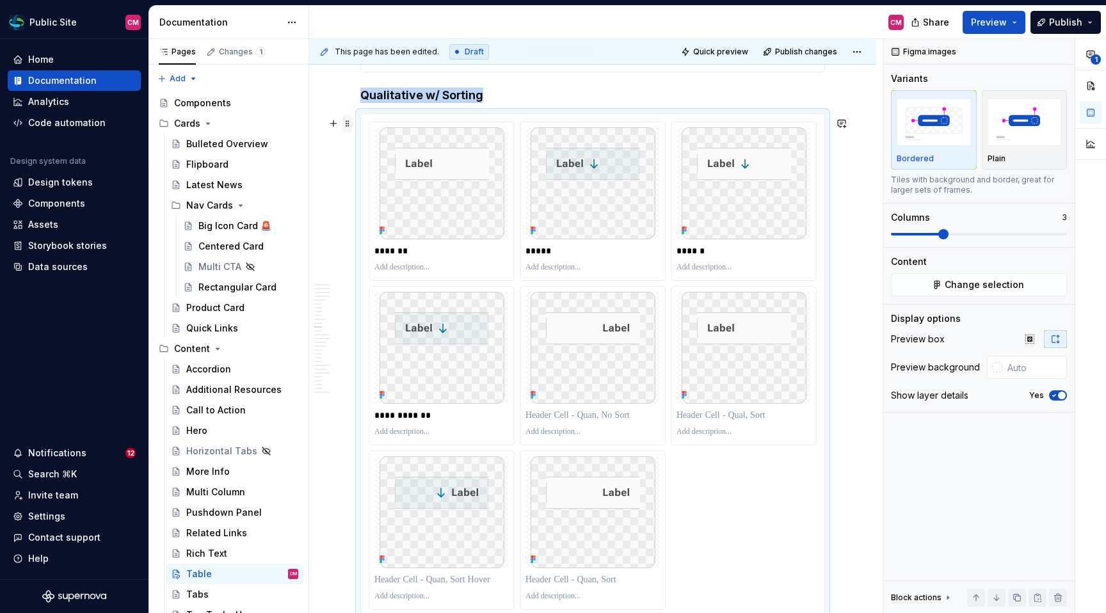
click at [351, 121] on span at bounding box center [347, 124] width 10 height 18
click at [374, 145] on div "Duplicate" at bounding box center [407, 142] width 83 height 13
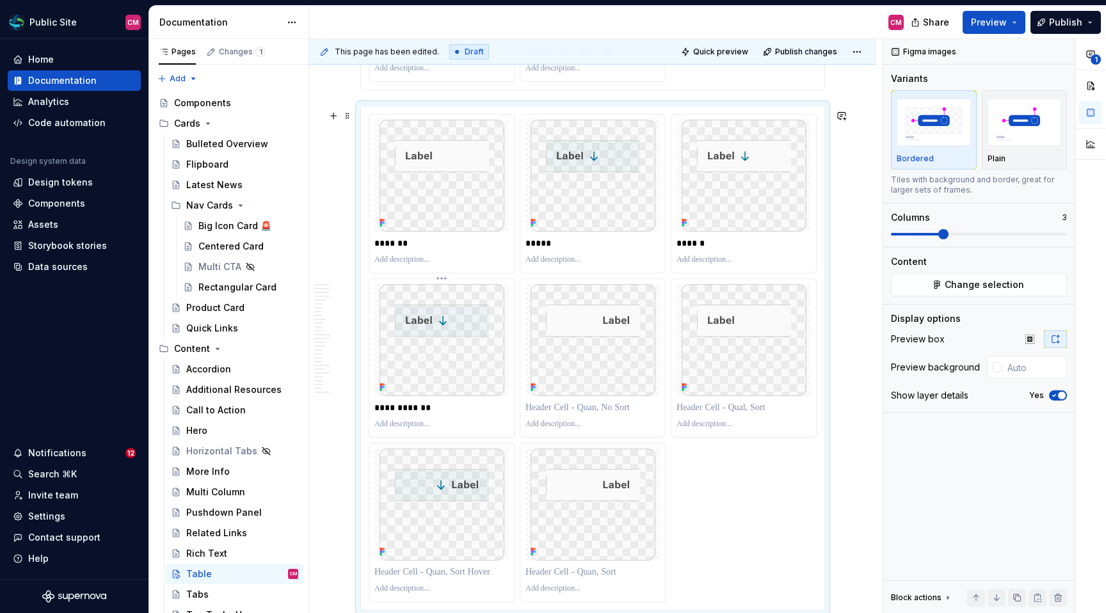
scroll to position [3334, 0]
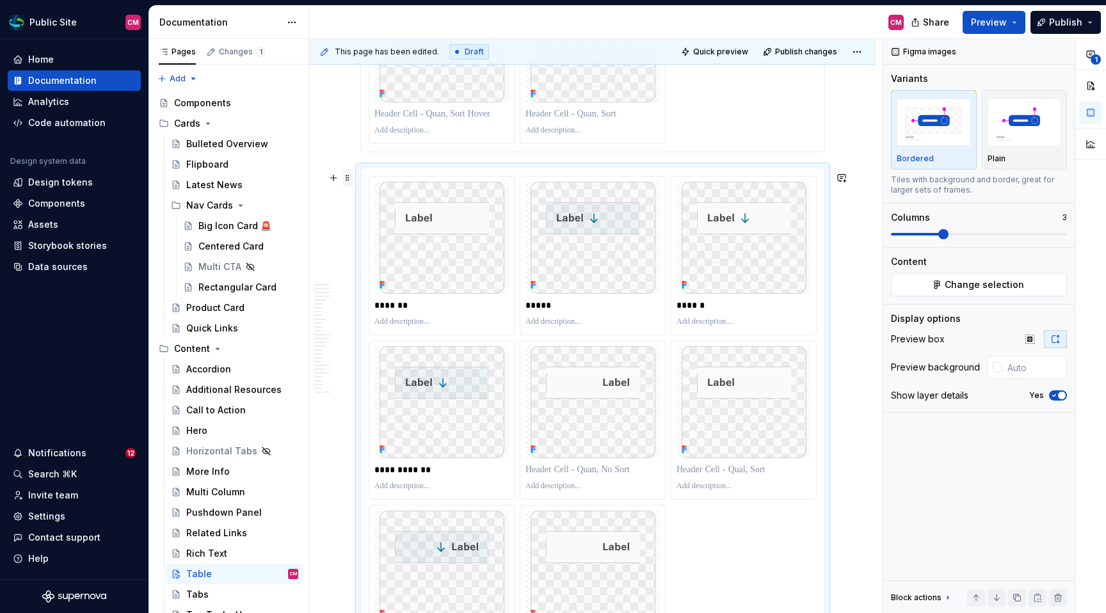
click at [349, 175] on span at bounding box center [347, 178] width 10 height 18
click at [374, 233] on div "Move down" at bounding box center [407, 238] width 83 height 13
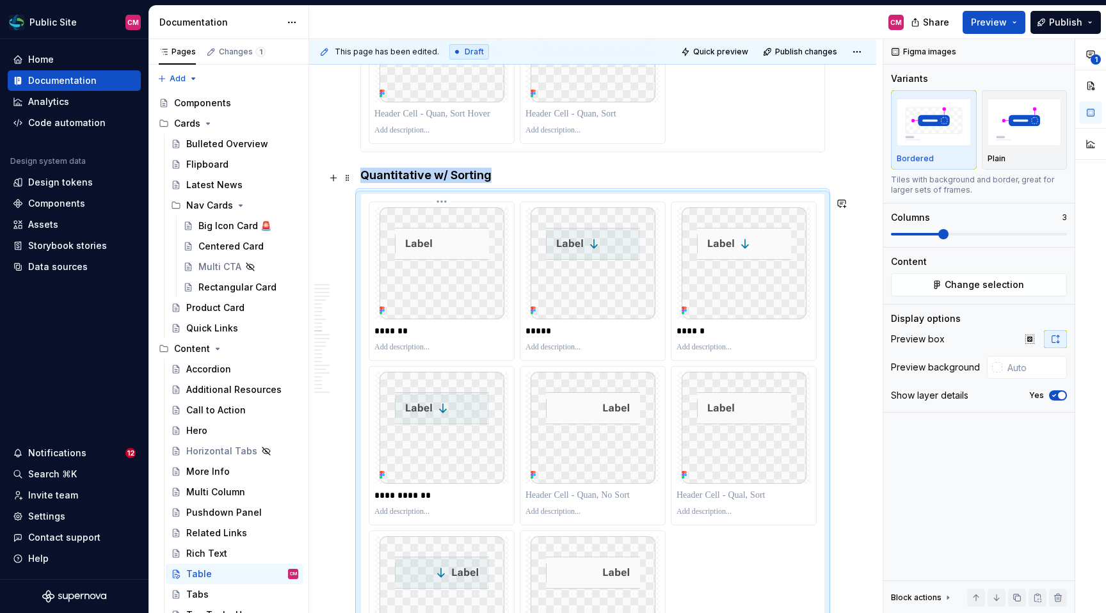
scroll to position [3422, 0]
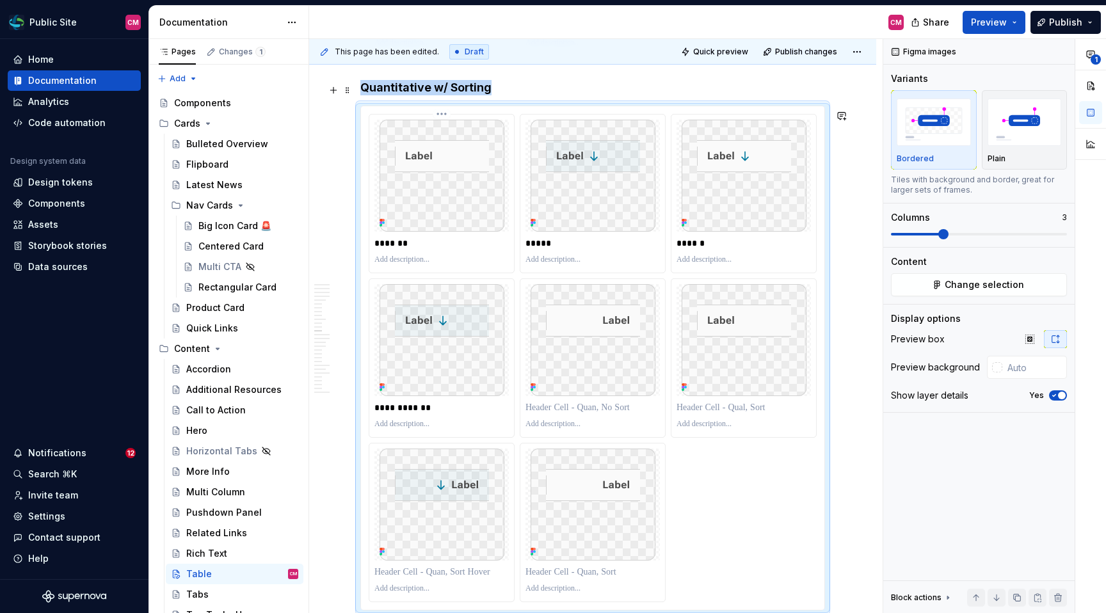
click at [374, 232] on div at bounding box center [441, 176] width 134 height 112
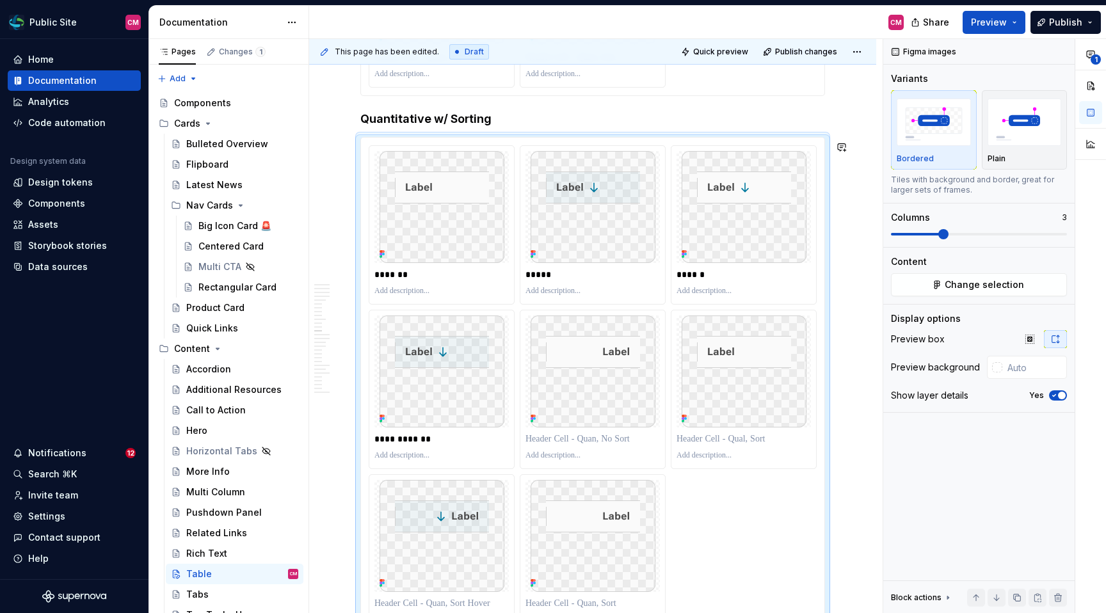
scroll to position [3384, 0]
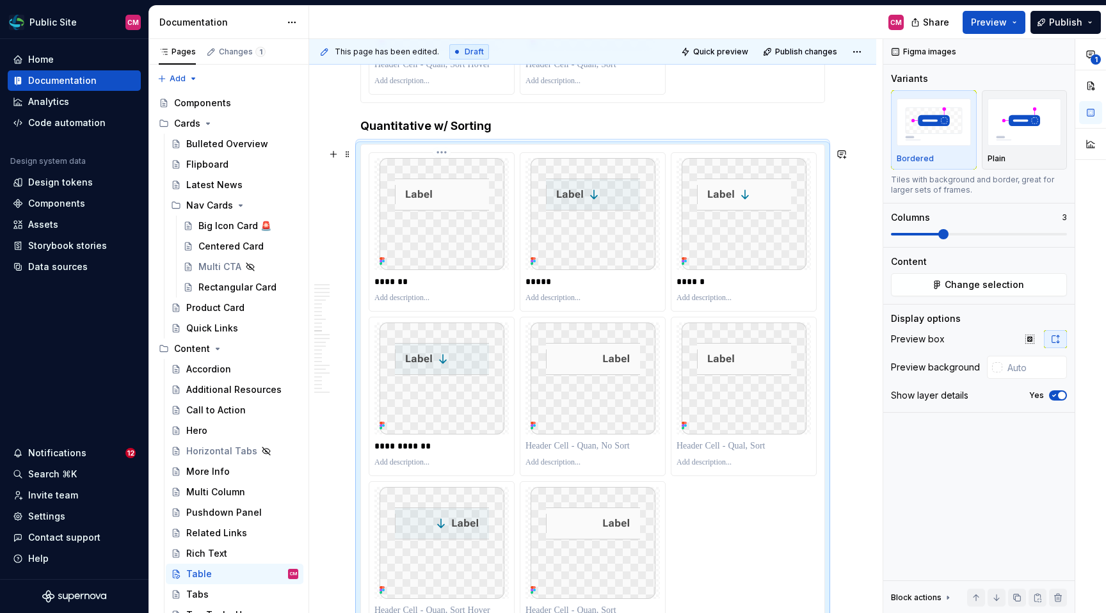
click at [444, 152] on html "Public Site CM Home Documentation Analytics Code automation Design system data …" at bounding box center [553, 306] width 1106 height 613
click at [470, 248] on div "Delete item" at bounding box center [504, 243] width 94 height 13
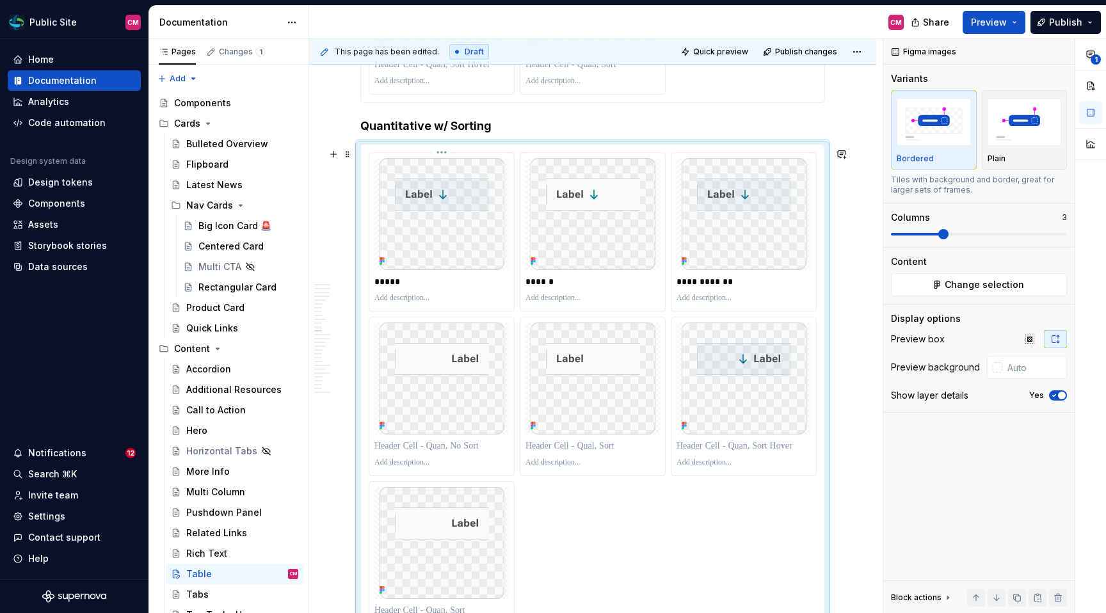
click at [448, 157] on html "Public Site CM Home Documentation Analytics Code automation Design system data …" at bounding box center [553, 306] width 1106 height 613
click at [477, 245] on div "Delete item" at bounding box center [504, 243] width 94 height 13
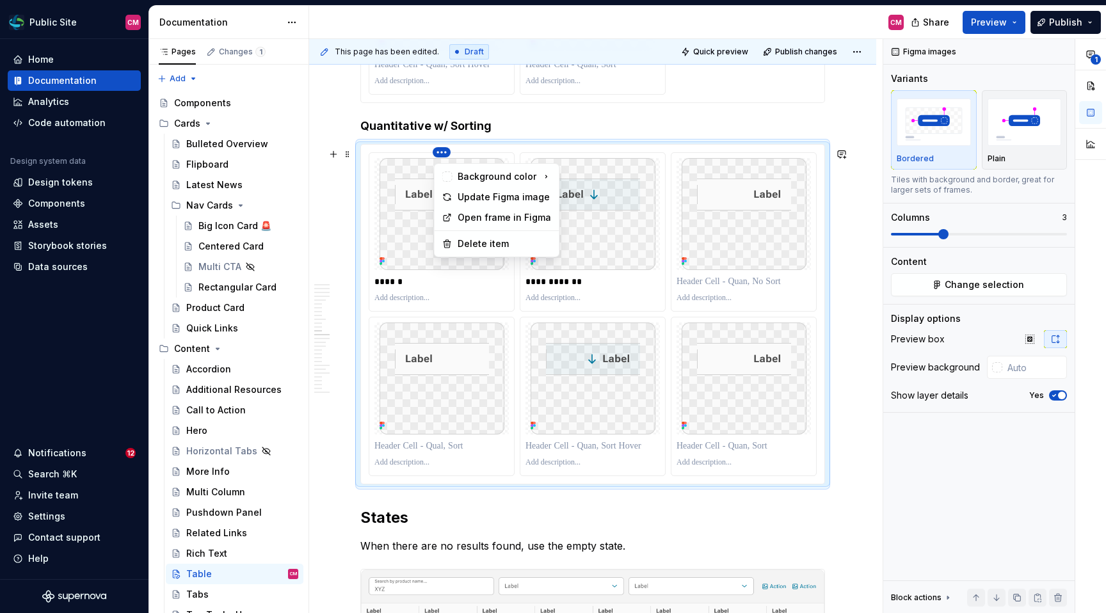
click at [444, 157] on html "Public Site CM Home Documentation Analytics Code automation Design system data …" at bounding box center [553, 306] width 1106 height 613
click at [467, 242] on div "Delete item" at bounding box center [504, 243] width 94 height 13
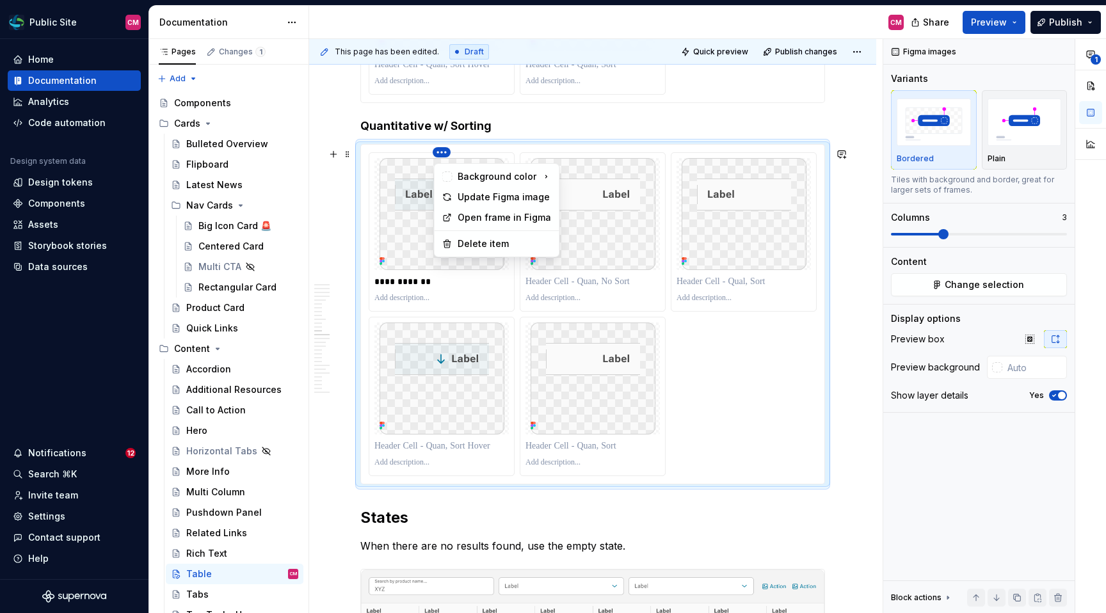
click at [441, 157] on html "Public Site CM Home Documentation Analytics Code automation Design system data …" at bounding box center [553, 306] width 1106 height 613
click at [462, 243] on div "Delete item" at bounding box center [504, 243] width 94 height 13
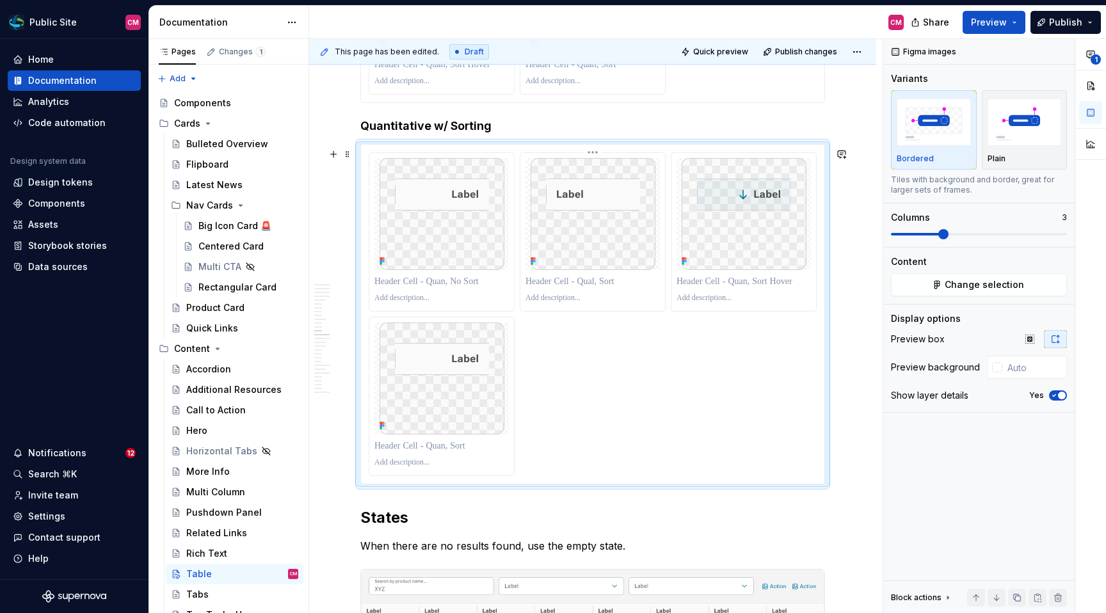
click at [594, 157] on html "Public Site CM Home Documentation Analytics Code automation Design system data …" at bounding box center [553, 306] width 1106 height 613
click at [610, 247] on div "Delete item" at bounding box center [657, 243] width 94 height 13
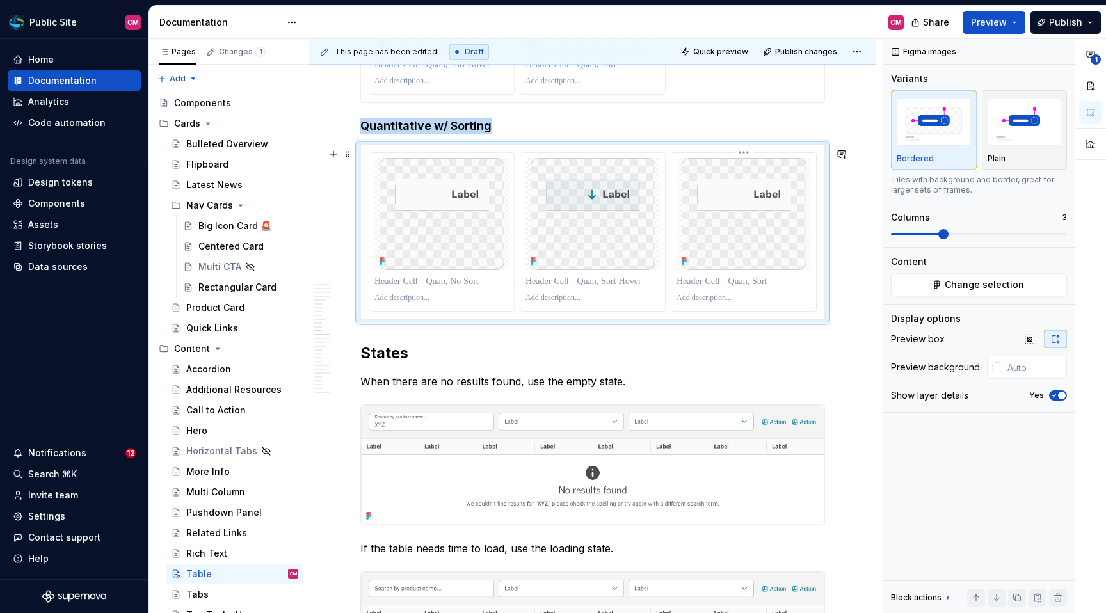
click at [754, 204] on img at bounding box center [743, 214] width 125 height 112
click at [751, 157] on html "Public Site CM Home Documentation Analytics Code automation Design system data …" at bounding box center [553, 306] width 1106 height 613
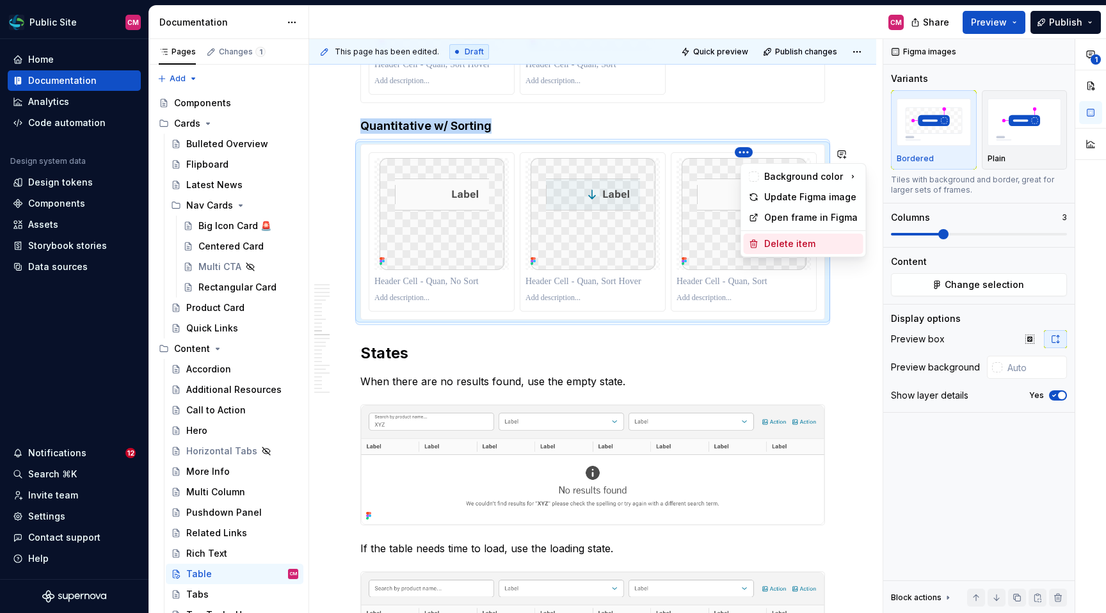
click at [783, 242] on div "Delete item" at bounding box center [811, 243] width 94 height 13
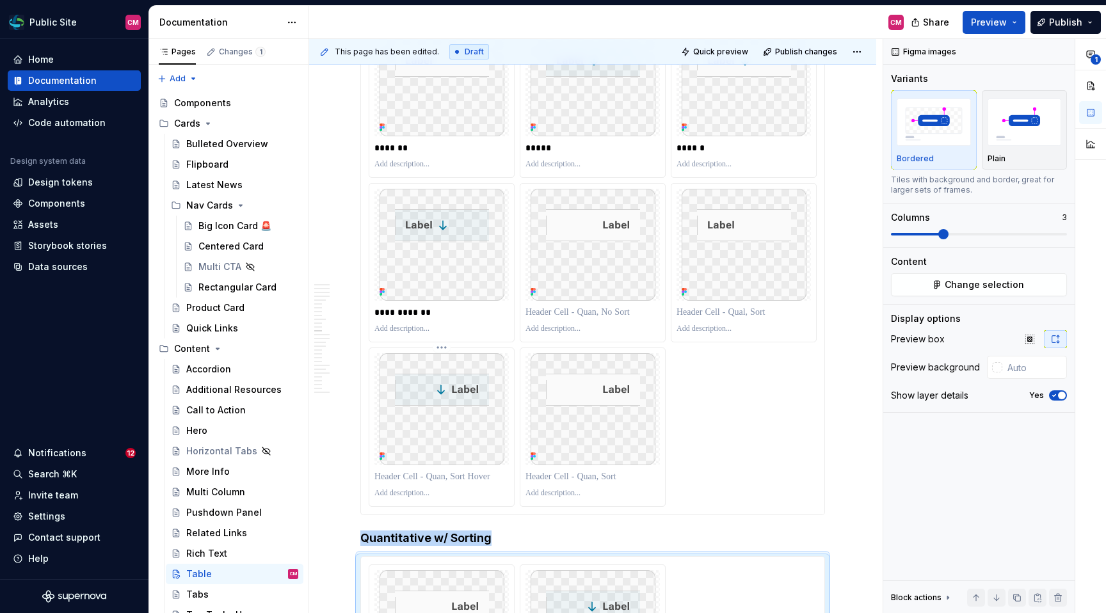
scroll to position [2974, 0]
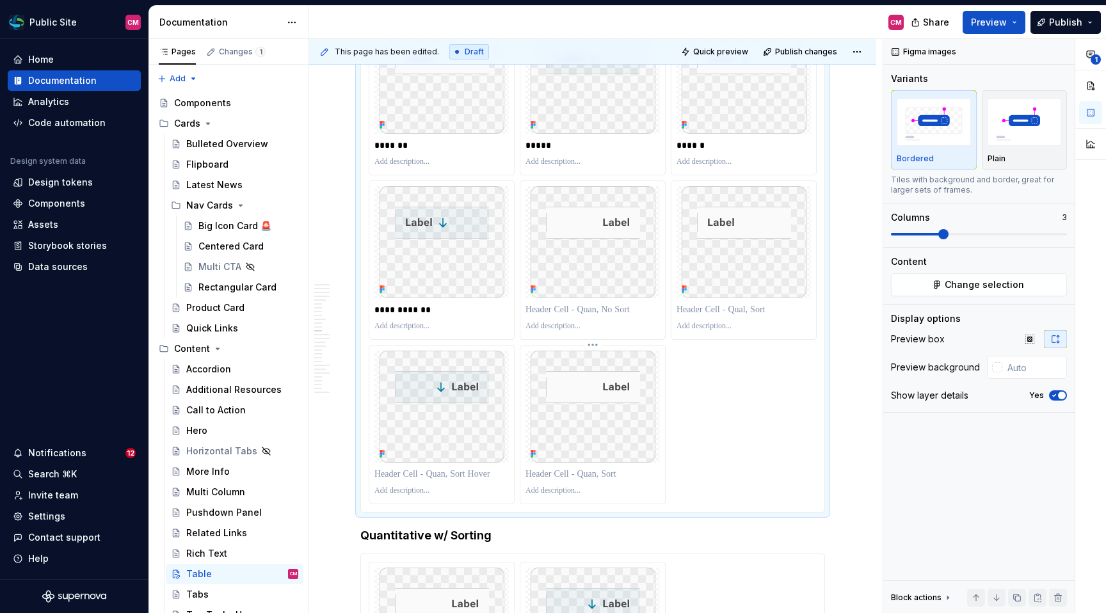
click at [573, 428] on img at bounding box center [592, 407] width 125 height 112
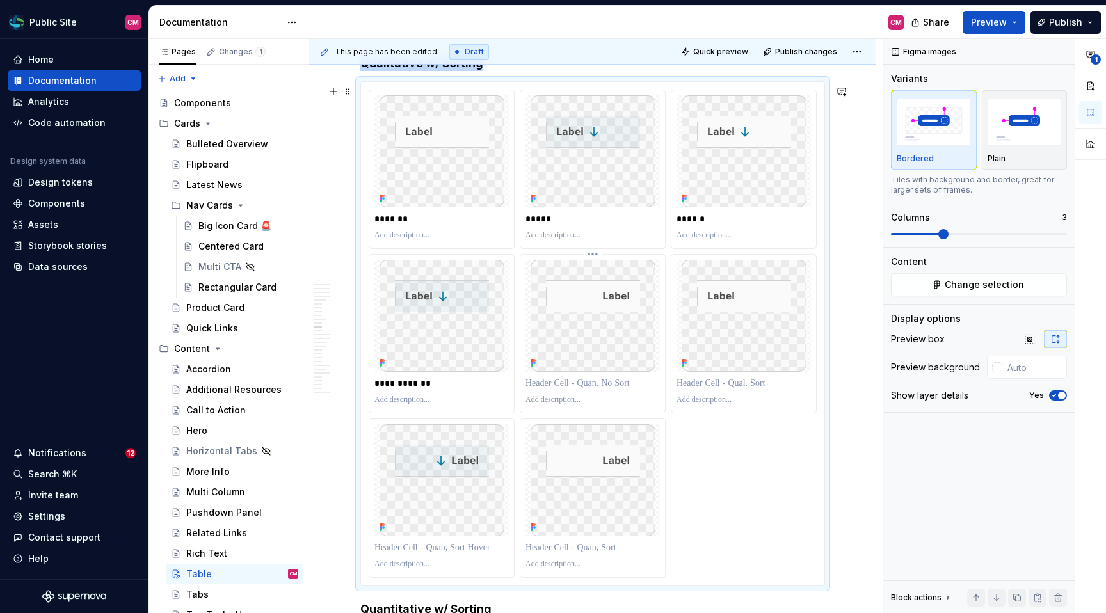
scroll to position [2904, 0]
click at [595, 254] on html "Public Site CM Home Documentation Analytics Code automation Design system data …" at bounding box center [553, 306] width 1106 height 613
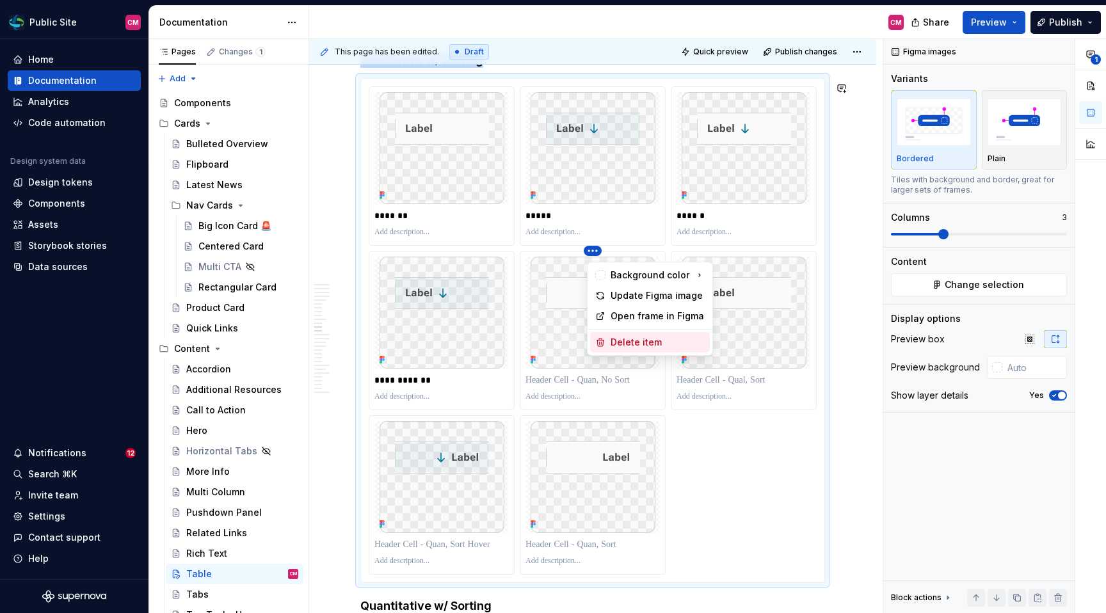
click at [624, 342] on div "Delete item" at bounding box center [657, 342] width 94 height 13
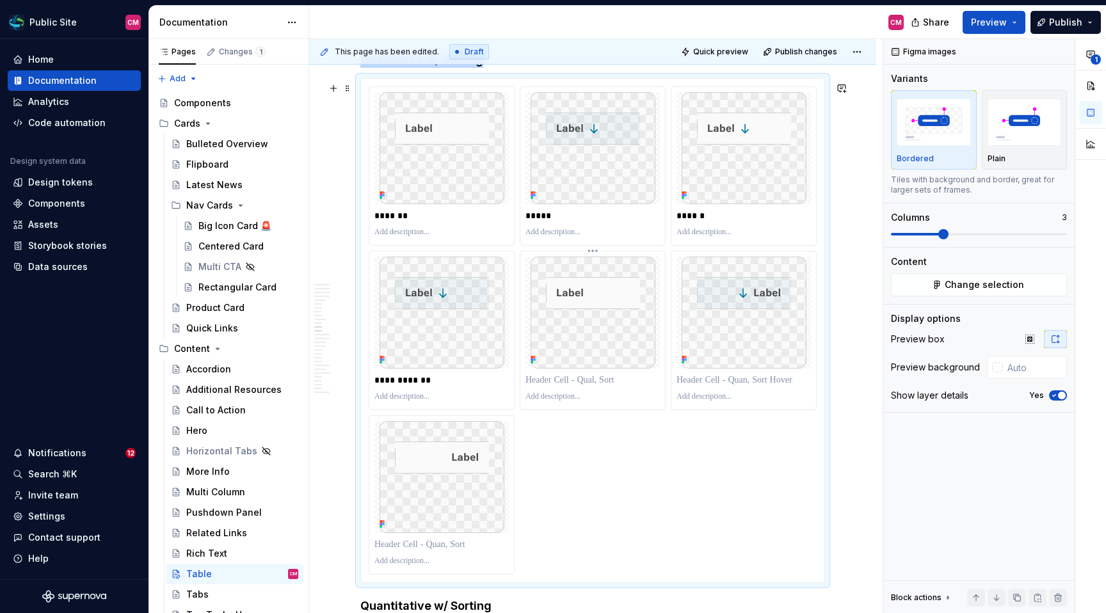
click at [596, 253] on html "Public Site CM Home Documentation Analytics Code automation Design system data …" at bounding box center [553, 306] width 1106 height 613
click at [624, 342] on div "Delete item" at bounding box center [657, 342] width 94 height 13
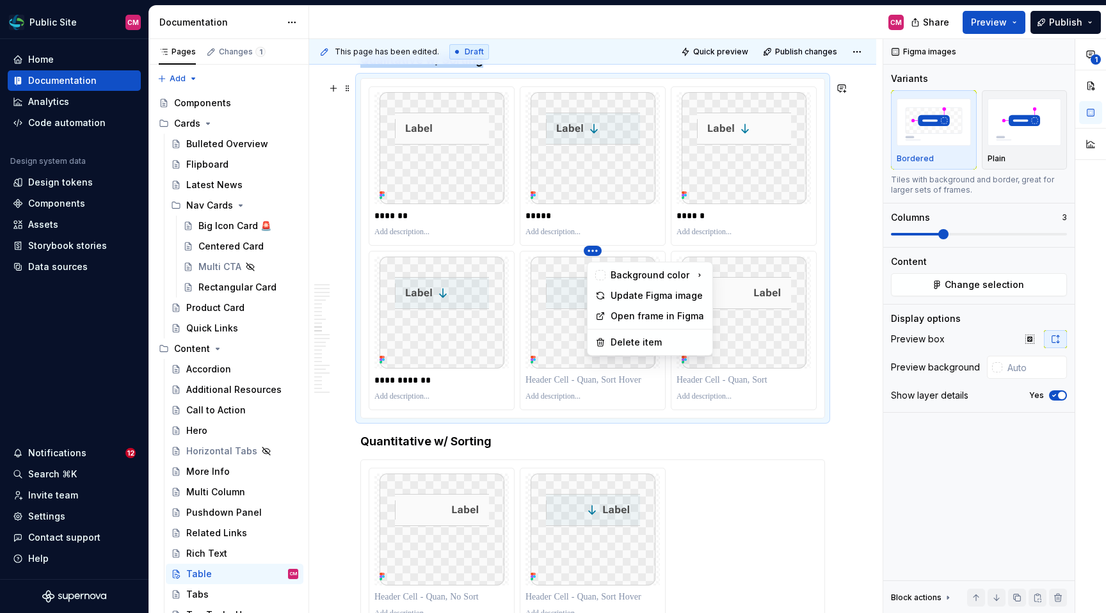
click at [598, 257] on html "Public Site CM Home Documentation Analytics Code automation Design system data …" at bounding box center [553, 306] width 1106 height 613
click at [626, 339] on div "Delete item" at bounding box center [657, 342] width 94 height 13
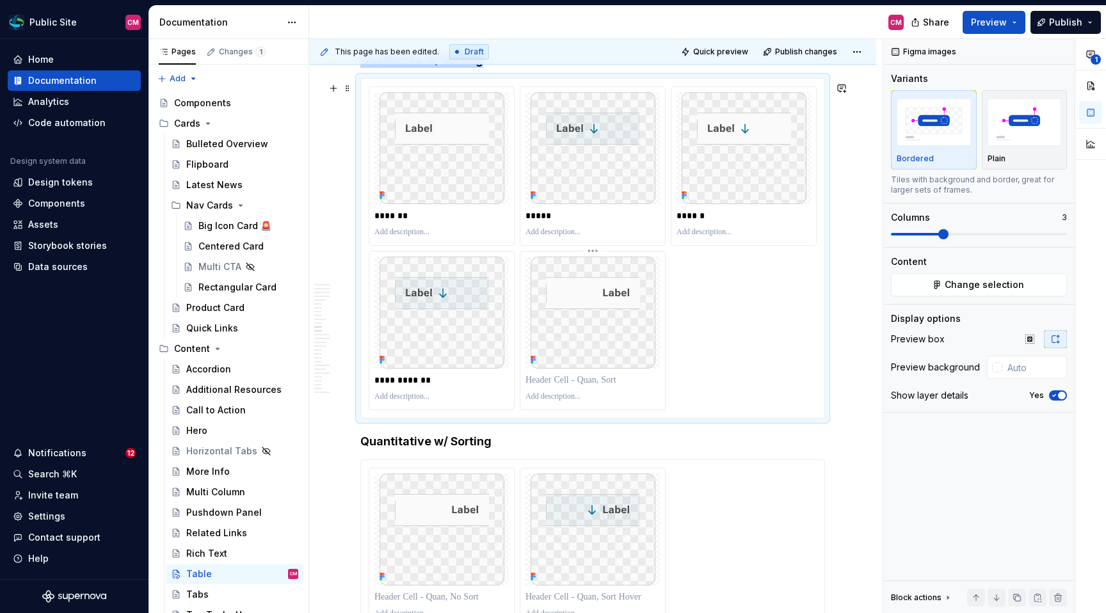
click at [601, 256] on html "Public Site CM Home Documentation Analytics Code automation Design system data …" at bounding box center [553, 306] width 1106 height 613
click at [617, 340] on div "Delete item" at bounding box center [657, 342] width 94 height 13
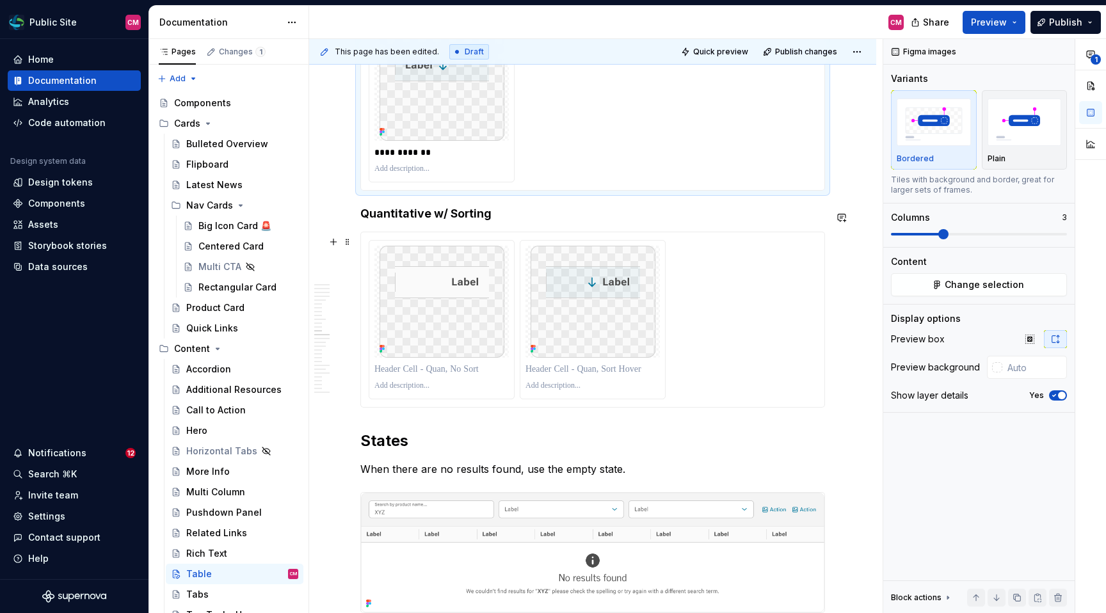
scroll to position [3151, 0]
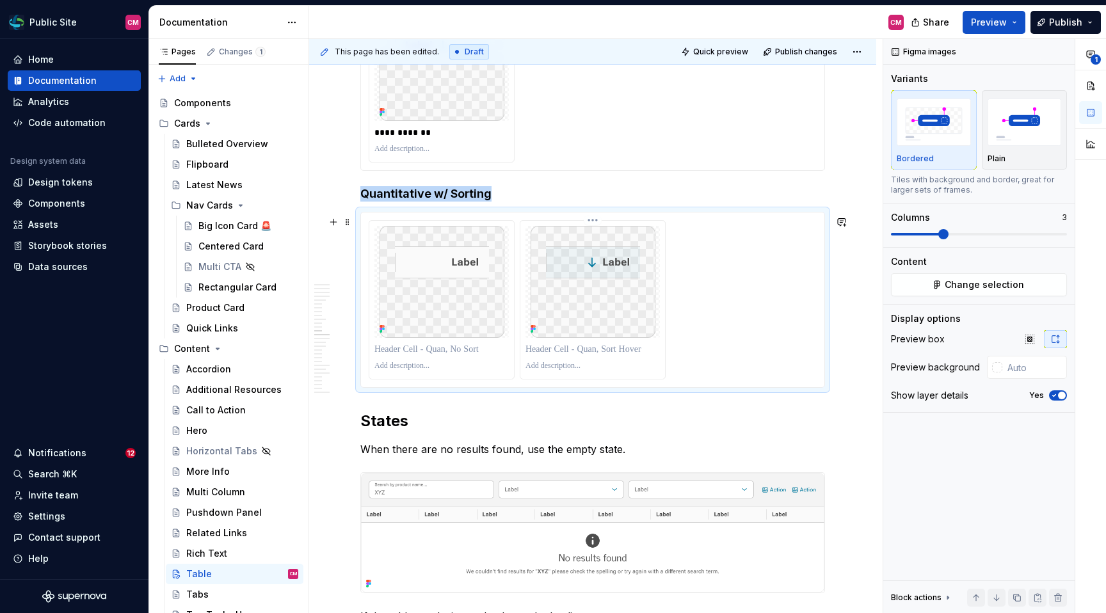
click at [660, 320] on div at bounding box center [592, 282] width 134 height 112
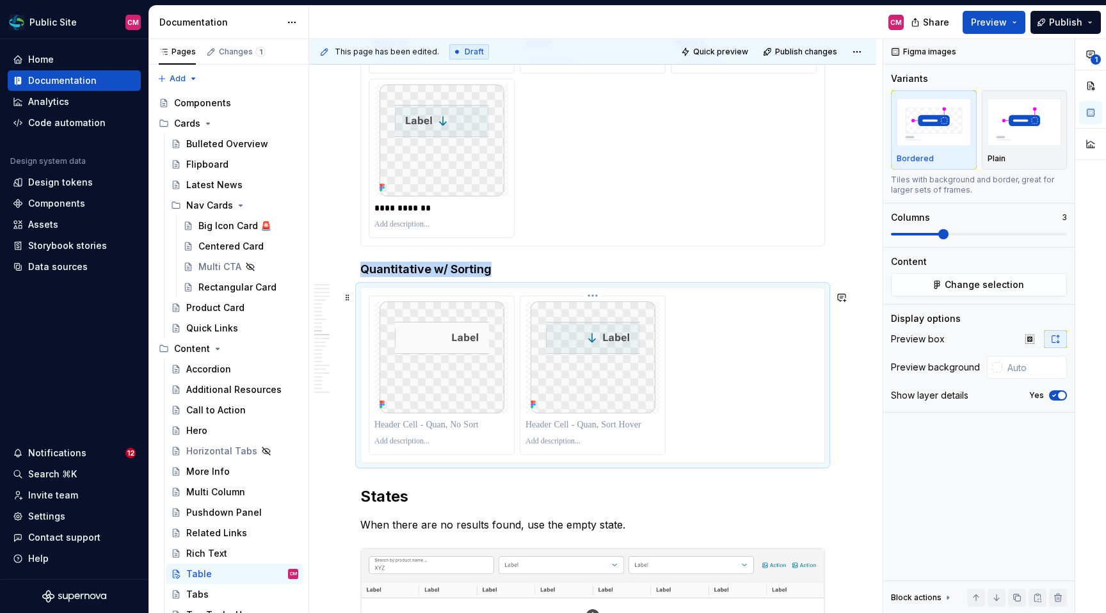
scroll to position [3073, 0]
click at [454, 427] on p at bounding box center [441, 427] width 134 height 13
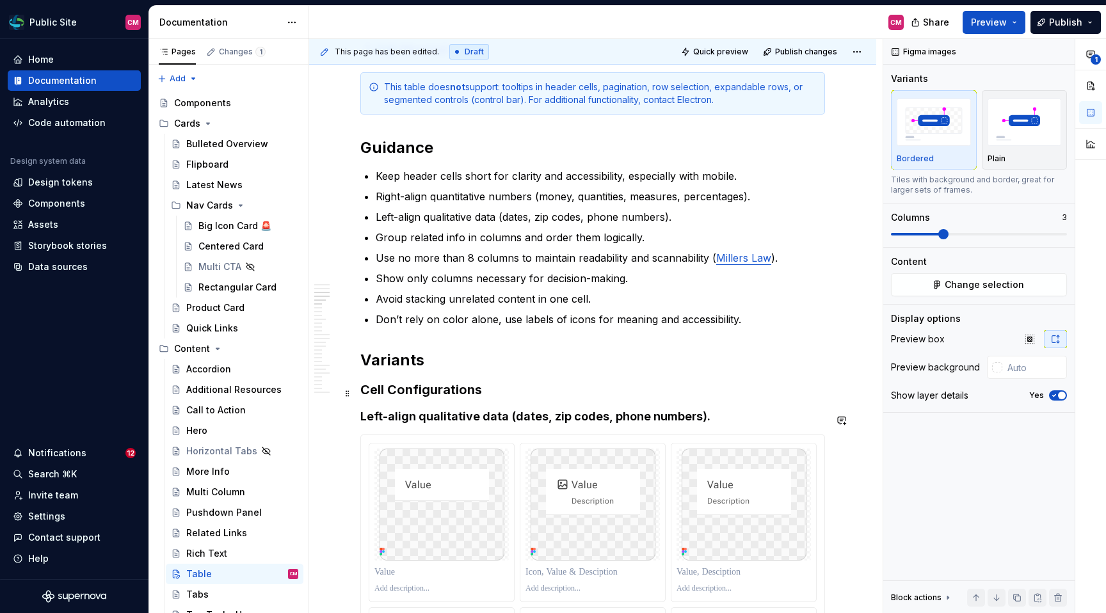
scroll to position [1104, 0]
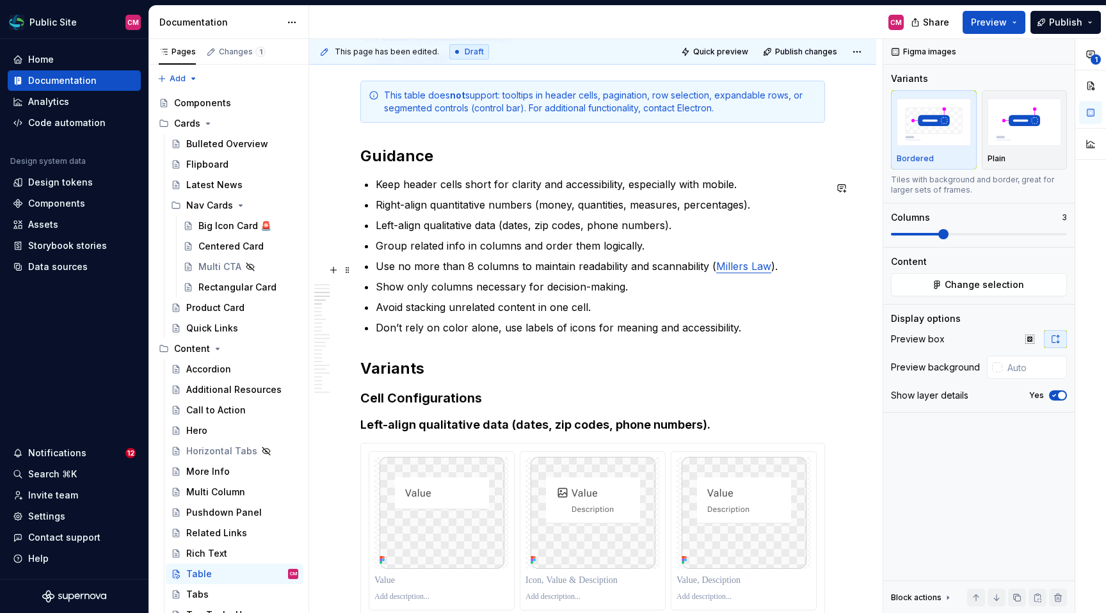
click at [676, 266] on p "Use no more than 8 columns to maintain readability and scannability ( Millers L…" at bounding box center [600, 265] width 449 height 15
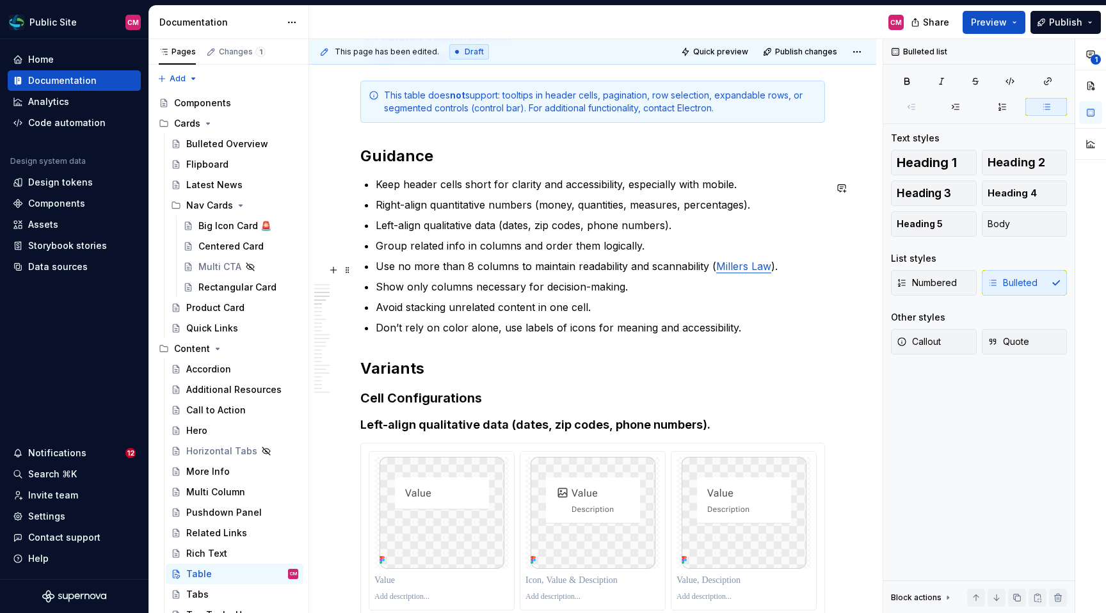
click at [676, 266] on p "Use no more than 8 columns to maintain readability and scannability ( Millers L…" at bounding box center [600, 265] width 449 height 15
click at [638, 294] on p "Show only columns necessary for decision-making." at bounding box center [600, 286] width 449 height 15
click at [627, 294] on p "Show only columns necessary for decision-making." at bounding box center [600, 286] width 449 height 15
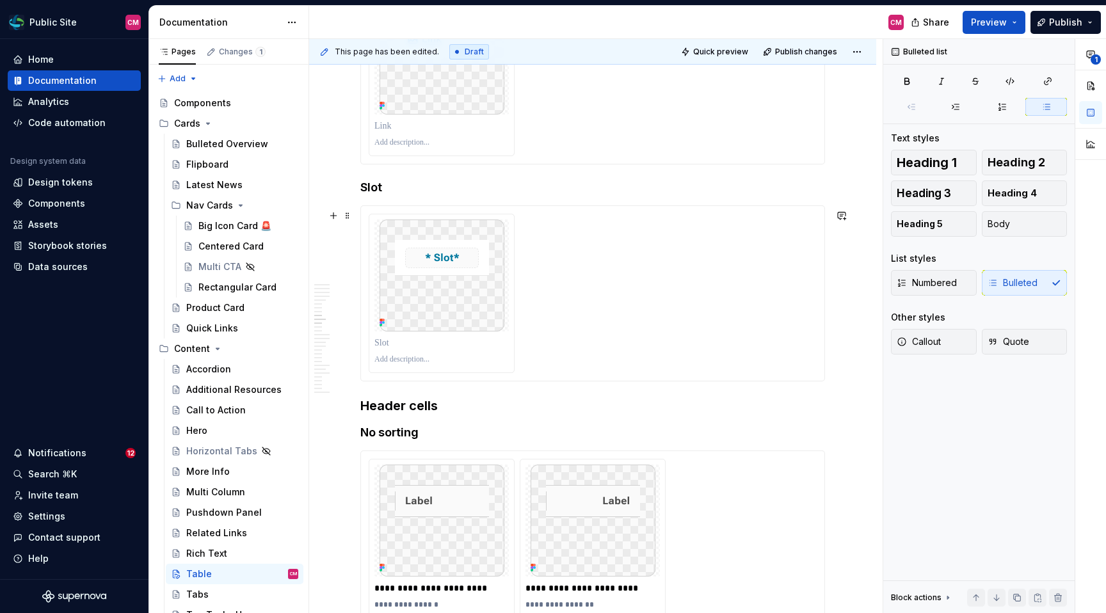
scroll to position [2315, 0]
click at [953, 20] on span "Preview" at bounding box center [989, 22] width 36 height 13
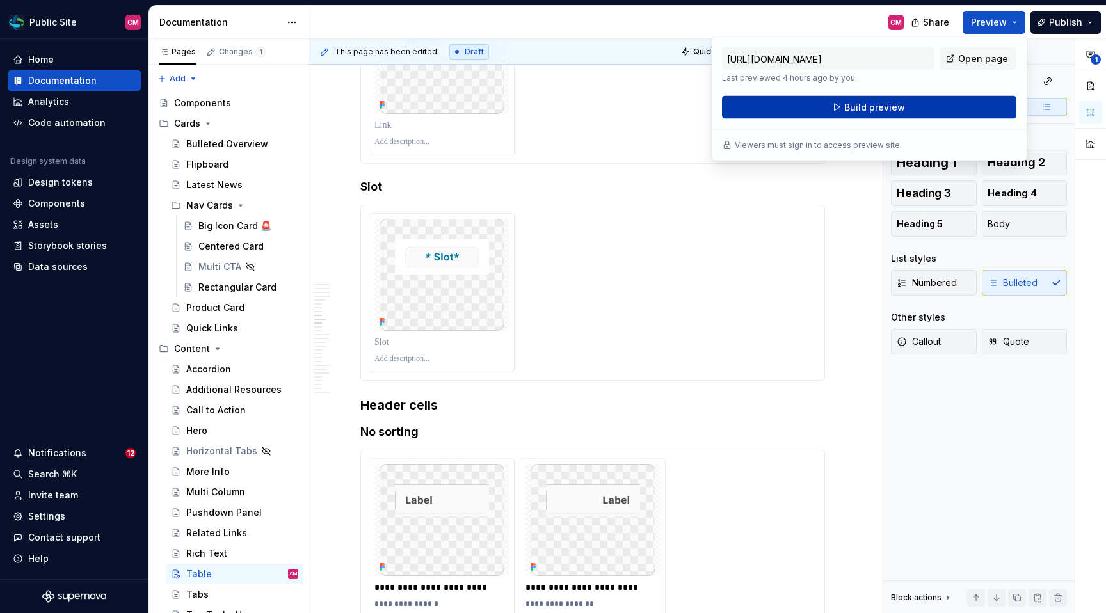
click at [953, 114] on button "Build preview" at bounding box center [869, 107] width 294 height 23
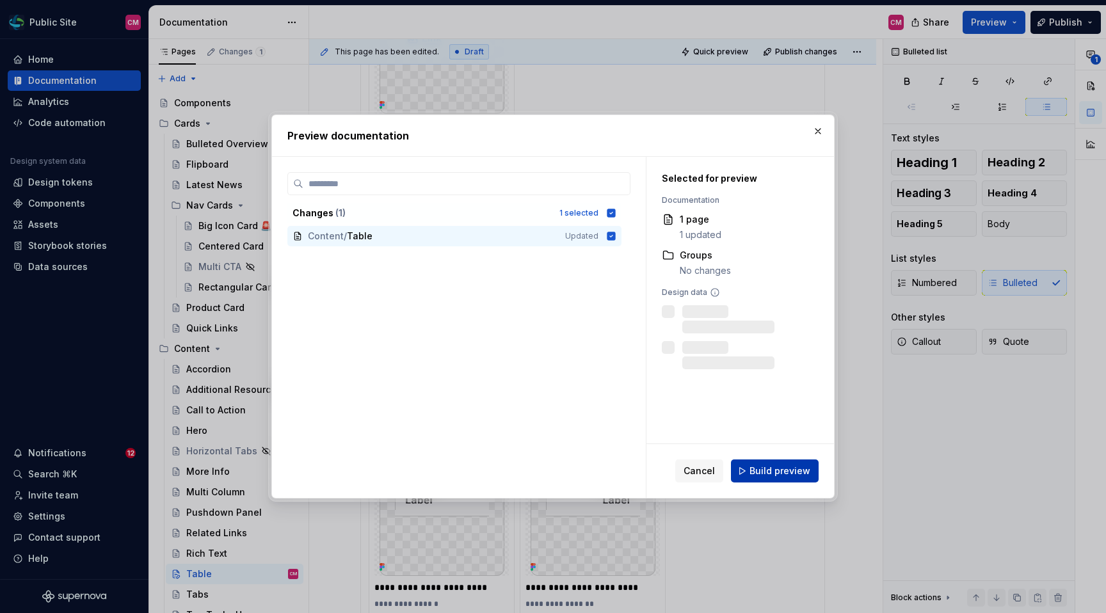
click at [786, 476] on span "Build preview" at bounding box center [779, 471] width 61 height 13
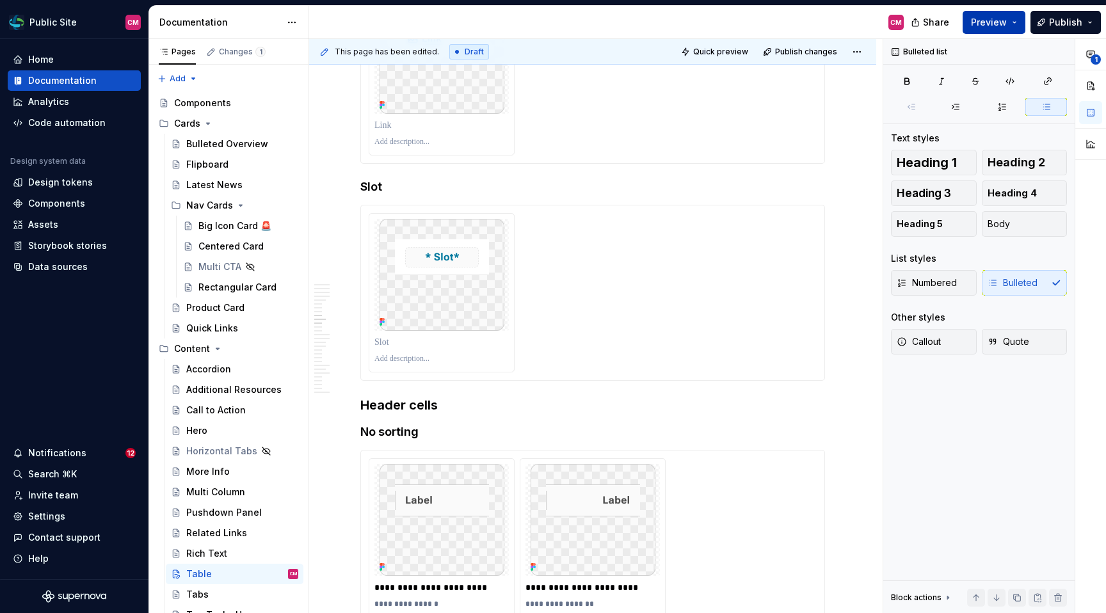
click at [953, 24] on button "Preview" at bounding box center [993, 22] width 63 height 23
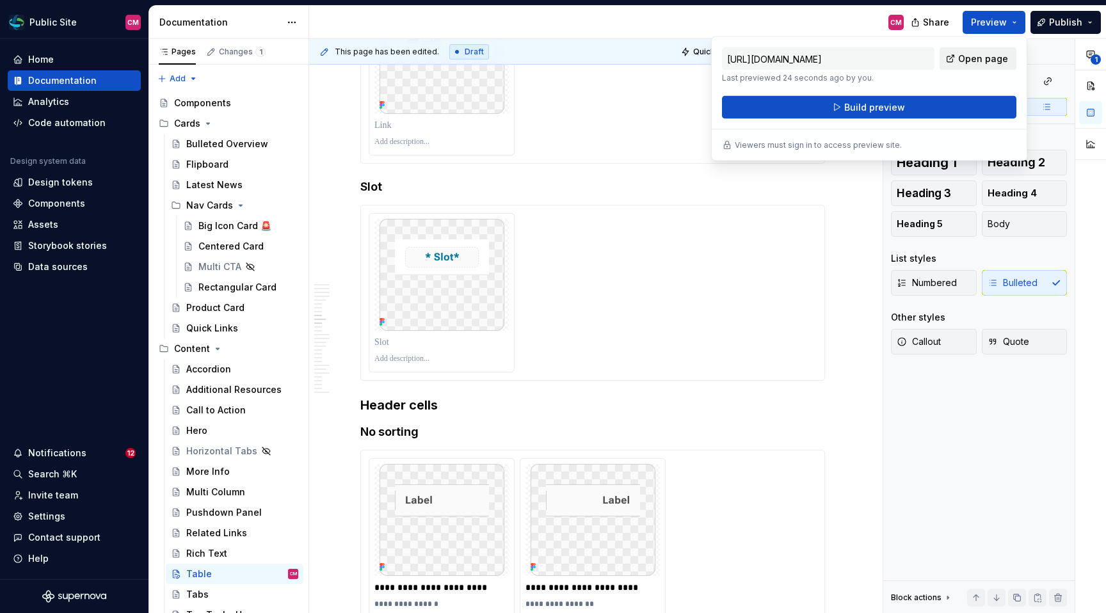
click at [953, 62] on span "Open page" at bounding box center [983, 58] width 50 height 13
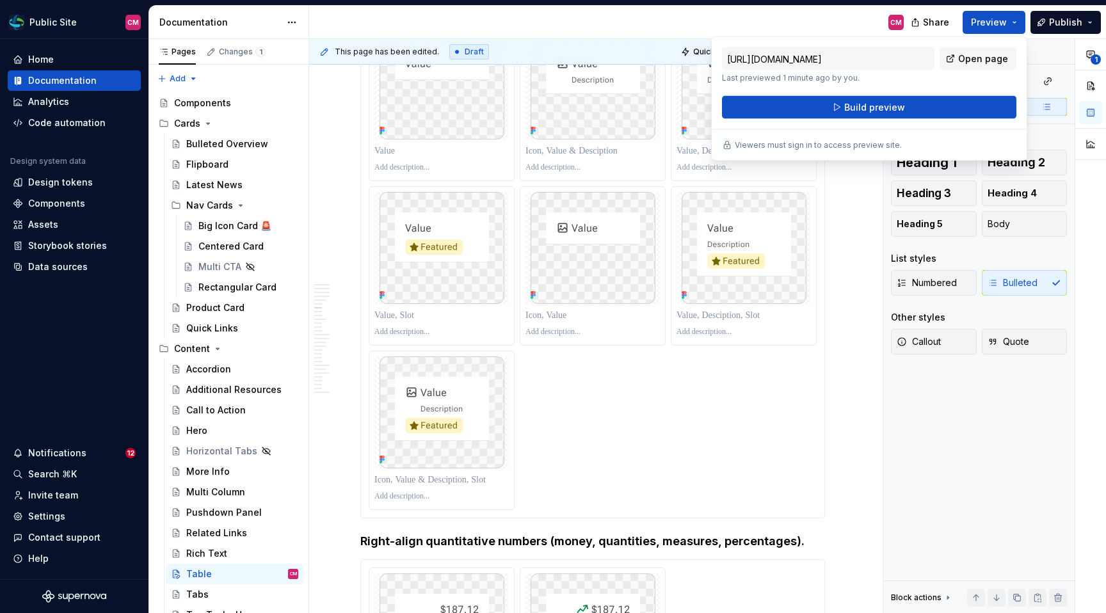
scroll to position [1533, 0]
click at [552, 459] on div at bounding box center [593, 266] width 448 height 488
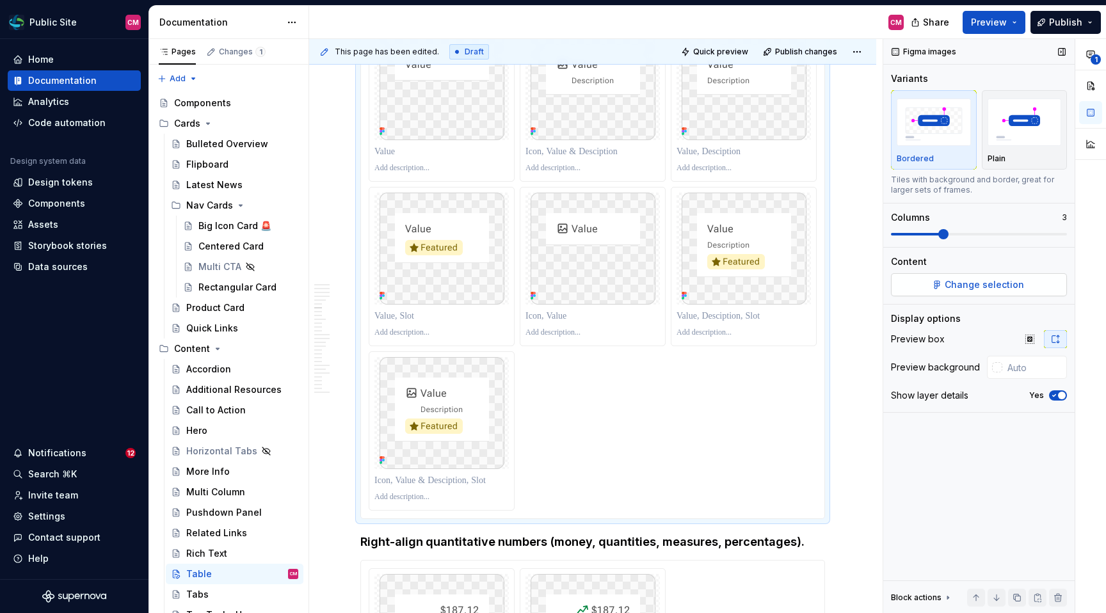
click at [902, 290] on button "Change selection" at bounding box center [979, 284] width 176 height 23
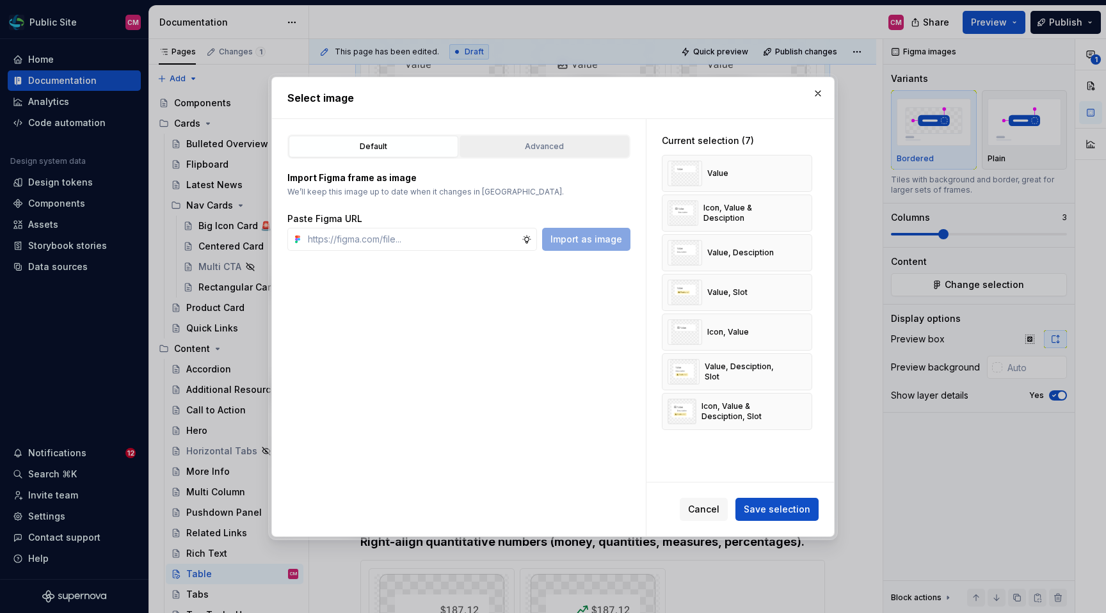
click at [579, 138] on button "Advanced" at bounding box center [544, 147] width 170 height 22
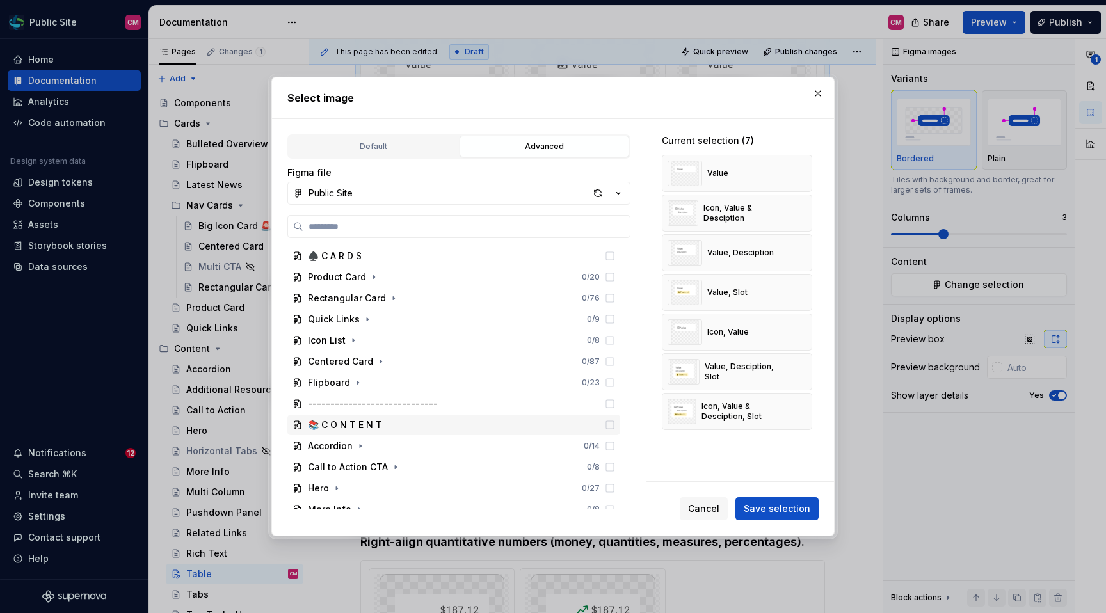
scroll to position [243, 0]
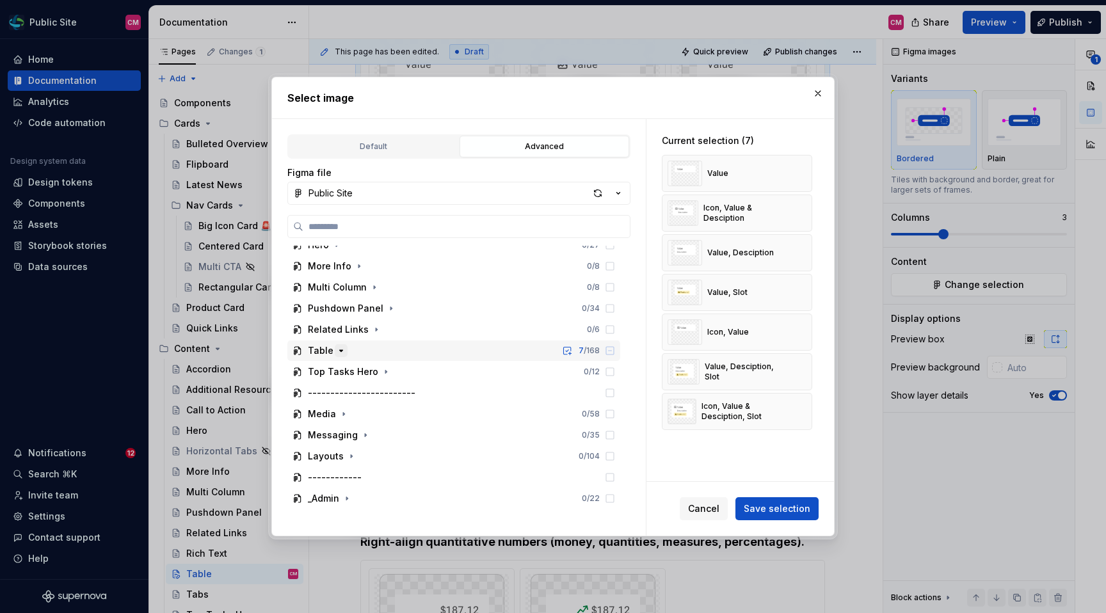
click at [340, 350] on icon "button" at bounding box center [341, 350] width 3 height 1
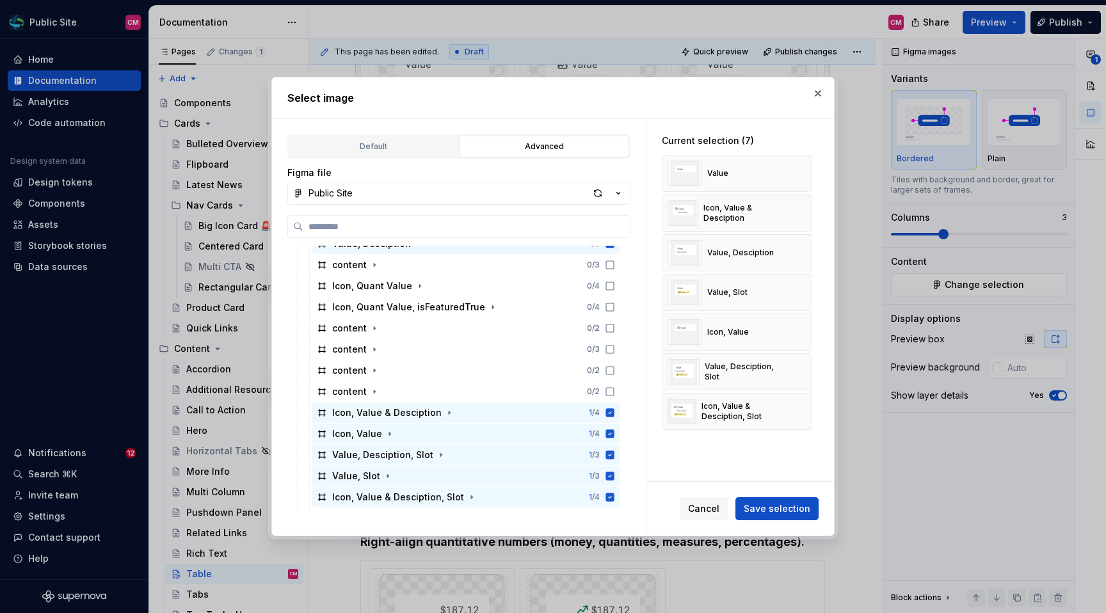
scroll to position [931, 0]
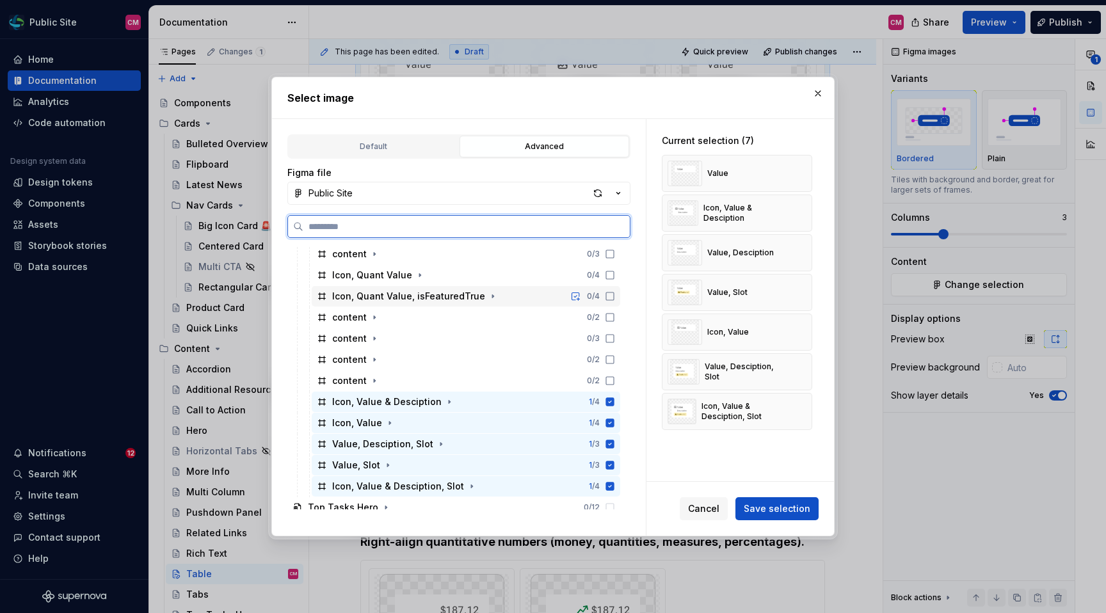
click at [507, 296] on div "Icon, Quant Value, isFeaturedTrue 0 / 4" at bounding box center [466, 296] width 308 height 20
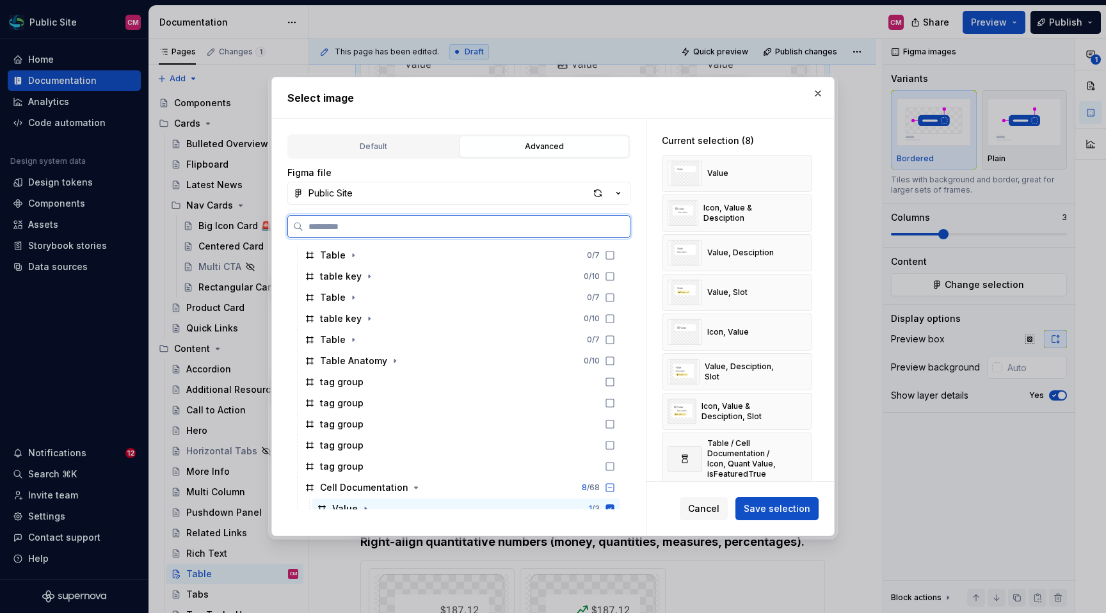
scroll to position [378, 0]
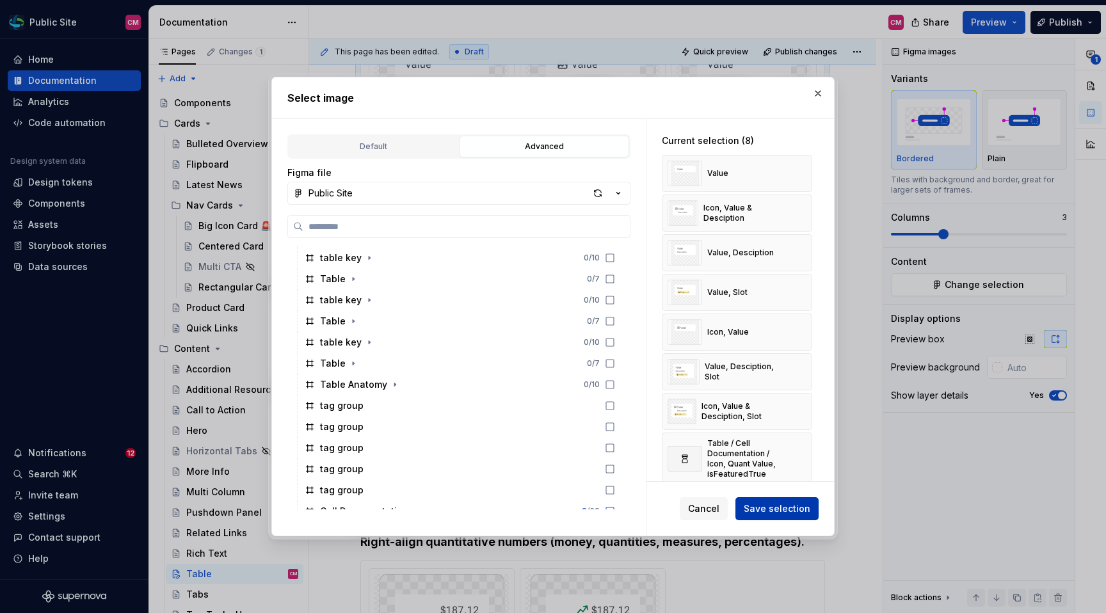
click at [760, 512] on span "Save selection" at bounding box center [777, 508] width 67 height 13
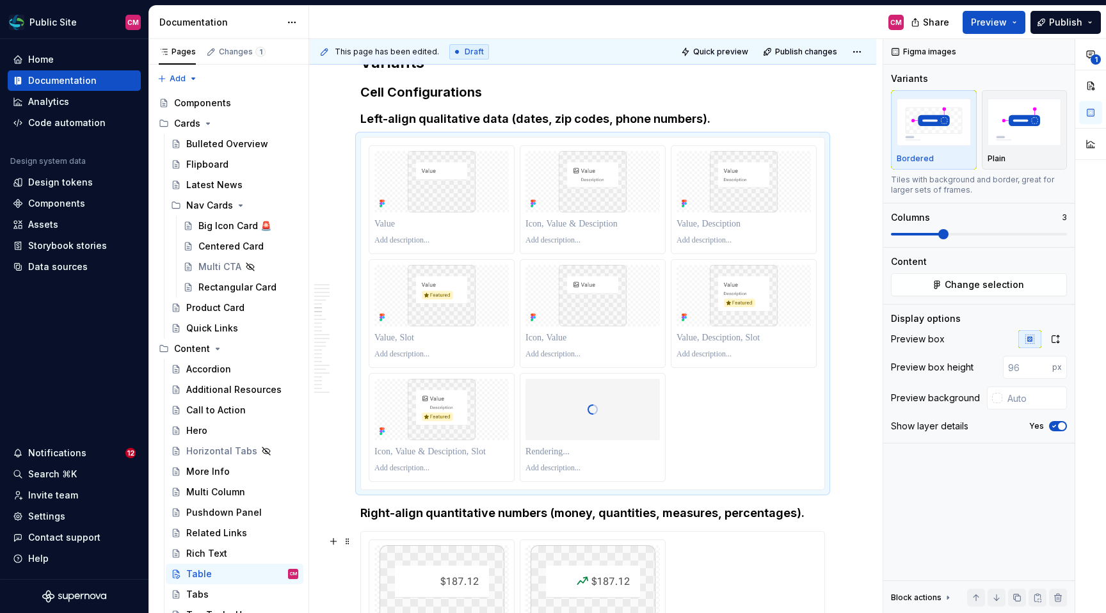
scroll to position [1404, 0]
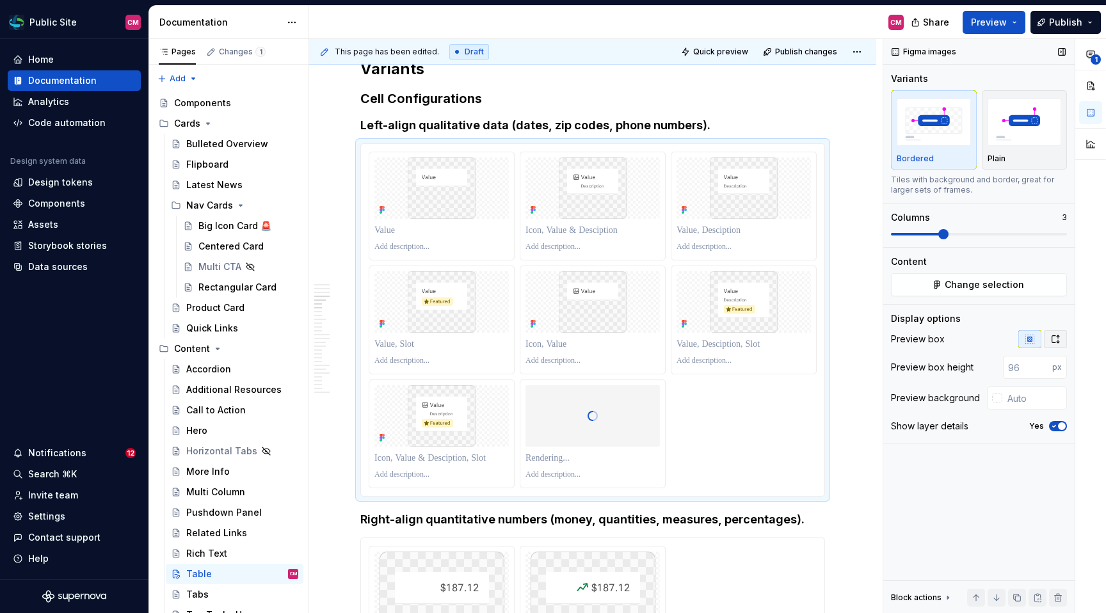
click at [953, 336] on icon "button" at bounding box center [1055, 339] width 7 height 8
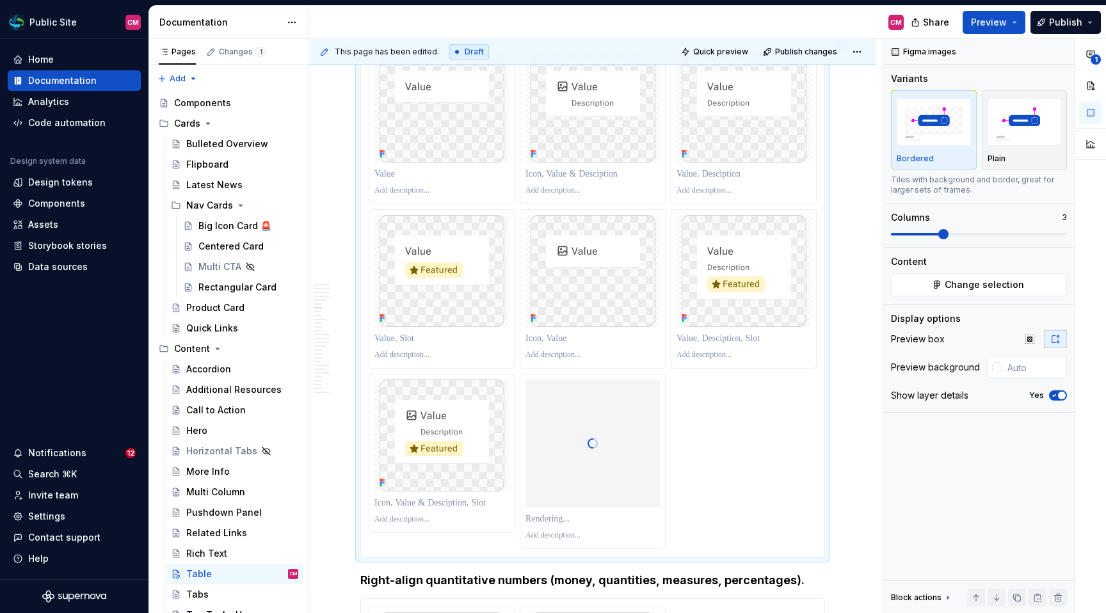
scroll to position [1515, 0]
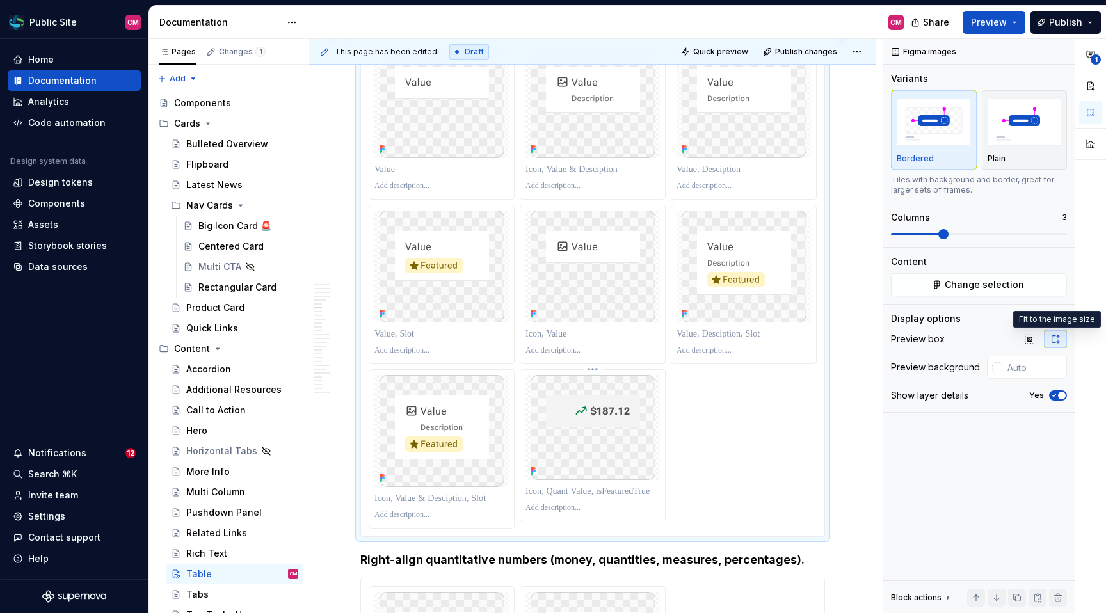
click at [623, 425] on img at bounding box center [592, 427] width 125 height 105
click at [594, 370] on div at bounding box center [593, 284] width 448 height 488
click at [596, 374] on html "Public Site CM Home Documentation Analytics Code automation Design system data …" at bounding box center [553, 306] width 1106 height 613
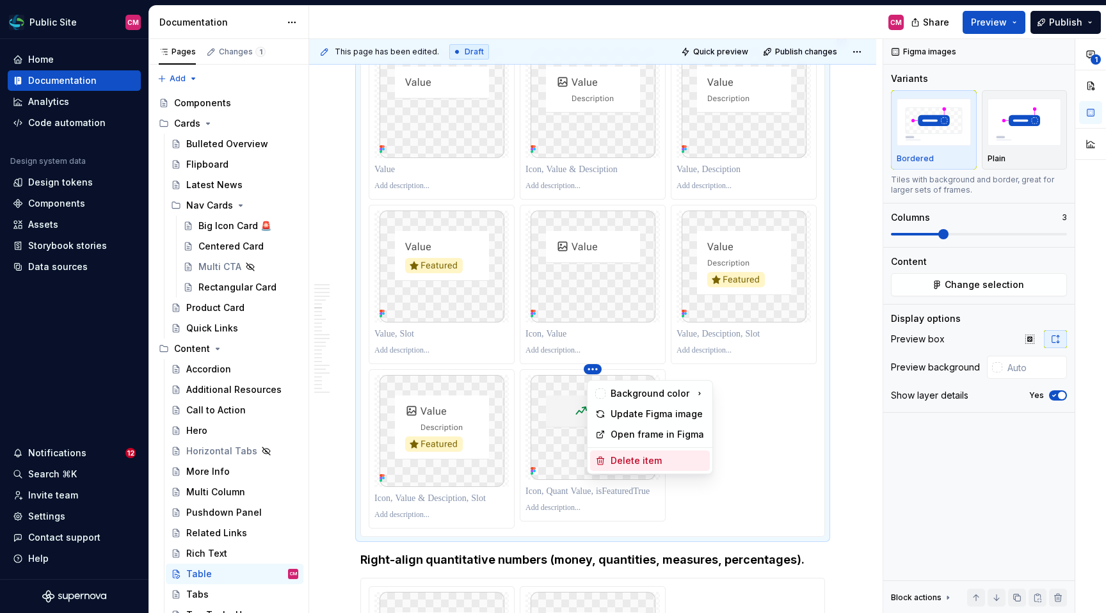
click at [620, 461] on div "Delete item" at bounding box center [657, 460] width 94 height 13
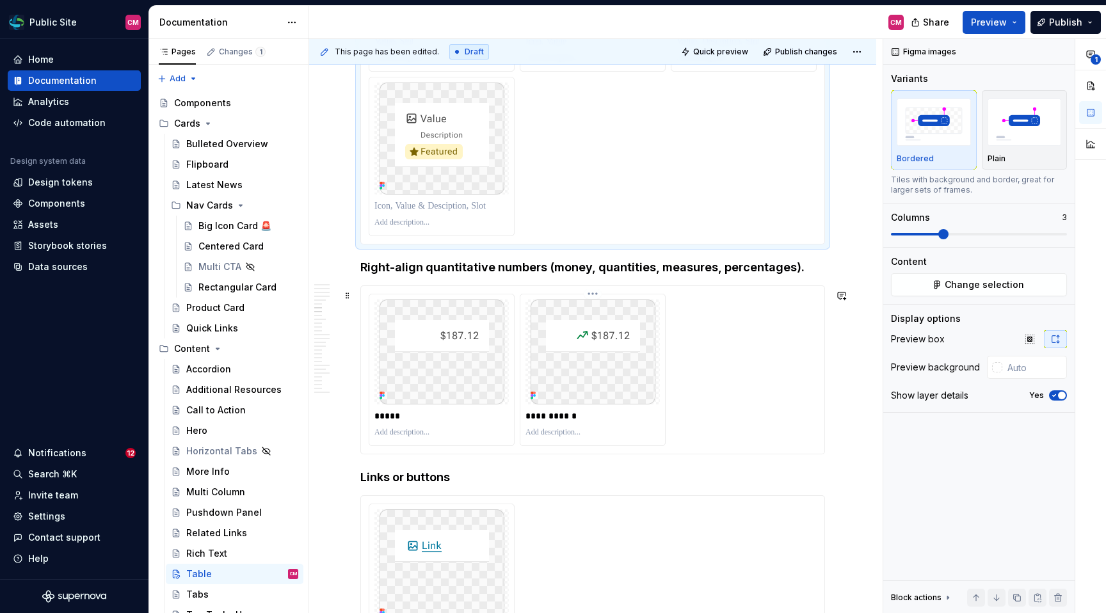
scroll to position [1811, 0]
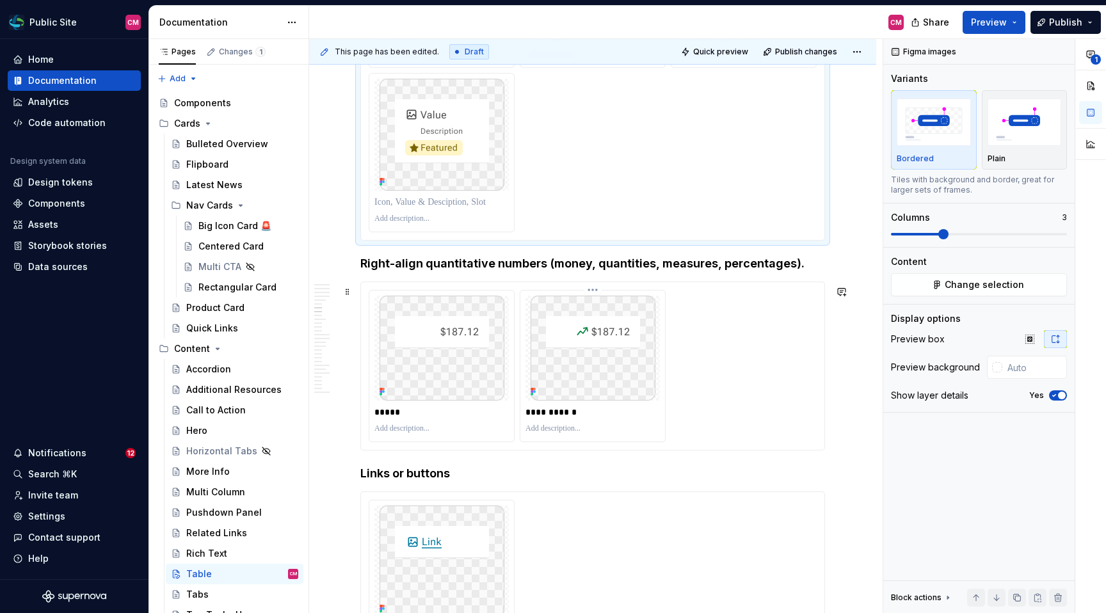
click at [611, 411] on p "**********" at bounding box center [593, 412] width 136 height 13
click at [729, 372] on div "**********" at bounding box center [593, 366] width 448 height 152
click at [949, 280] on span "Change selection" at bounding box center [983, 284] width 79 height 13
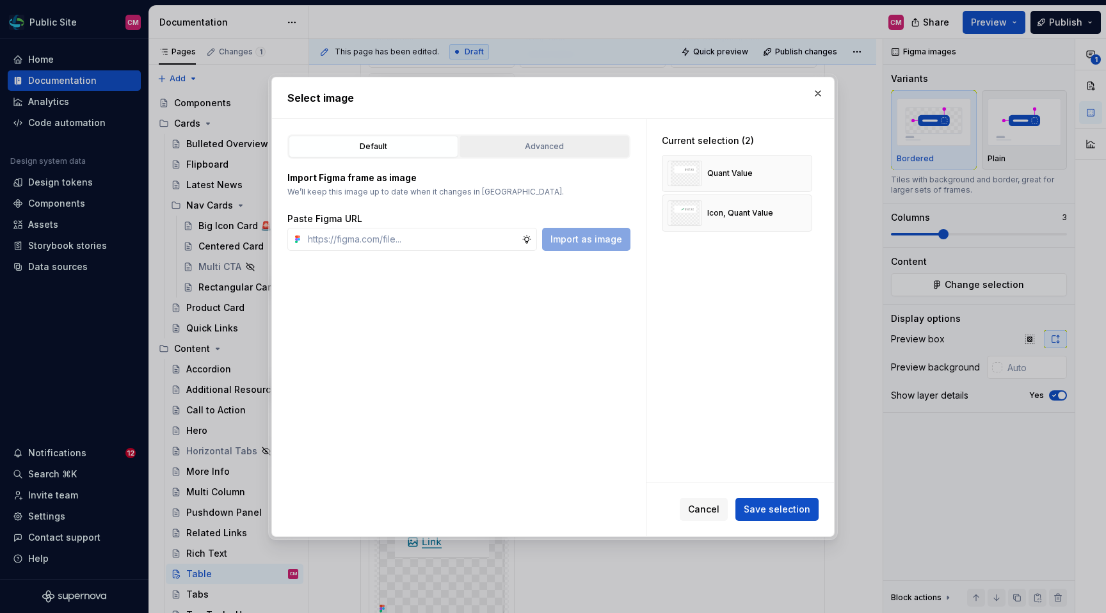
click at [582, 155] on button "Advanced" at bounding box center [544, 147] width 170 height 22
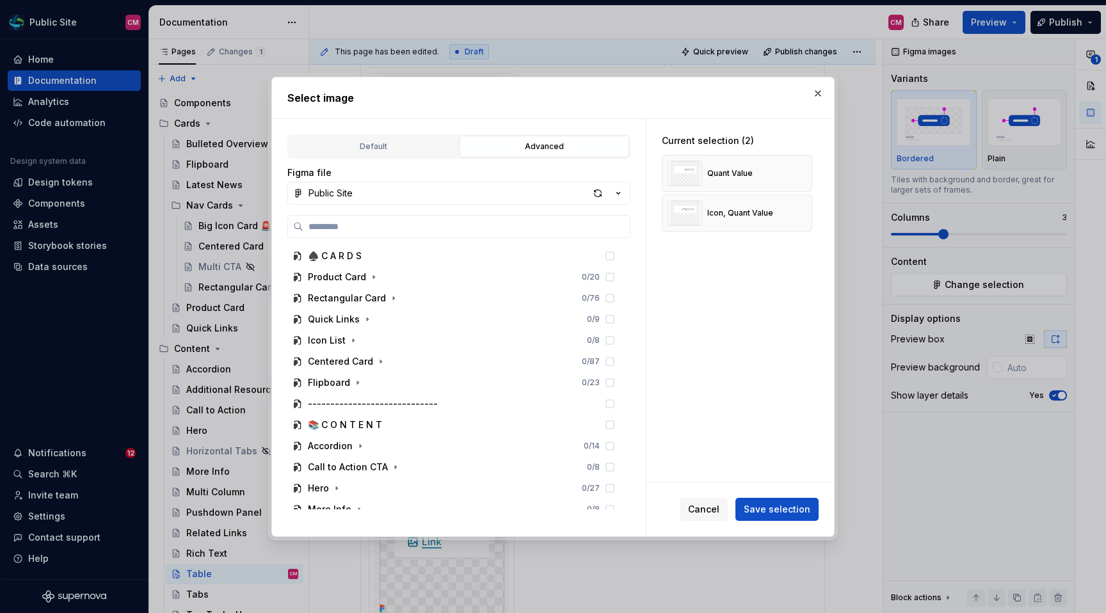
type textarea "*"
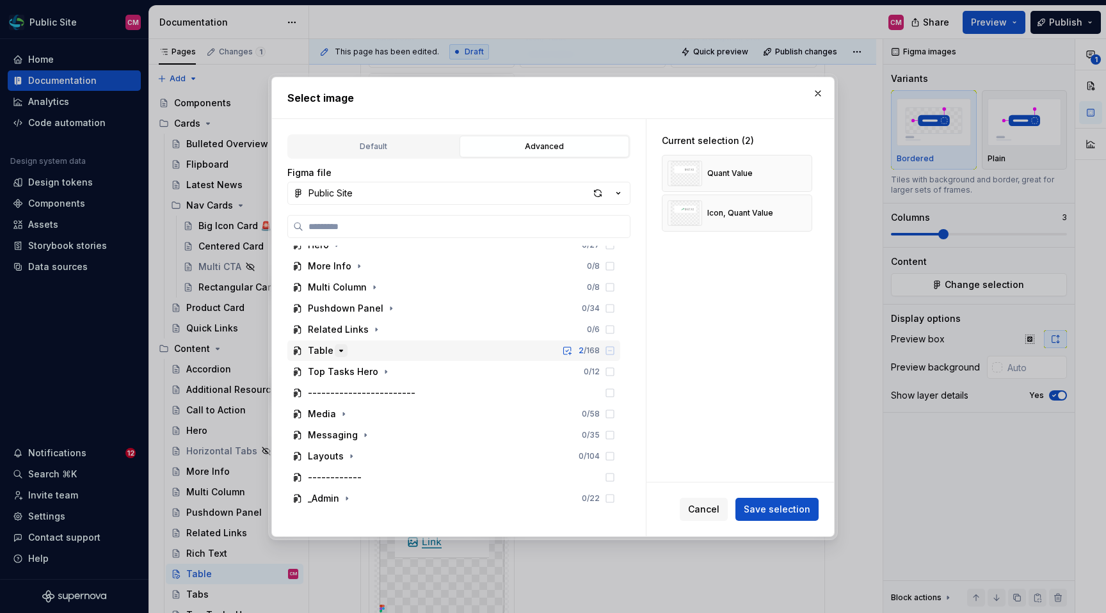
click at [338, 348] on icon "button" at bounding box center [341, 351] width 10 height 10
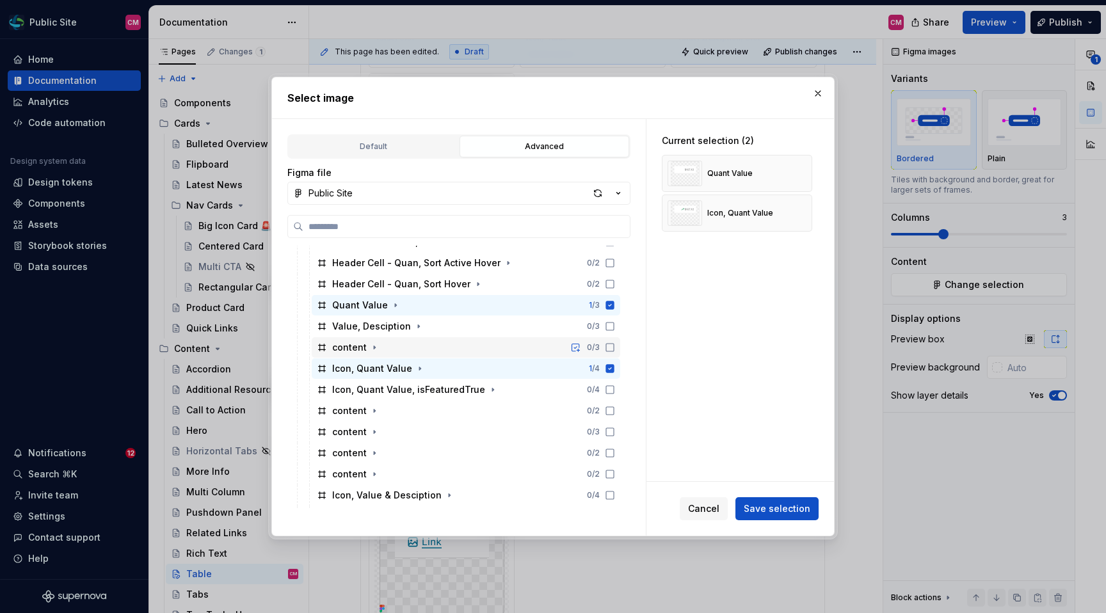
scroll to position [841, 0]
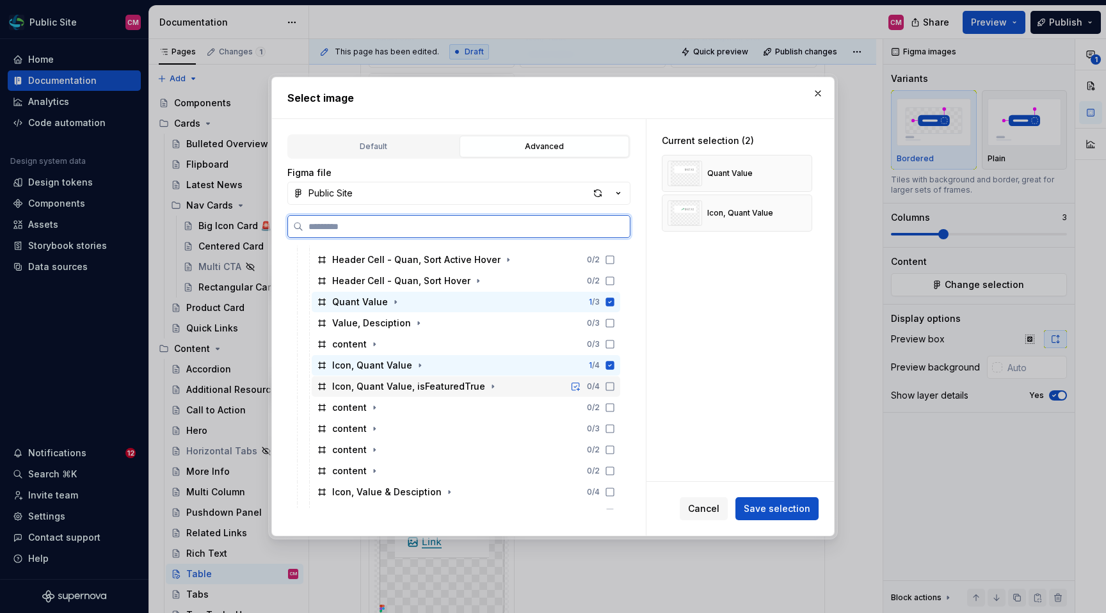
click at [539, 386] on div "Icon, Quant Value, isFeaturedTrue 0 / 4" at bounding box center [466, 386] width 308 height 20
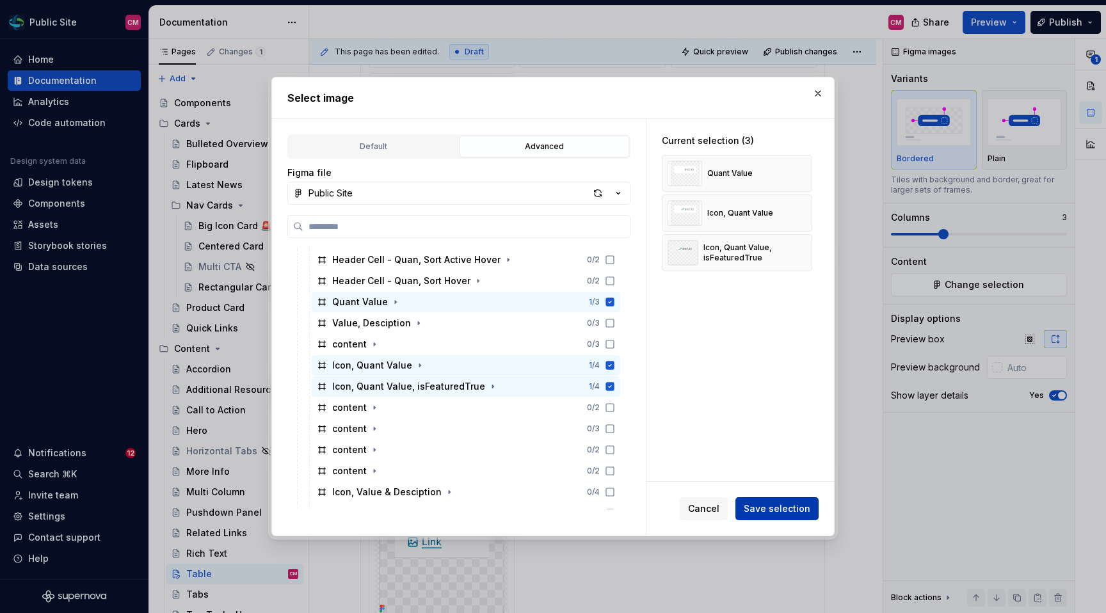
click at [774, 511] on span "Save selection" at bounding box center [777, 508] width 67 height 13
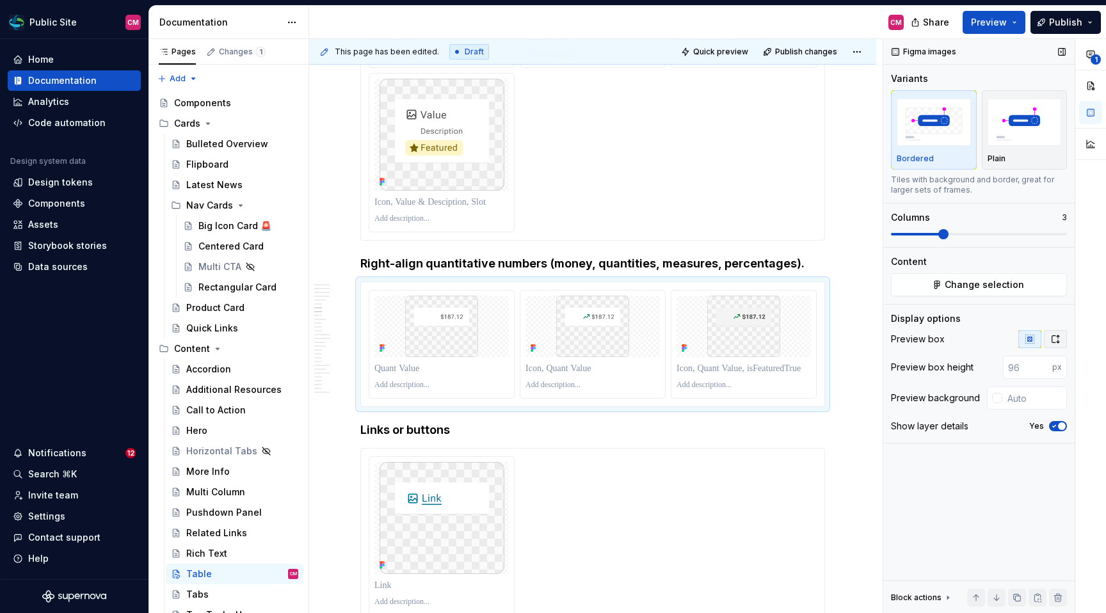
click at [953, 338] on icon "button" at bounding box center [1055, 339] width 10 height 10
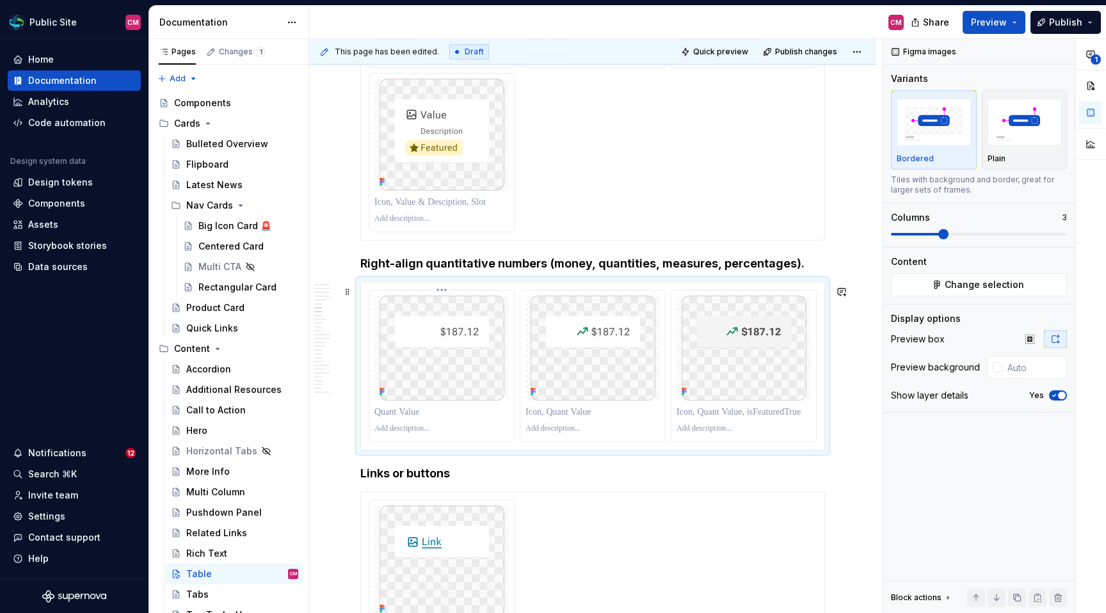
click at [427, 415] on p at bounding box center [442, 412] width 136 height 13
click at [557, 409] on p at bounding box center [593, 412] width 136 height 13
click at [749, 412] on p at bounding box center [743, 412] width 134 height 13
click at [727, 417] on p "**********" at bounding box center [744, 412] width 136 height 13
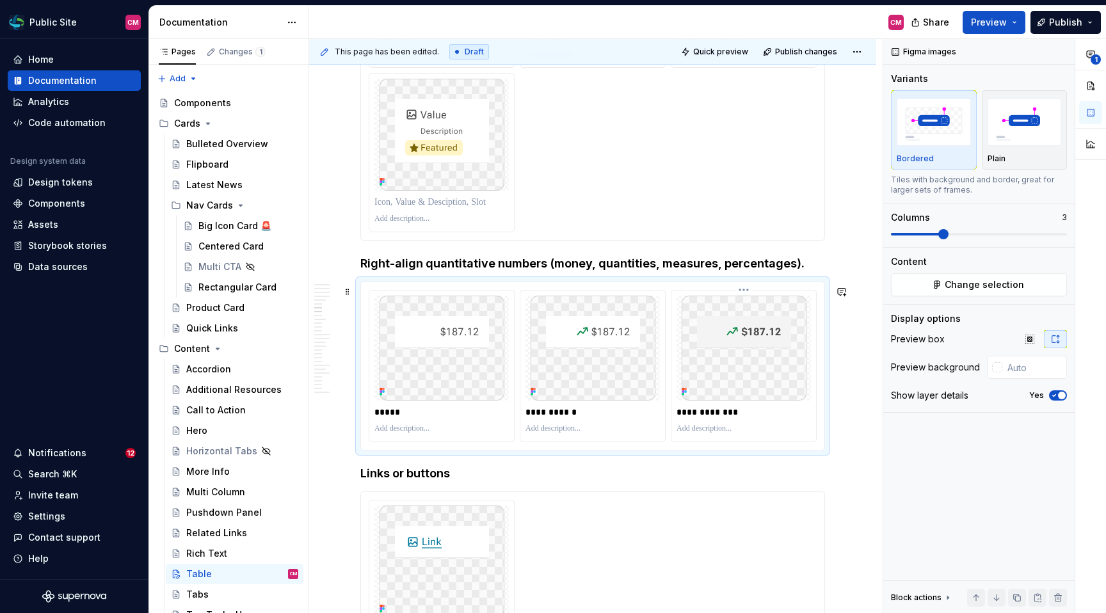
click at [720, 431] on p at bounding box center [743, 429] width 134 height 10
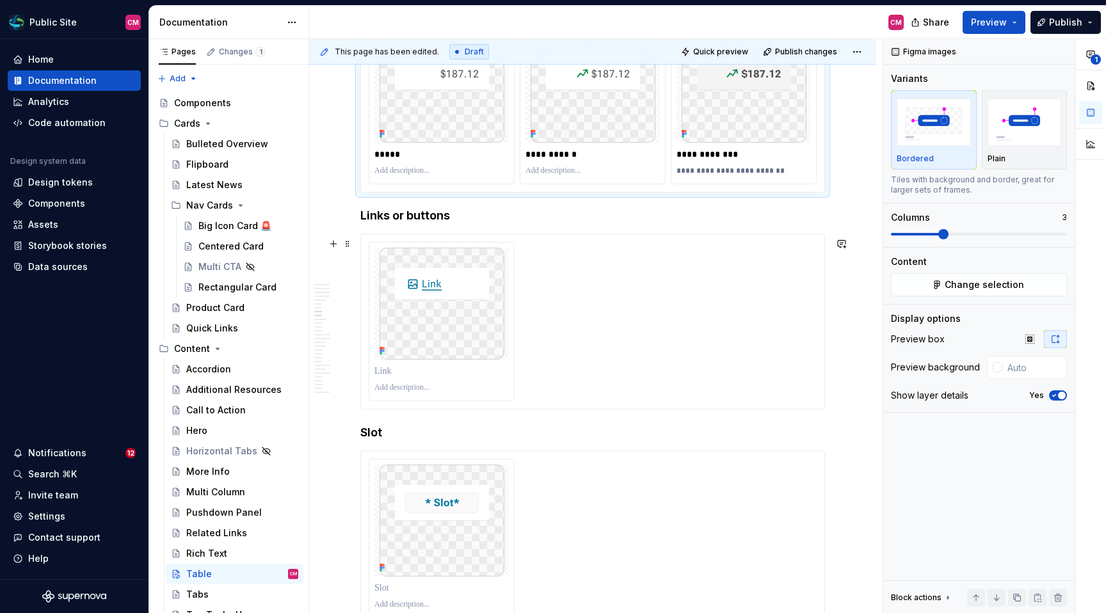
scroll to position [2063, 0]
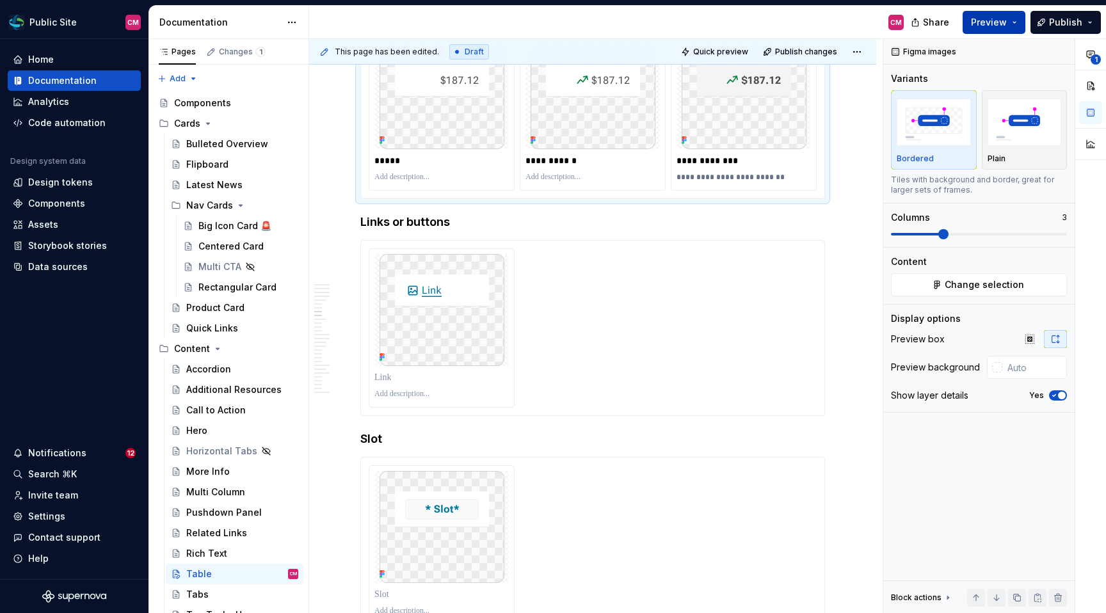
click at [953, 18] on span "Preview" at bounding box center [989, 22] width 36 height 13
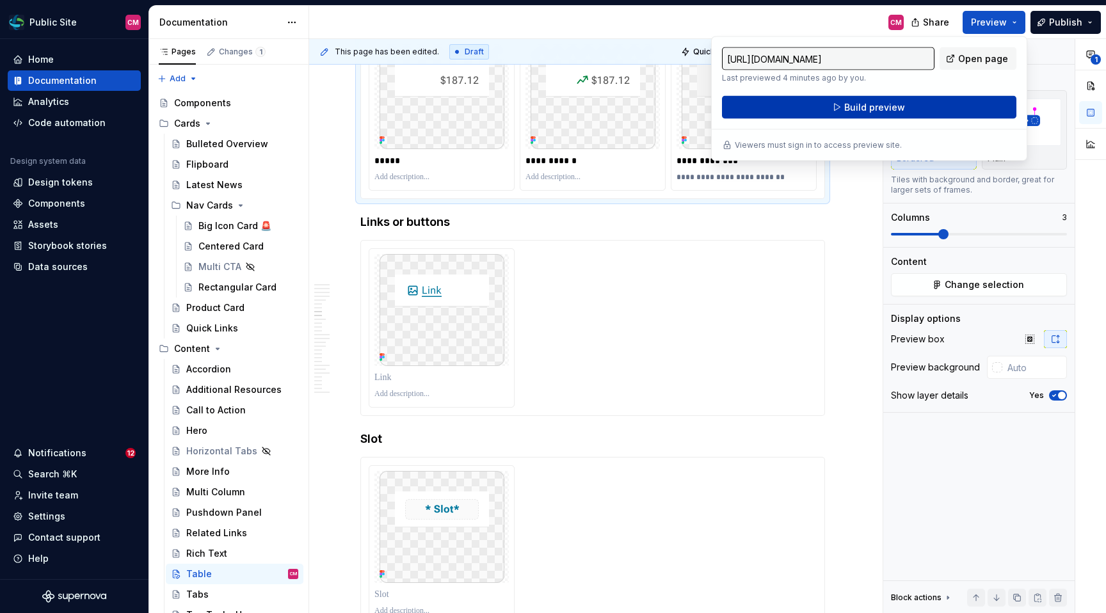
click at [917, 104] on button "Build preview" at bounding box center [869, 107] width 294 height 23
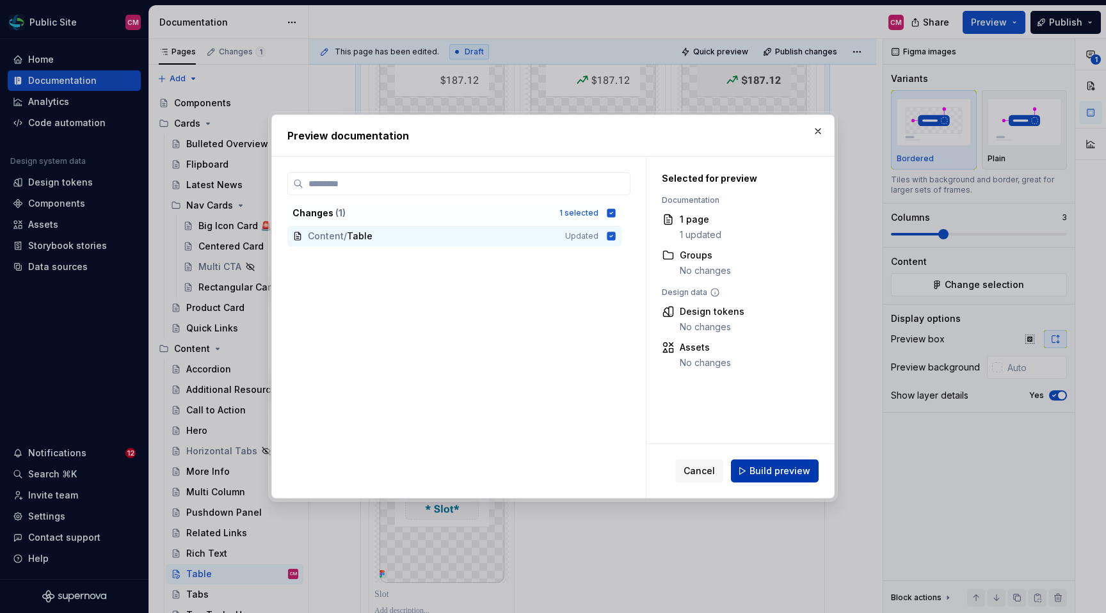
click at [781, 472] on span "Build preview" at bounding box center [779, 471] width 61 height 13
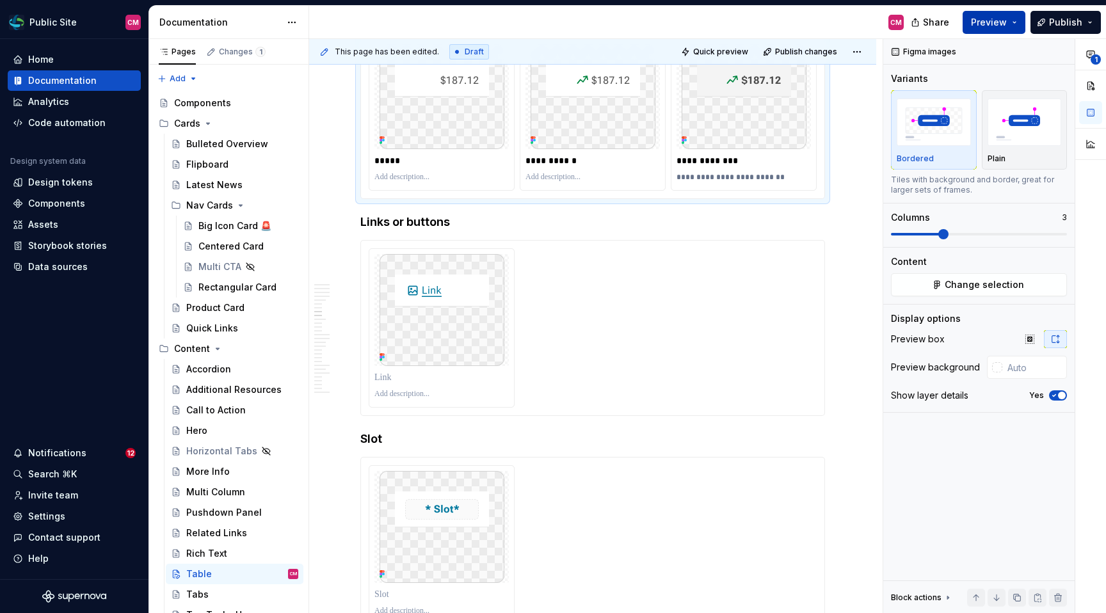
click at [953, 27] on button "Preview" at bounding box center [993, 22] width 63 height 23
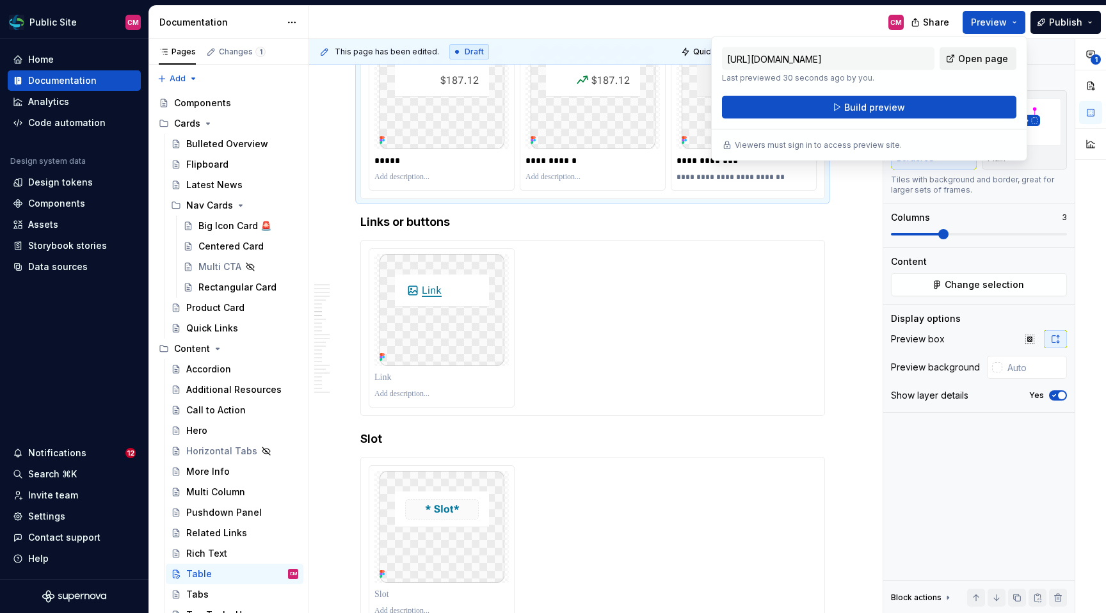
click at [953, 60] on span "Open page" at bounding box center [983, 58] width 50 height 13
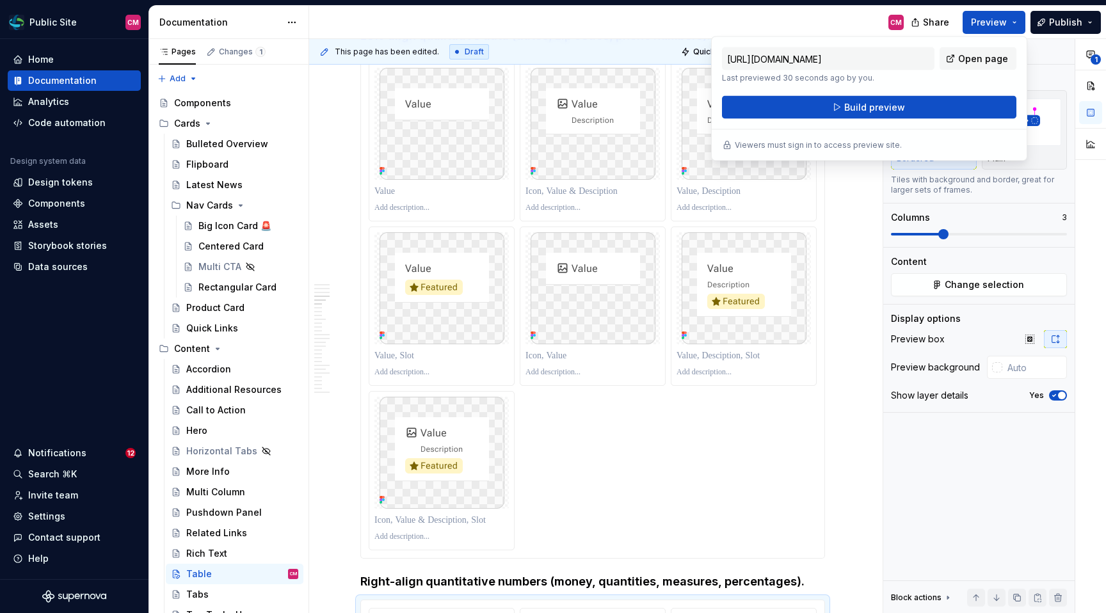
scroll to position [946, 0]
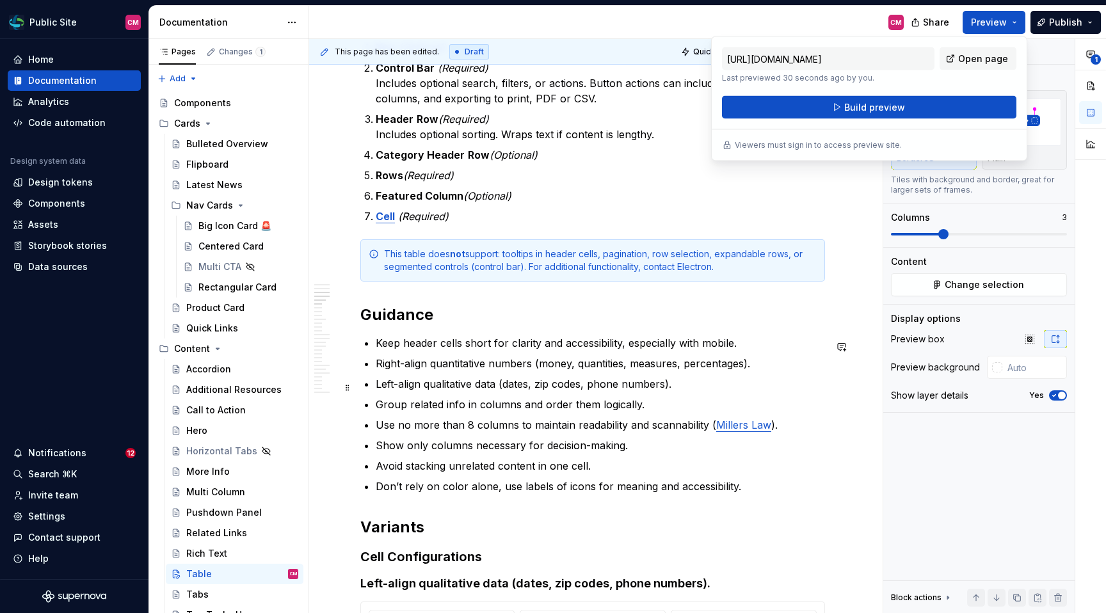
click at [513, 392] on p "Left-align qualitative data (dates, zip codes, phone numbers)." at bounding box center [600, 383] width 449 height 15
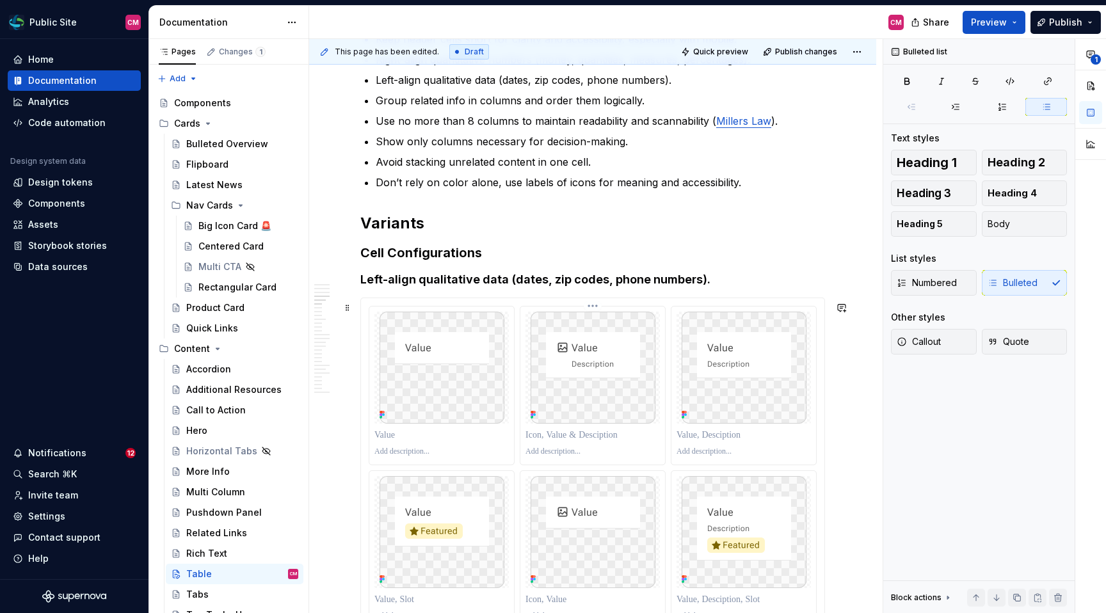
scroll to position [1364, 0]
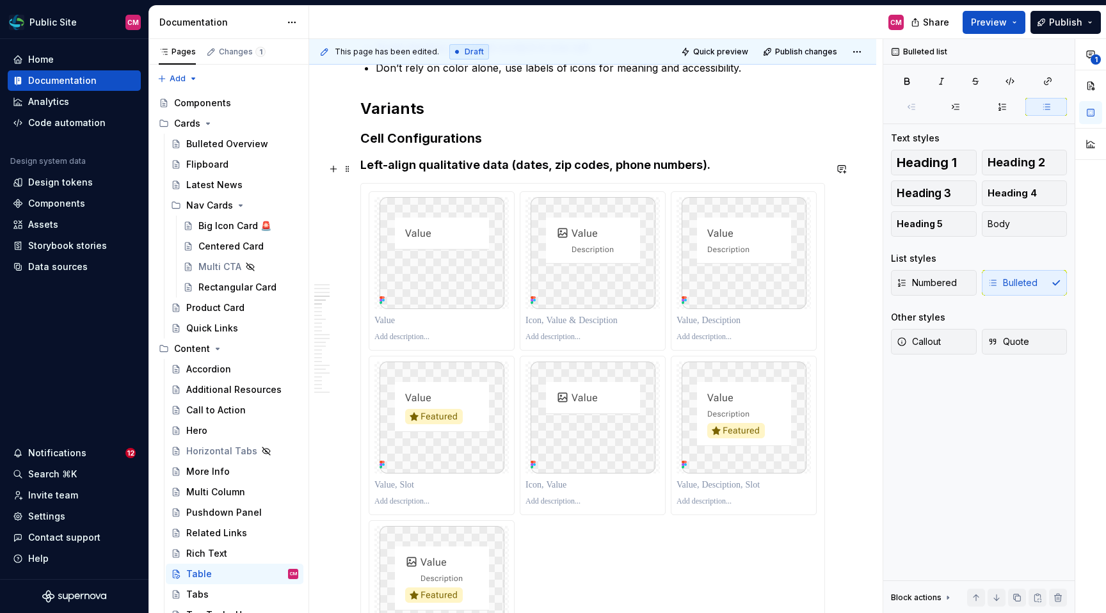
click at [512, 168] on h4 "Left-align qualitative data (dates, zip codes, phone numbers)." at bounding box center [592, 164] width 465 height 15
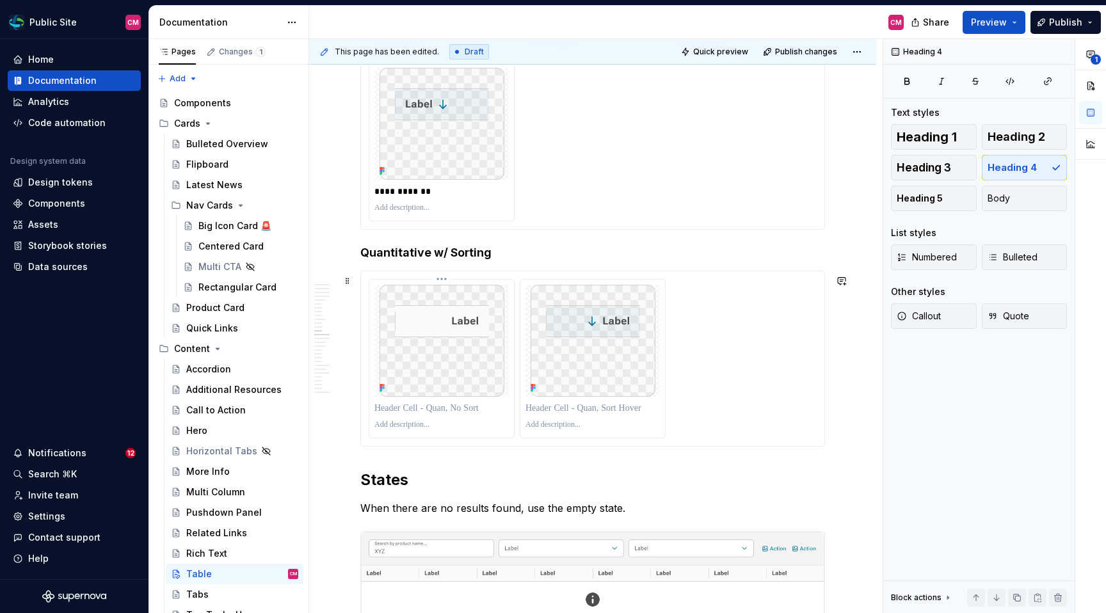
scroll to position [3084, 0]
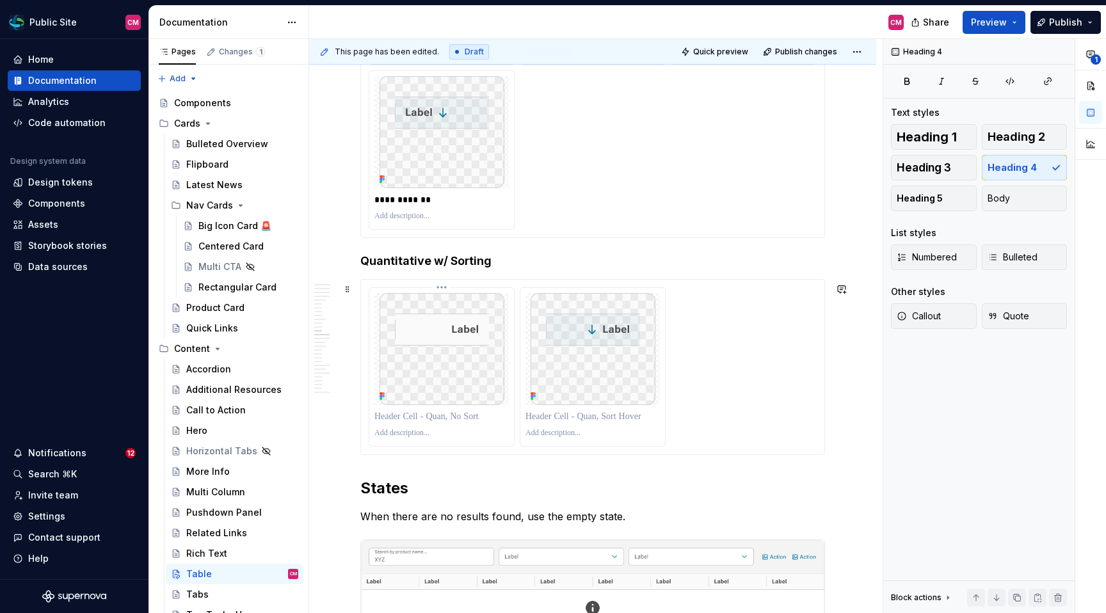
click at [436, 423] on p at bounding box center [441, 416] width 134 height 13
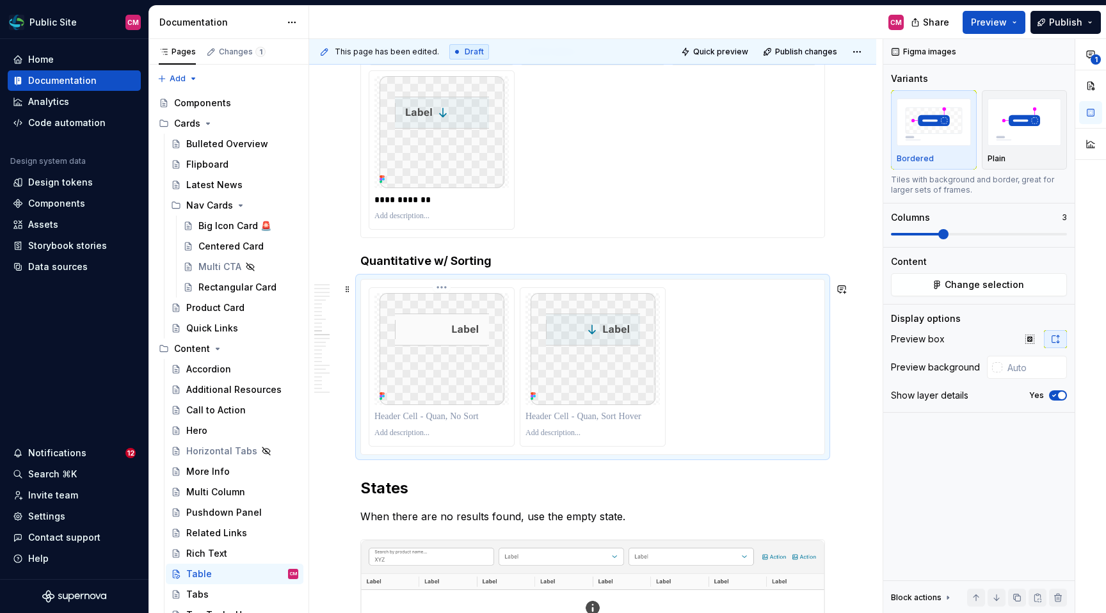
type textarea "*"
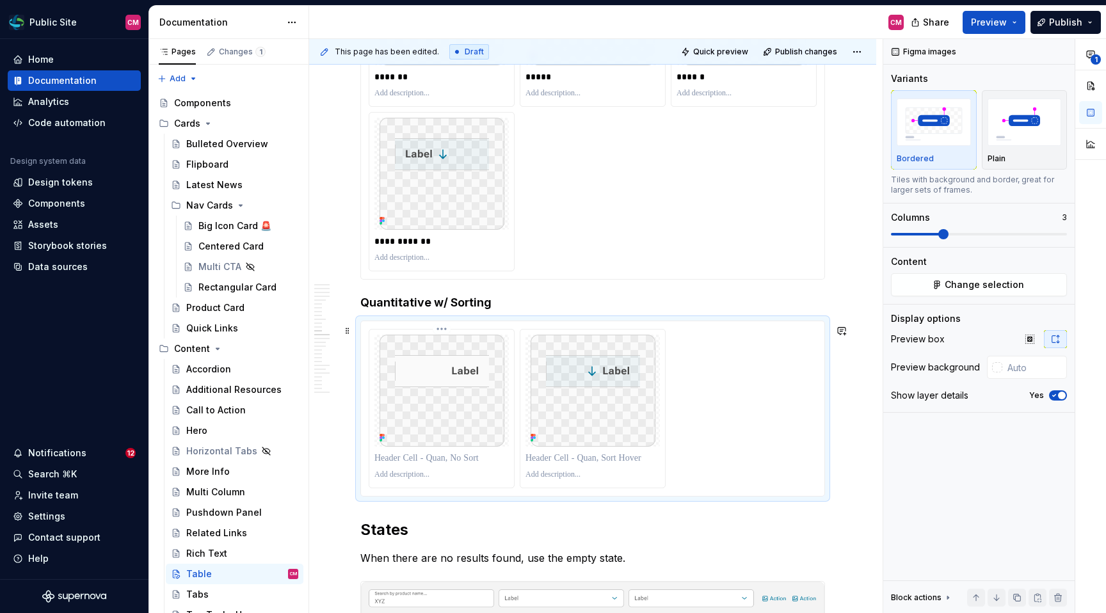
scroll to position [3002, 0]
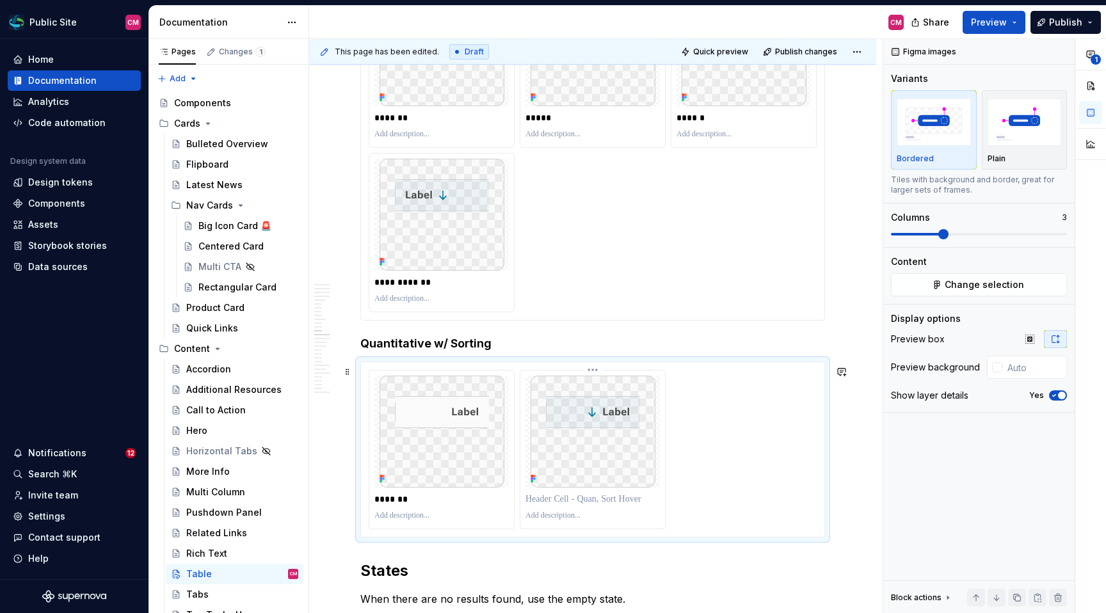
click at [549, 505] on p at bounding box center [592, 499] width 134 height 13
click at [765, 422] on div "******* *****" at bounding box center [593, 449] width 448 height 159
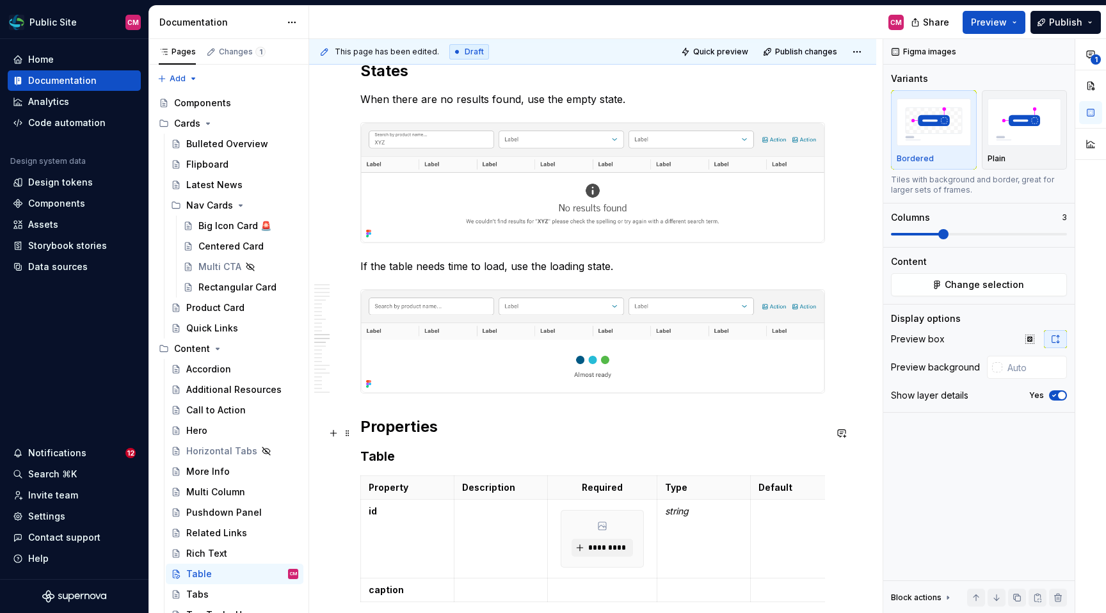
scroll to position [3551, 0]
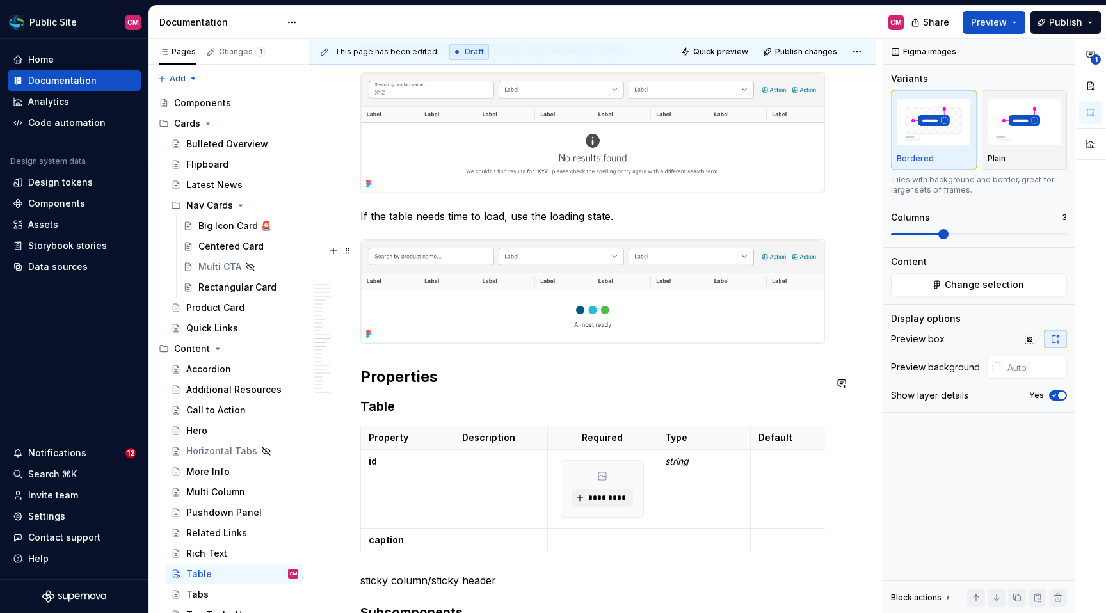
click at [754, 306] on img at bounding box center [592, 292] width 463 height 104
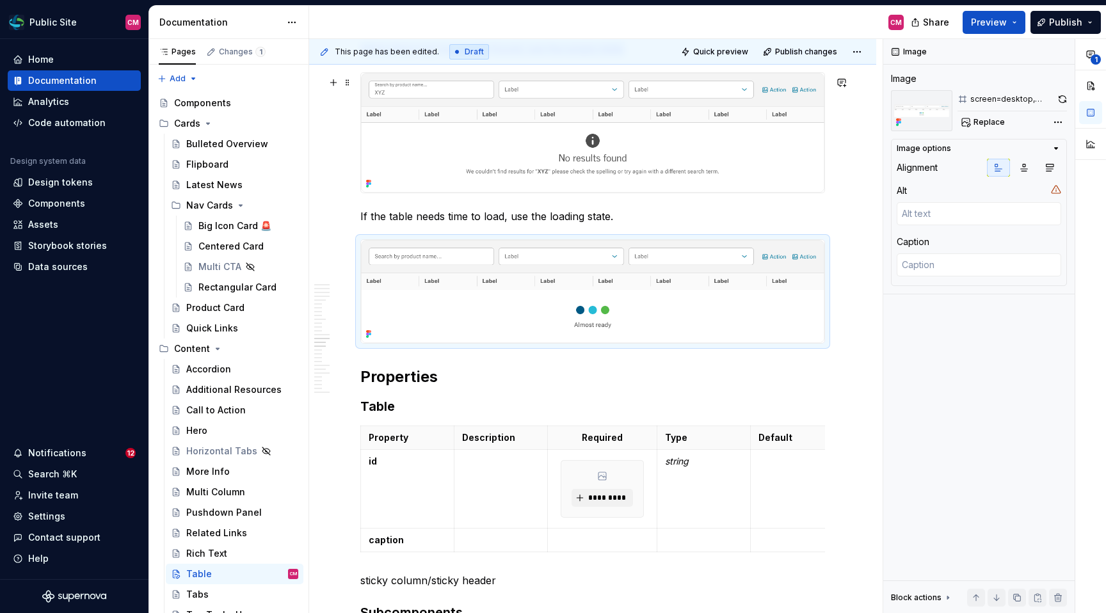
click at [742, 178] on img at bounding box center [592, 132] width 463 height 119
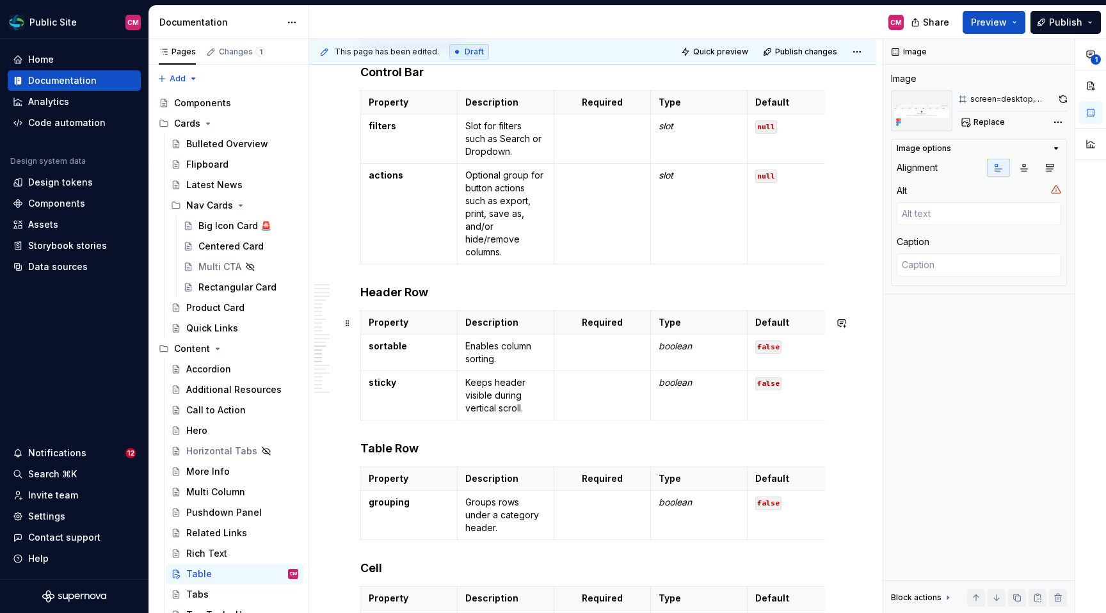
scroll to position [4117, 0]
click at [953, 25] on span "Preview" at bounding box center [989, 22] width 36 height 13
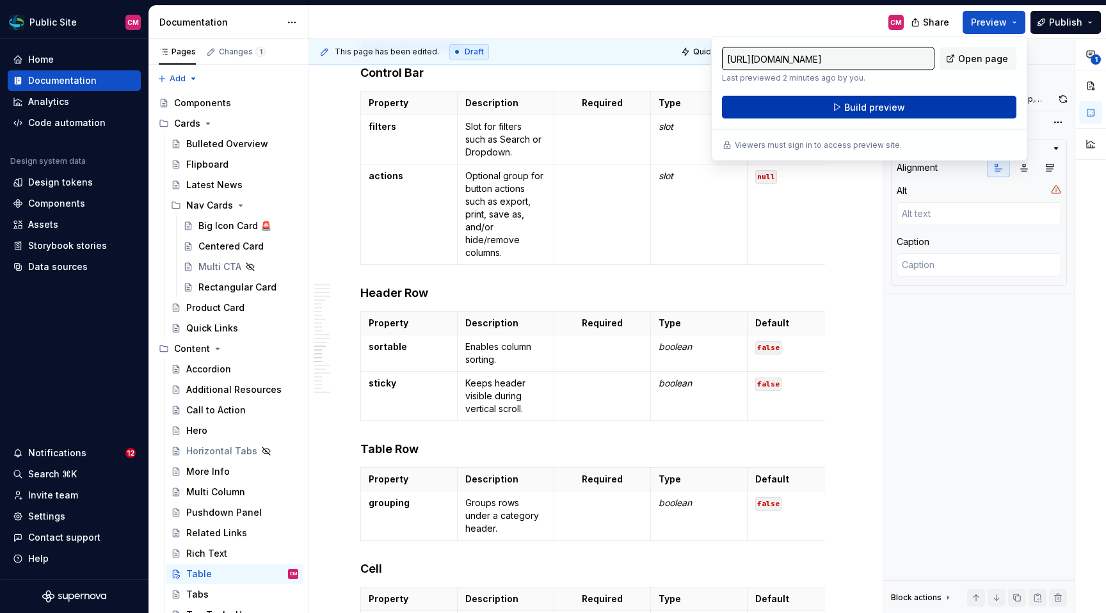
click at [911, 102] on button "Build preview" at bounding box center [869, 107] width 294 height 23
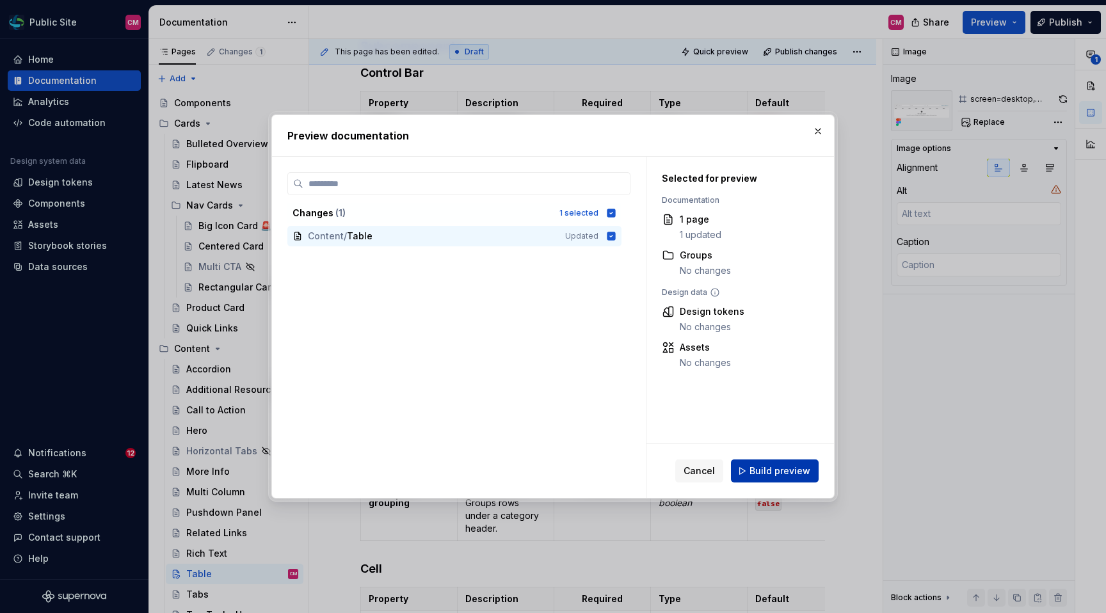
click at [784, 471] on span "Build preview" at bounding box center [779, 471] width 61 height 13
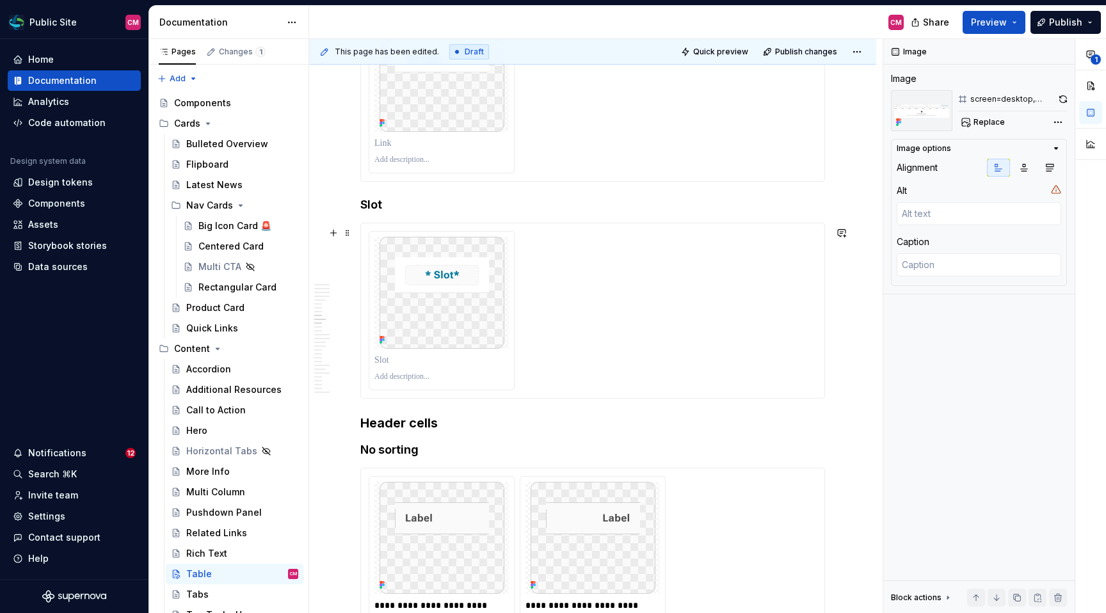
scroll to position [2289, 0]
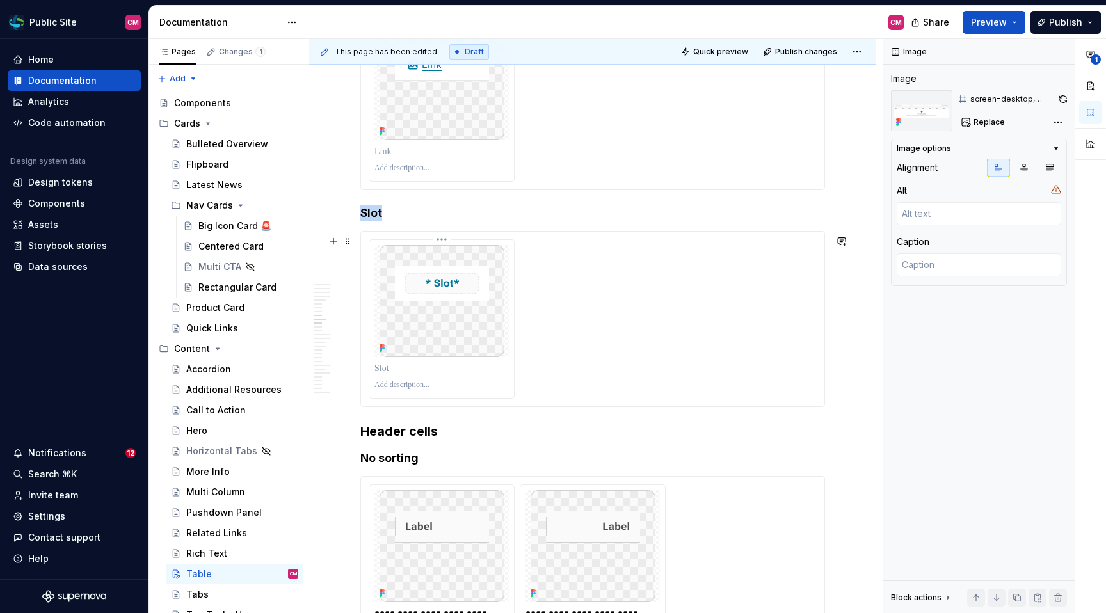
click at [494, 317] on img at bounding box center [441, 301] width 125 height 112
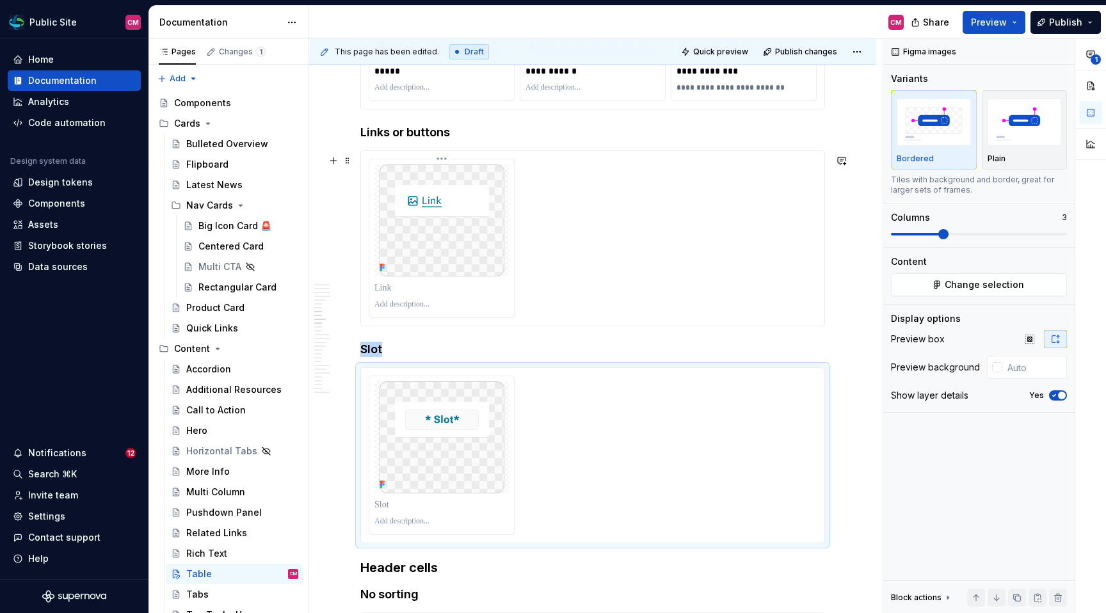
scroll to position [2137, 0]
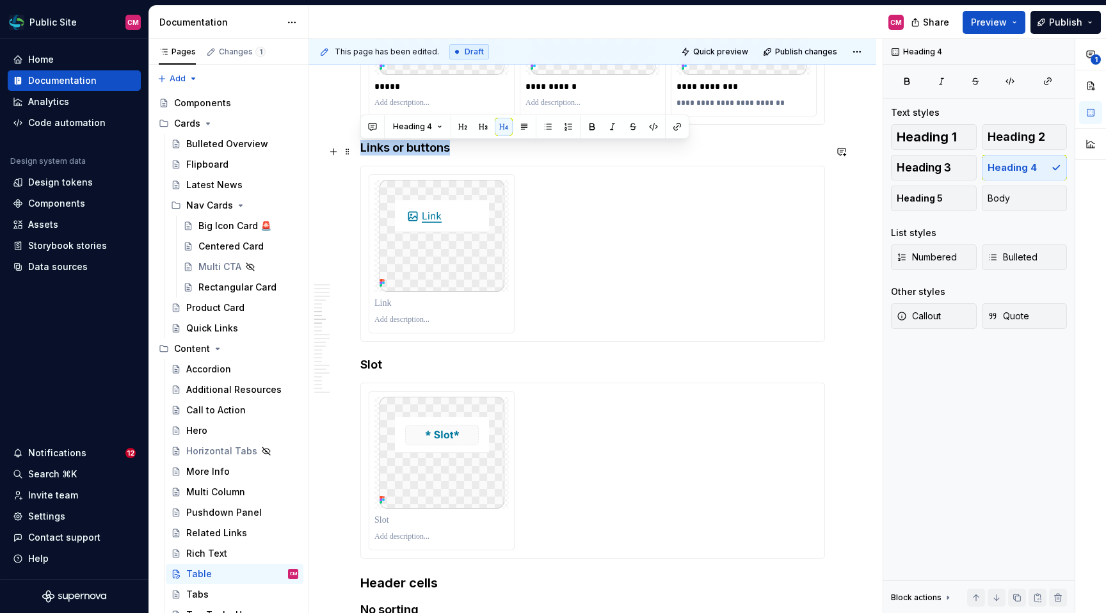
drag, startPoint x: 452, startPoint y: 147, endPoint x: 358, endPoint y: 145, distance: 94.7
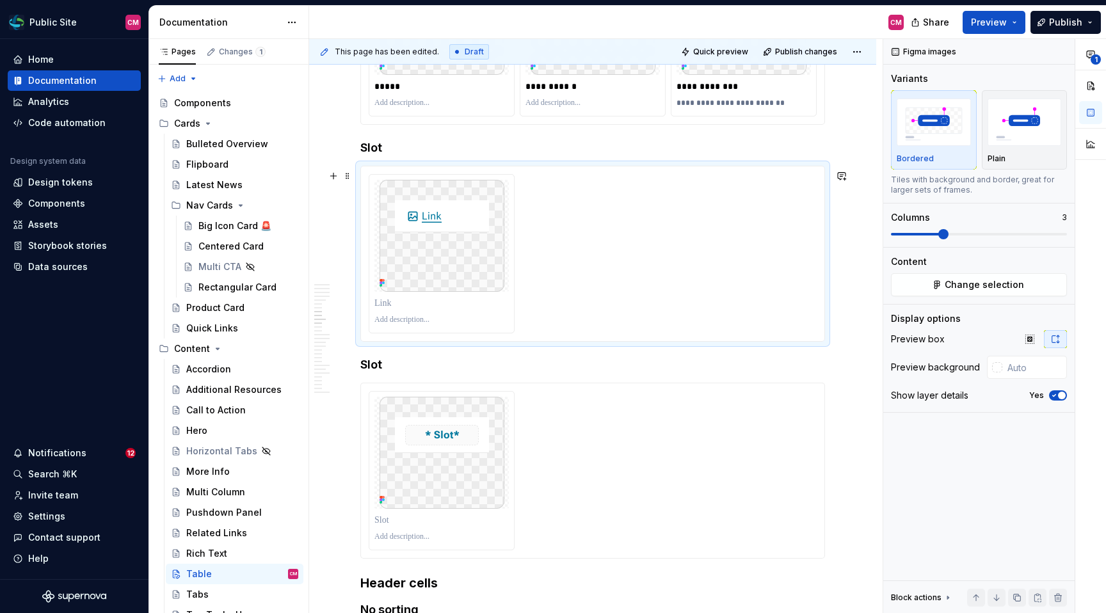
click at [577, 228] on div at bounding box center [593, 253] width 448 height 159
click at [953, 281] on span "Change selection" at bounding box center [983, 284] width 79 height 13
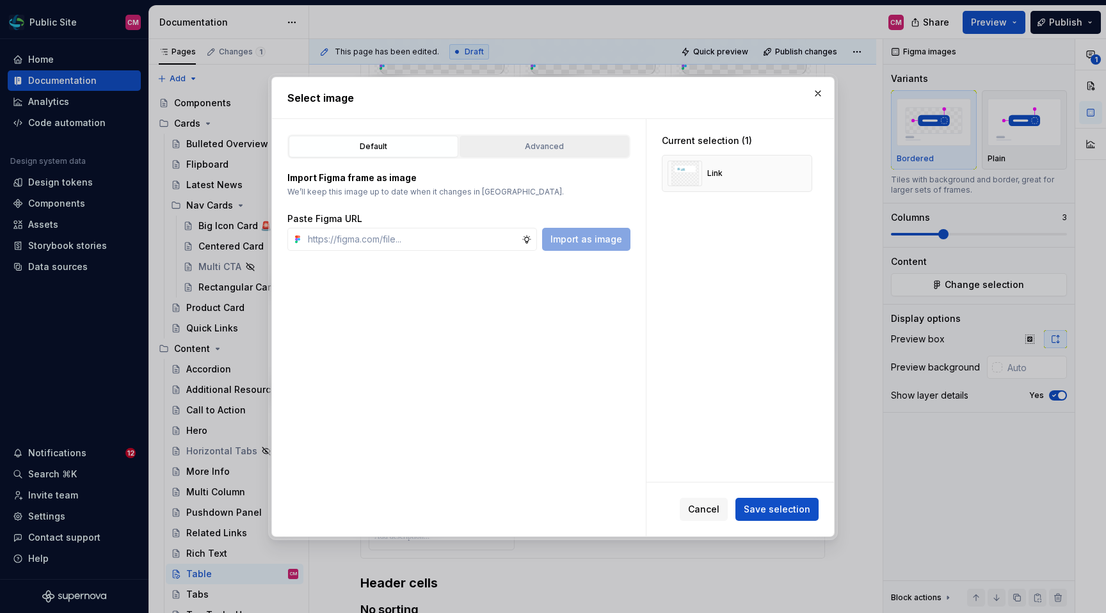
click at [595, 146] on div "Advanced" at bounding box center [544, 146] width 161 height 13
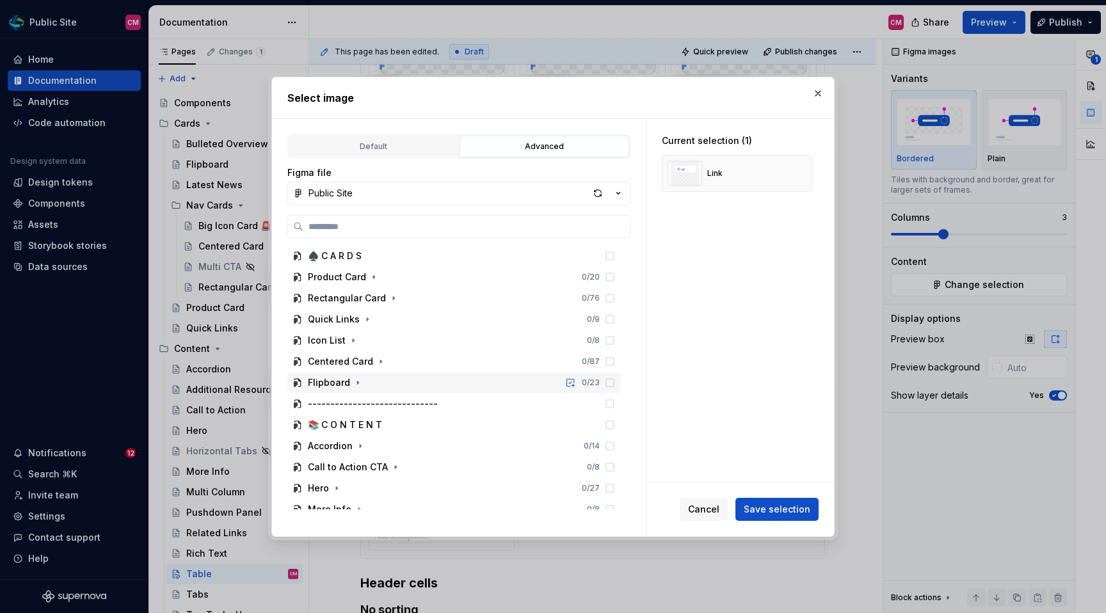
scroll to position [243, 0]
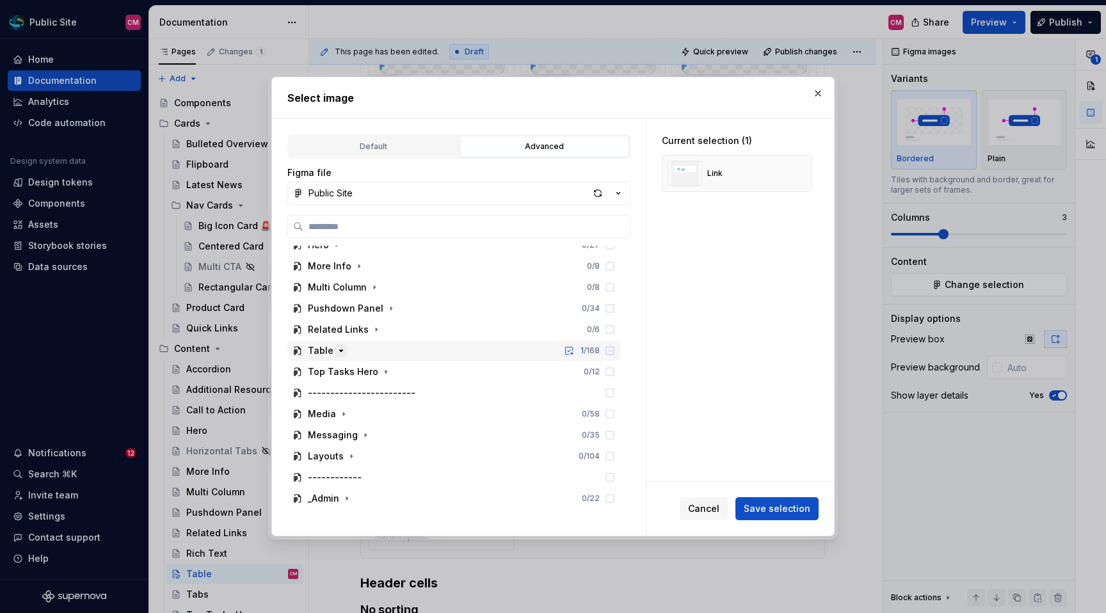
click at [335, 344] on button "button" at bounding box center [341, 350] width 13 height 13
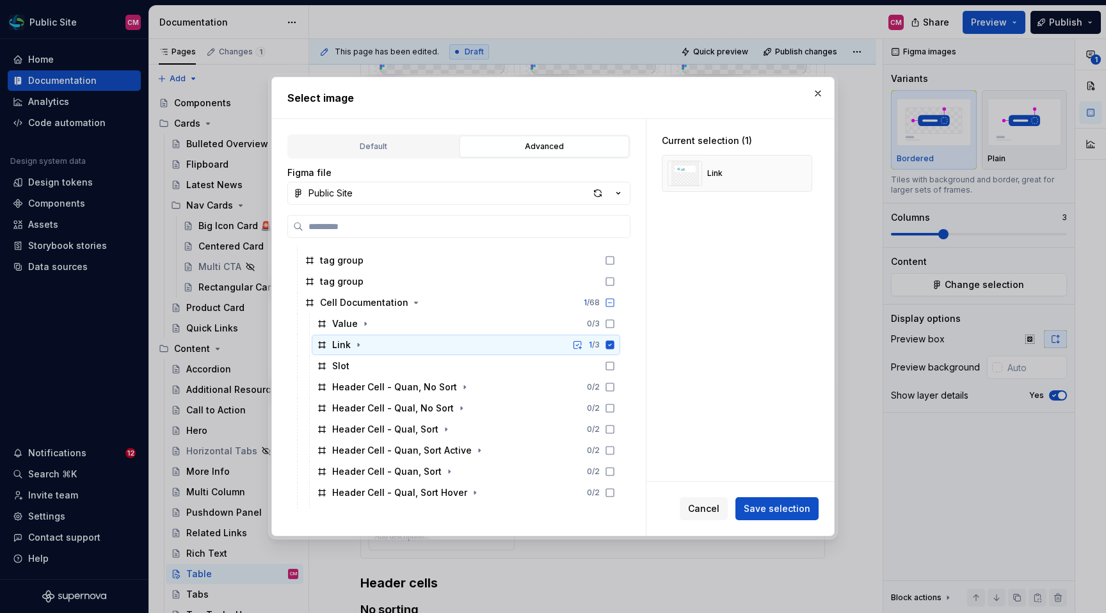
scroll to position [589, 0]
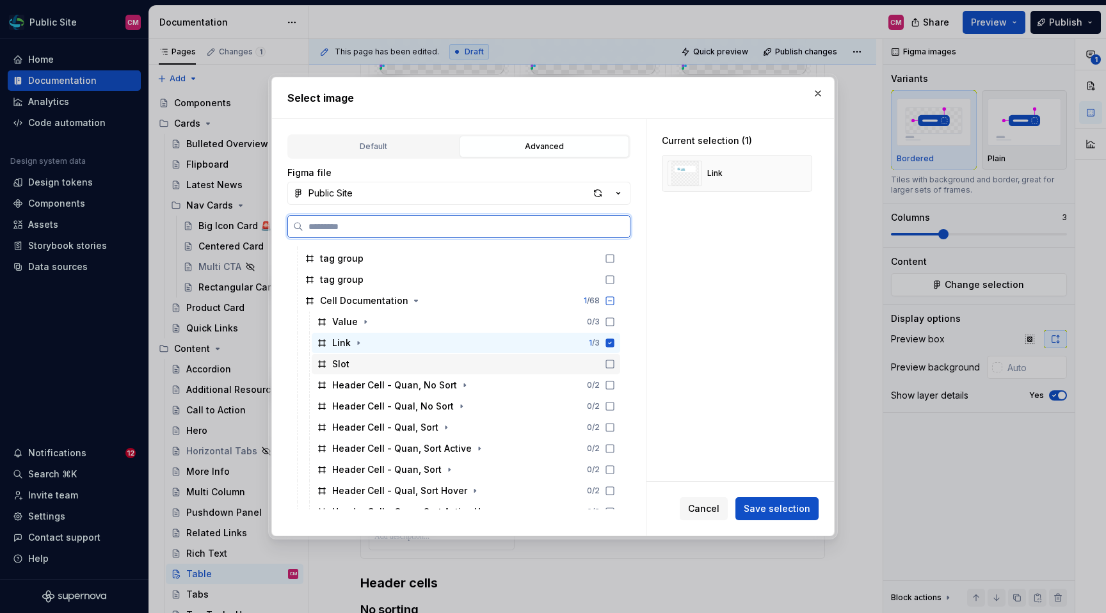
click at [423, 365] on div "Slot" at bounding box center [466, 364] width 308 height 20
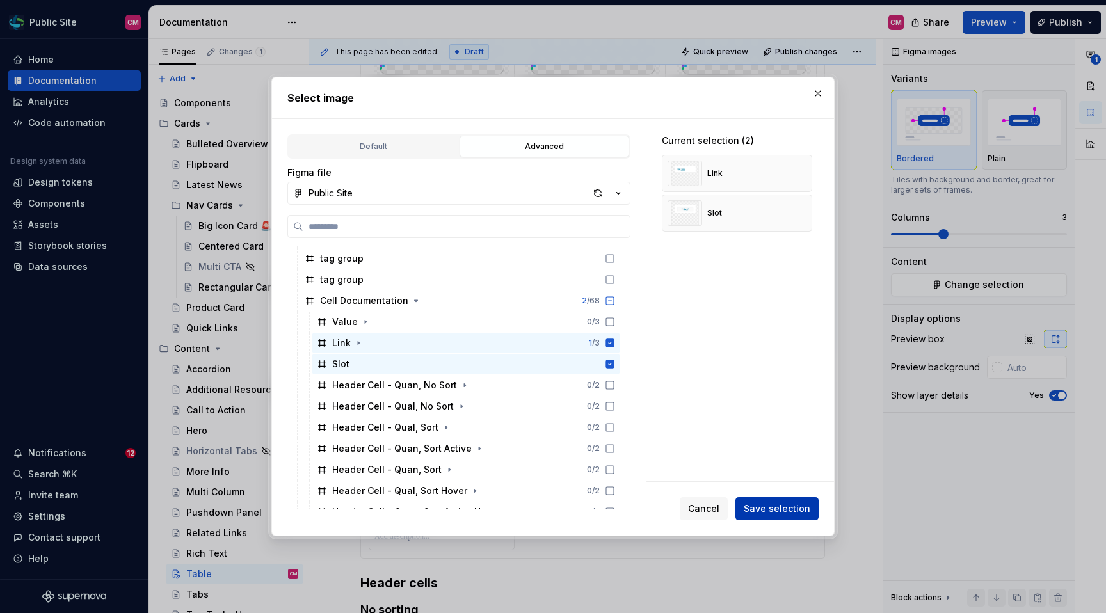
click at [778, 512] on span "Save selection" at bounding box center [777, 508] width 67 height 13
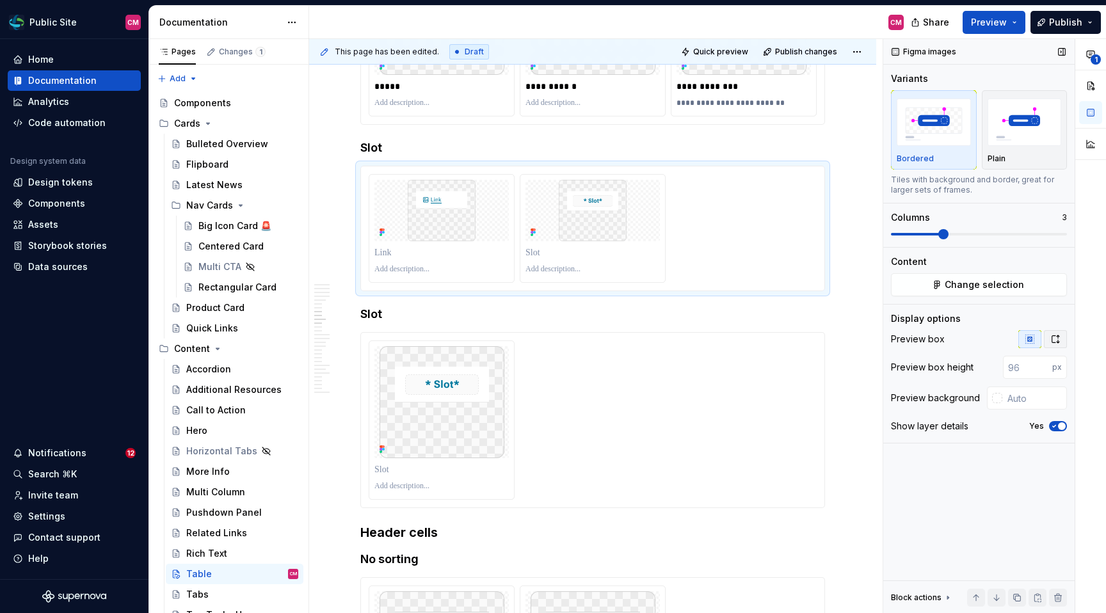
click at [953, 339] on icon "button" at bounding box center [1055, 339] width 10 height 10
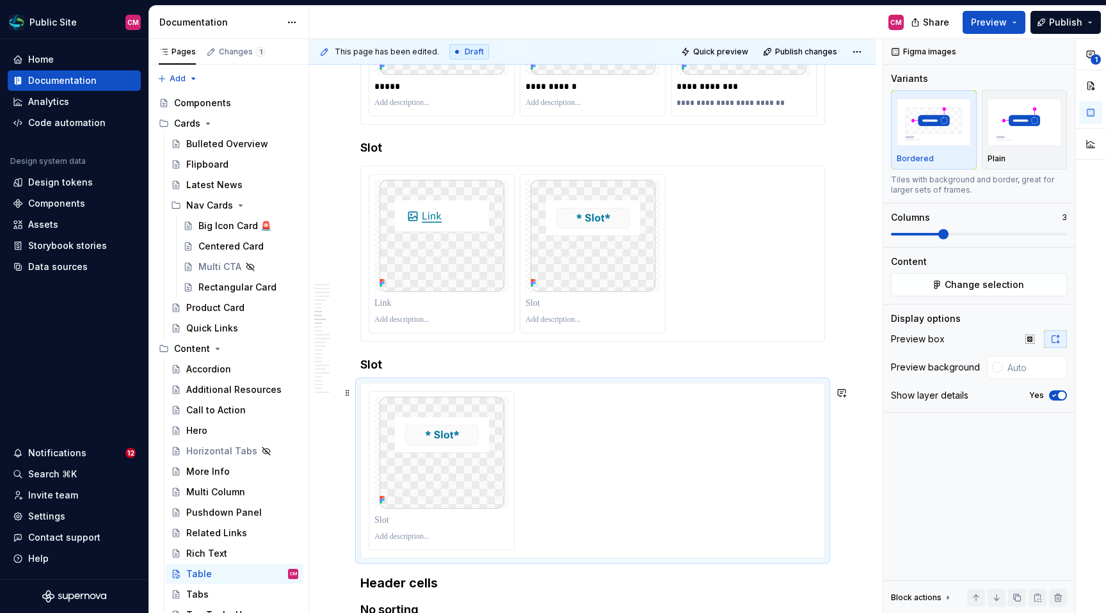
click at [389, 388] on div at bounding box center [592, 470] width 463 height 175
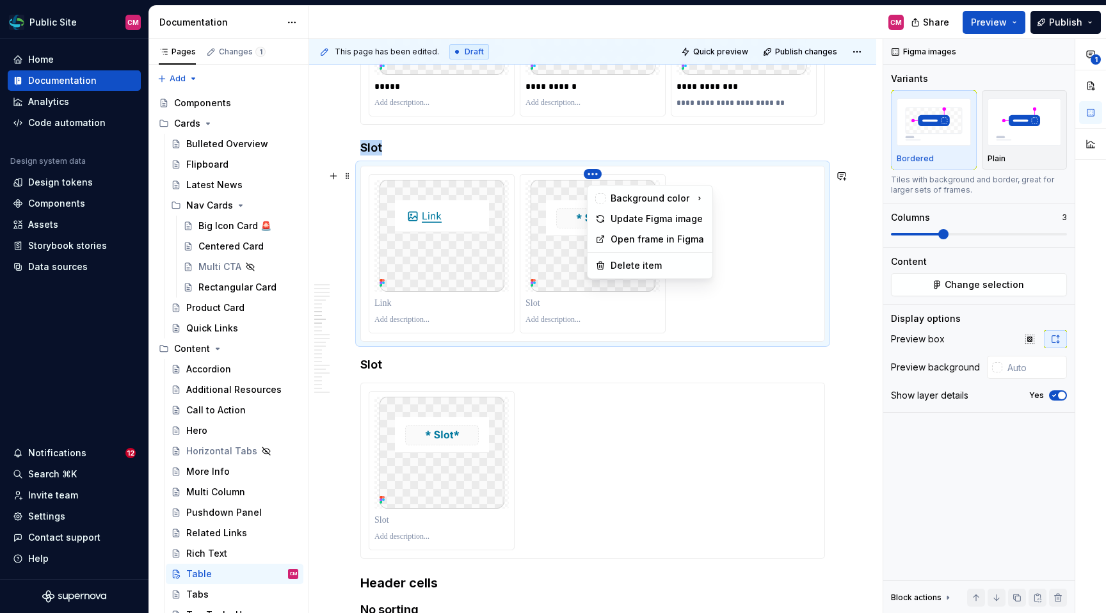
click at [511, 180] on html "Public Site CM Home Documentation Analytics Code automation Design system data …" at bounding box center [553, 306] width 1106 height 613
click at [584, 211] on html "Public Site CM Home Documentation Analytics Code automation Design system data …" at bounding box center [553, 306] width 1106 height 613
click at [575, 219] on img at bounding box center [592, 236] width 125 height 112
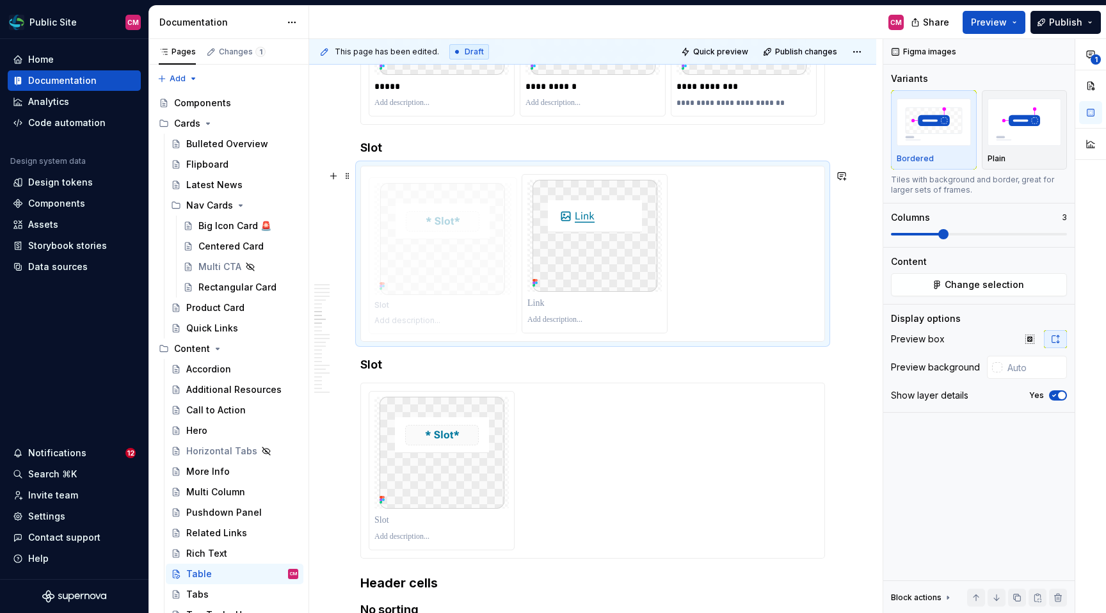
drag, startPoint x: 616, startPoint y: 225, endPoint x: 445, endPoint y: 216, distance: 171.1
click at [445, 216] on body "Public Site CM Home Documentation Analytics Code automation Design system data …" at bounding box center [553, 306] width 1106 height 613
click at [441, 418] on img at bounding box center [441, 453] width 125 height 112
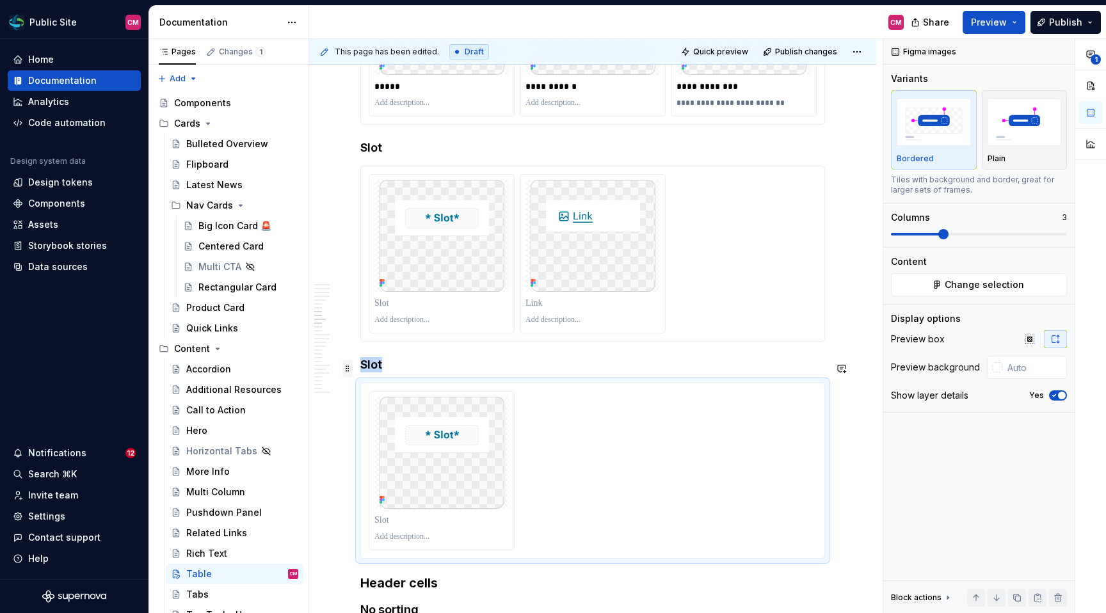
click at [346, 362] on span at bounding box center [347, 369] width 10 height 18
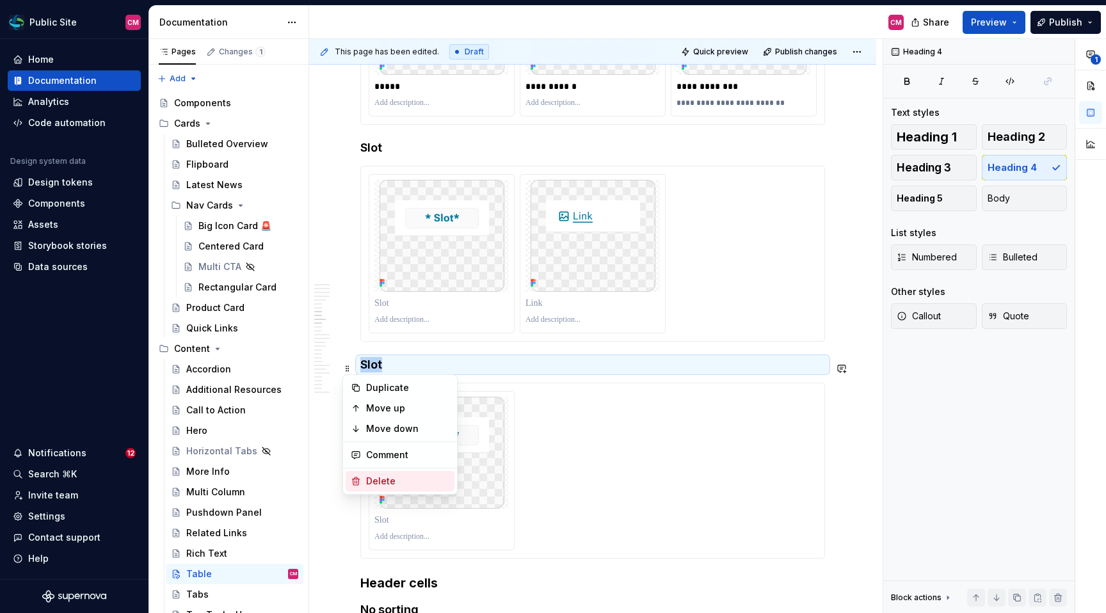
click at [405, 479] on div "Delete" at bounding box center [407, 481] width 83 height 13
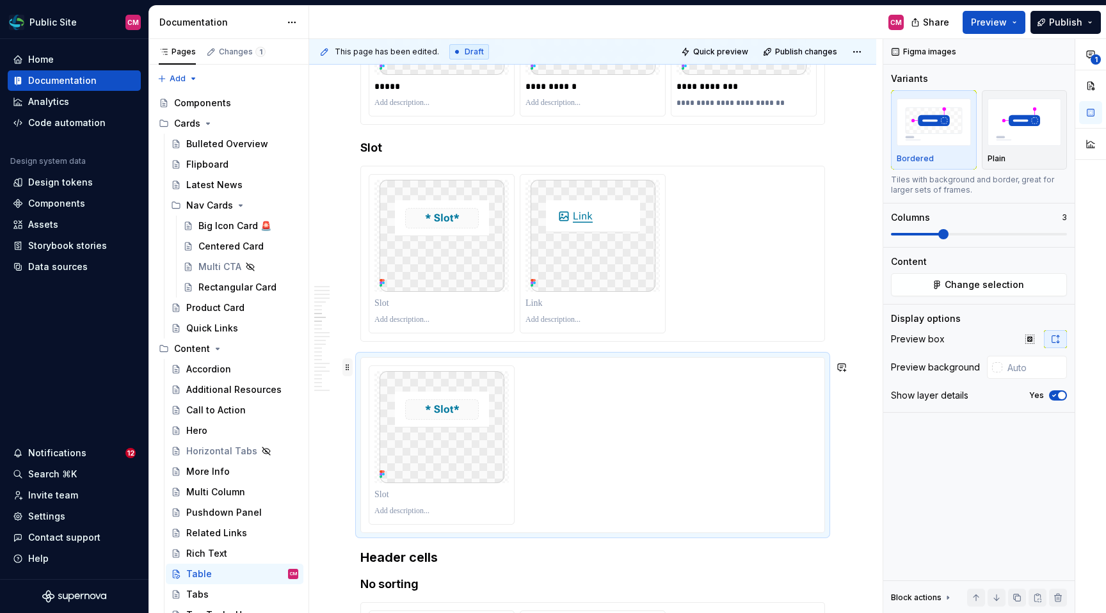
click at [349, 365] on span at bounding box center [347, 367] width 10 height 18
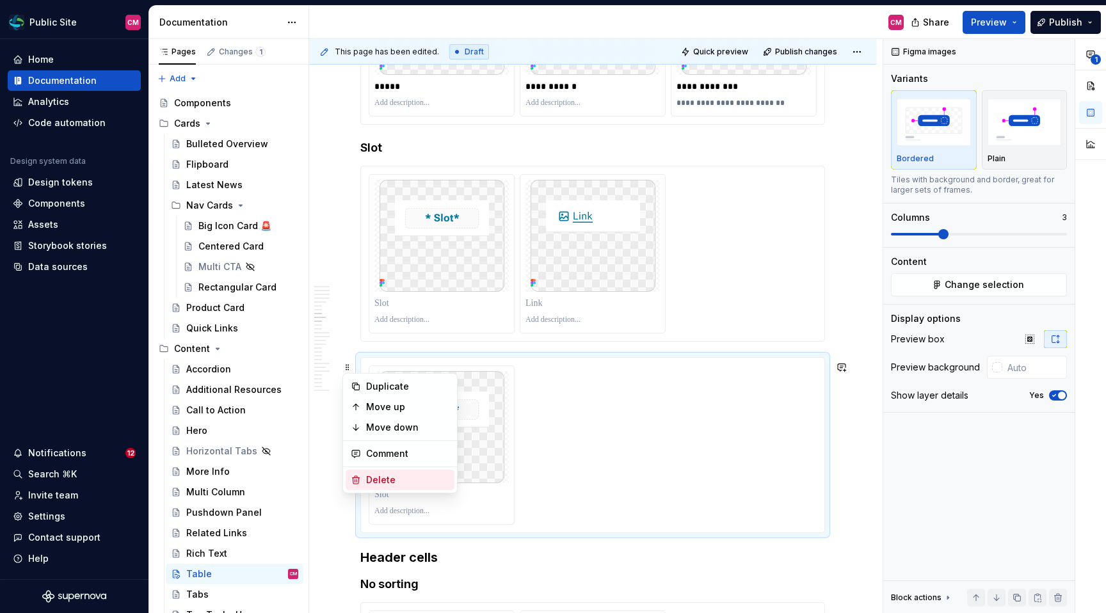
click at [413, 481] on div "Delete" at bounding box center [407, 479] width 83 height 13
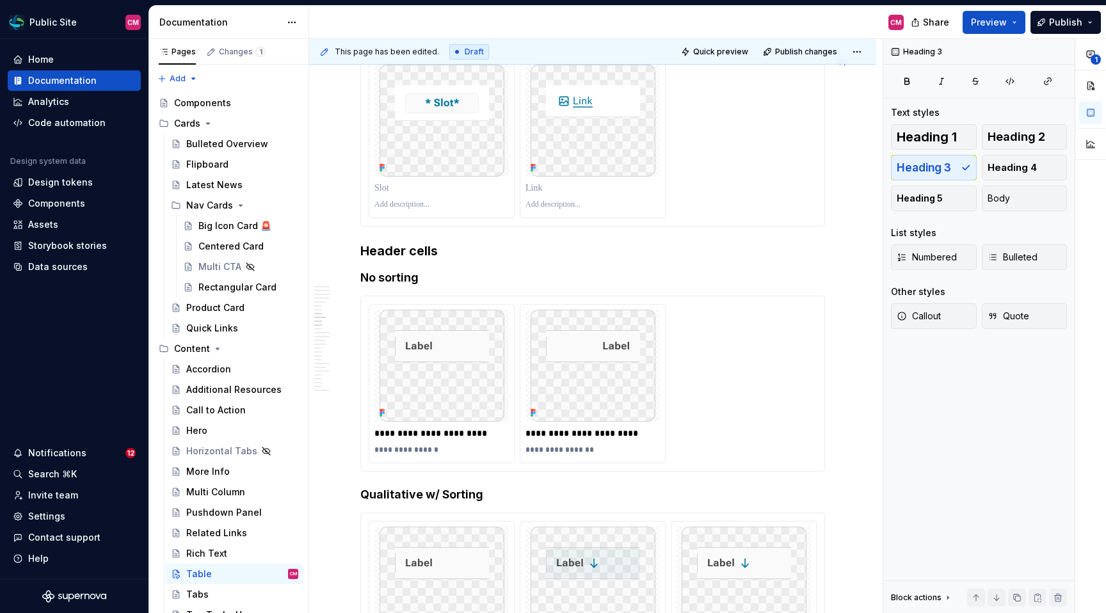
scroll to position [2257, 0]
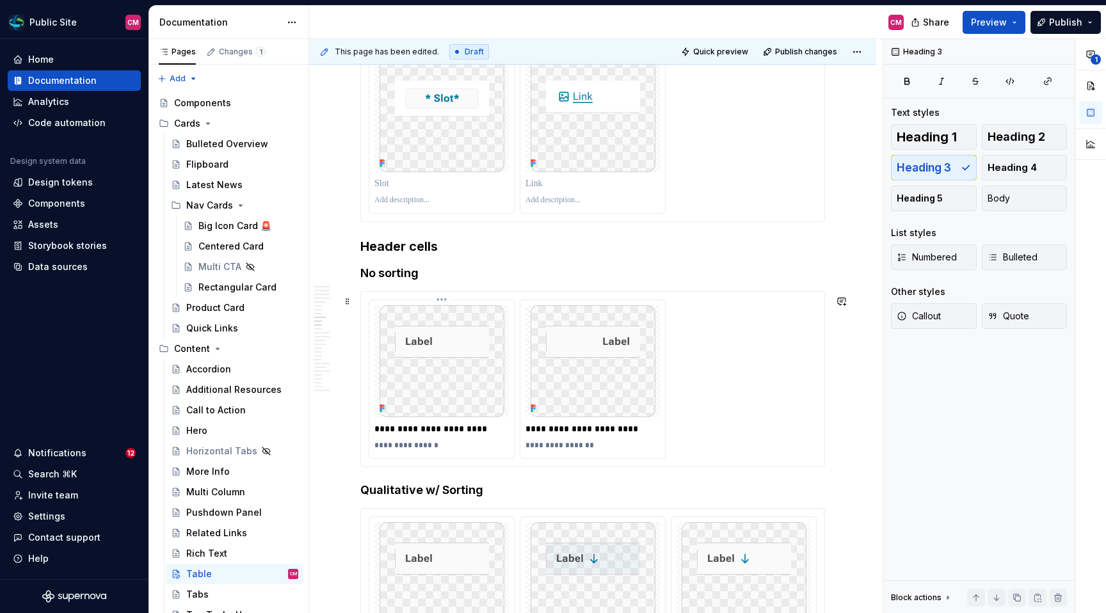
click at [422, 447] on p "**********" at bounding box center [442, 445] width 136 height 10
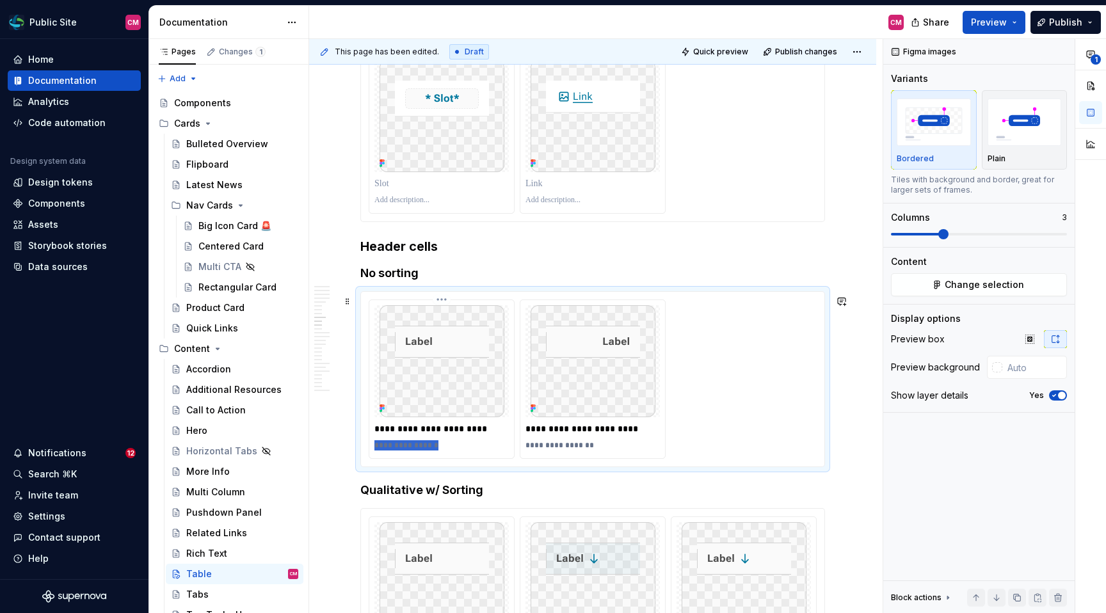
click at [422, 447] on p "**********" at bounding box center [442, 445] width 136 height 10
click at [413, 431] on p "**********" at bounding box center [442, 428] width 136 height 13
click at [543, 432] on p "**********" at bounding box center [593, 428] width 136 height 13
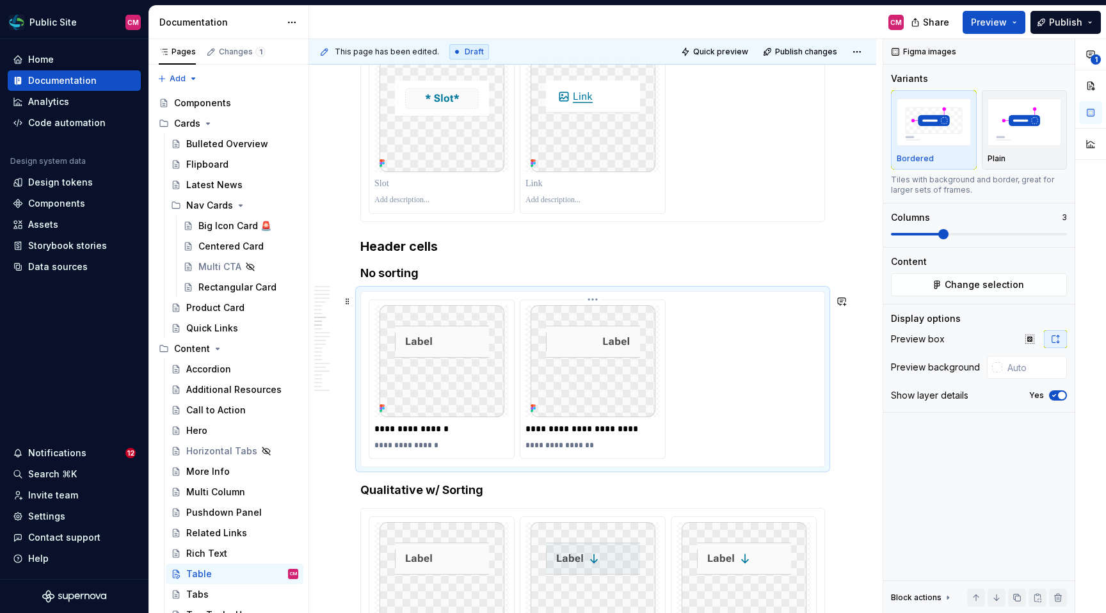
click at [543, 449] on p "**********" at bounding box center [593, 445] width 136 height 10
click at [546, 432] on p "**********" at bounding box center [593, 428] width 136 height 13
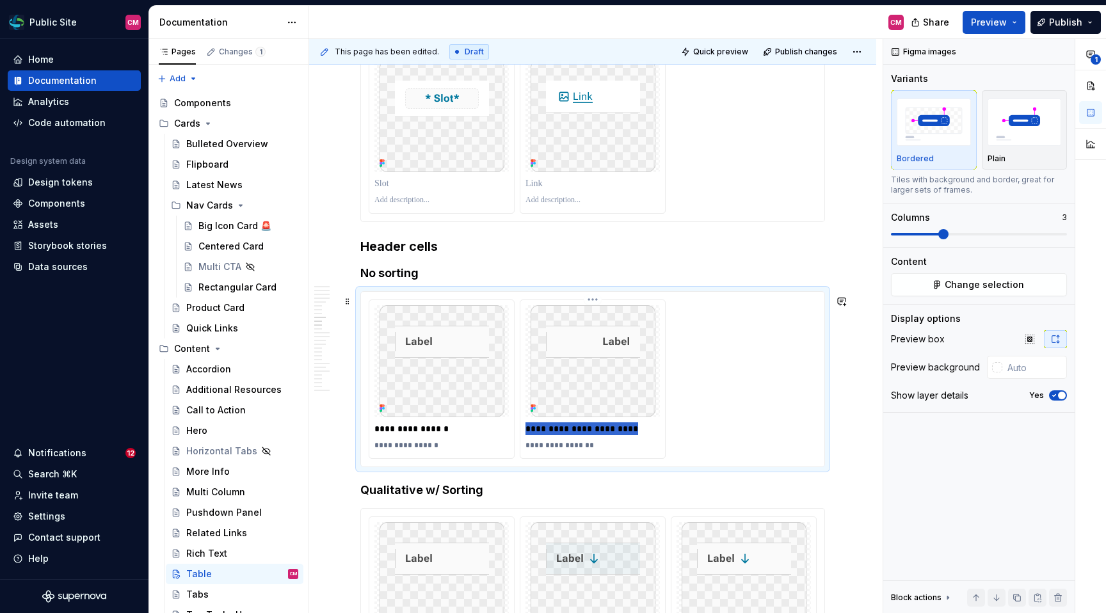
click at [546, 432] on p "**********" at bounding box center [593, 428] width 136 height 13
click at [549, 450] on p "**********" at bounding box center [593, 445] width 136 height 10
click at [450, 450] on p "**********" at bounding box center [442, 445] width 136 height 10
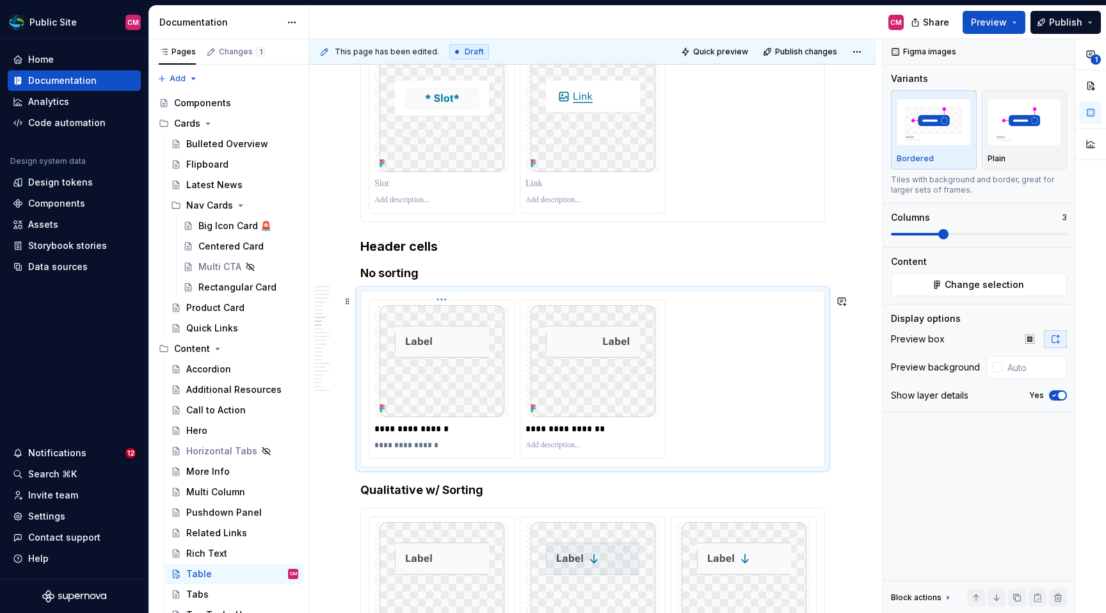
click at [450, 450] on p "**********" at bounding box center [442, 445] width 136 height 10
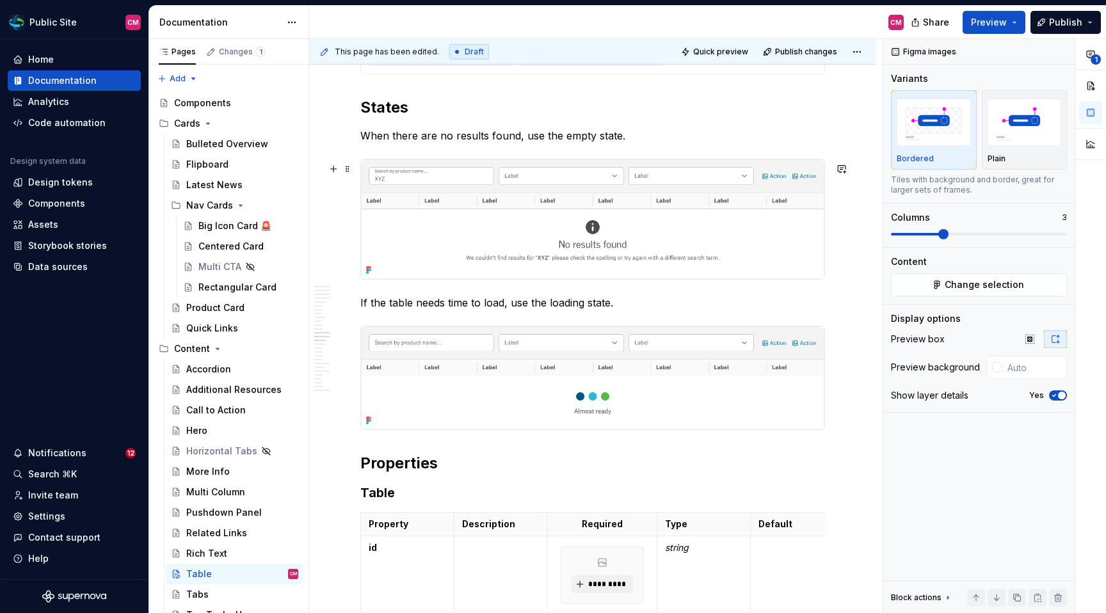
scroll to position [3249, 0]
click at [953, 26] on button "Preview" at bounding box center [993, 22] width 63 height 23
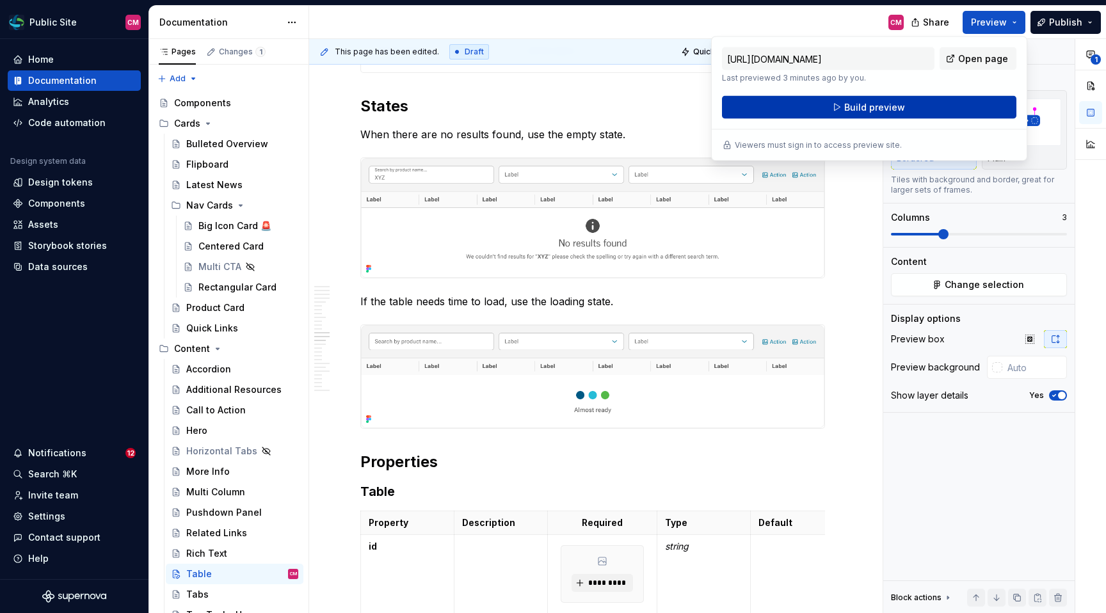
click at [953, 104] on button "Build preview" at bounding box center [869, 107] width 294 height 23
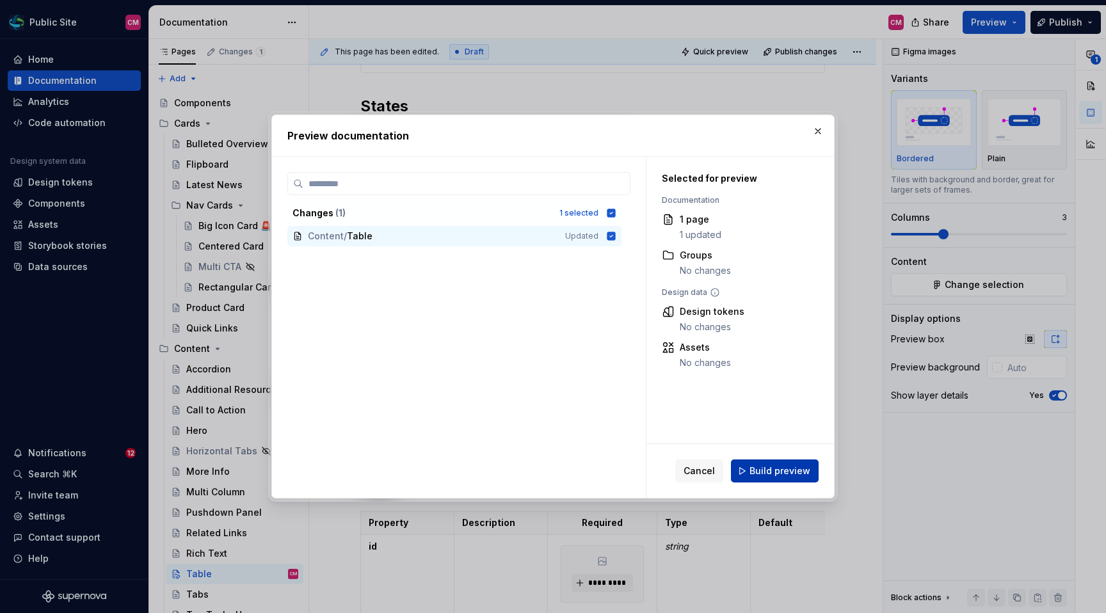
click at [762, 470] on span "Build preview" at bounding box center [779, 471] width 61 height 13
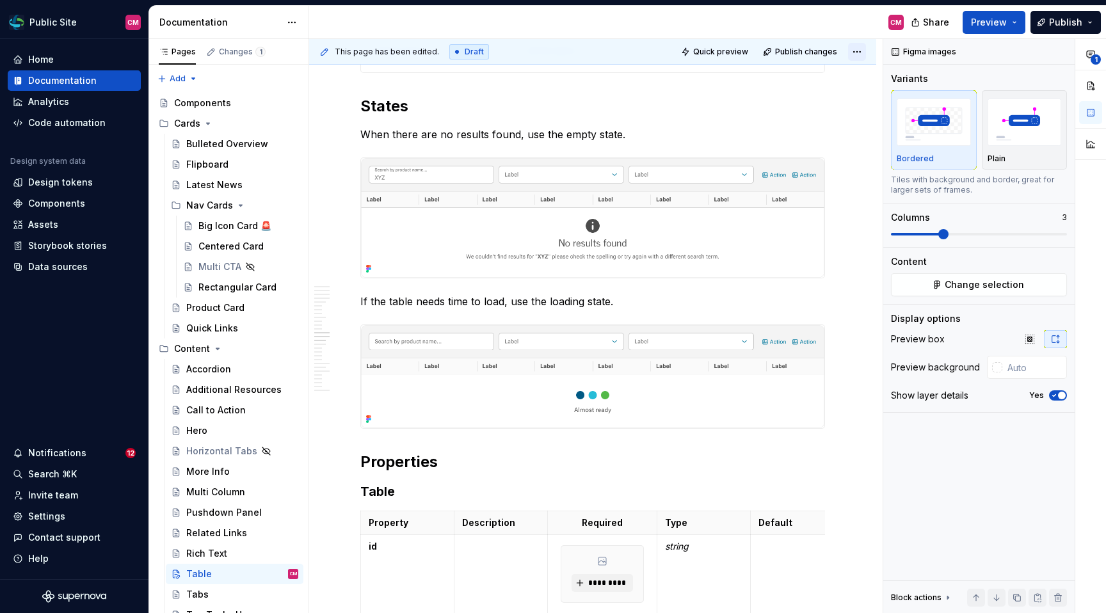
click at [864, 44] on html "Public Site CM Home Documentation Analytics Code automation Design system data …" at bounding box center [553, 306] width 1106 height 613
click at [716, 148] on html "Public Site CM Home Documentation Analytics Code automation Design system data …" at bounding box center [553, 306] width 1106 height 613
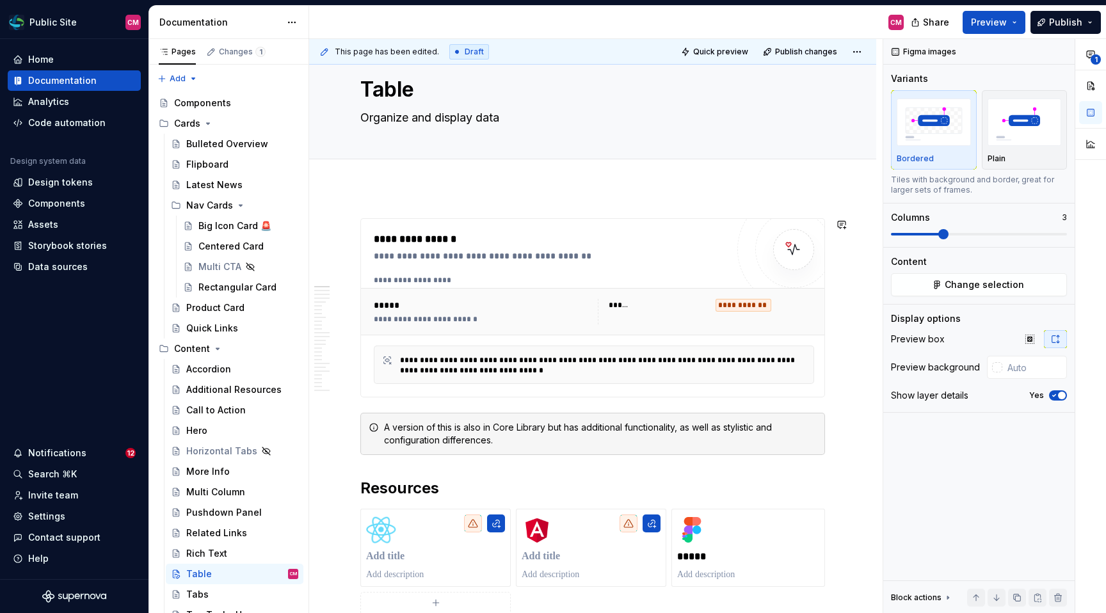
scroll to position [0, 0]
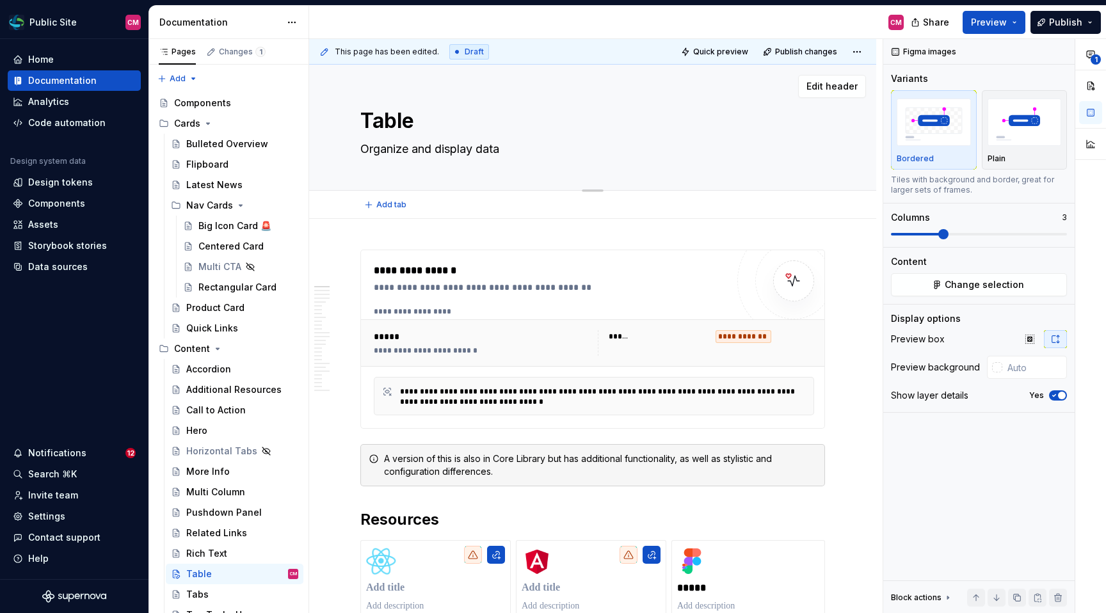
type textarea "*"
click at [379, 102] on div "Table Organize and display data" at bounding box center [592, 127] width 465 height 125
click at [374, 120] on textarea "Table" at bounding box center [590, 121] width 465 height 31
type textarea "DTable"
type textarea "*"
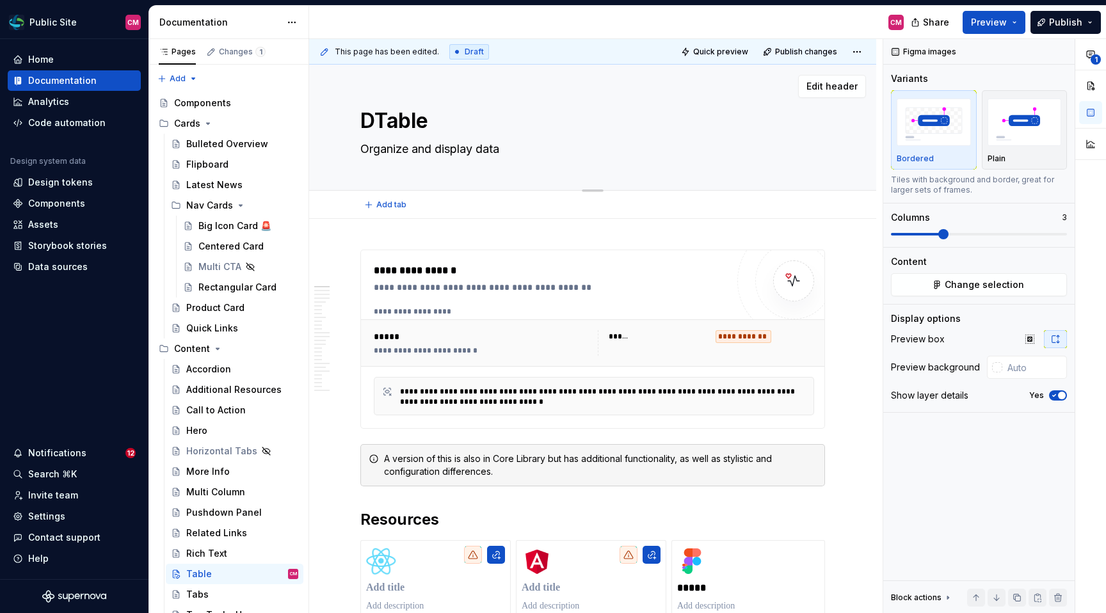
type textarea "DyTable"
type textarea "*"
type textarea "DynTable"
type textarea "*"
type textarea "DynaTable"
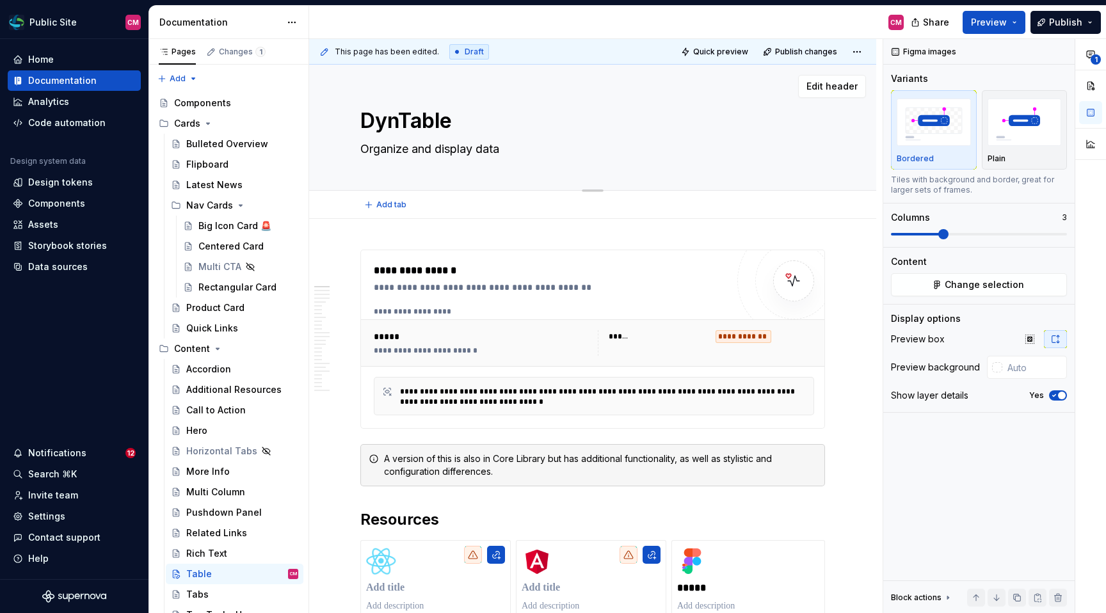
type textarea "*"
type textarea "DynamTable"
type textarea "*"
type textarea "DynamiTable"
type textarea "*"
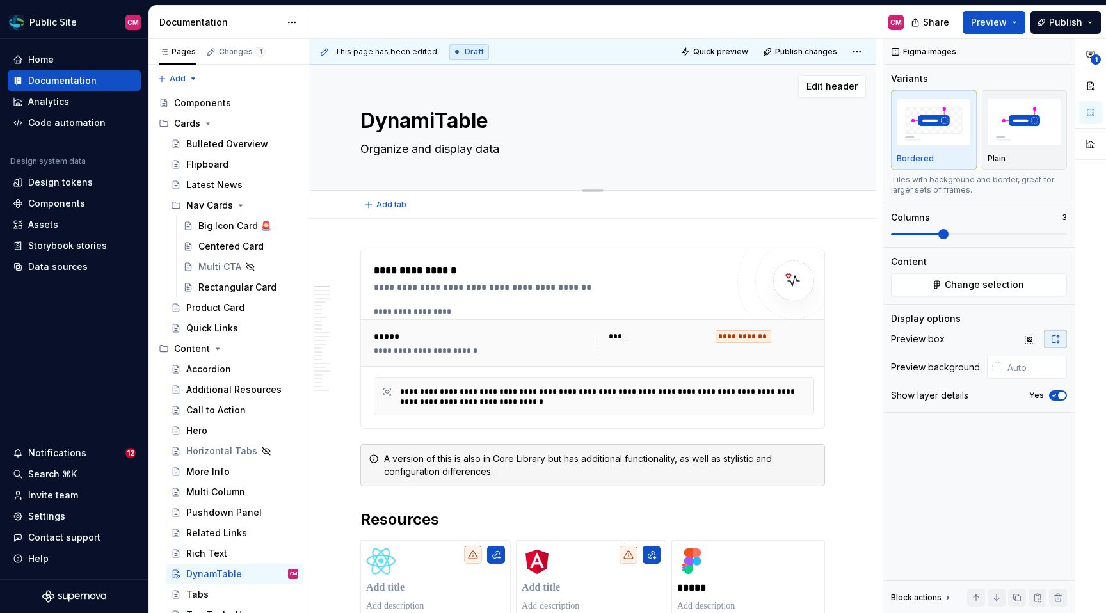
type textarea "DynamicTable"
type textarea "*"
type textarea "Dynamic Table"
type textarea "*"
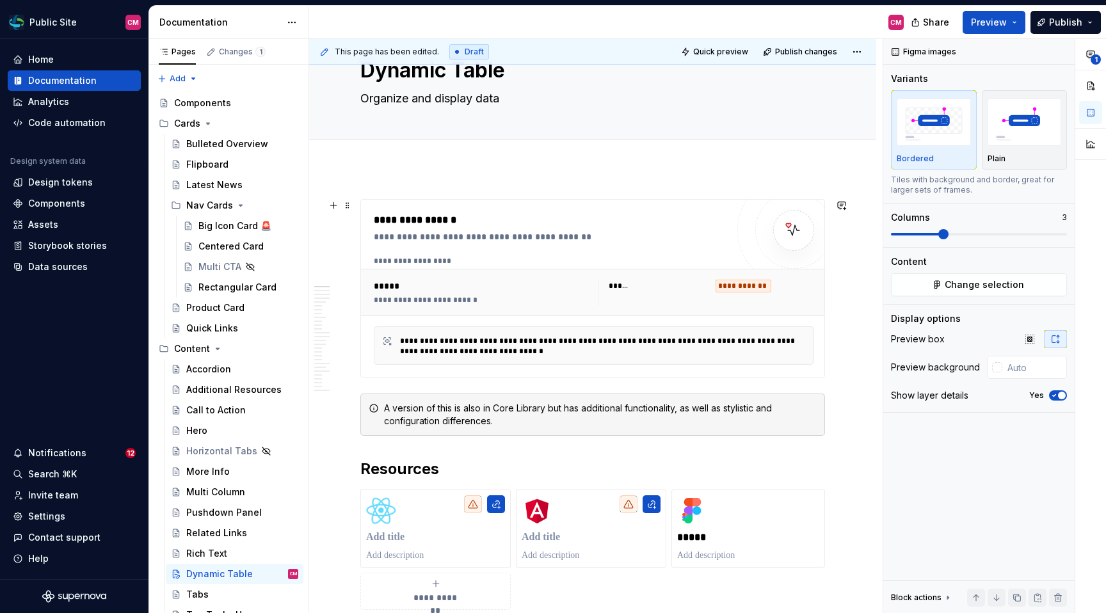
scroll to position [57, 0]
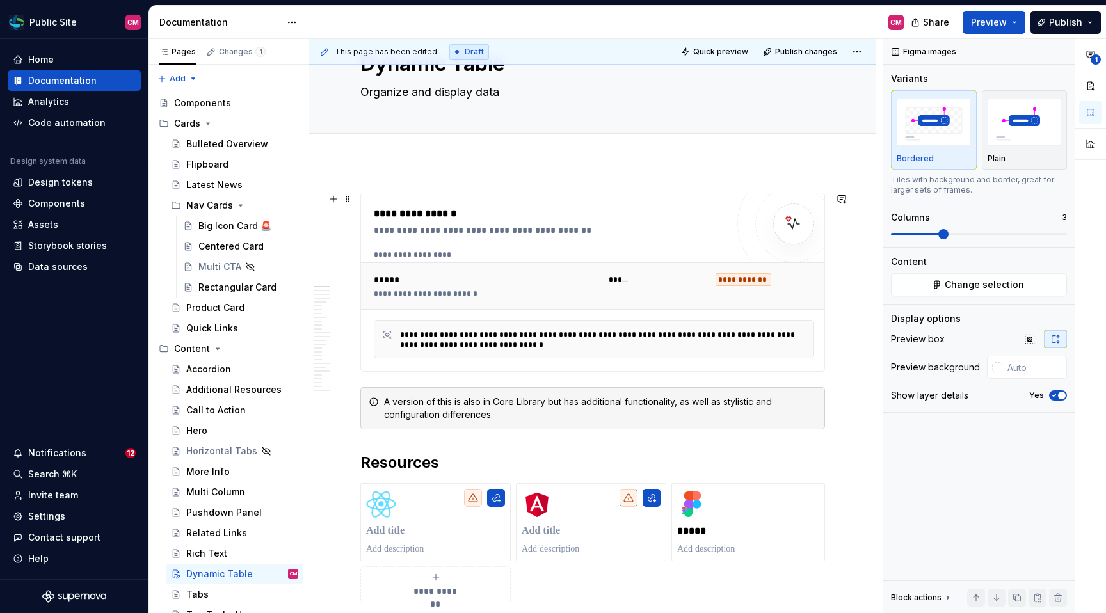
type textarea "Dynamic Table"
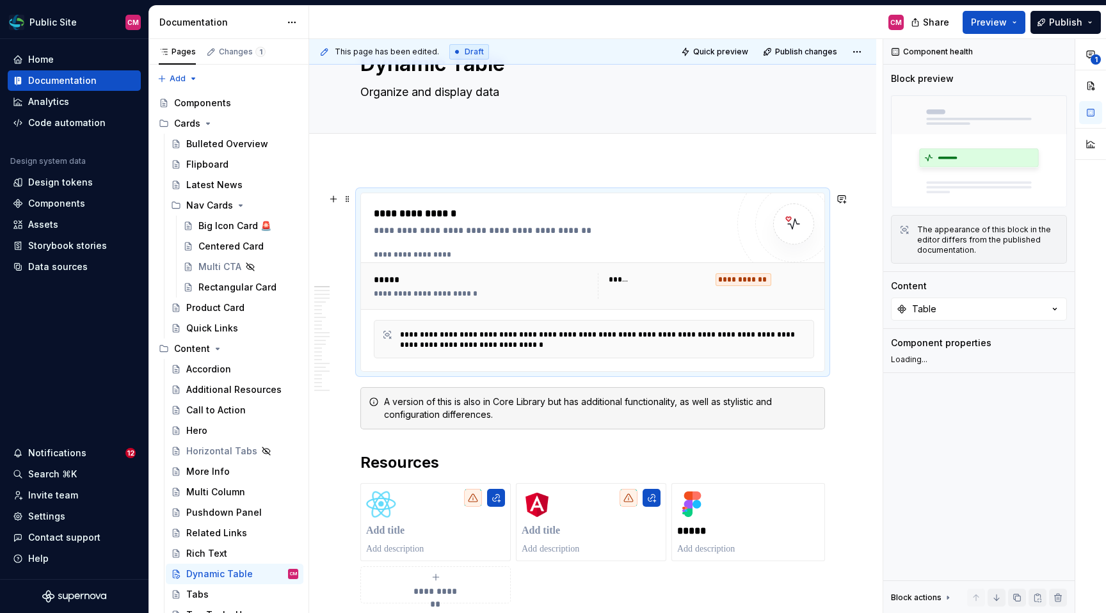
click at [461, 264] on div "**********" at bounding box center [594, 285] width 466 height 47
click at [68, 199] on div "Components" at bounding box center [56, 203] width 57 height 13
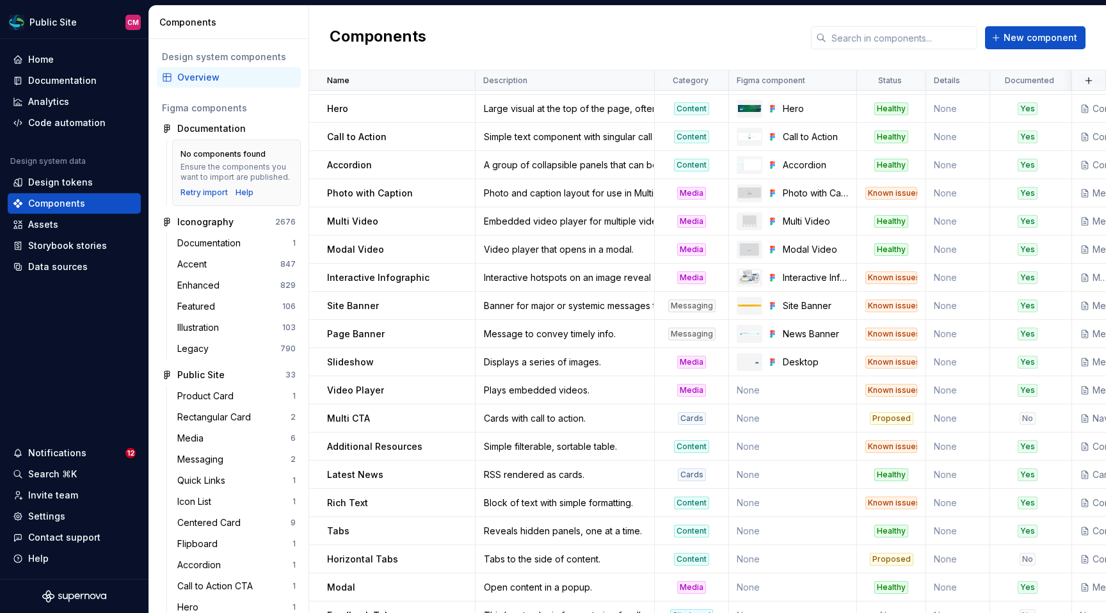
scroll to position [463, 0]
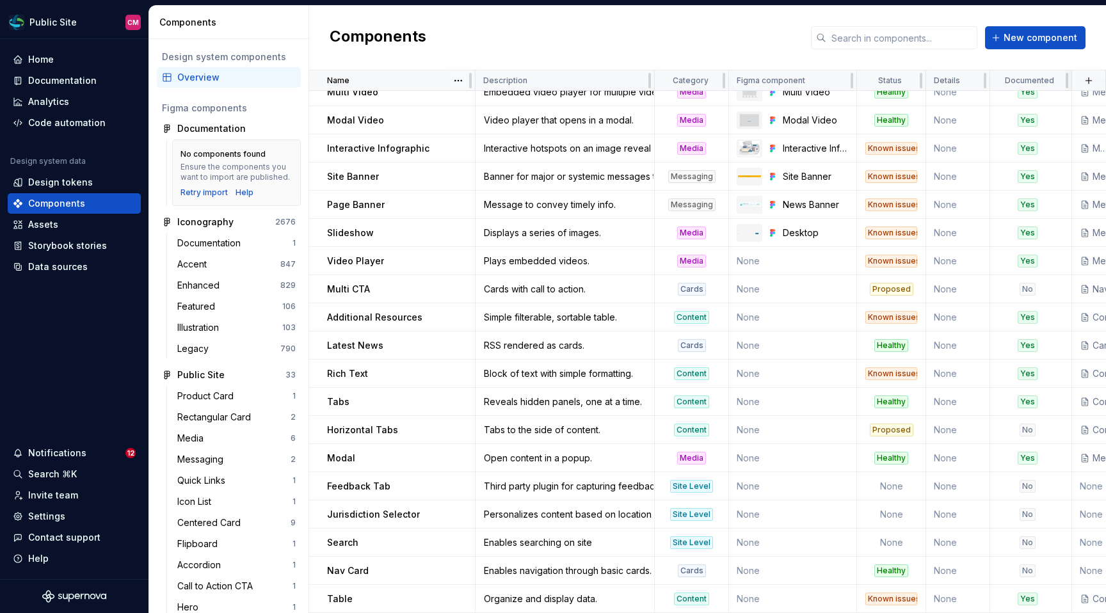
click at [394, 76] on div "Name" at bounding box center [397, 81] width 140 height 10
click at [458, 80] on html "Public Site CM Home Documentation Analytics Code automation Design system data …" at bounding box center [553, 306] width 1106 height 613
click at [457, 107] on icon at bounding box center [462, 105] width 10 height 10
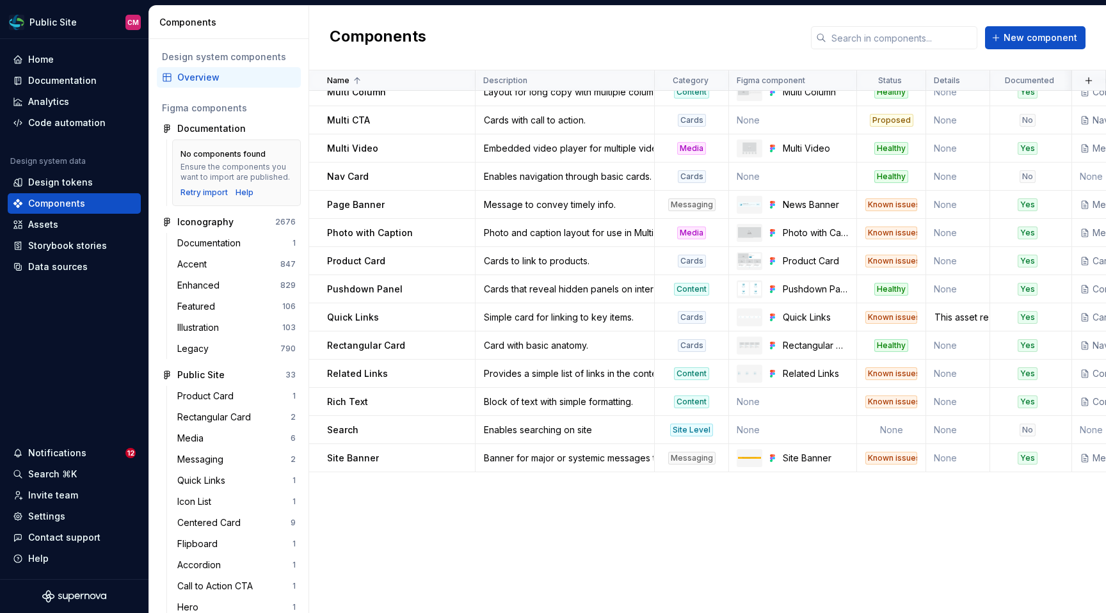
scroll to position [0, 0]
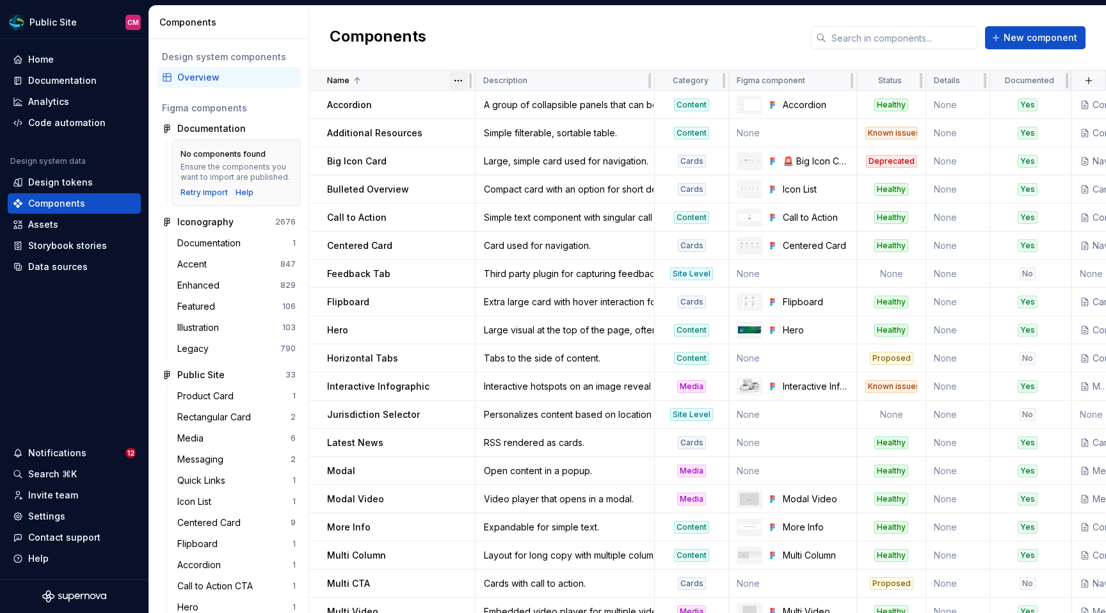
click at [458, 82] on html "Public Site CM Home Documentation Analytics Code automation Design system data …" at bounding box center [553, 306] width 1106 height 613
click at [481, 126] on div "Sort descending" at bounding box center [514, 126] width 83 height 13
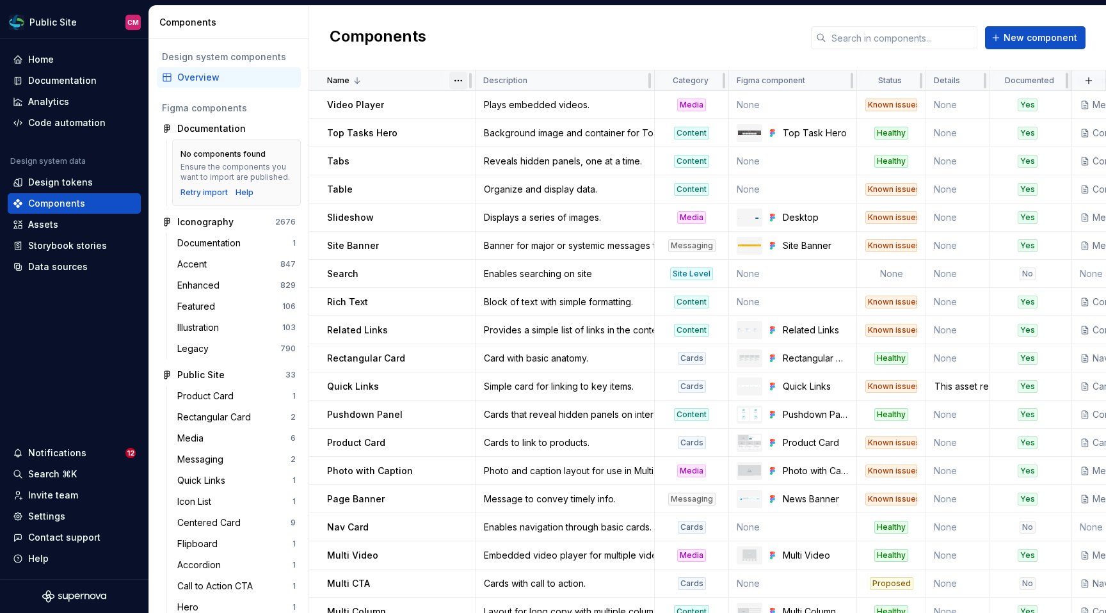
click at [463, 77] on html "Public Site CM Home Documentation Analytics Code automation Design system data …" at bounding box center [553, 306] width 1106 height 613
click at [489, 111] on div "Sort ascending" at bounding box center [514, 105] width 83 height 13
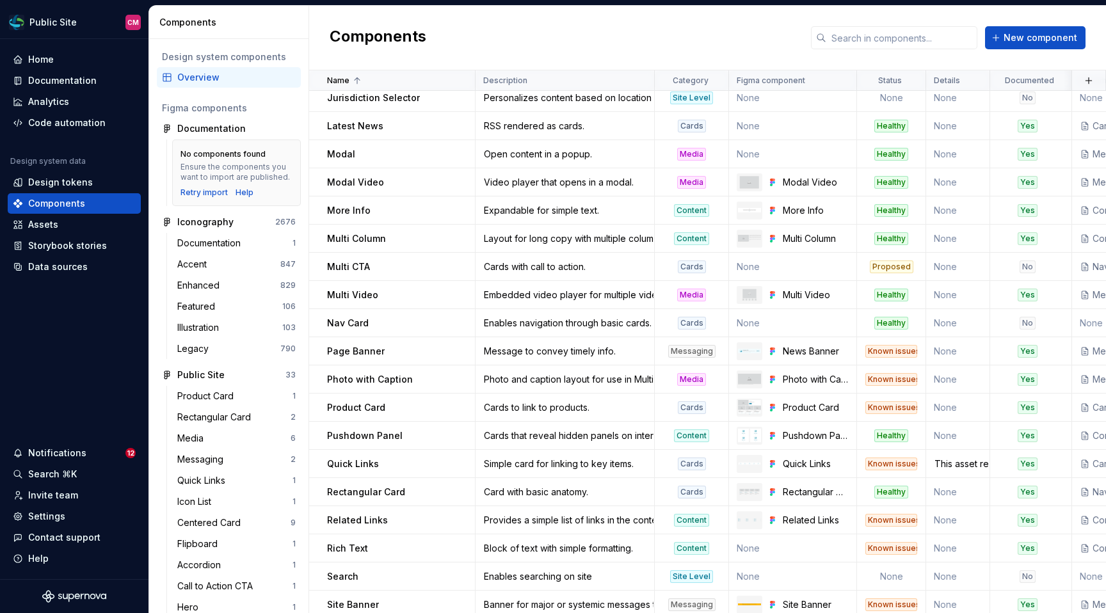
scroll to position [463, 0]
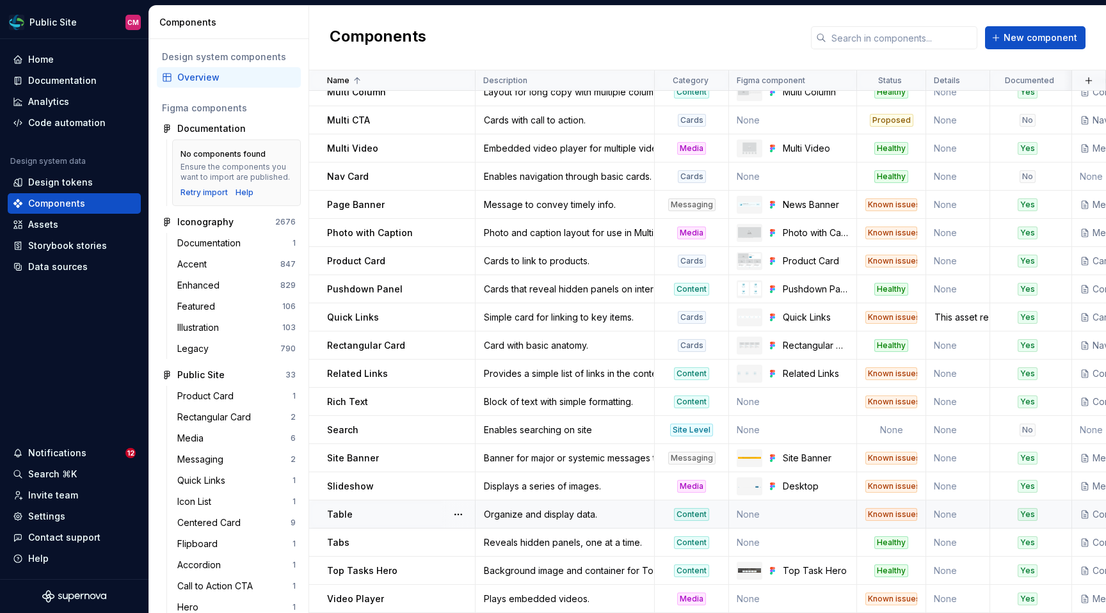
click at [404, 513] on div "Table" at bounding box center [400, 514] width 147 height 13
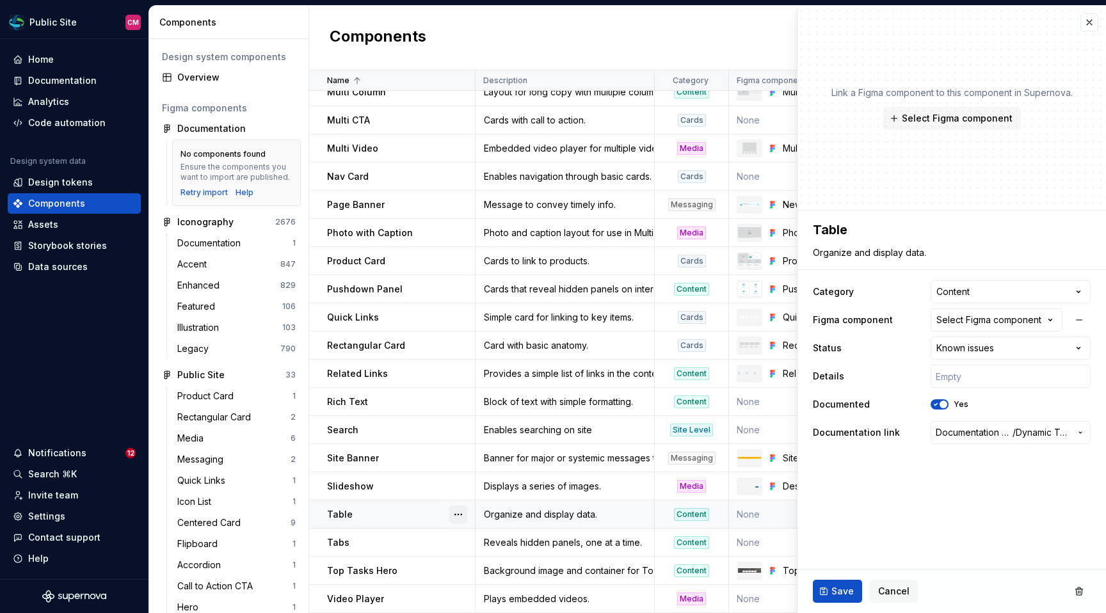
click at [457, 511] on button "button" at bounding box center [458, 514] width 18 height 18
click at [822, 239] on html "Public Site CM Home Documentation Analytics Code automation Design system data …" at bounding box center [553, 306] width 1106 height 613
click at [834, 227] on textarea "Table" at bounding box center [949, 229] width 278 height 23
type textarea "*"
type textarea "DTable"
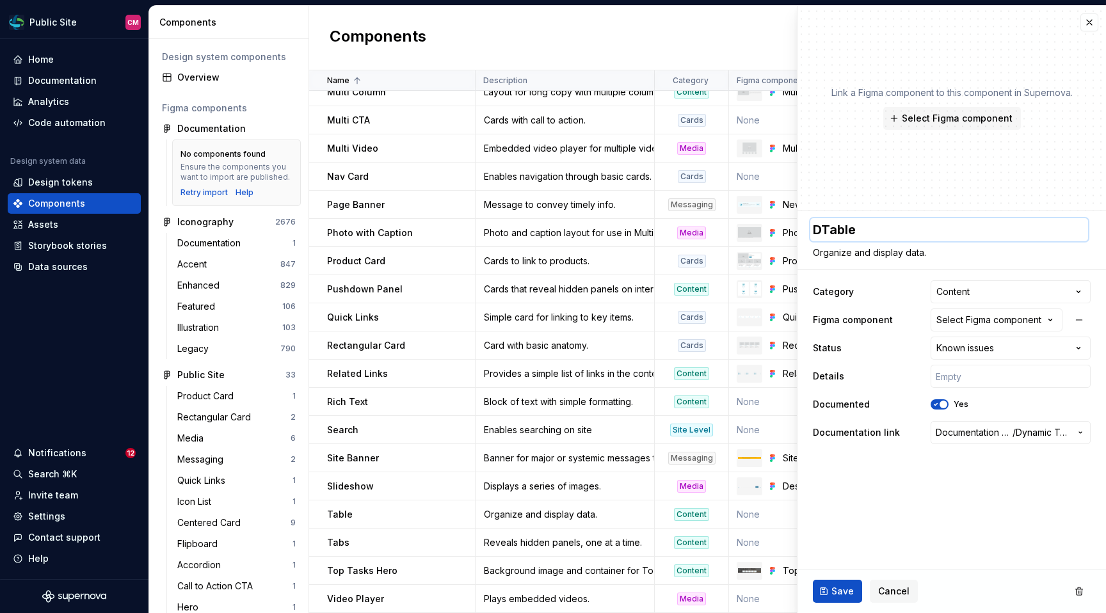
type textarea "*"
type textarea "DyTable"
type textarea "*"
type textarea "DynTable"
type textarea "*"
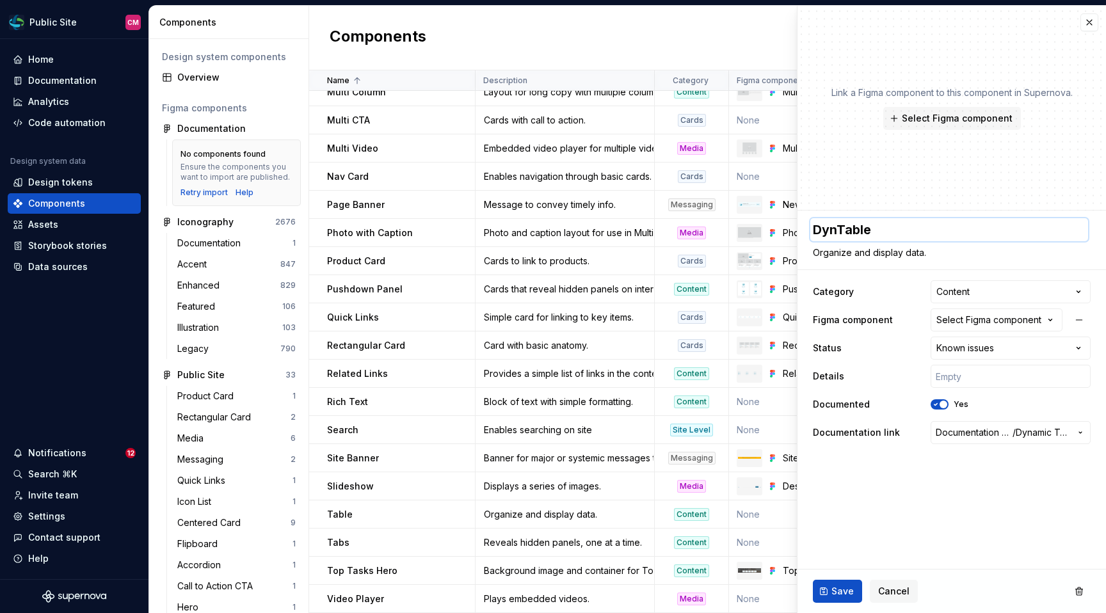
type textarea "DynaTable"
type textarea "*"
type textarea "DynamTable"
type textarea "*"
type textarea "DynamiTable"
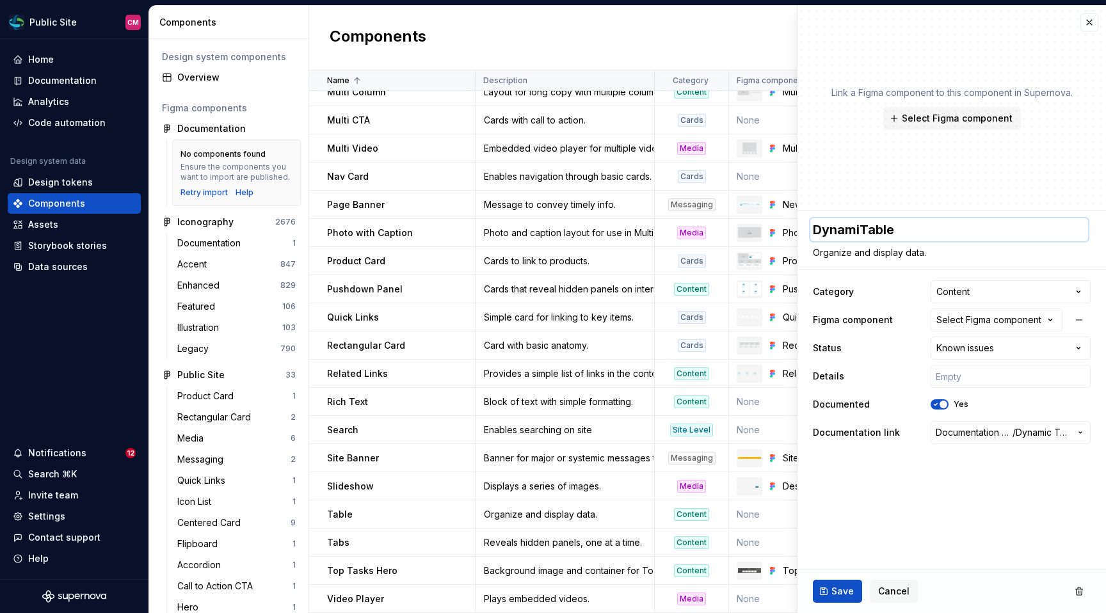
type textarea "*"
type textarea "DynamicTable"
type textarea "*"
type textarea "Dynamic Table"
click at [953, 315] on div "Select Figma component" at bounding box center [988, 320] width 105 height 13
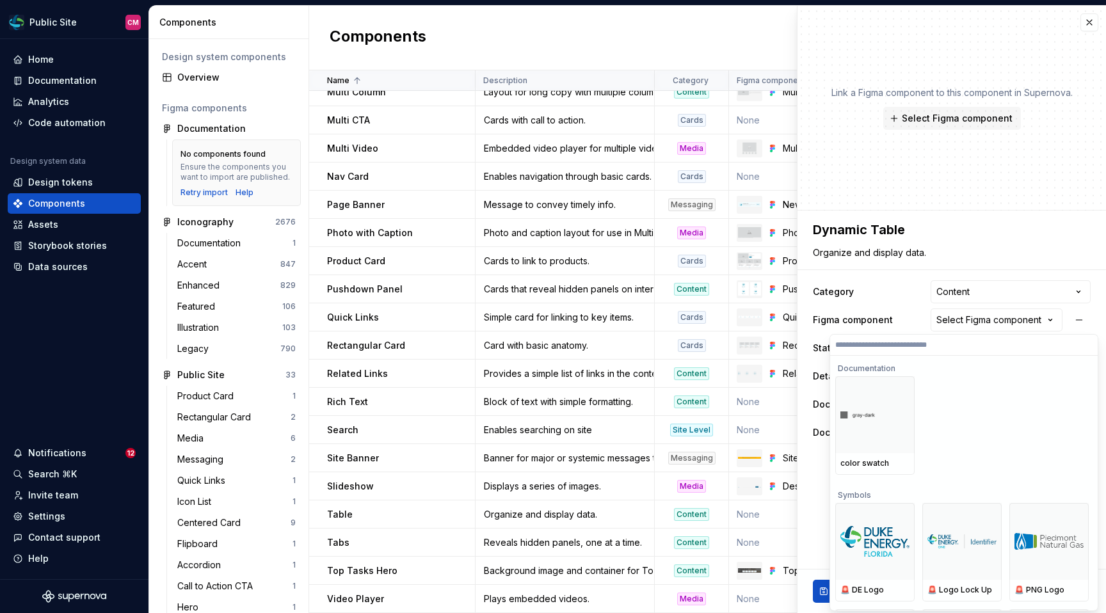
click at [884, 307] on html "Public Site CM Home Documentation Analytics Code automation Design system data …" at bounding box center [553, 306] width 1106 height 613
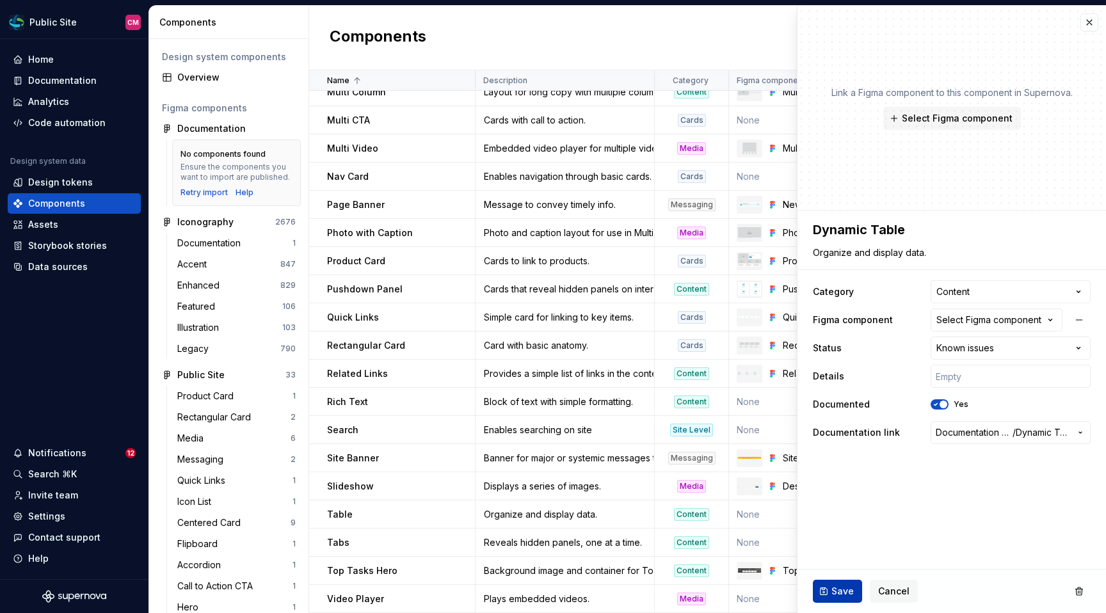
click at [827, 588] on button "Save" at bounding box center [837, 591] width 49 height 23
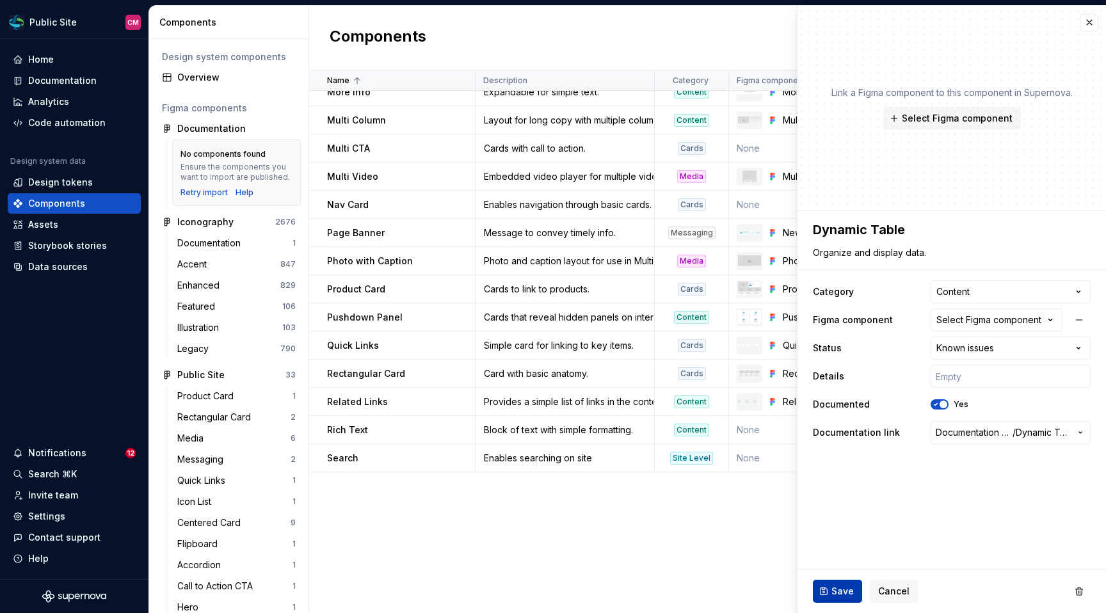
type textarea "*"
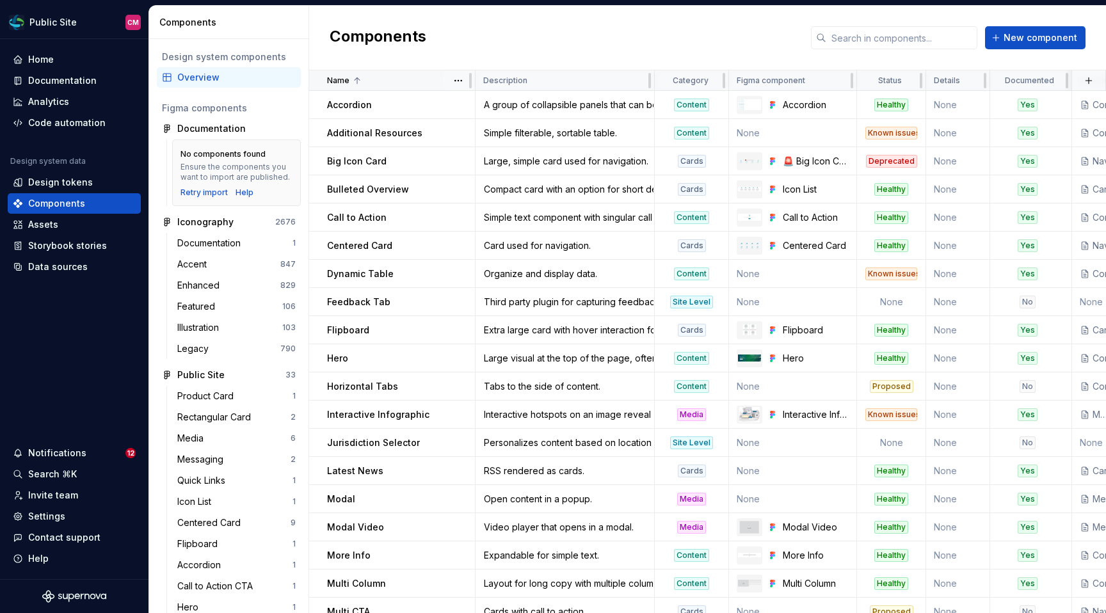
click at [357, 79] on icon at bounding box center [356, 80] width 5 height 6
click at [454, 82] on html "Public Site CM Home Documentation Analytics Code automation Design system data …" at bounding box center [553, 306] width 1106 height 613
click at [484, 124] on div "Sort descending" at bounding box center [514, 126] width 83 height 13
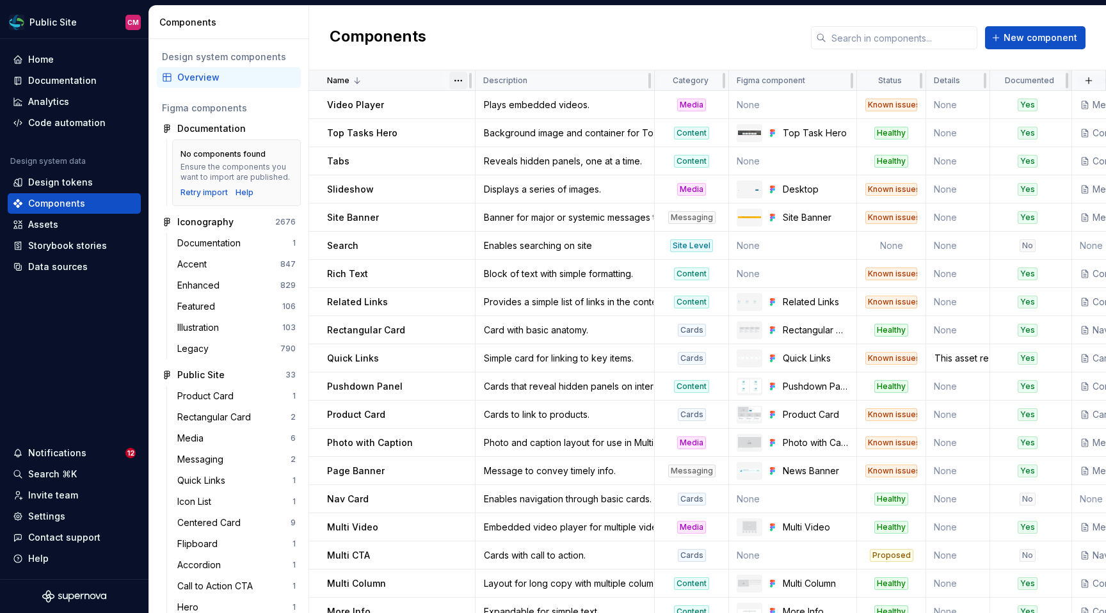
click at [454, 81] on html "Public Site CM Home Documentation Analytics Code automation Design system data …" at bounding box center [553, 306] width 1106 height 613
click at [475, 97] on div "Sort ascending" at bounding box center [506, 105] width 109 height 20
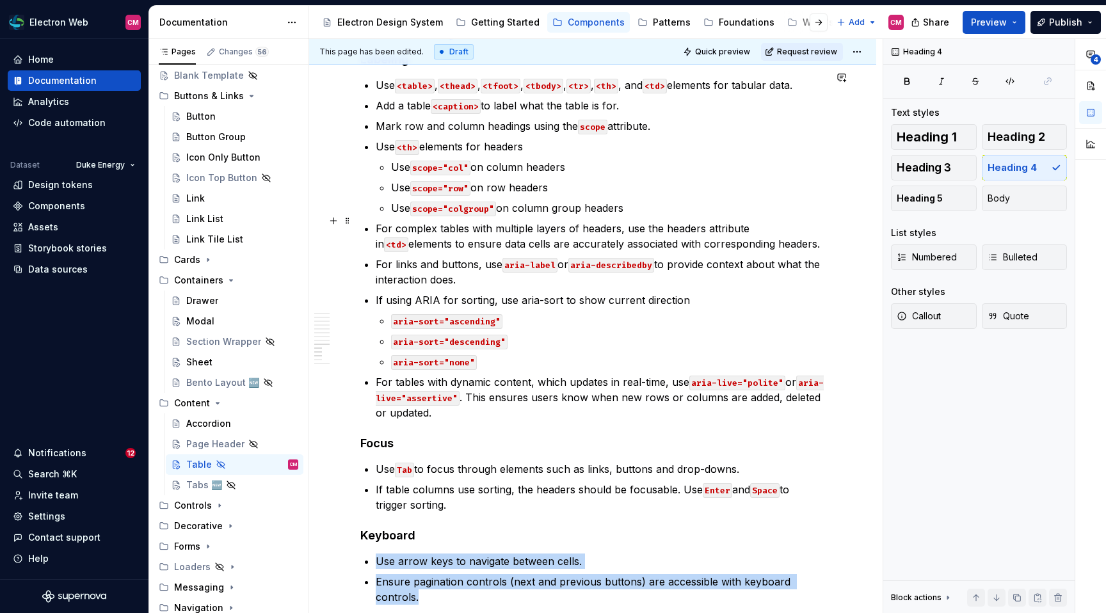
scroll to position [2531, 0]
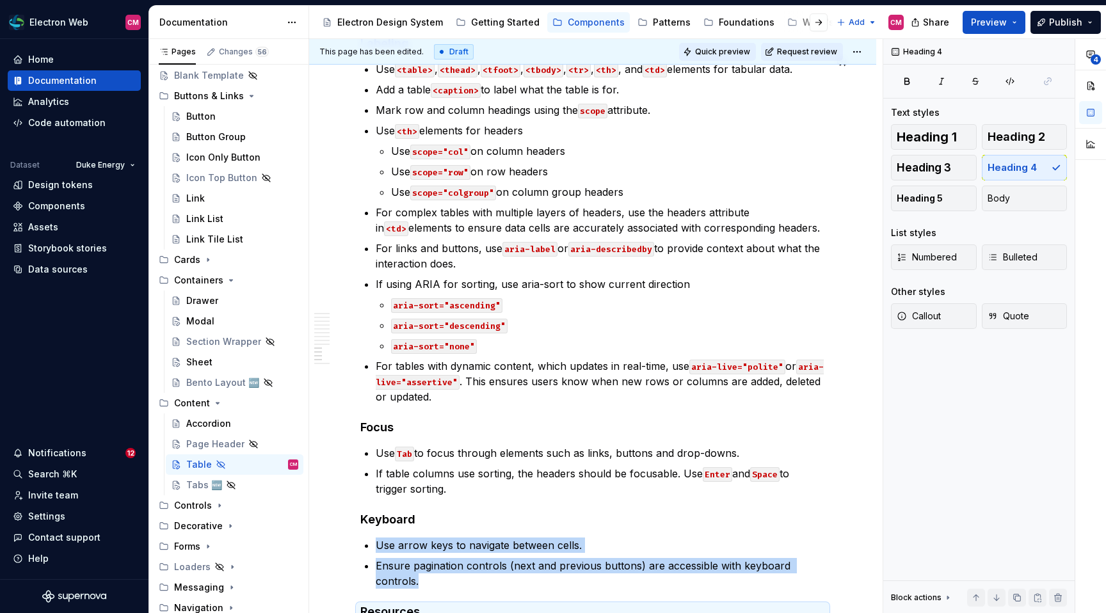
type textarea "*"
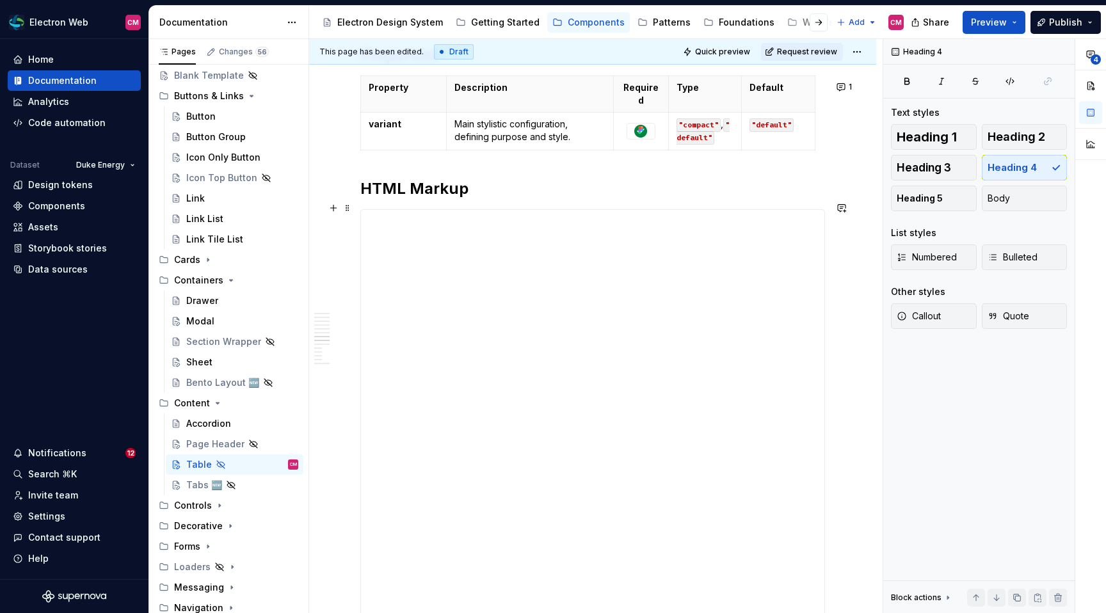
scroll to position [1788, 0]
